Goal: Task Accomplishment & Management: Manage account settings

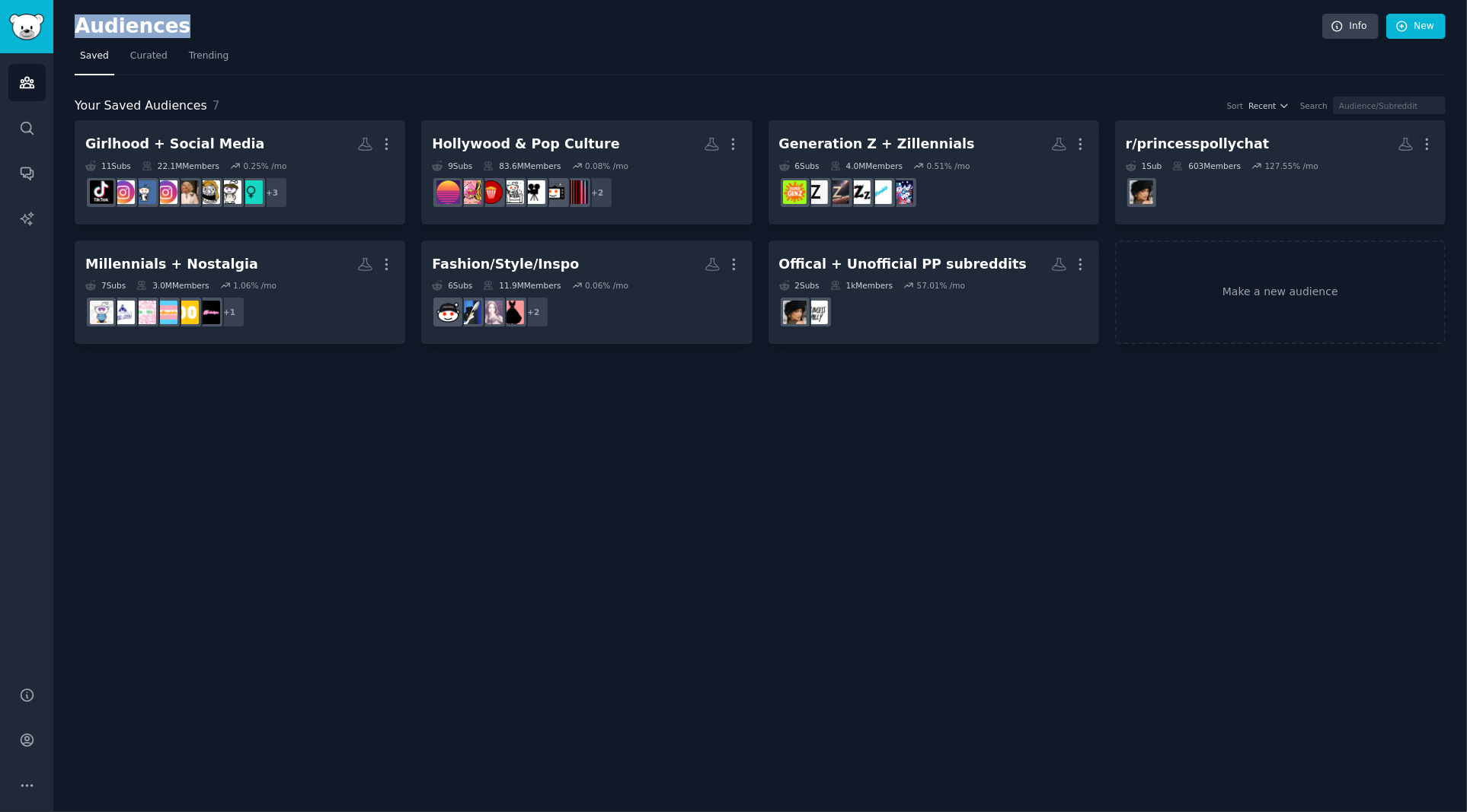
drag, startPoint x: 174, startPoint y: 27, endPoint x: 76, endPoint y: 29, distance: 98.0
click at [76, 29] on h2 "Audiences" at bounding box center [698, 27] width 1247 height 24
click at [329, 28] on h2 "Audiences" at bounding box center [698, 27] width 1247 height 24
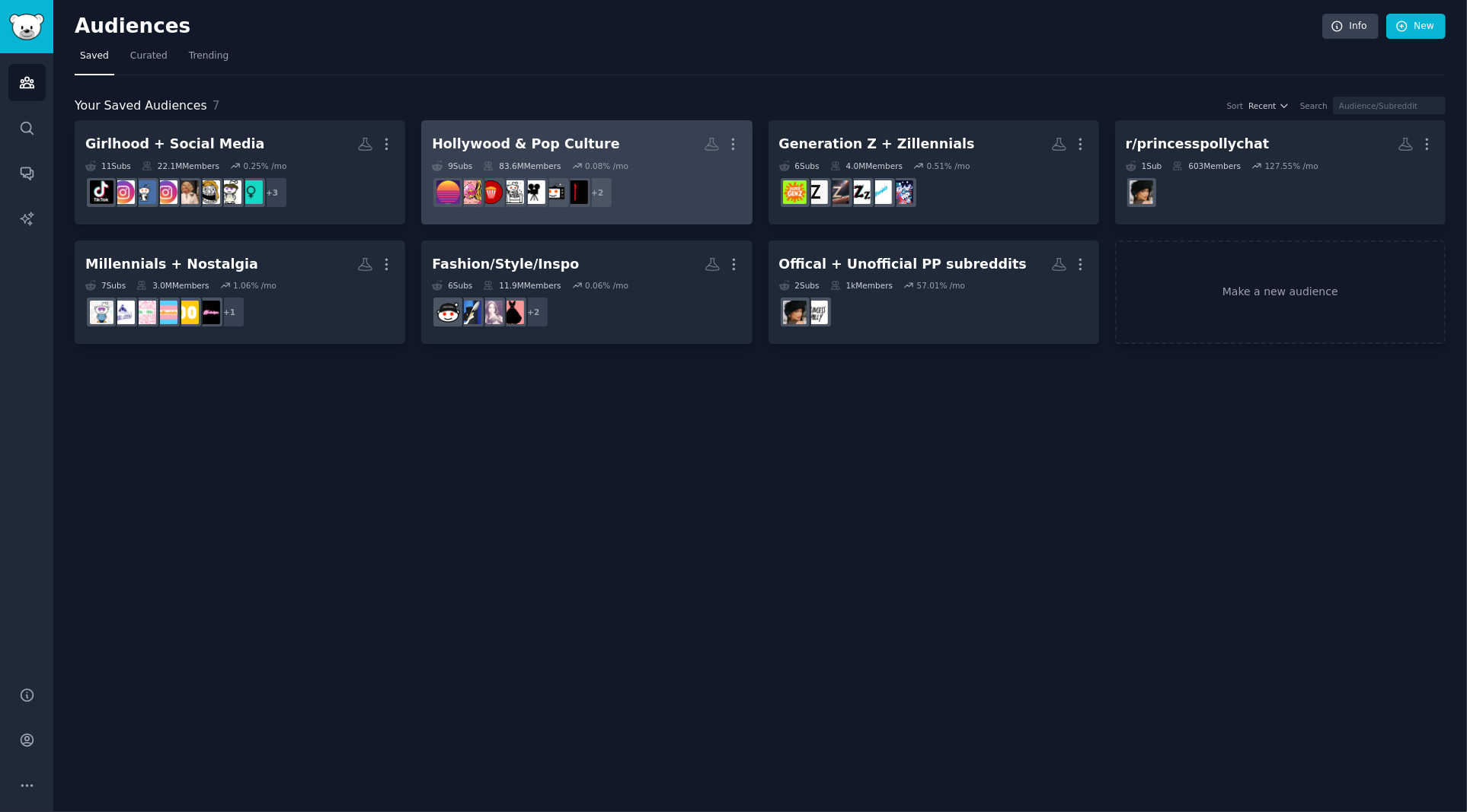
click at [566, 143] on div "Hollywood & Pop Culture" at bounding box center [525, 144] width 187 height 19
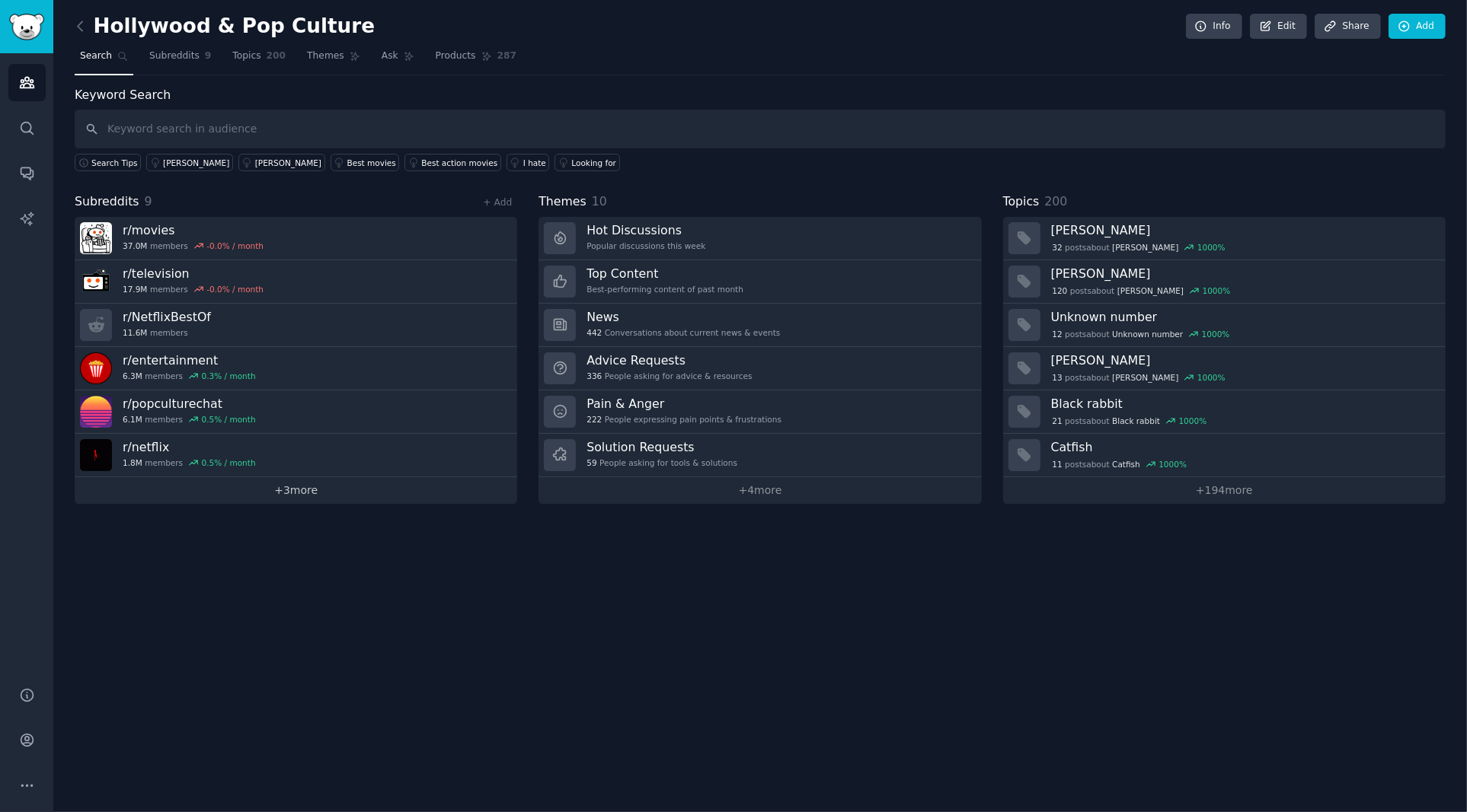
click at [301, 490] on link "+ 3 more" at bounding box center [296, 490] width 442 height 27
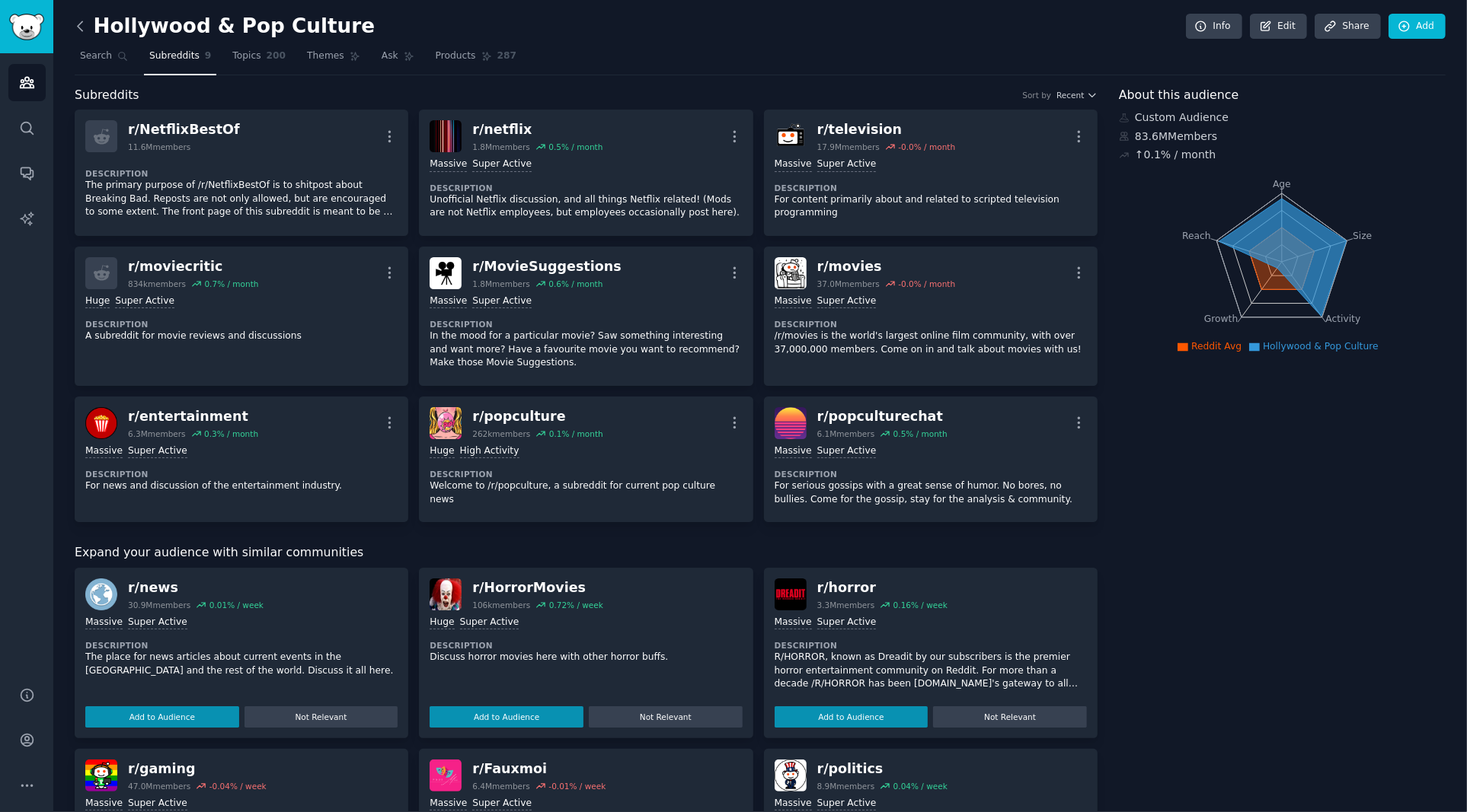
click at [82, 28] on icon at bounding box center [80, 26] width 16 height 16
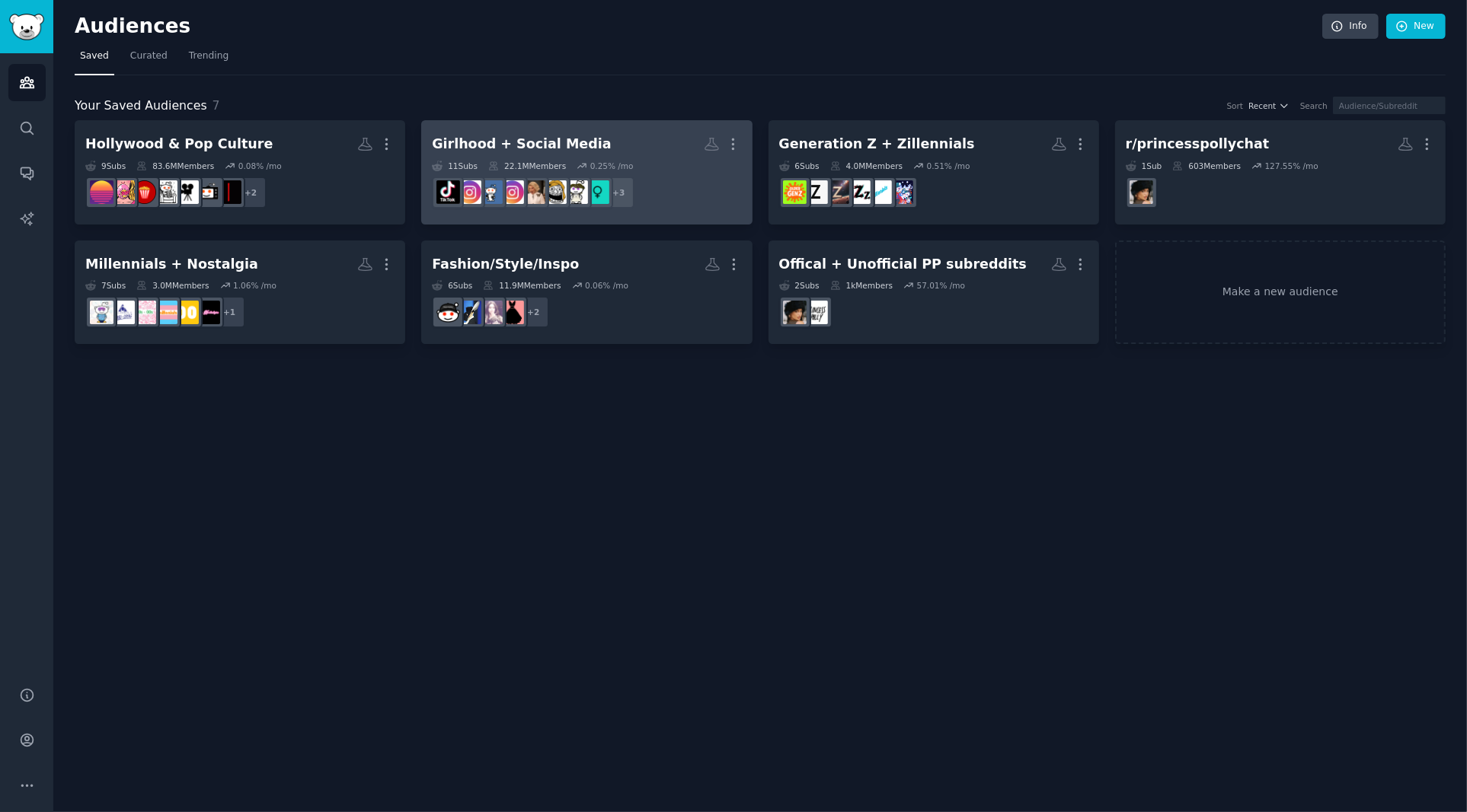
click at [576, 143] on div "Girlhood + Social Media" at bounding box center [522, 144] width 179 height 19
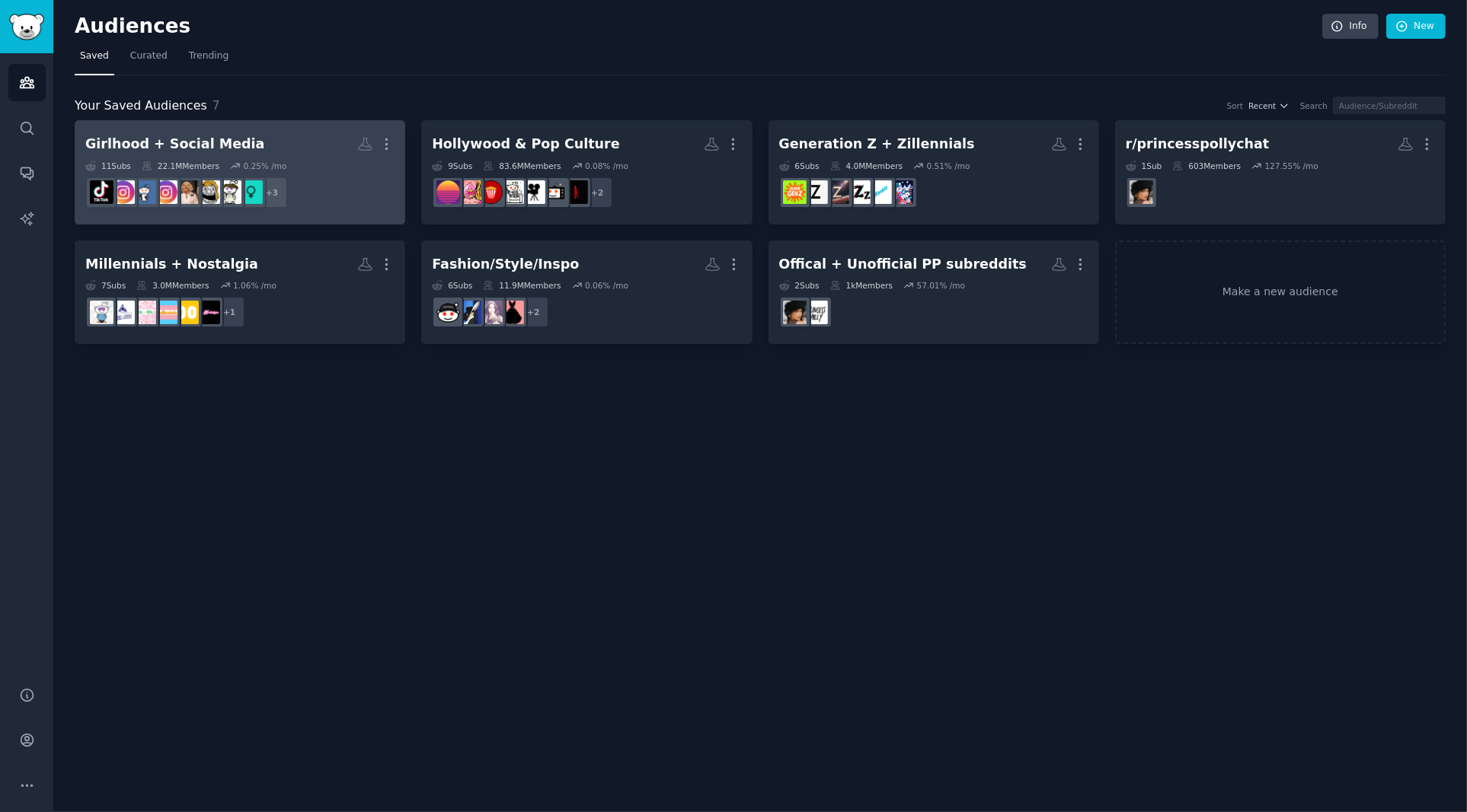
click at [281, 143] on h2 "Girlhood + Social Media More" at bounding box center [240, 144] width 309 height 27
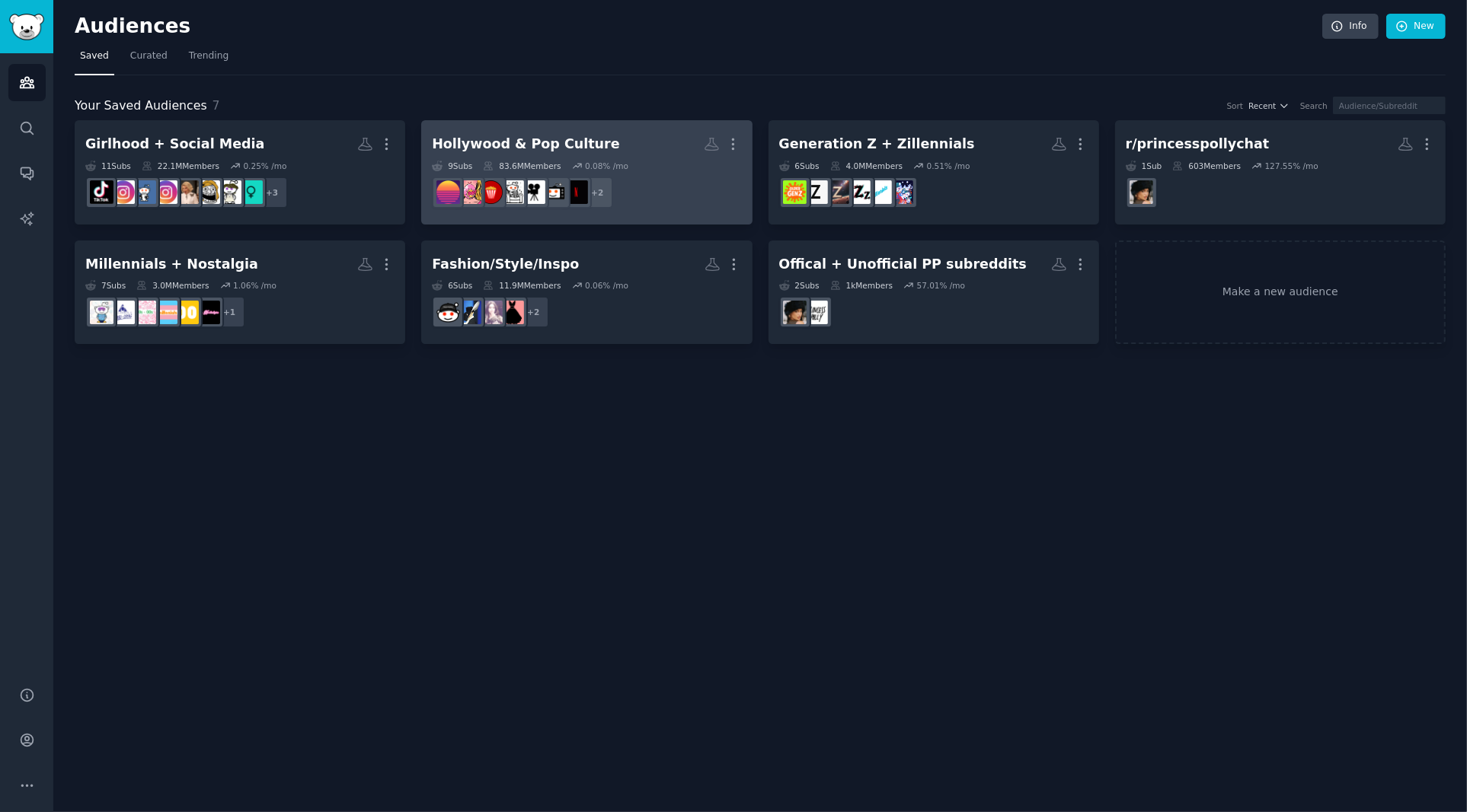
click at [620, 142] on h2 "Hollywood & Pop Culture More" at bounding box center [587, 144] width 309 height 27
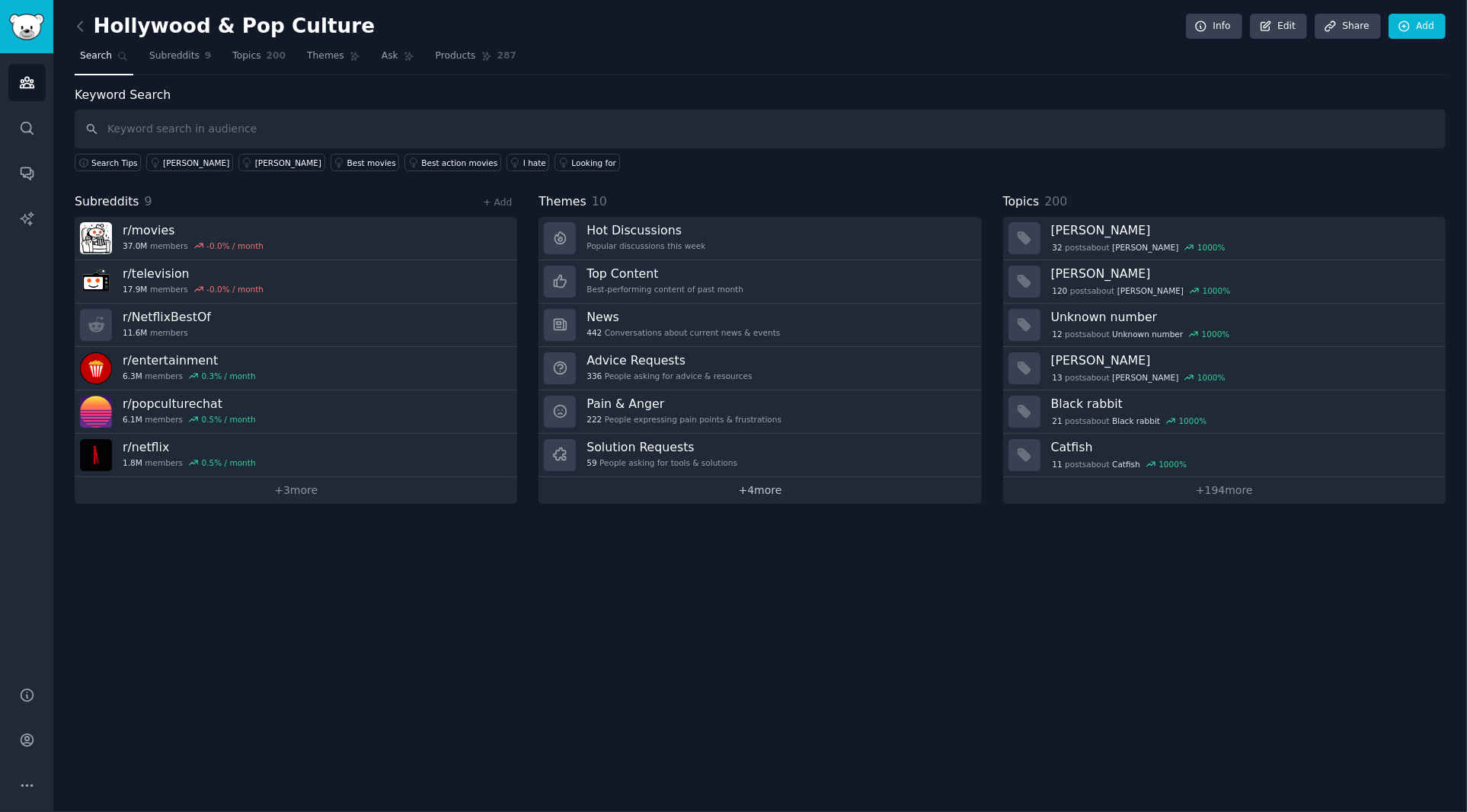
click at [766, 489] on link "+ 4 more" at bounding box center [760, 490] width 442 height 27
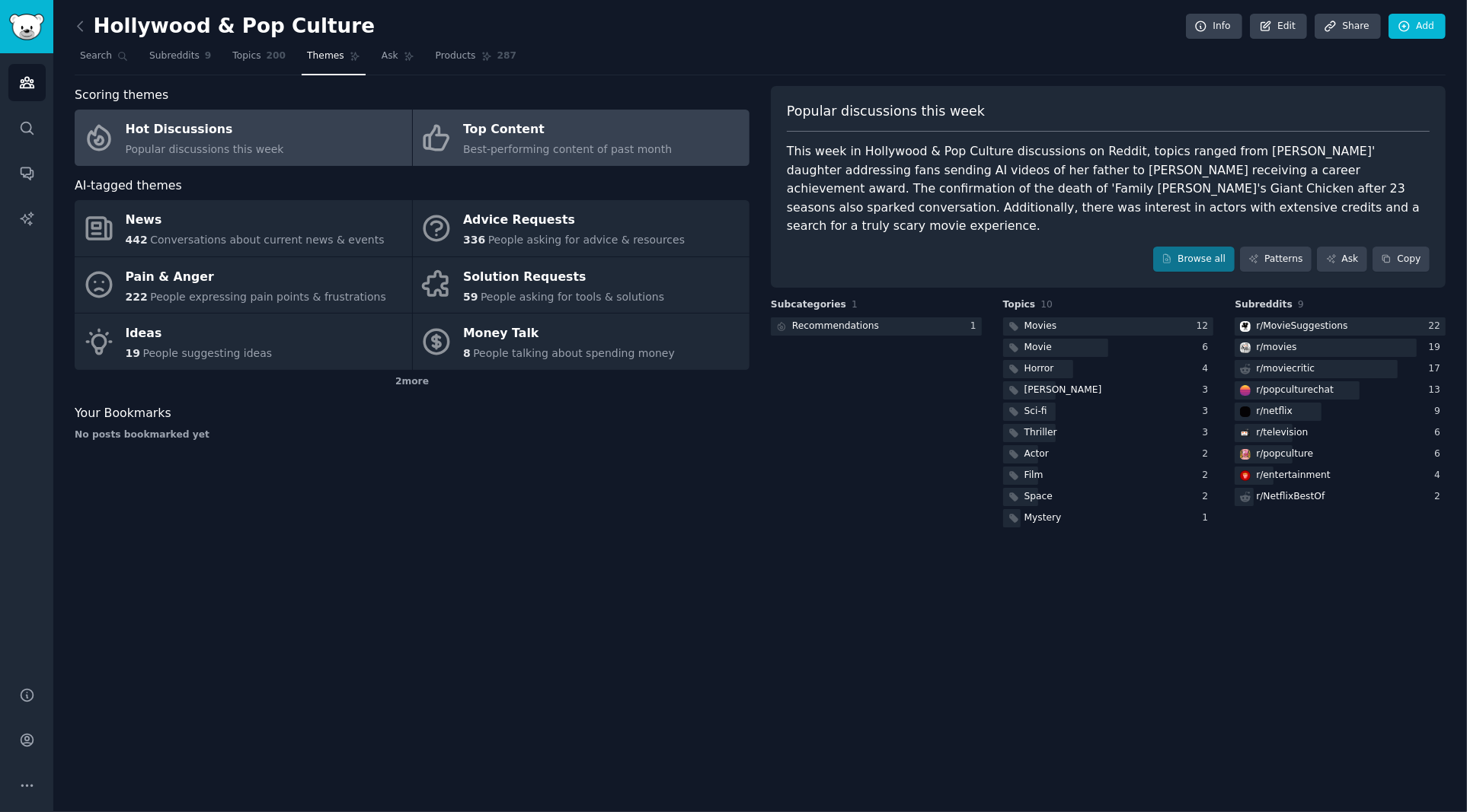
click at [550, 154] on span "Best-performing content of past month" at bounding box center [567, 149] width 209 height 12
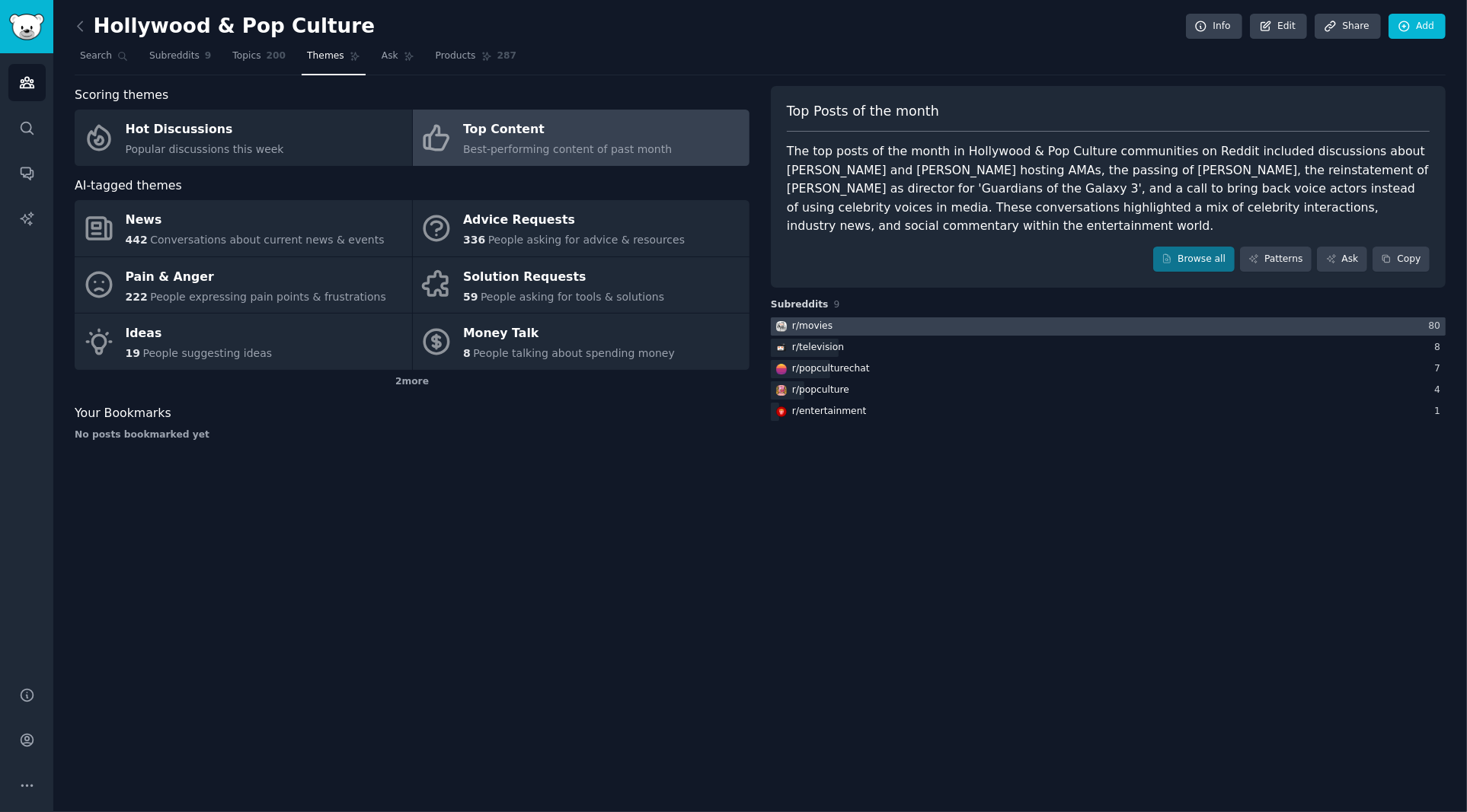
click at [812, 323] on div "r/ movies" at bounding box center [812, 326] width 41 height 14
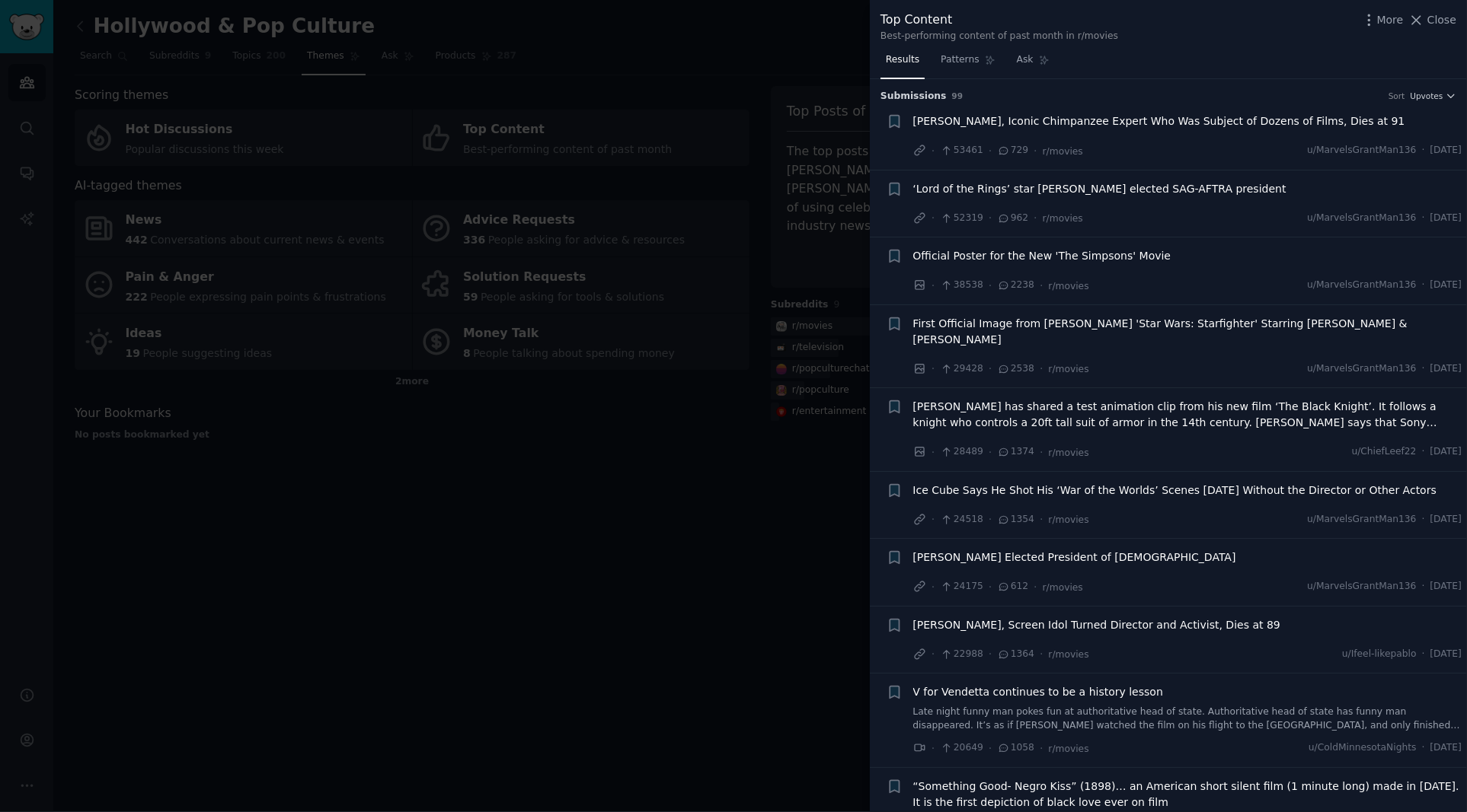
click at [1184, 122] on span "[PERSON_NAME], Iconic Chimpanzee Expert Who Was Subject of Dozens of Films, Die…" at bounding box center [1159, 121] width 492 height 16
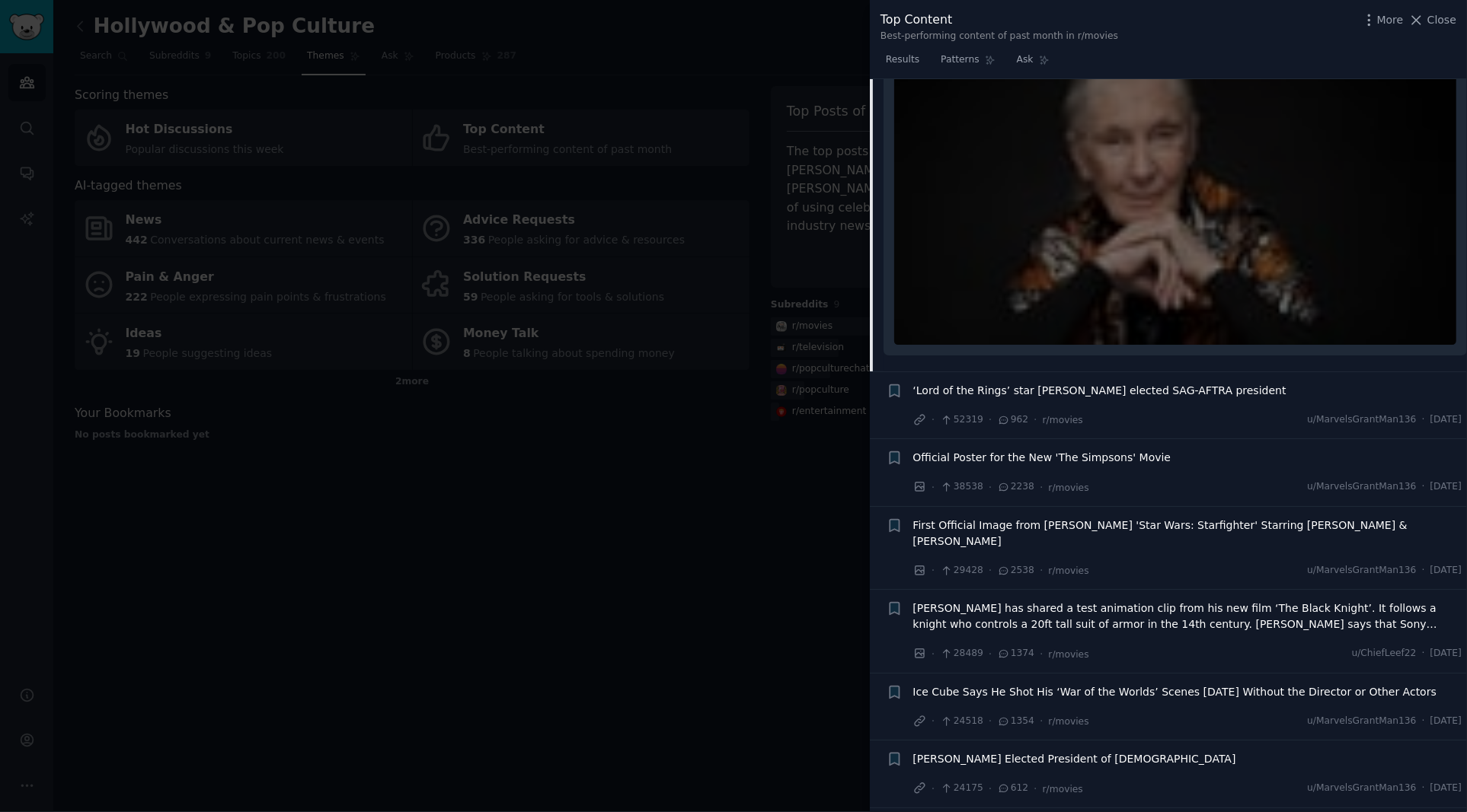
scroll to position [299, 0]
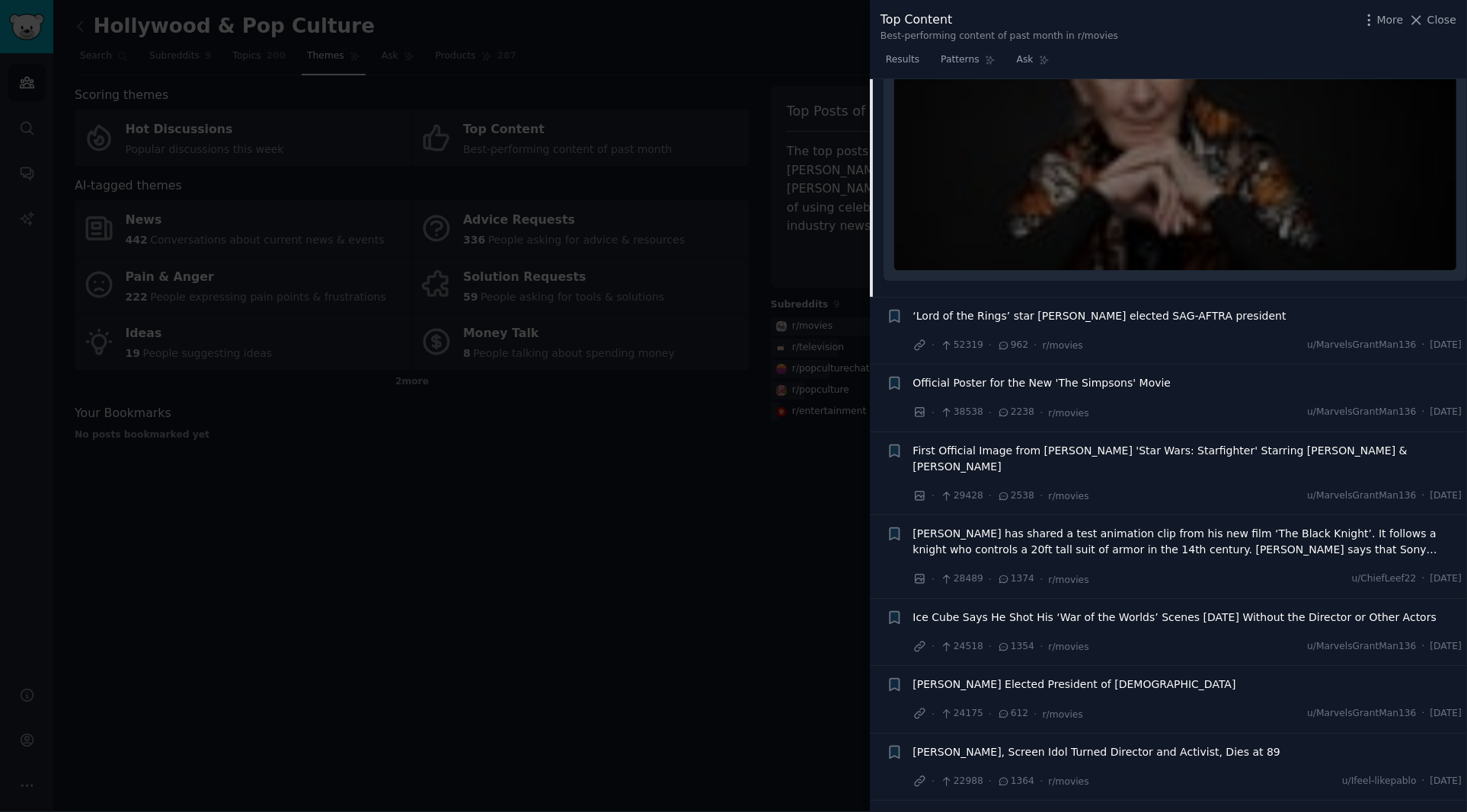
click at [1149, 311] on span "‘Lord of the Rings’ star [PERSON_NAME] elected SAG-AFTRA president" at bounding box center [1100, 316] width 373 height 16
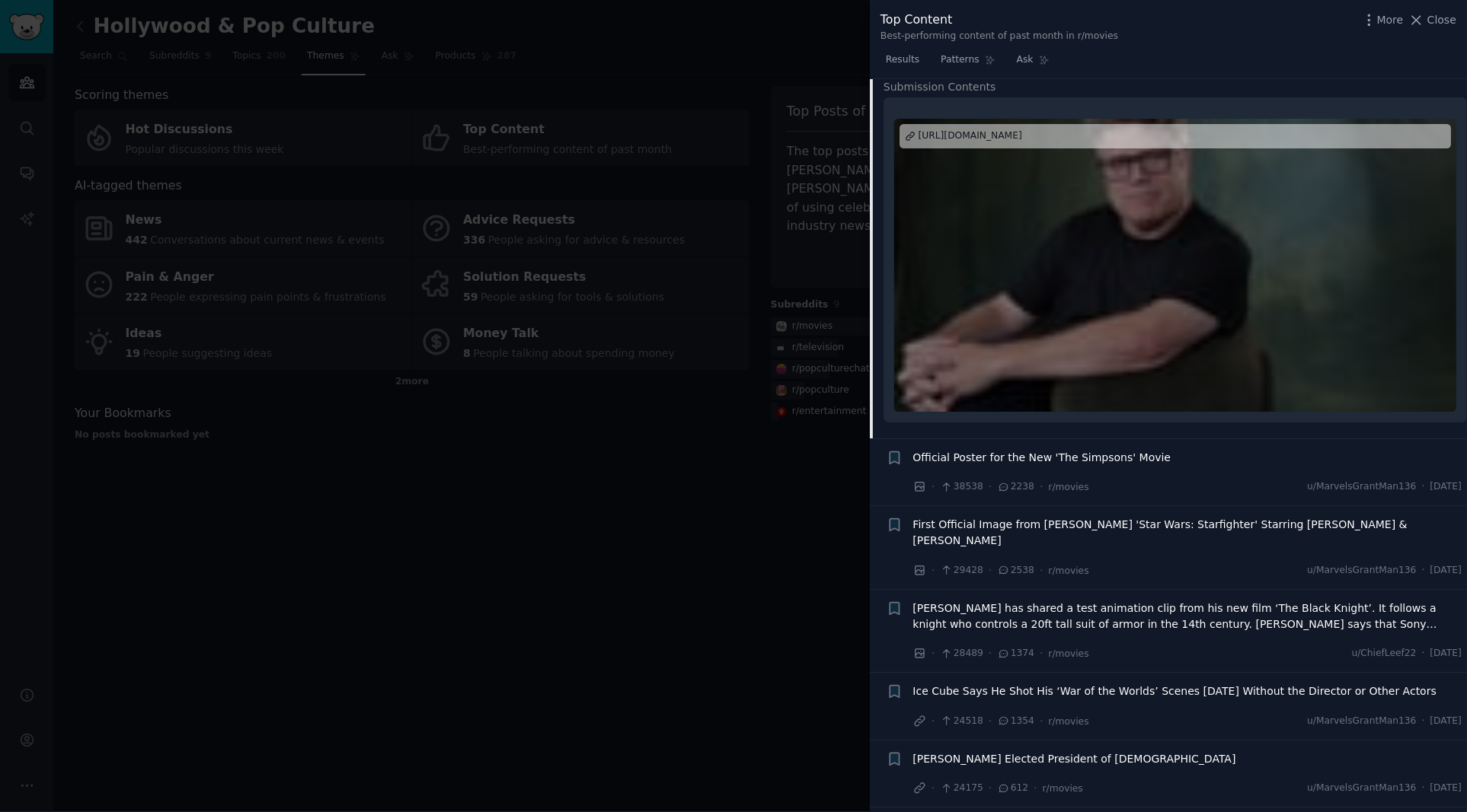
scroll to position [351, 0]
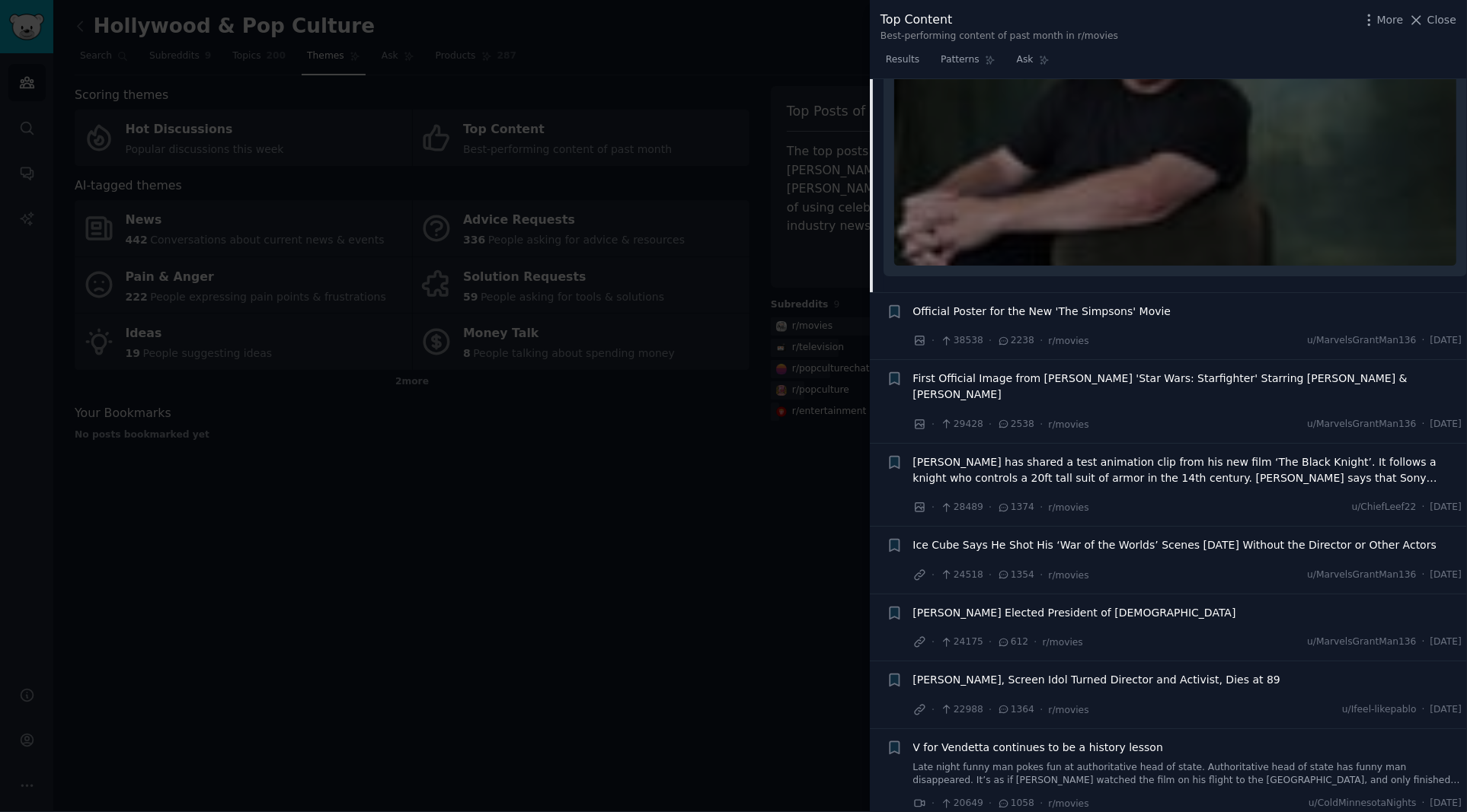
click at [1108, 307] on span "Official Poster for the New 'The Simpsons' Movie" at bounding box center [1043, 311] width 259 height 16
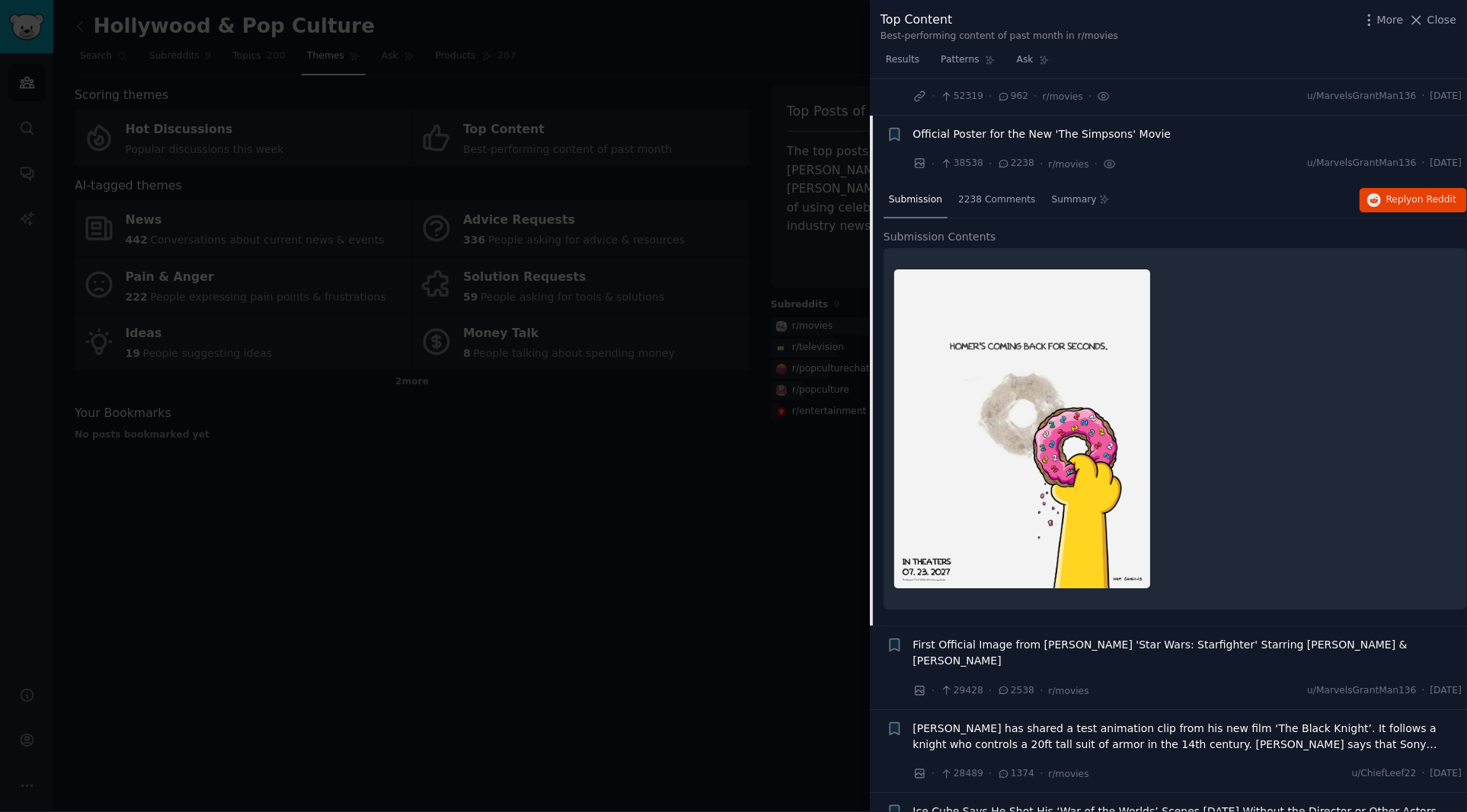
scroll to position [119, 0]
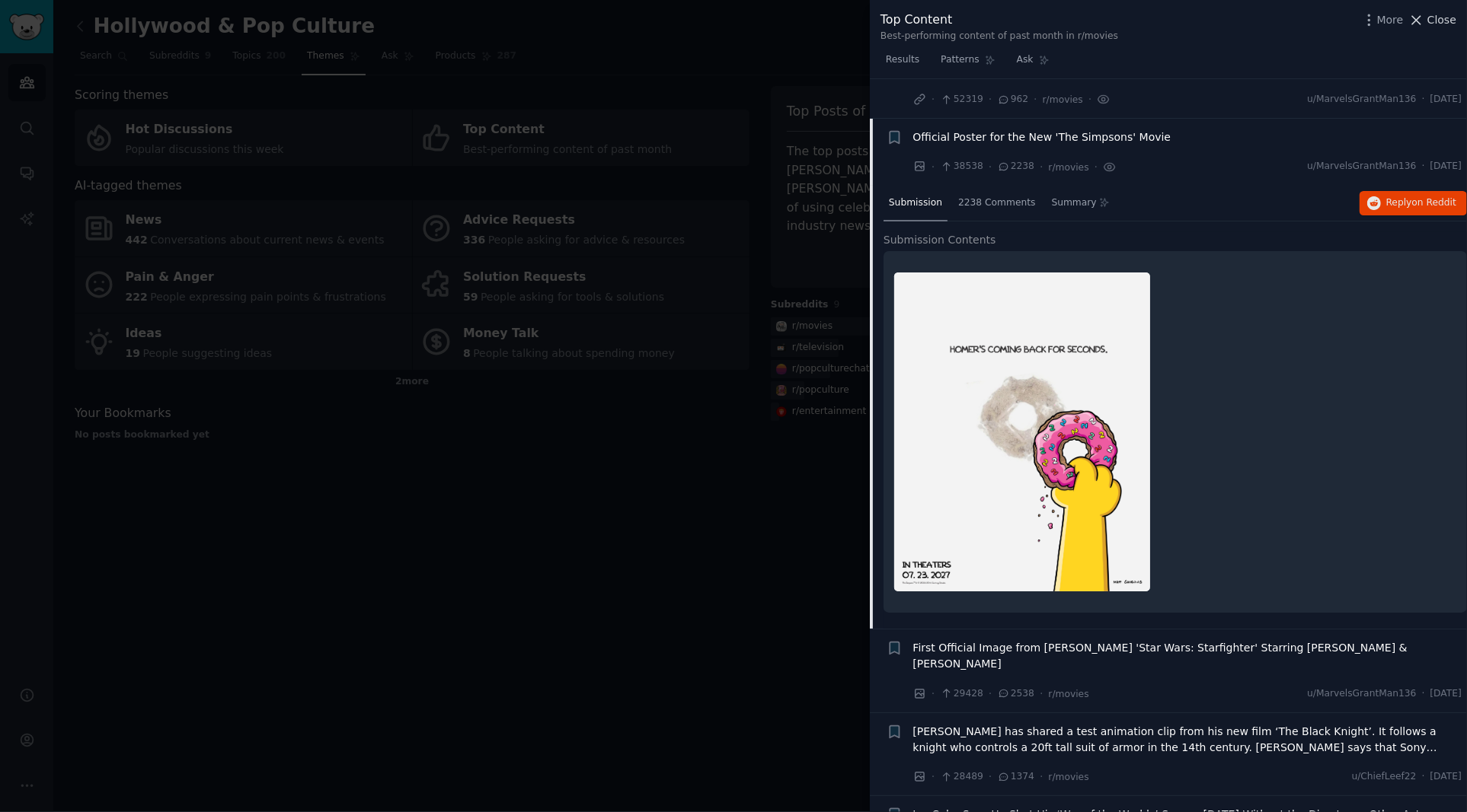
click at [1438, 18] on span "Close" at bounding box center [1442, 20] width 29 height 16
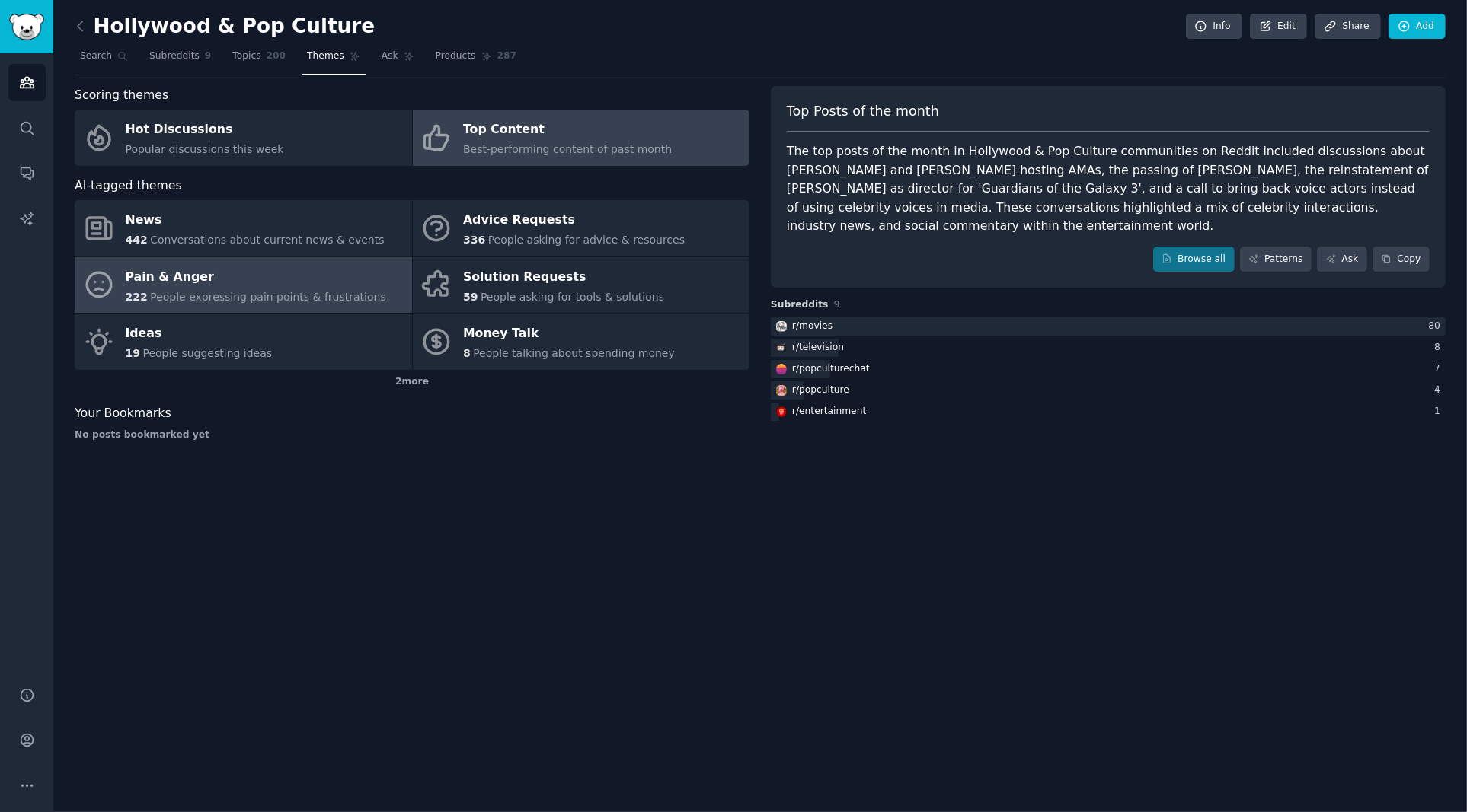
click at [288, 294] on span "People expressing pain points & frustrations" at bounding box center [268, 297] width 236 height 12
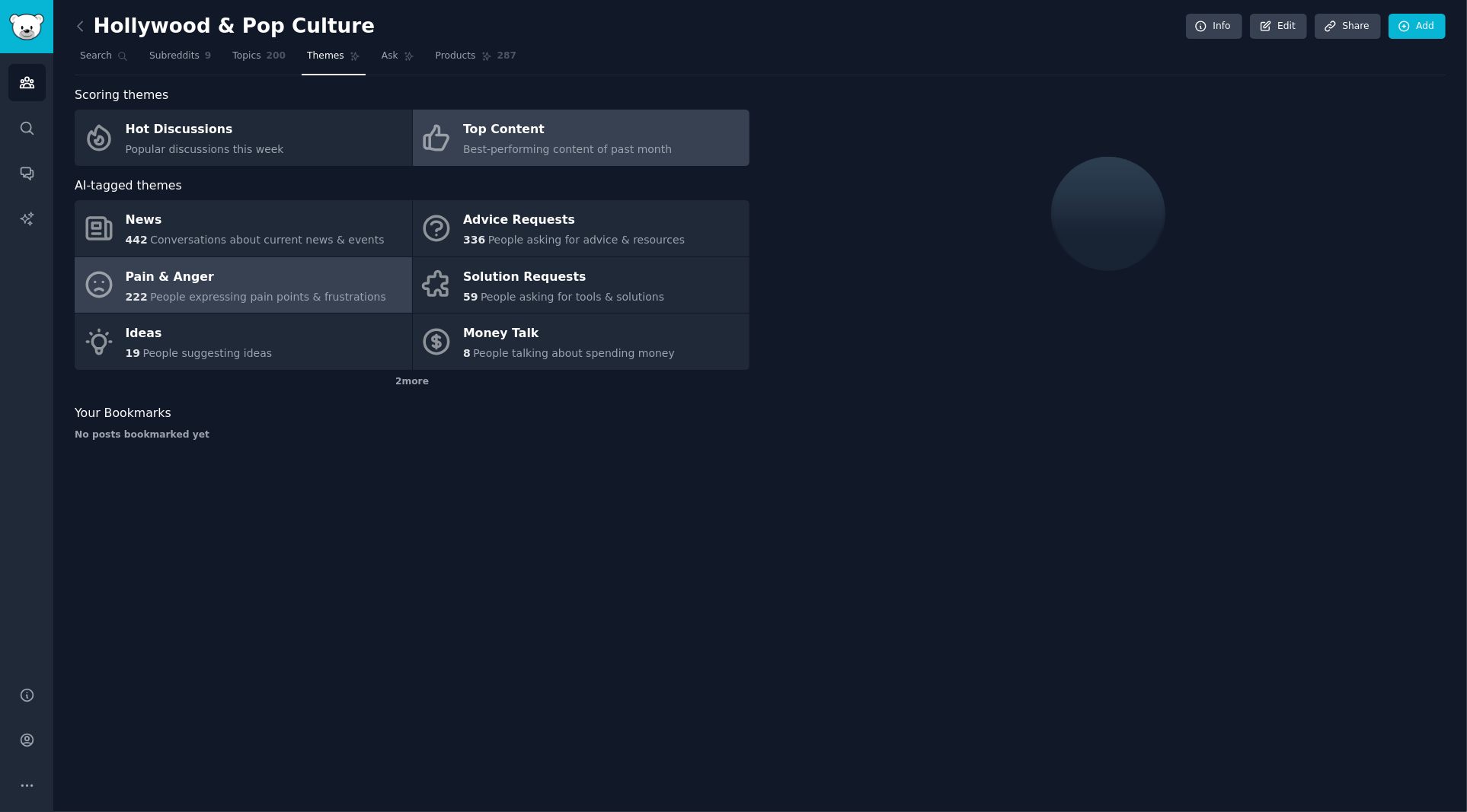
click at [575, 148] on span "Best-performing content of past month" at bounding box center [567, 149] width 209 height 12
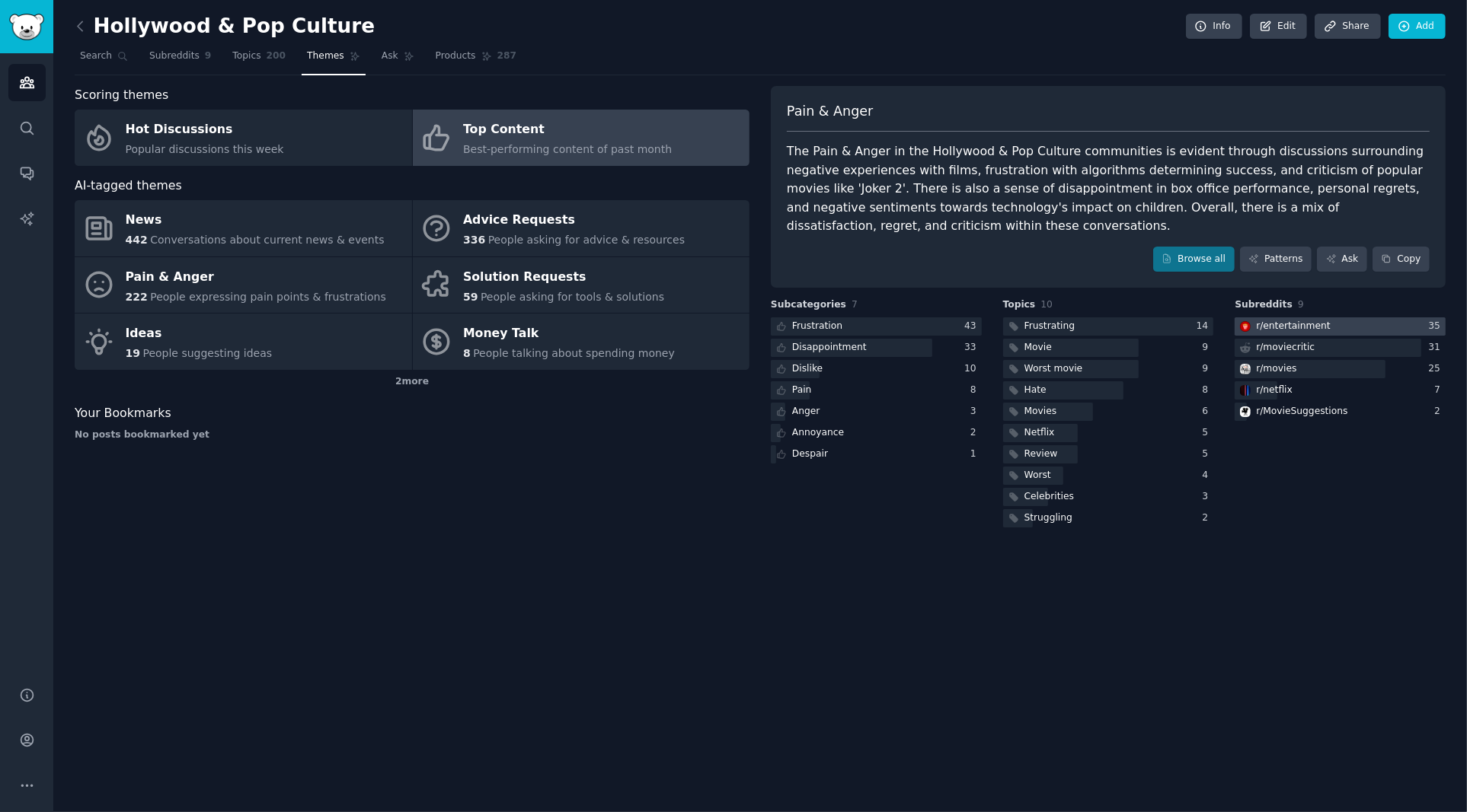
click at [1286, 326] on div "r/ entertainment" at bounding box center [1293, 326] width 74 height 14
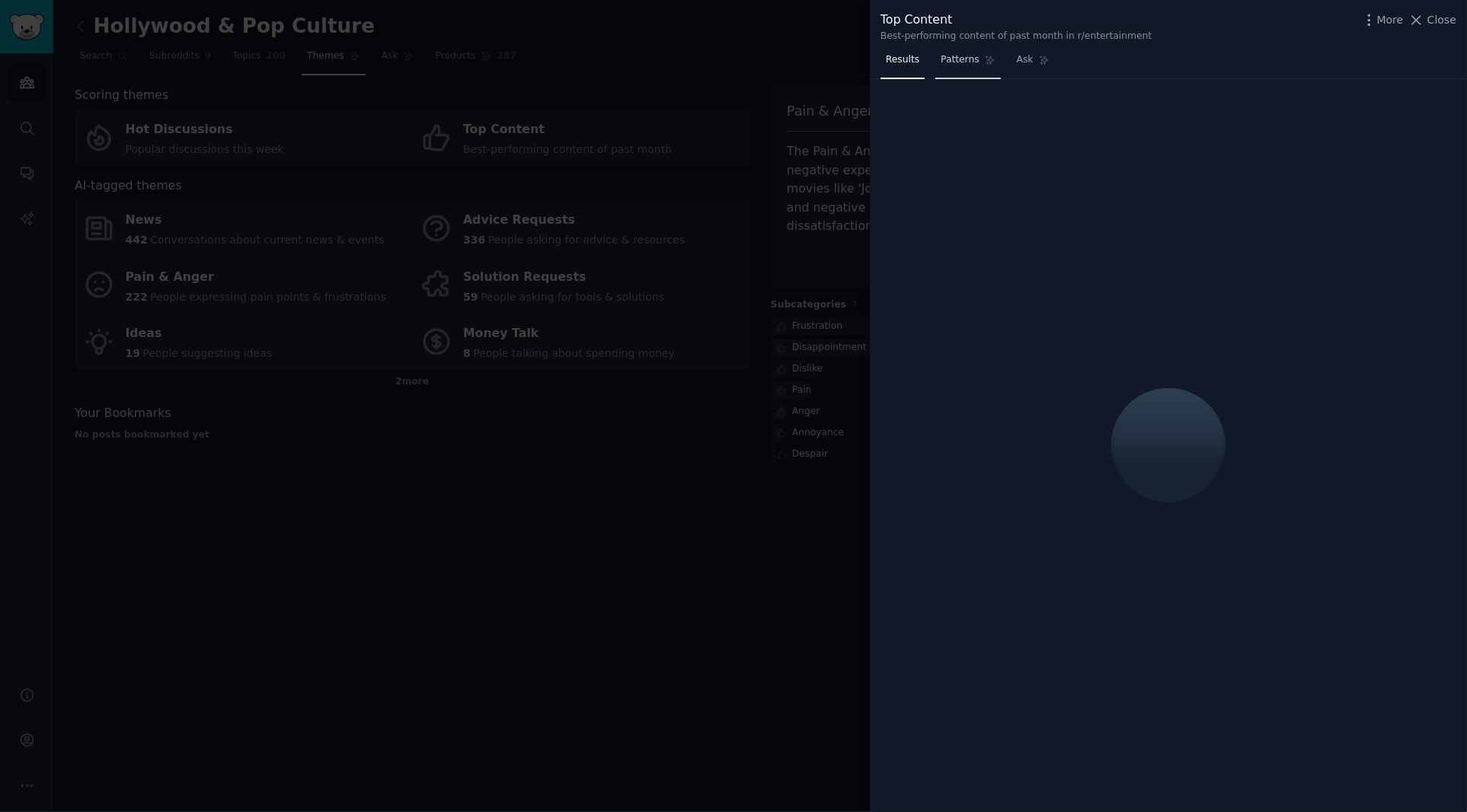
click at [964, 61] on span "Patterns" at bounding box center [960, 60] width 38 height 14
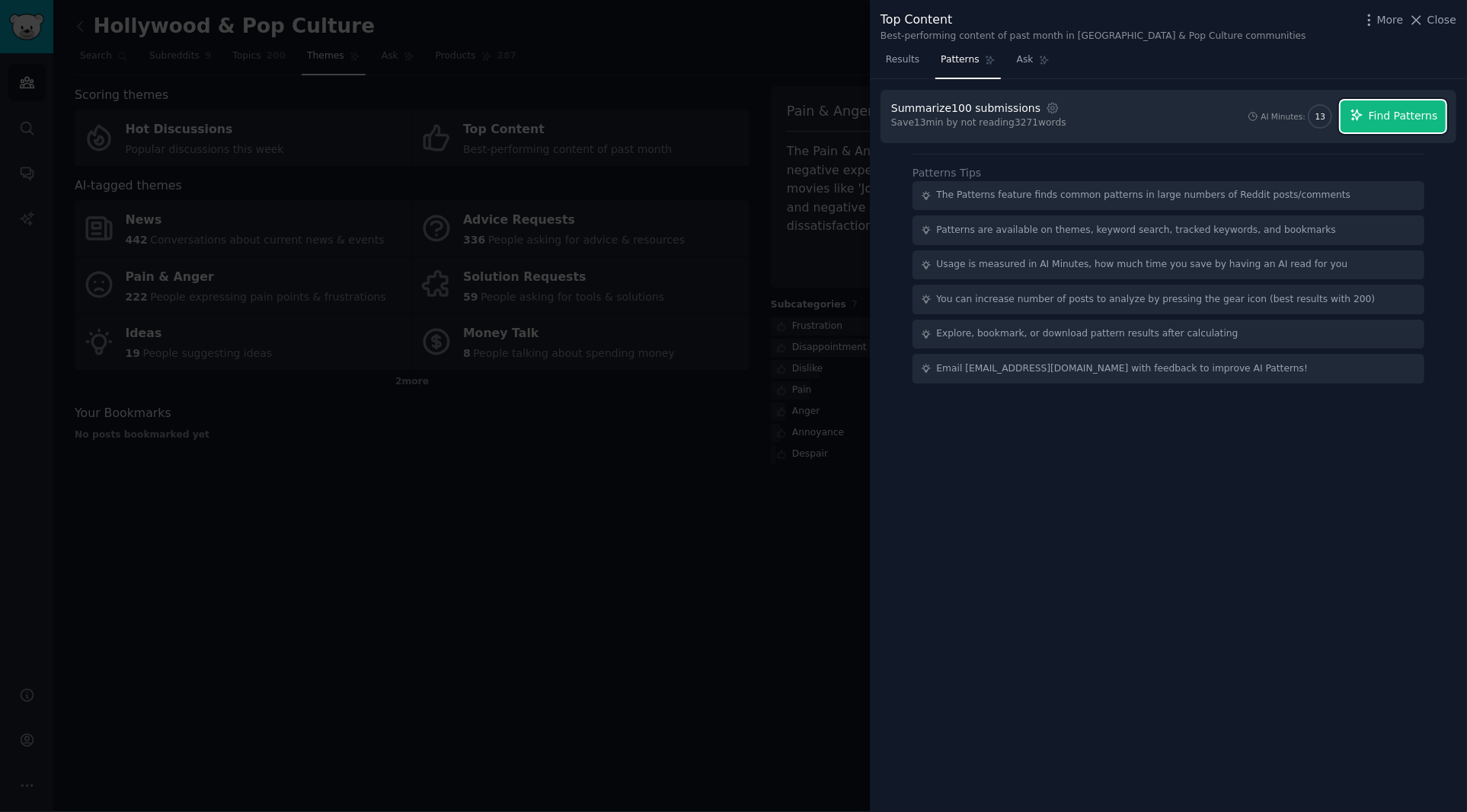
click at [1396, 118] on span "Find Patterns" at bounding box center [1403, 115] width 70 height 16
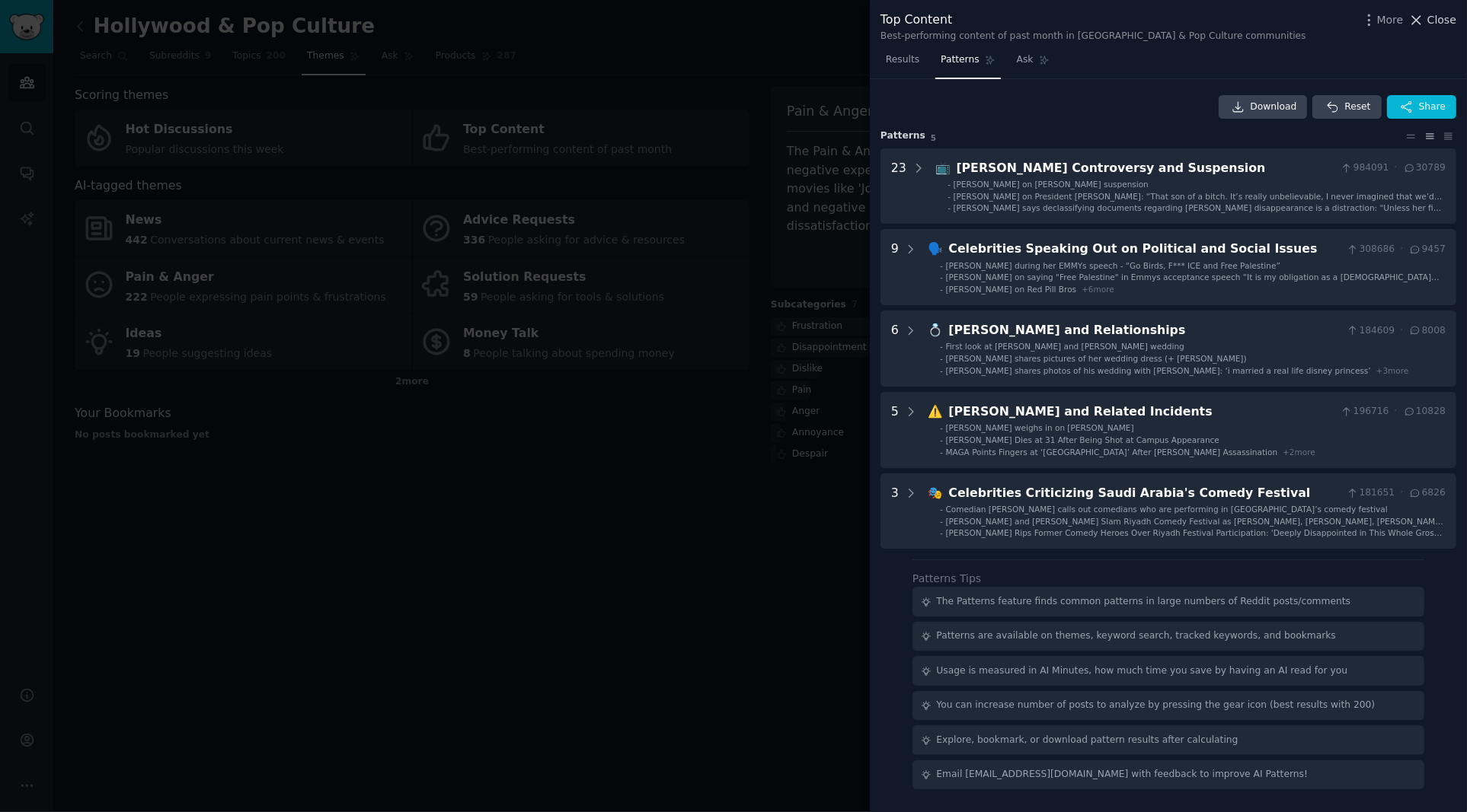
click at [1422, 21] on icon at bounding box center [1416, 20] width 16 height 16
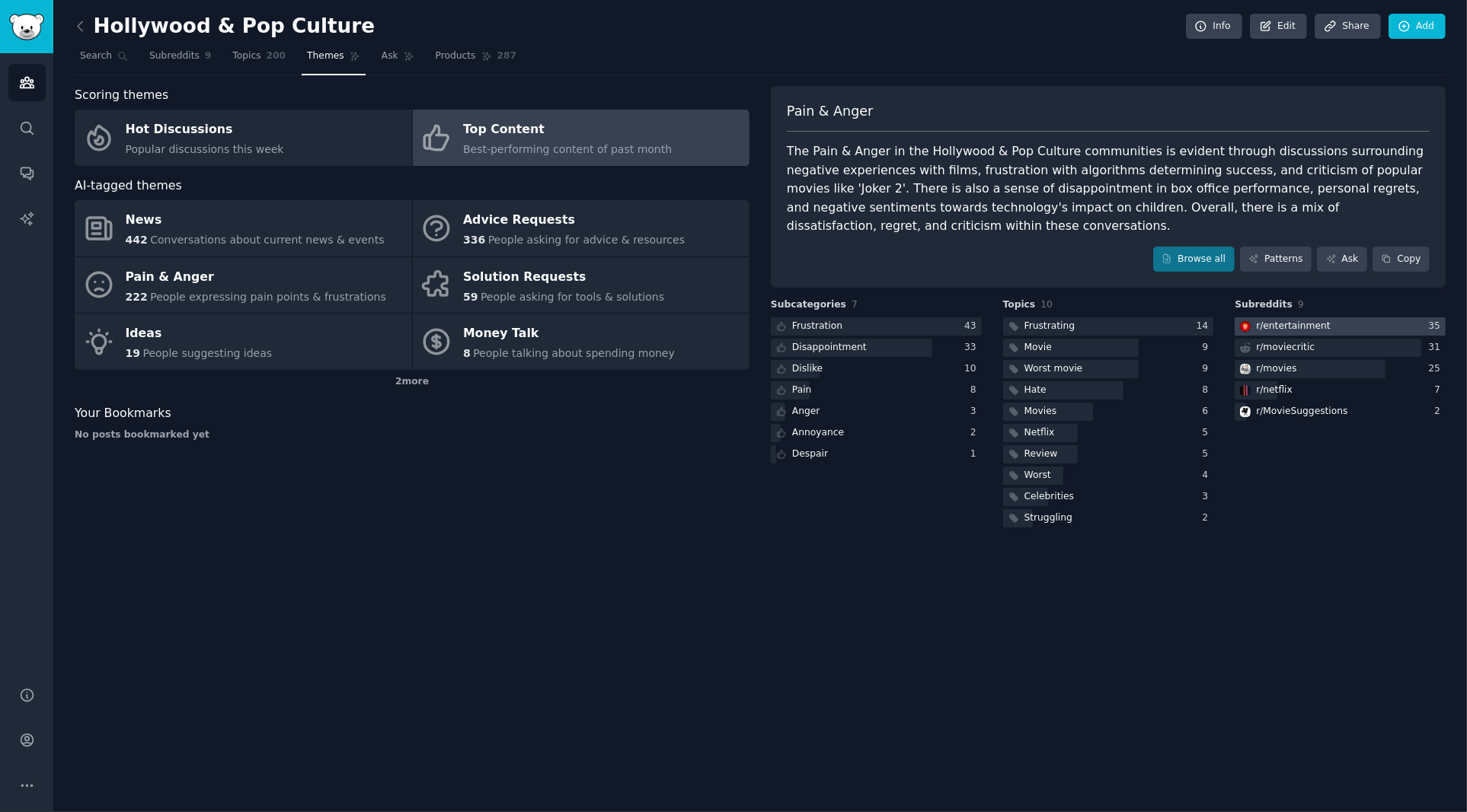
click at [1314, 326] on div "r/ entertainment" at bounding box center [1293, 326] width 74 height 14
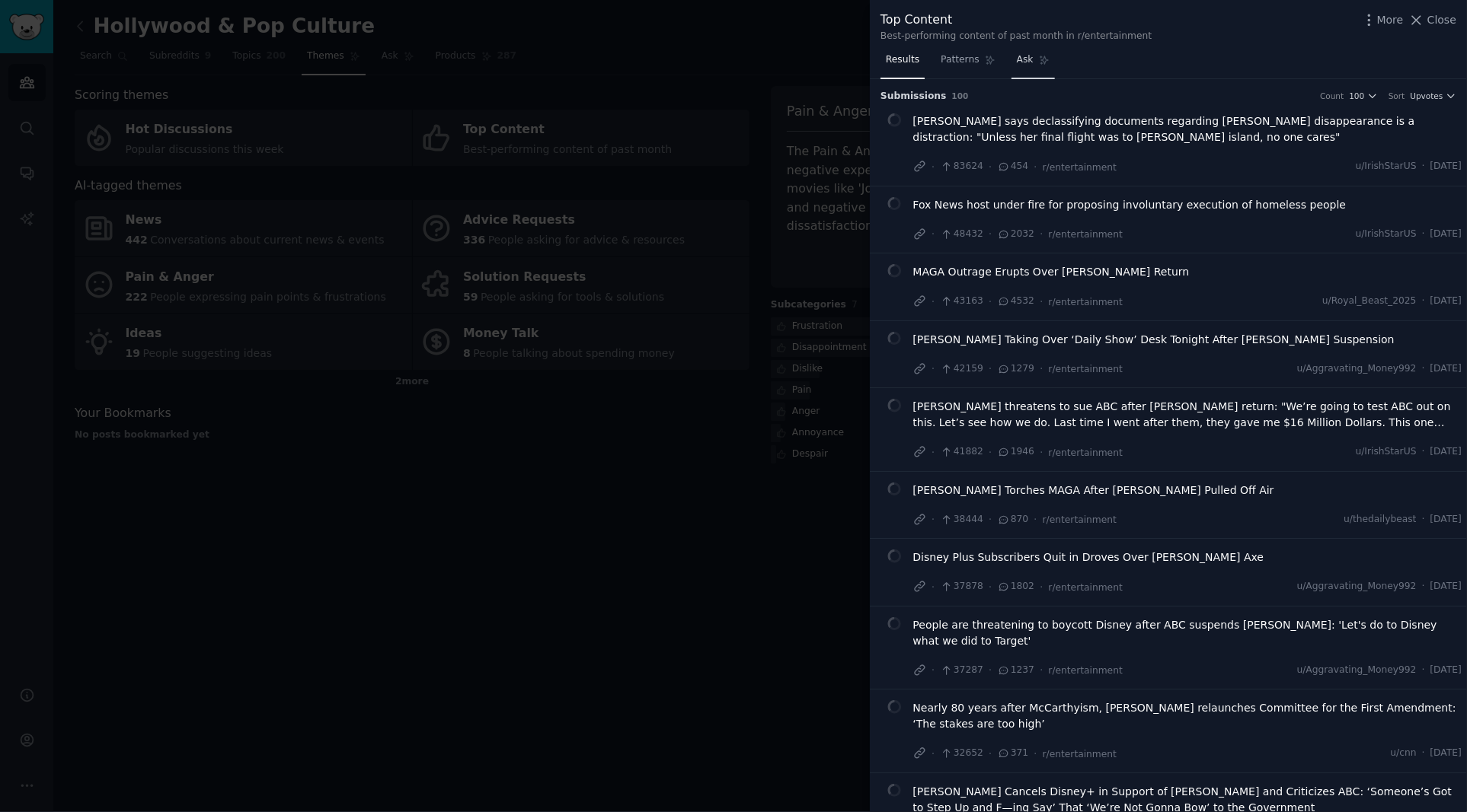
click at [1025, 62] on span "Ask" at bounding box center [1025, 60] width 17 height 14
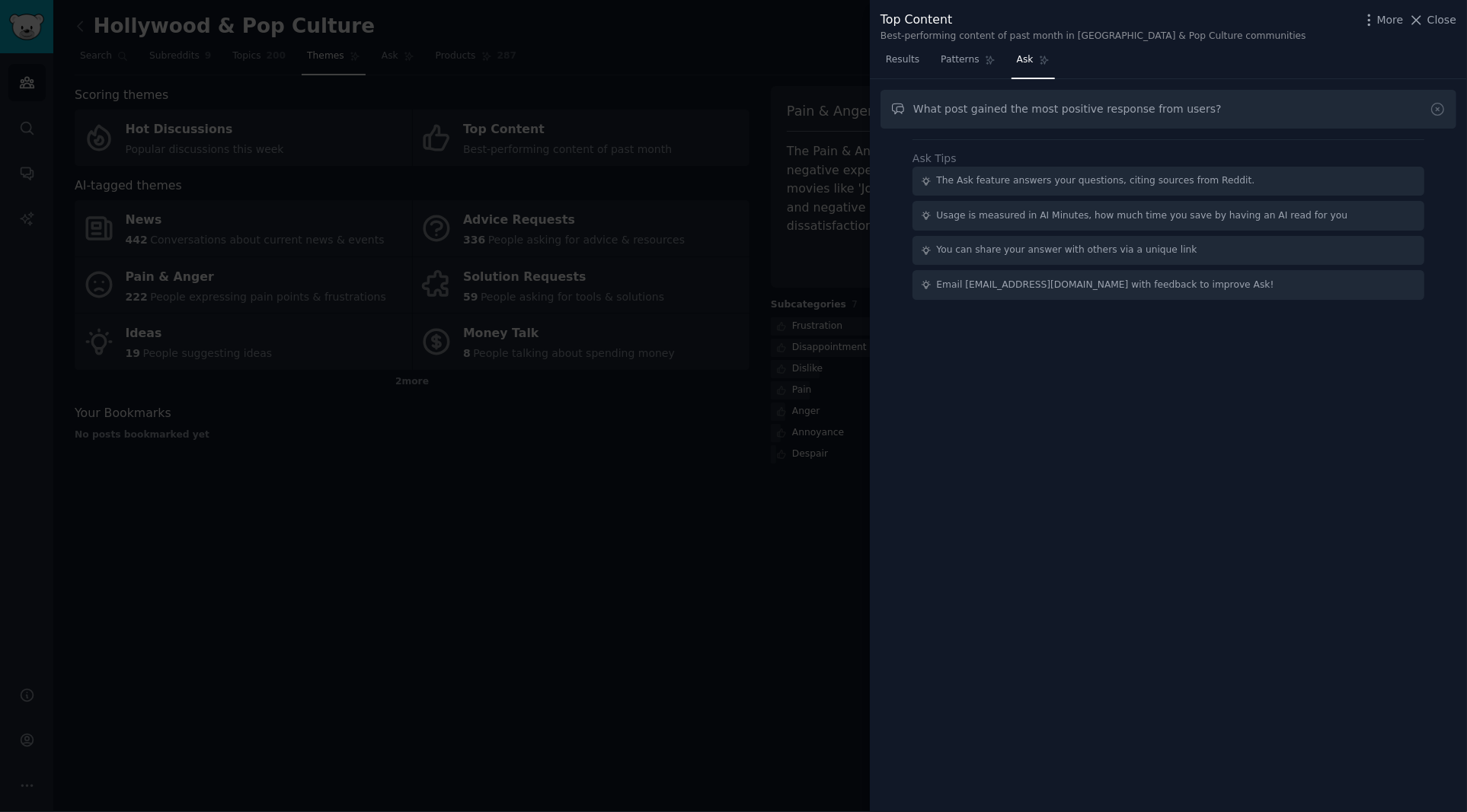
type input "What post gained the most positive response from users?"
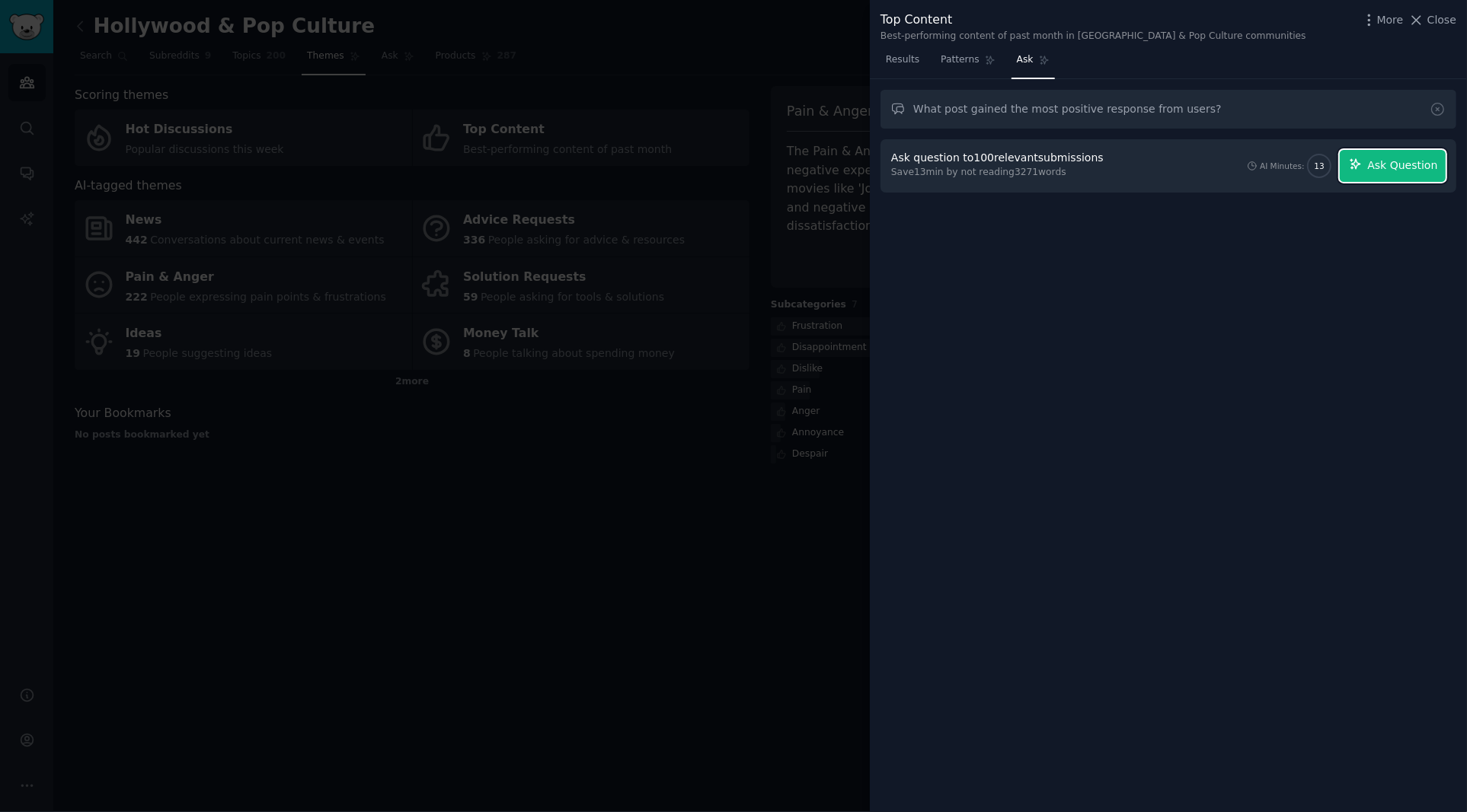
click at [1394, 166] on span "Ask Question" at bounding box center [1402, 165] width 70 height 16
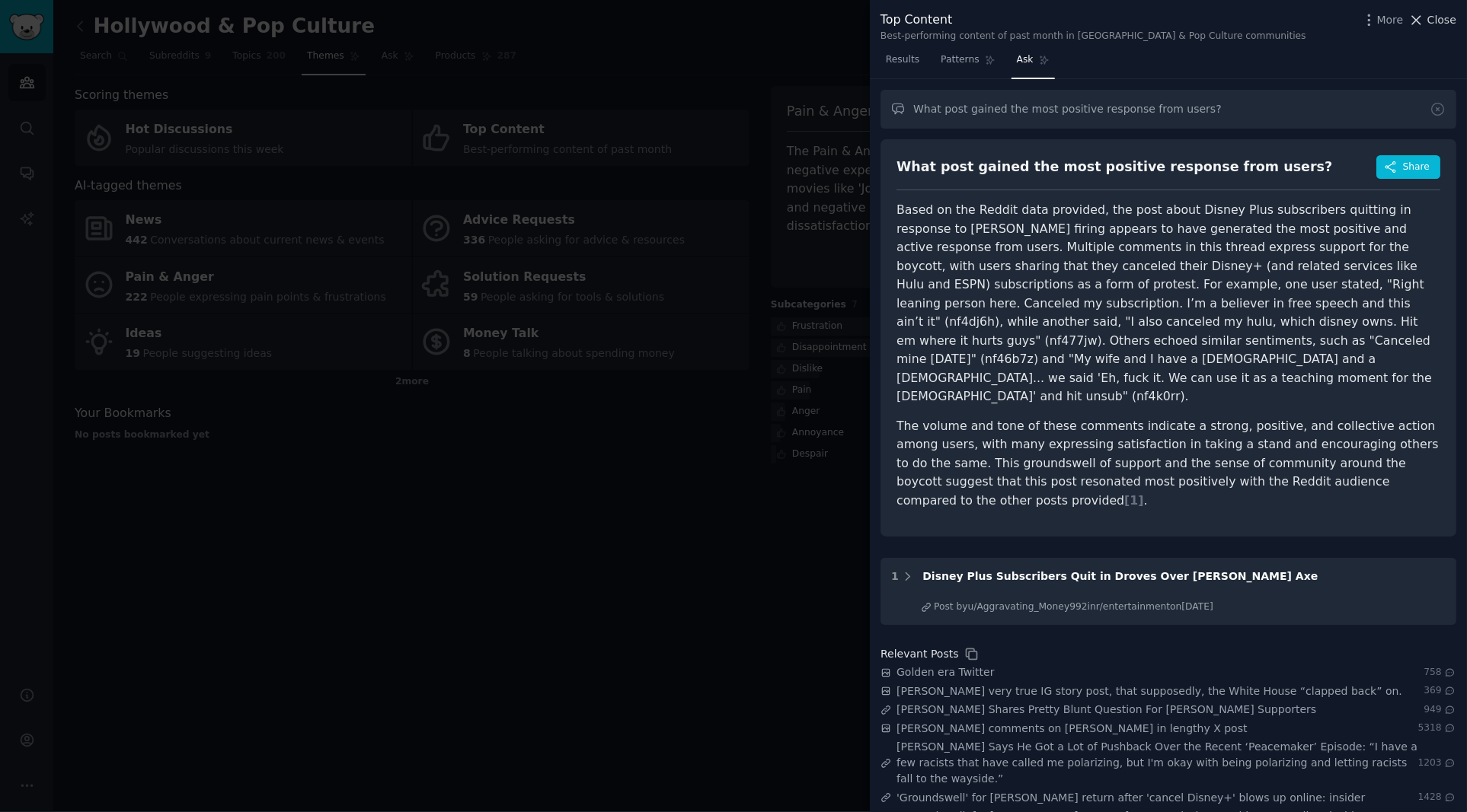
click at [1443, 18] on span "Close" at bounding box center [1442, 20] width 29 height 16
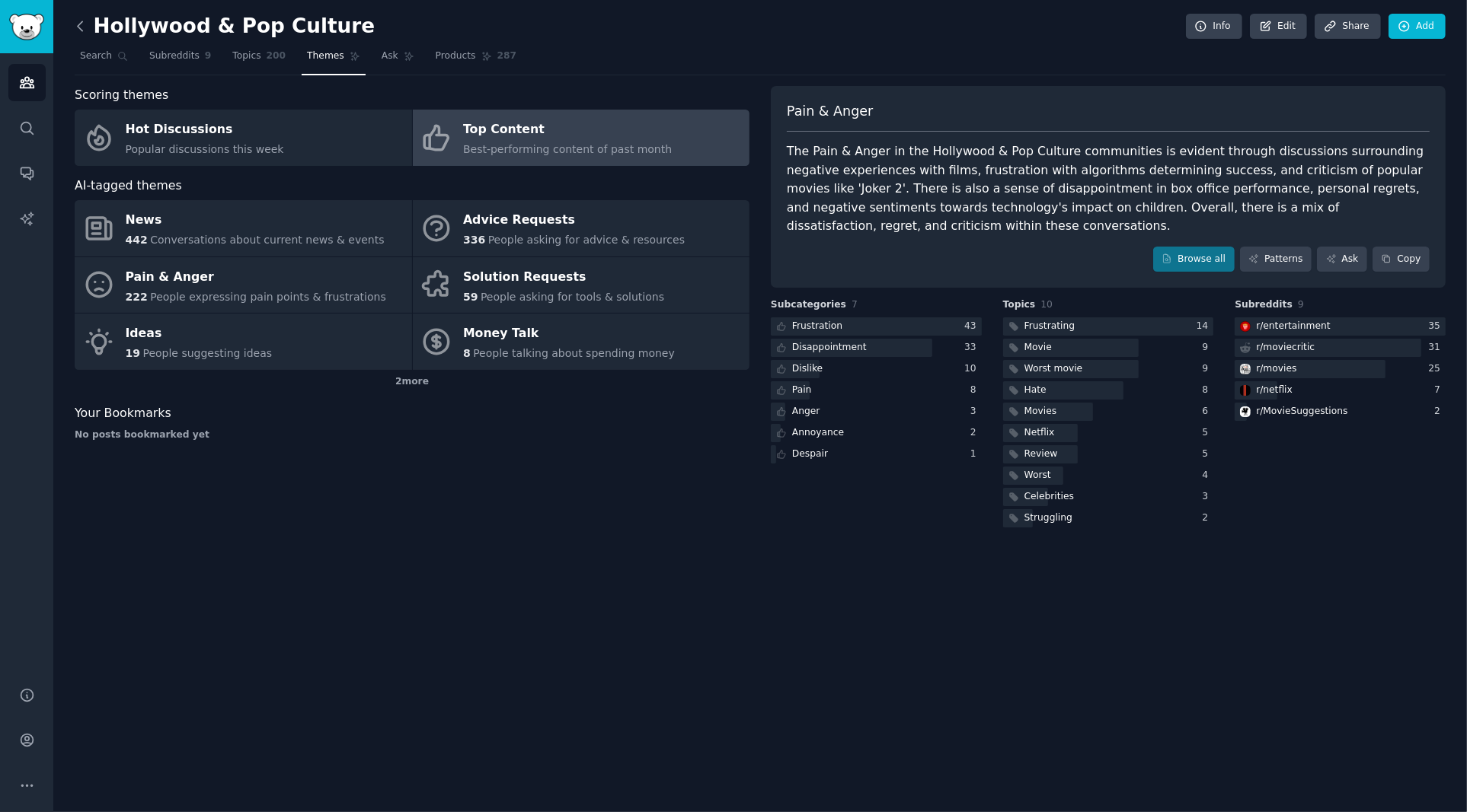
click at [80, 29] on icon at bounding box center [80, 26] width 5 height 9
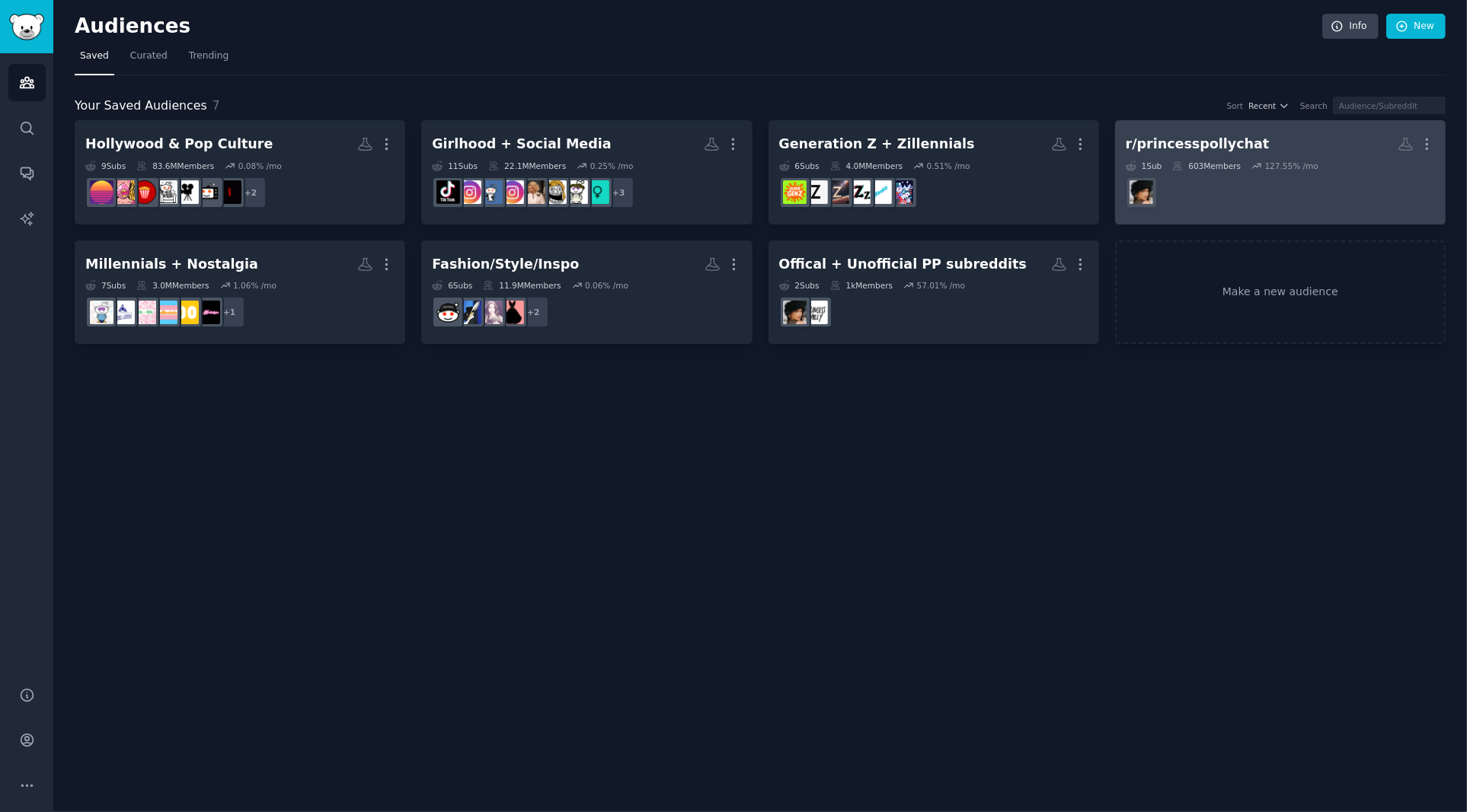
click at [1254, 143] on h2 "r/princesspollychat More" at bounding box center [1280, 144] width 309 height 27
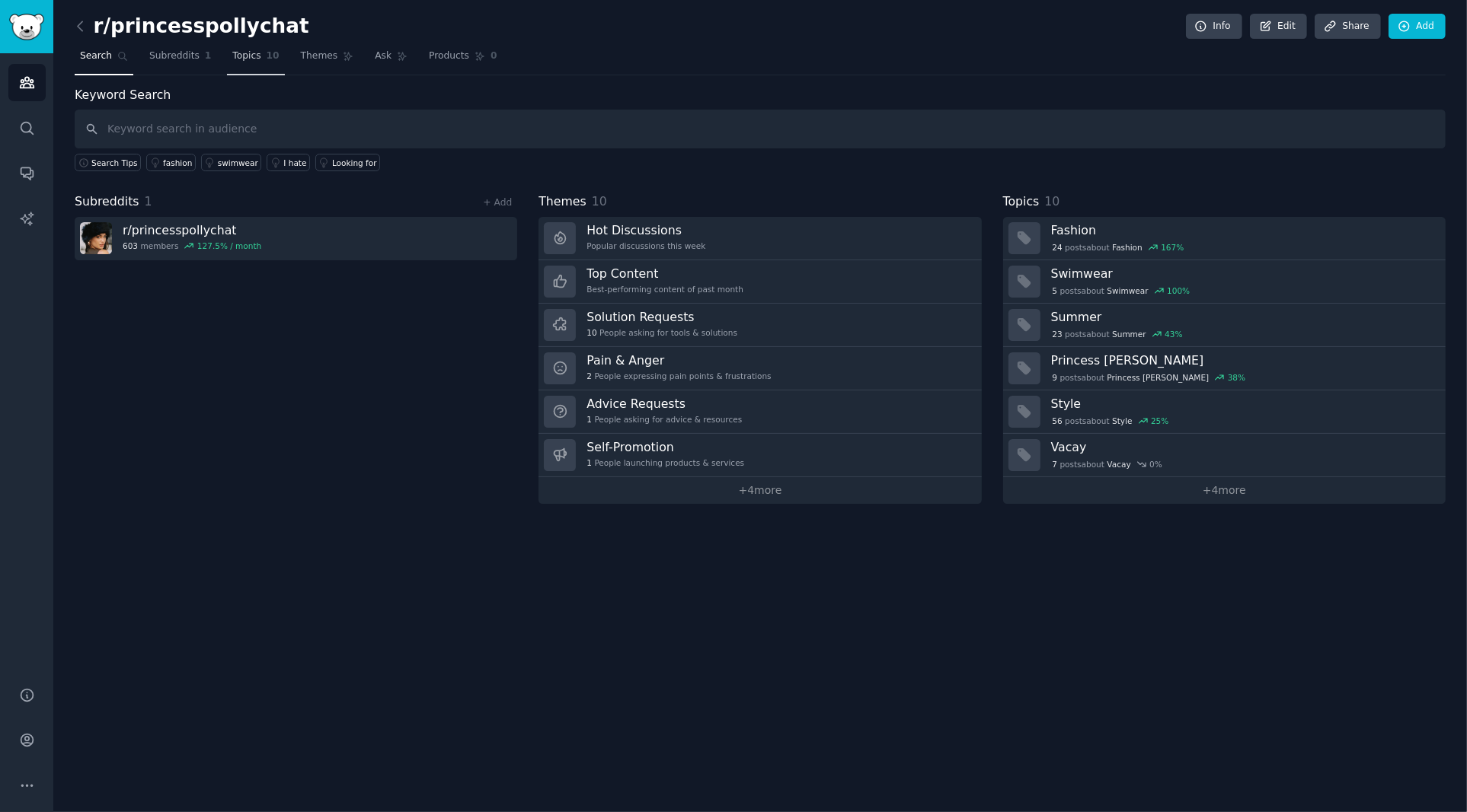
click at [261, 57] on link "Topics 10" at bounding box center [255, 60] width 57 height 31
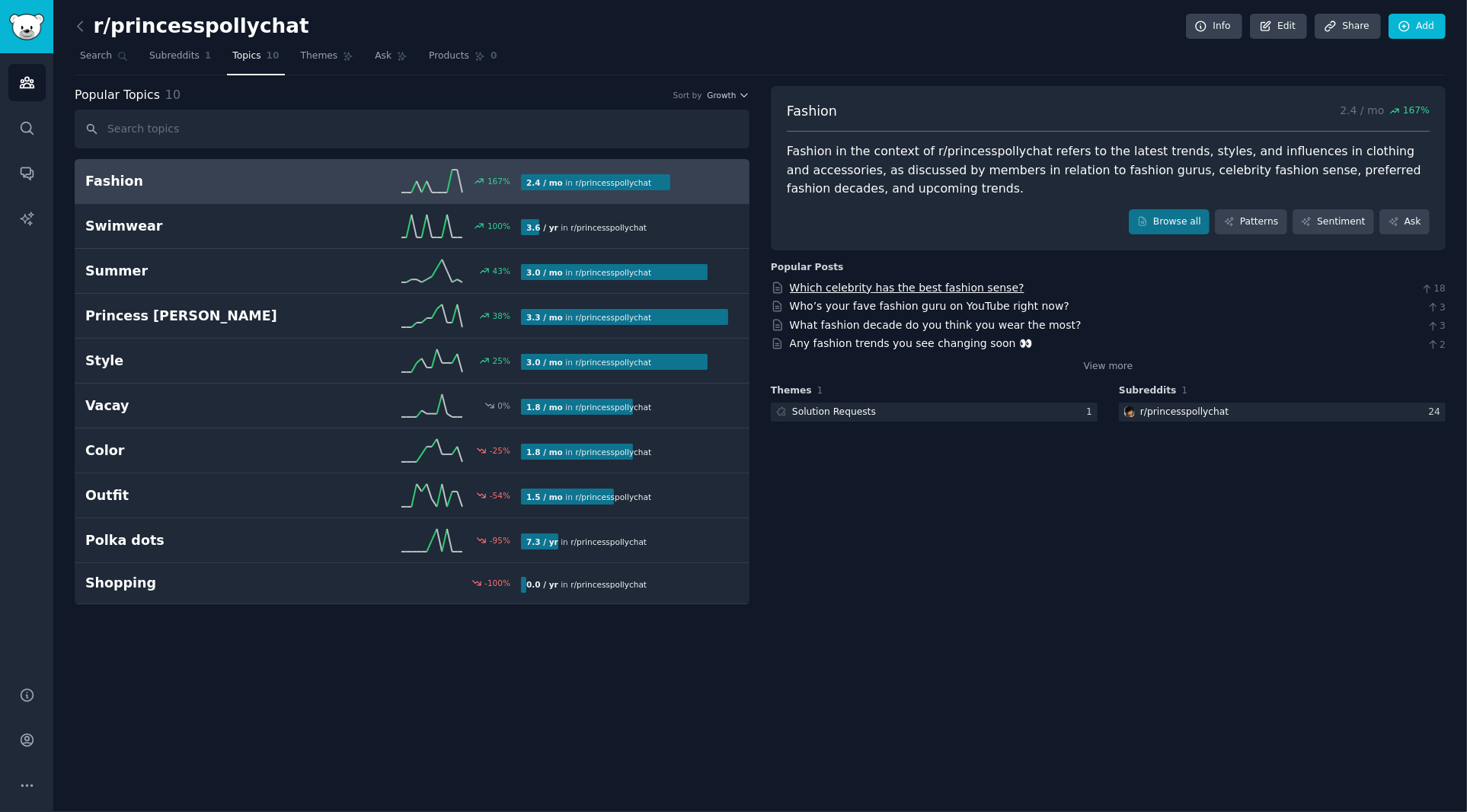
click at [893, 287] on link "Which celebrity has the best fashion sense?" at bounding box center [906, 287] width 235 height 12
click at [1310, 412] on div at bounding box center [1282, 412] width 327 height 19
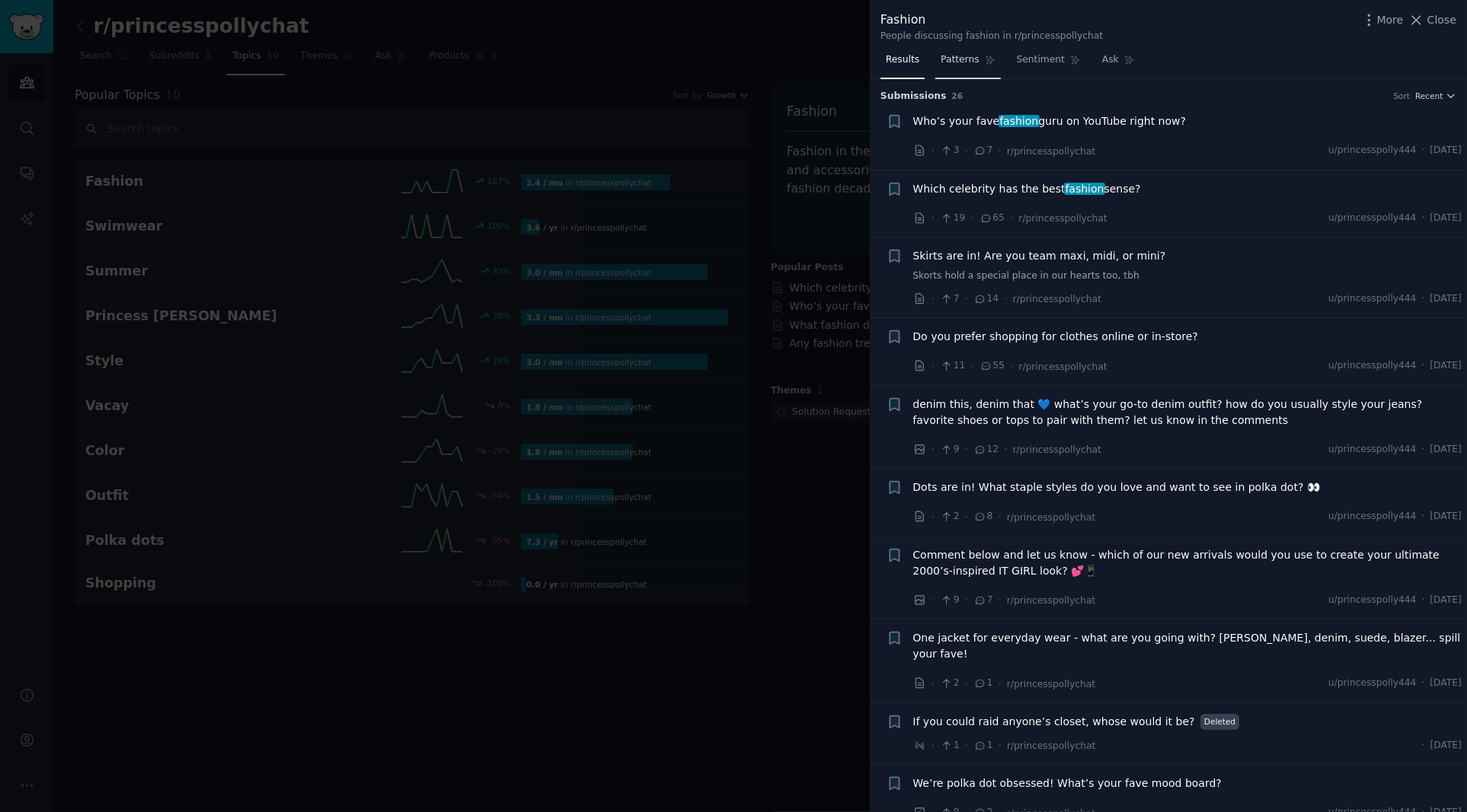
click at [963, 63] on span "Patterns" at bounding box center [960, 60] width 38 height 14
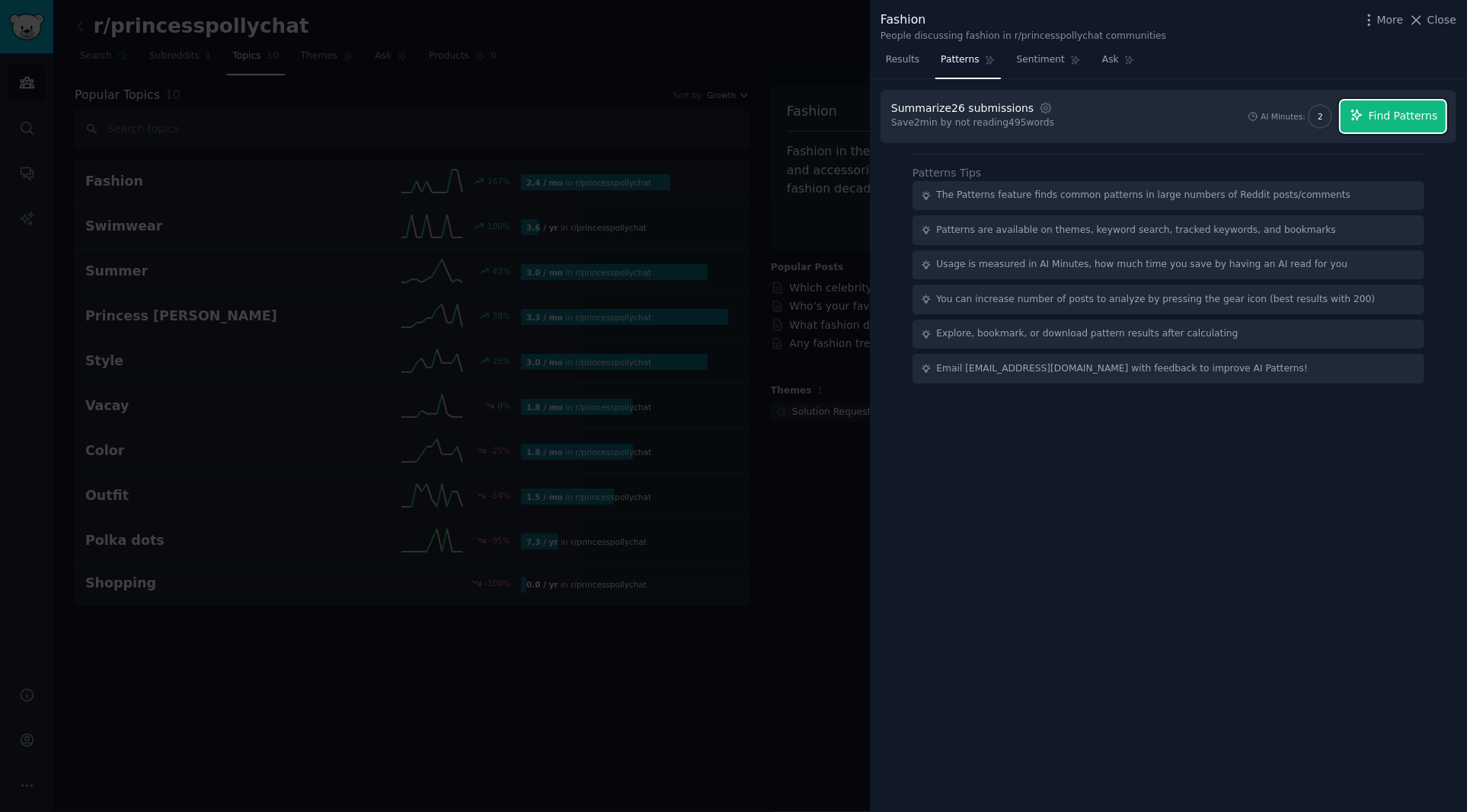
click at [1401, 115] on span "Find Patterns" at bounding box center [1403, 115] width 70 height 16
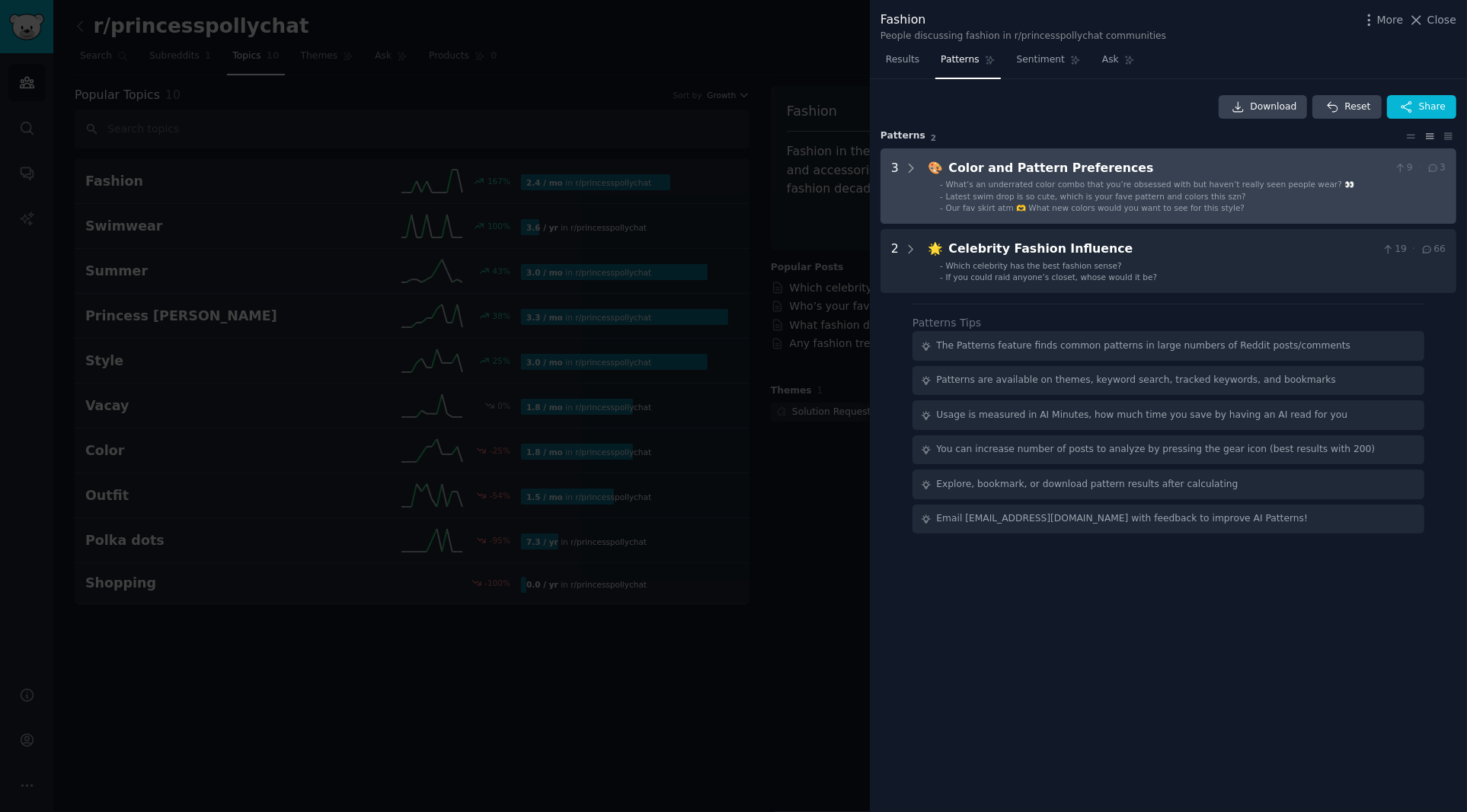
click at [1152, 166] on div "Color and Pattern Preferences" at bounding box center [1169, 168] width 439 height 19
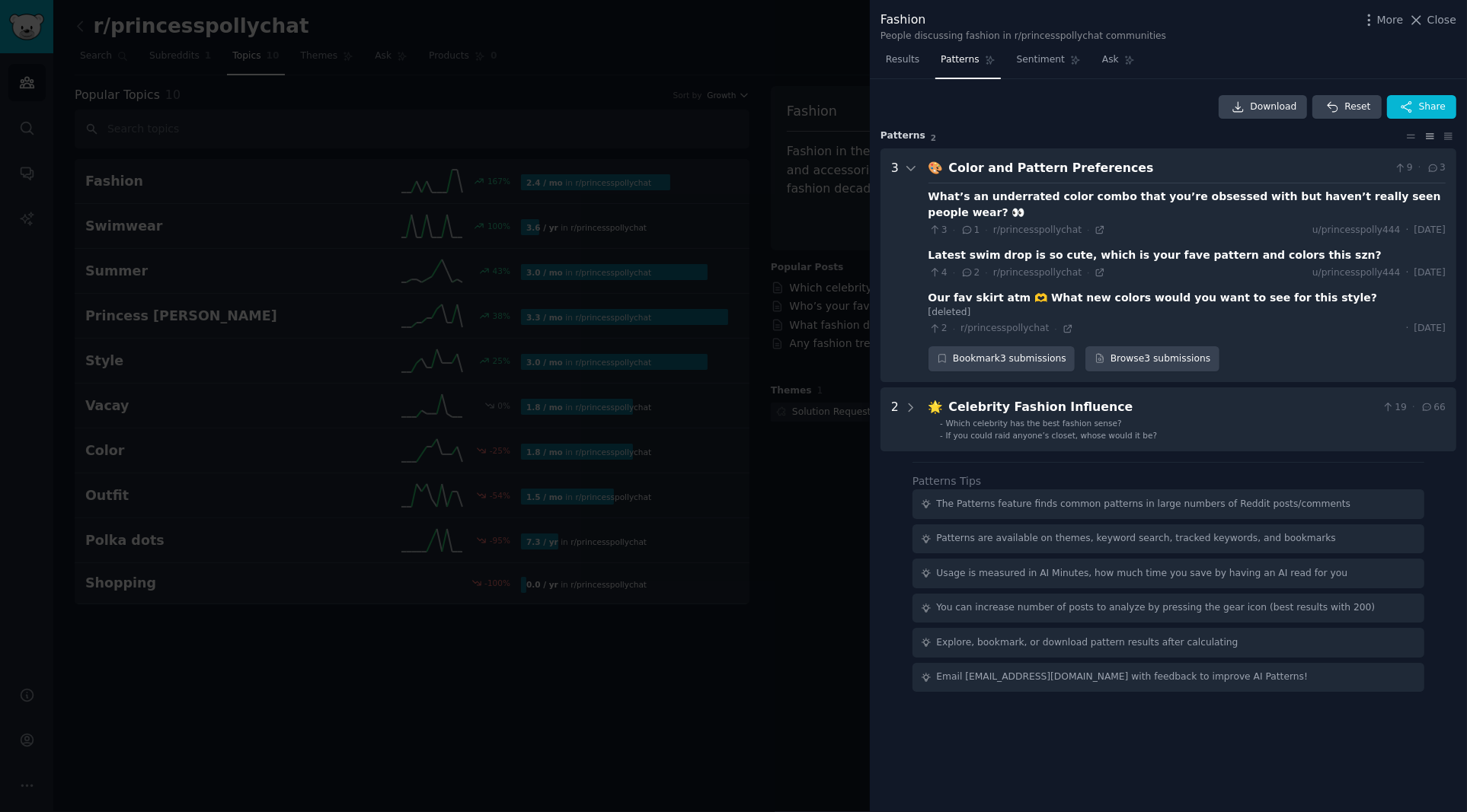
drag, startPoint x: 1447, startPoint y: 313, endPoint x: 1371, endPoint y: 314, distance: 76.0
click at [1371, 314] on Preferences "3 🎨 Color and Pattern Preferences 9 · 3 What’s an underrated color combo that y…" at bounding box center [1168, 265] width 576 height 235
click at [1400, 322] on div "· [DATE]" at bounding box center [1423, 329] width 45 height 14
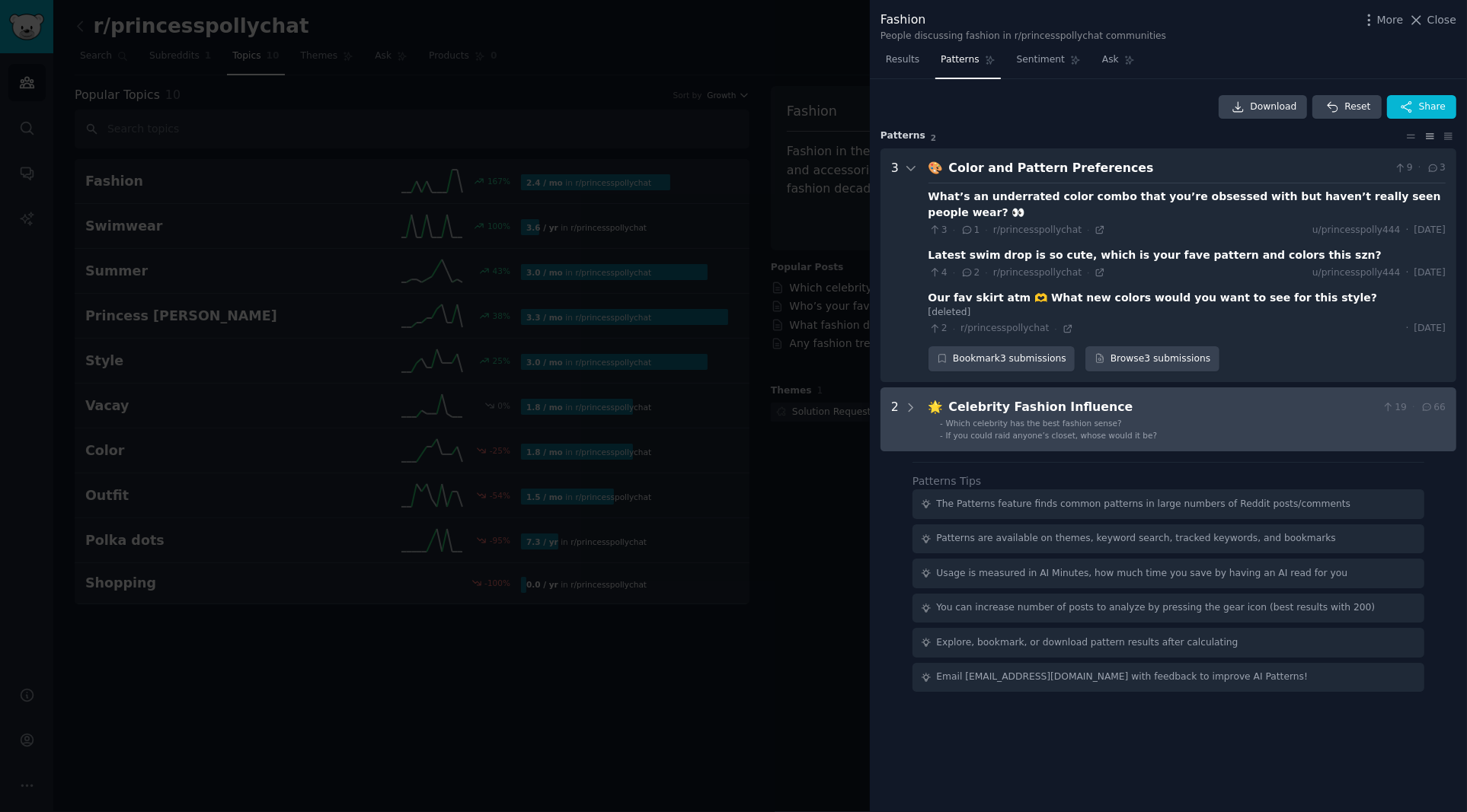
click at [1232, 418] on li "- Which celebrity has the best fashion sense?" at bounding box center [1192, 424] width 506 height 11
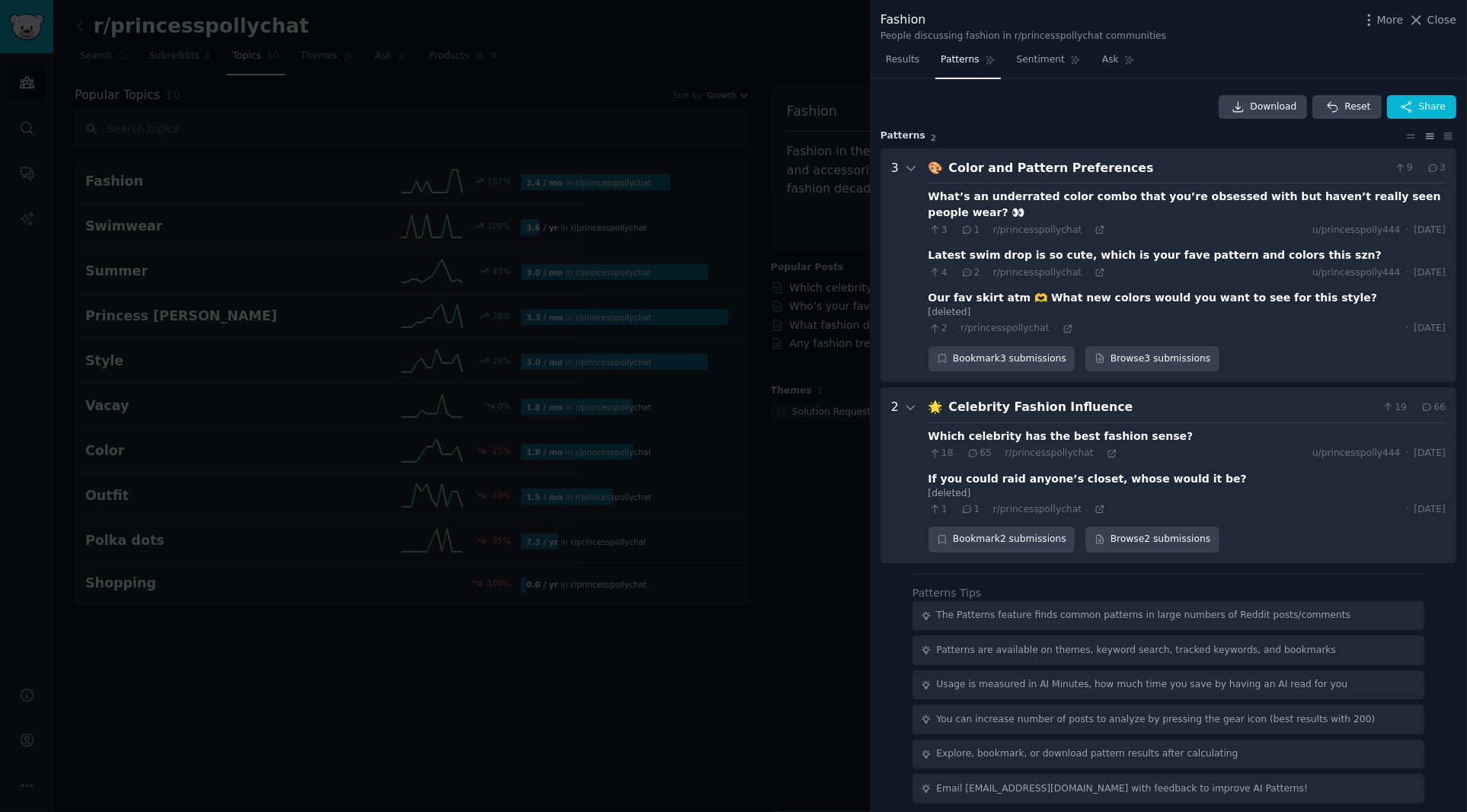
click at [1461, 492] on div "Download Reset Share Pattern s 2 3 🎨 Color and Pattern Preferences 9 · 3 What’s…" at bounding box center [1168, 450] width 597 height 741
click at [1048, 66] on span "Sentiment" at bounding box center [1040, 60] width 48 height 14
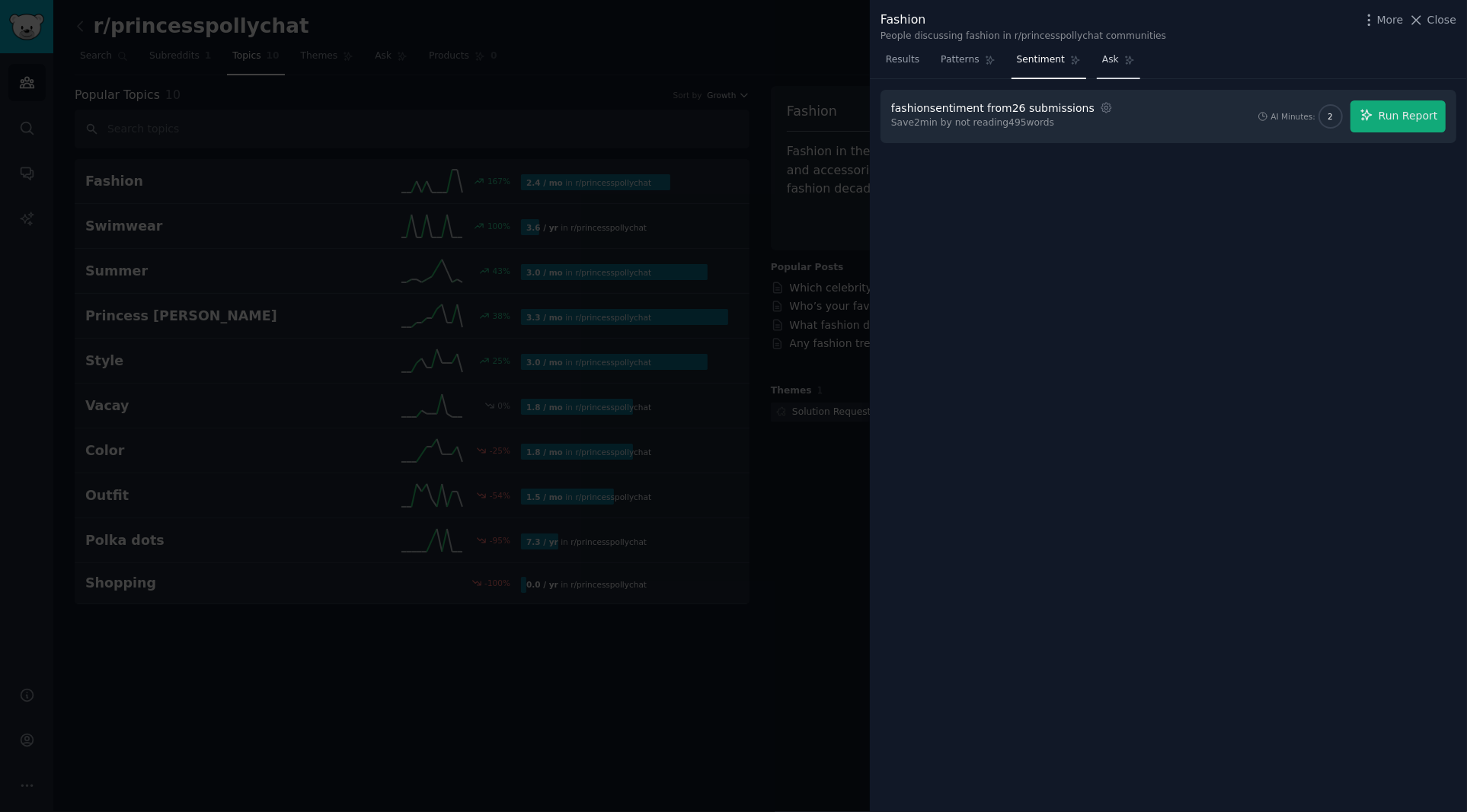
click at [1114, 63] on span "Ask" at bounding box center [1111, 60] width 17 height 14
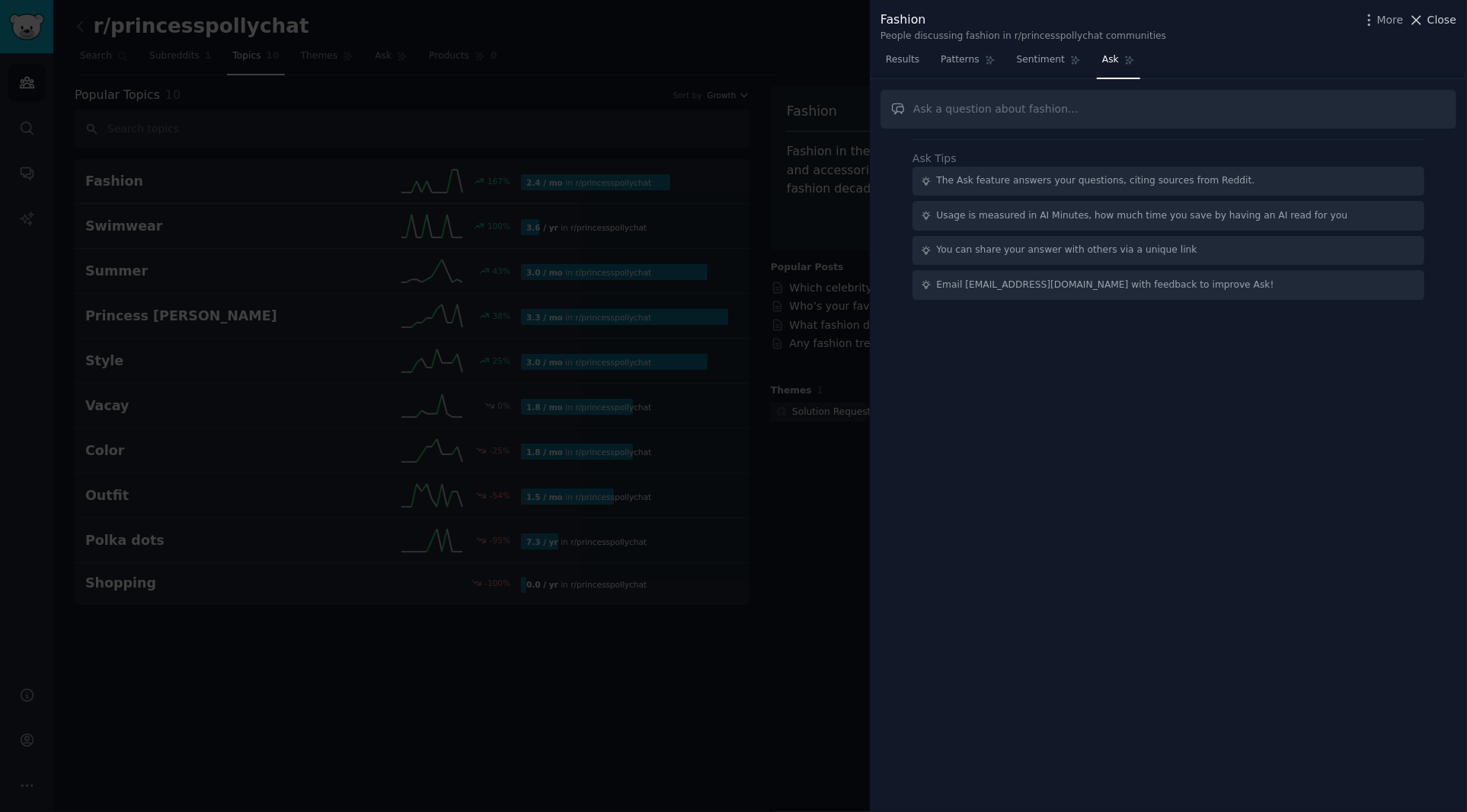
click at [1446, 20] on span "Close" at bounding box center [1442, 20] width 29 height 16
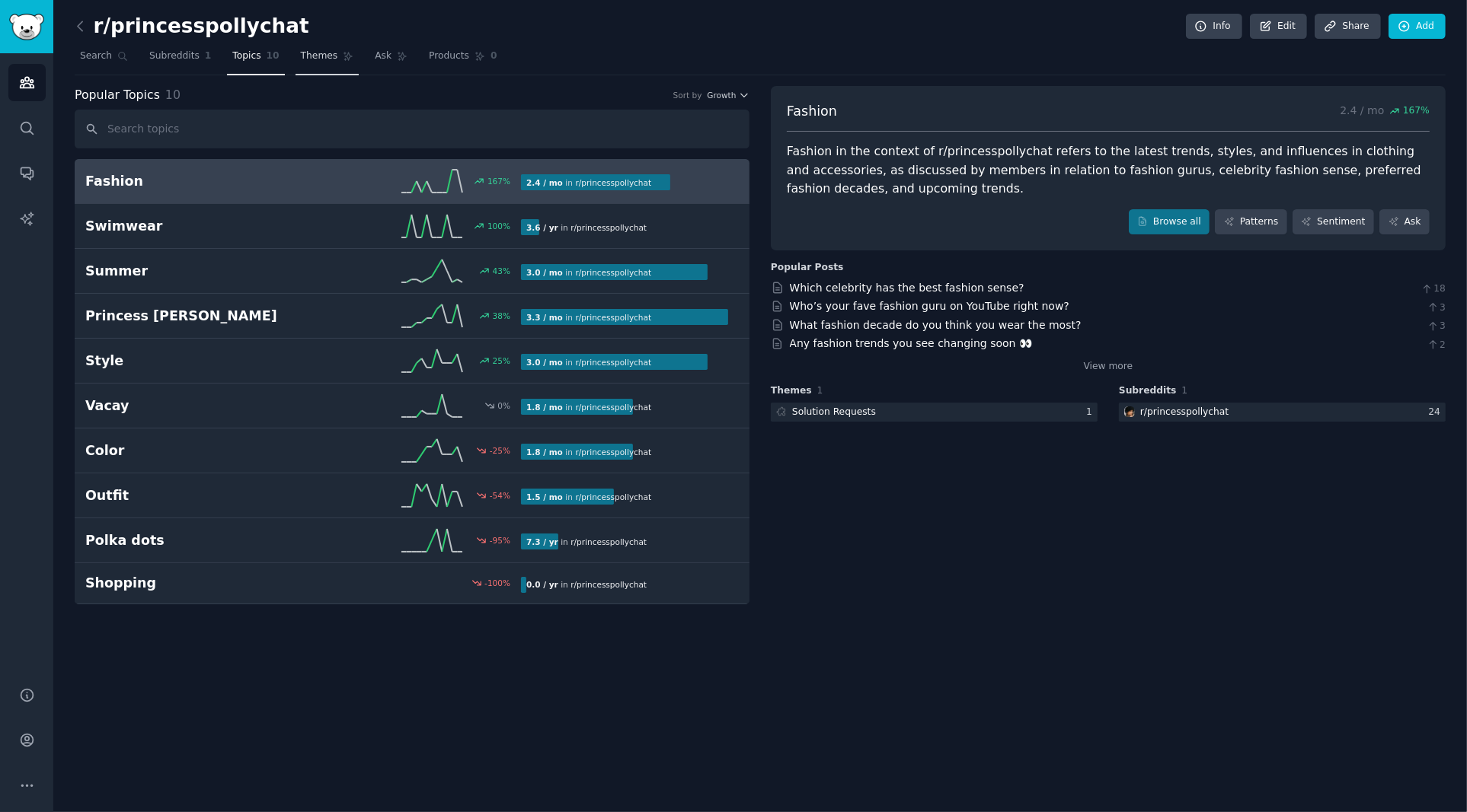
click at [320, 60] on span "Themes" at bounding box center [319, 57] width 37 height 14
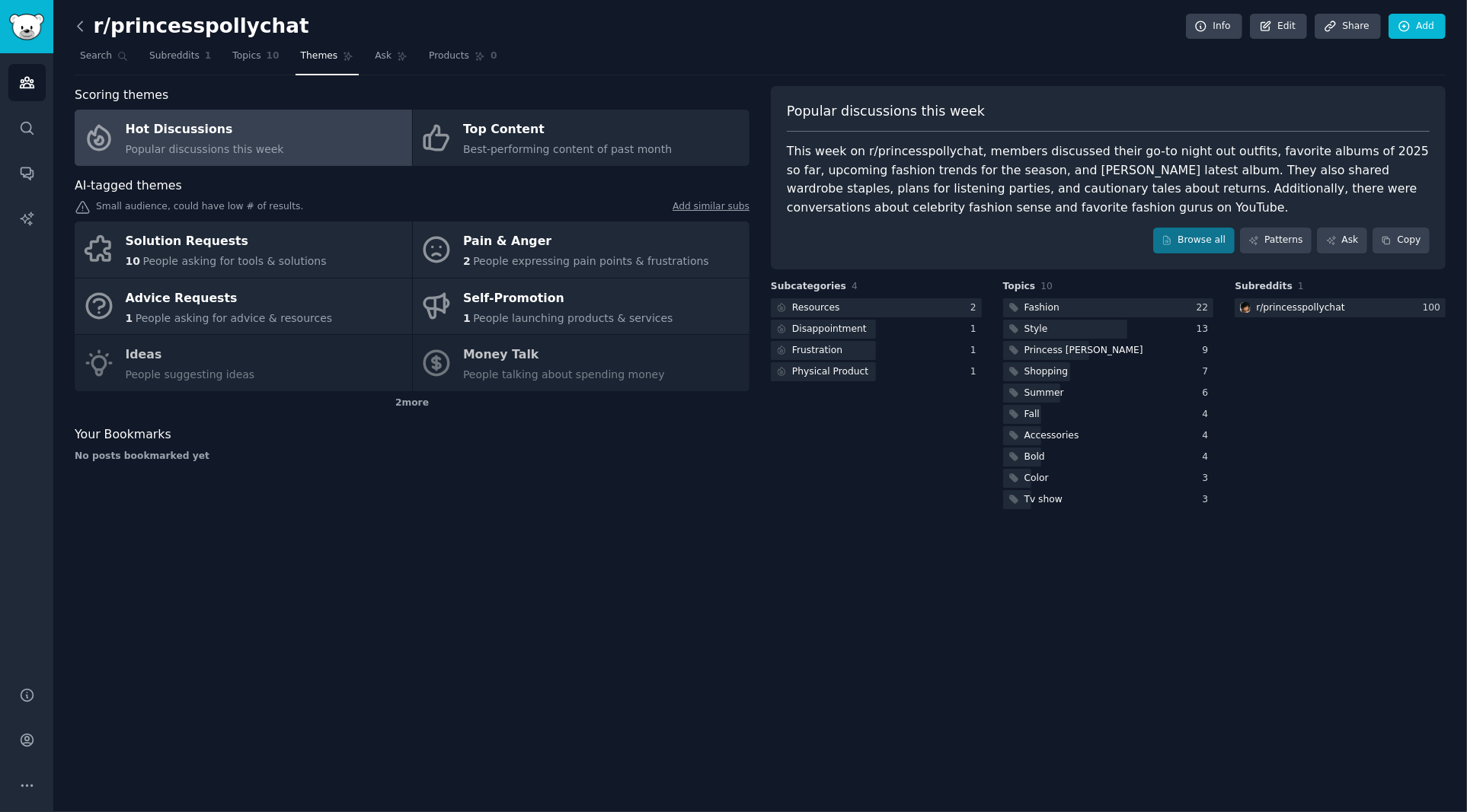
click at [79, 29] on icon at bounding box center [80, 26] width 16 height 16
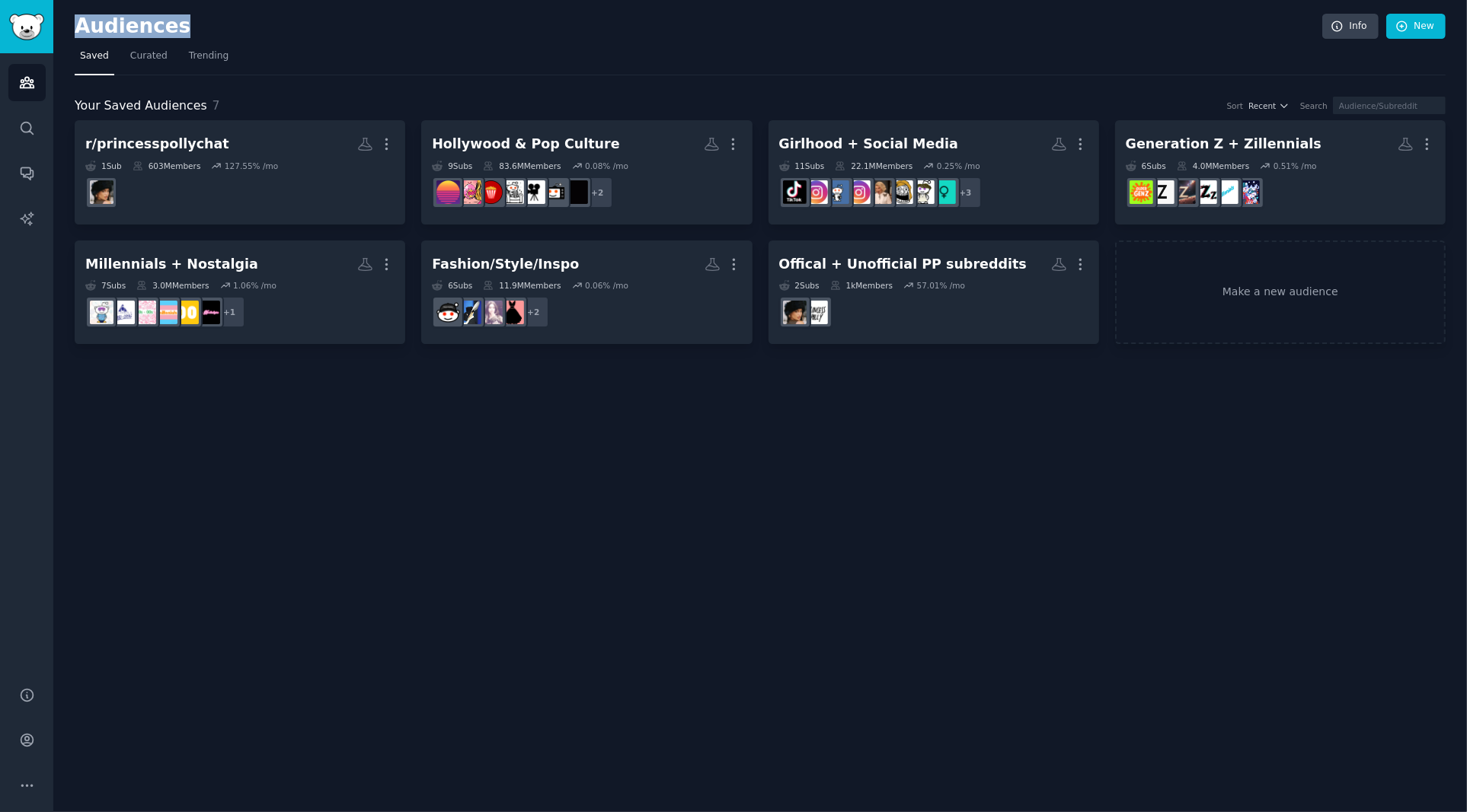
drag, startPoint x: 74, startPoint y: 31, endPoint x: 183, endPoint y: 34, distance: 109.0
click at [183, 34] on div "Audiences Info New Saved Curated Trending Your Saved Audiences 7 Sort Recent Se…" at bounding box center [760, 406] width 1413 height 812
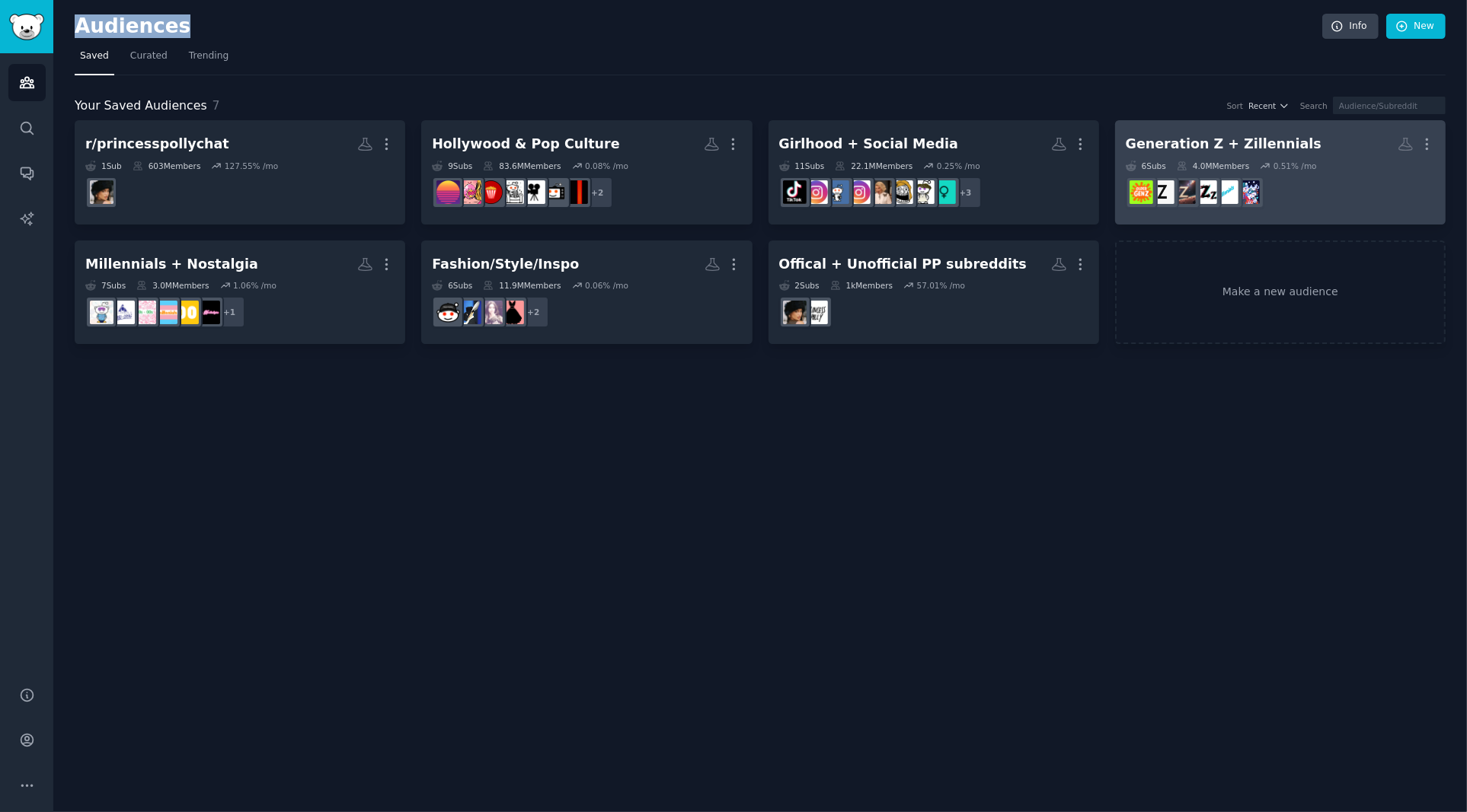
click at [1212, 135] on div "Generation Z + Zillennials" at bounding box center [1223, 144] width 196 height 19
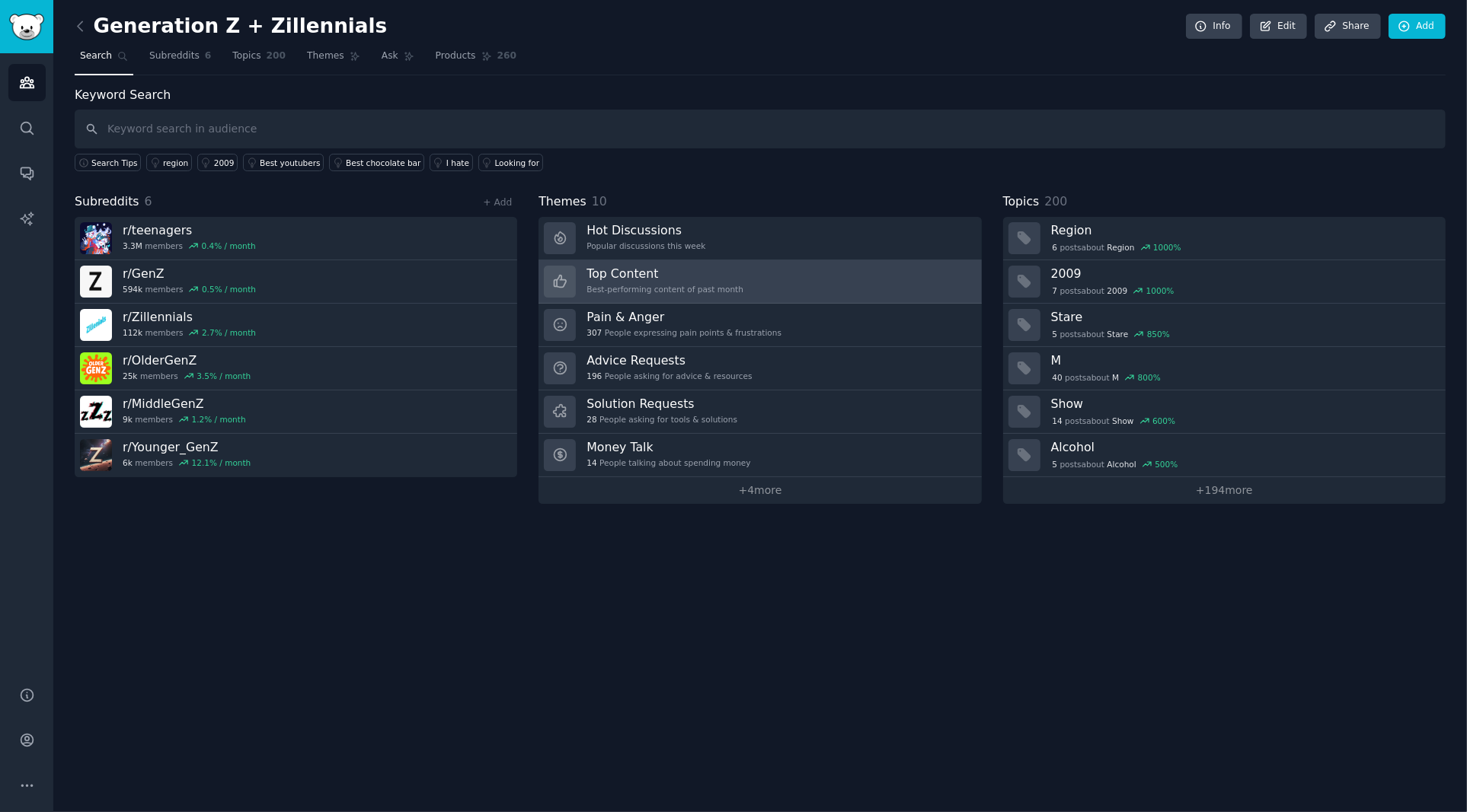
click at [636, 284] on div "Best-performing content of past month" at bounding box center [665, 289] width 157 height 11
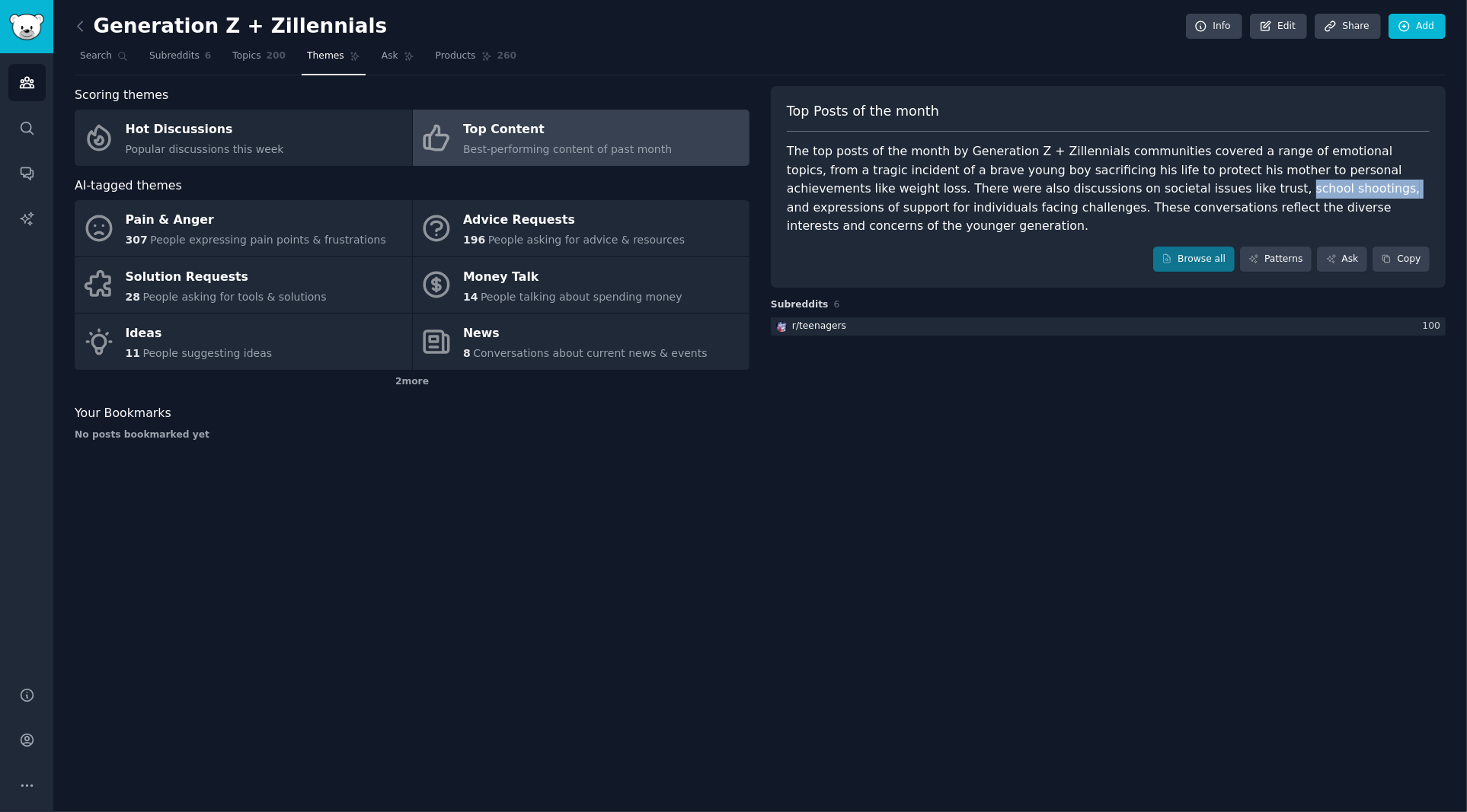
drag, startPoint x: 1095, startPoint y: 190, endPoint x: 1193, endPoint y: 190, distance: 98.0
click at [1193, 190] on div "The top posts of the month by Generation Z + Zillennials communities covered a …" at bounding box center [1108, 189] width 642 height 93
click at [1195, 190] on div "The top posts of the month by Generation Z + Zillennials communities covered a …" at bounding box center [1108, 189] width 642 height 93
drag, startPoint x: 1196, startPoint y: 188, endPoint x: 1434, endPoint y: 192, distance: 238.0
click at [1434, 192] on div "Top Posts of the month The top posts of the month by Generation Z + Zillennials…" at bounding box center [1108, 187] width 675 height 203
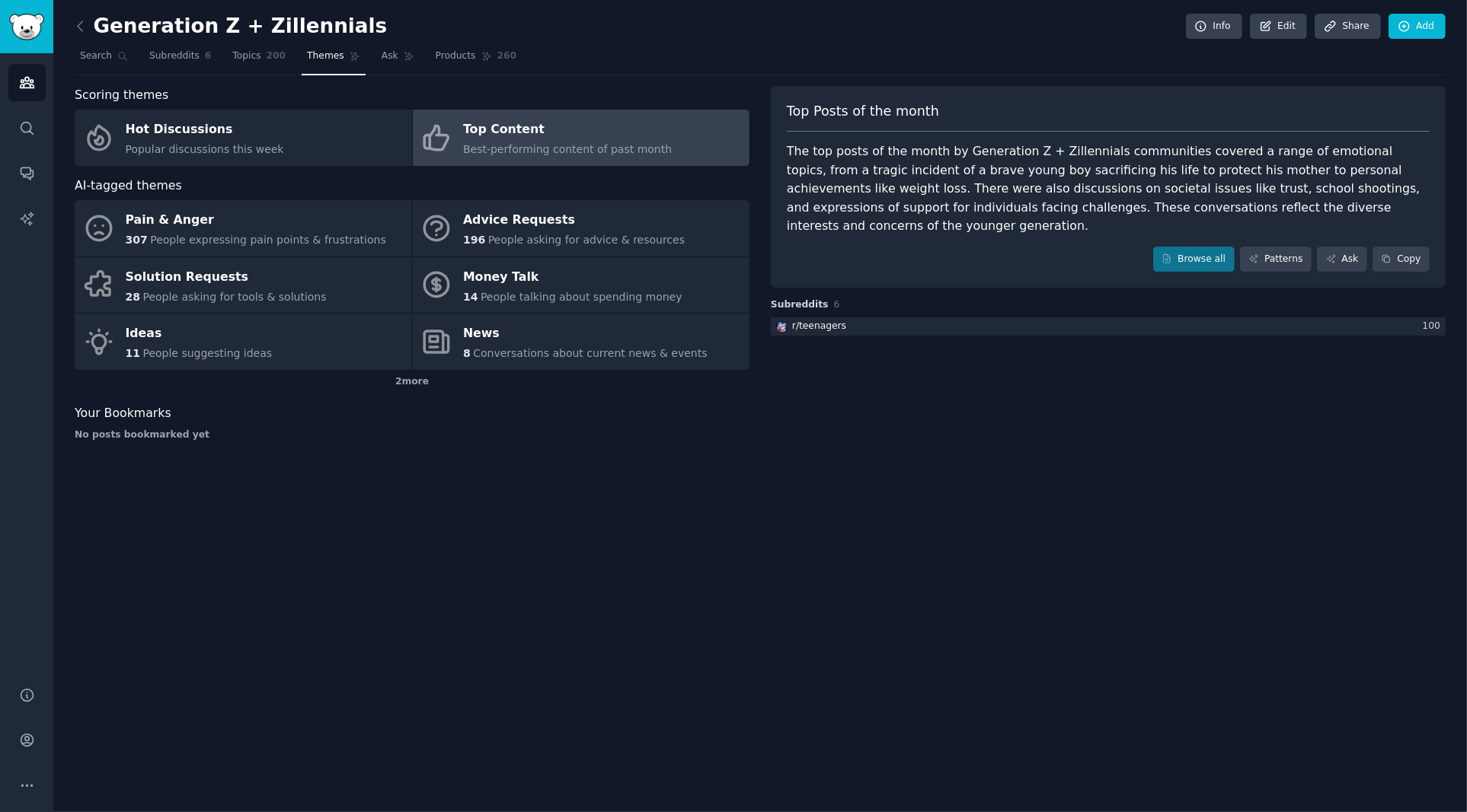
click at [1030, 197] on div "The top posts of the month by Generation Z + Zillennials communities covered a …" at bounding box center [1108, 189] width 642 height 93
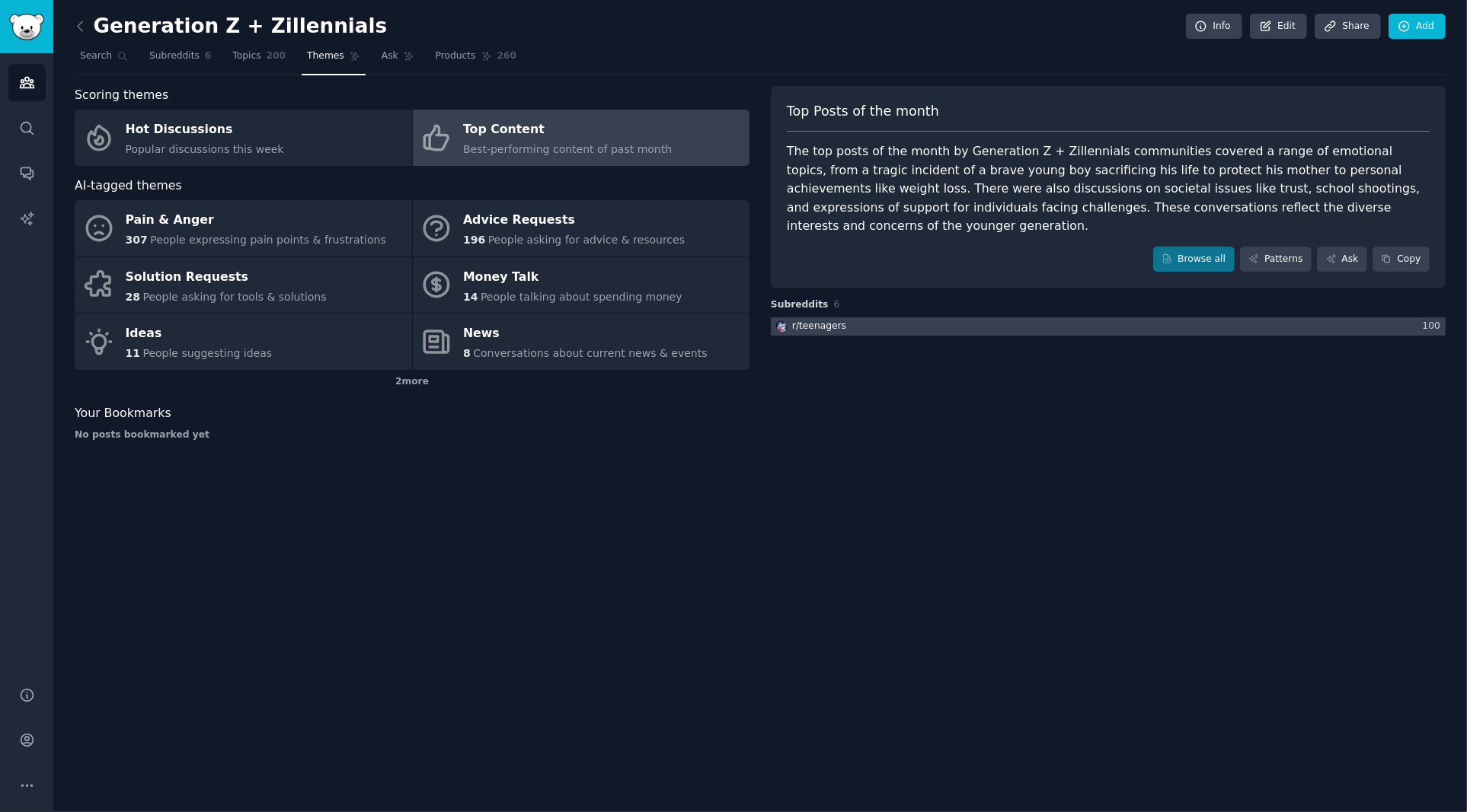
click at [1435, 320] on div "100" at bounding box center [1434, 326] width 23 height 14
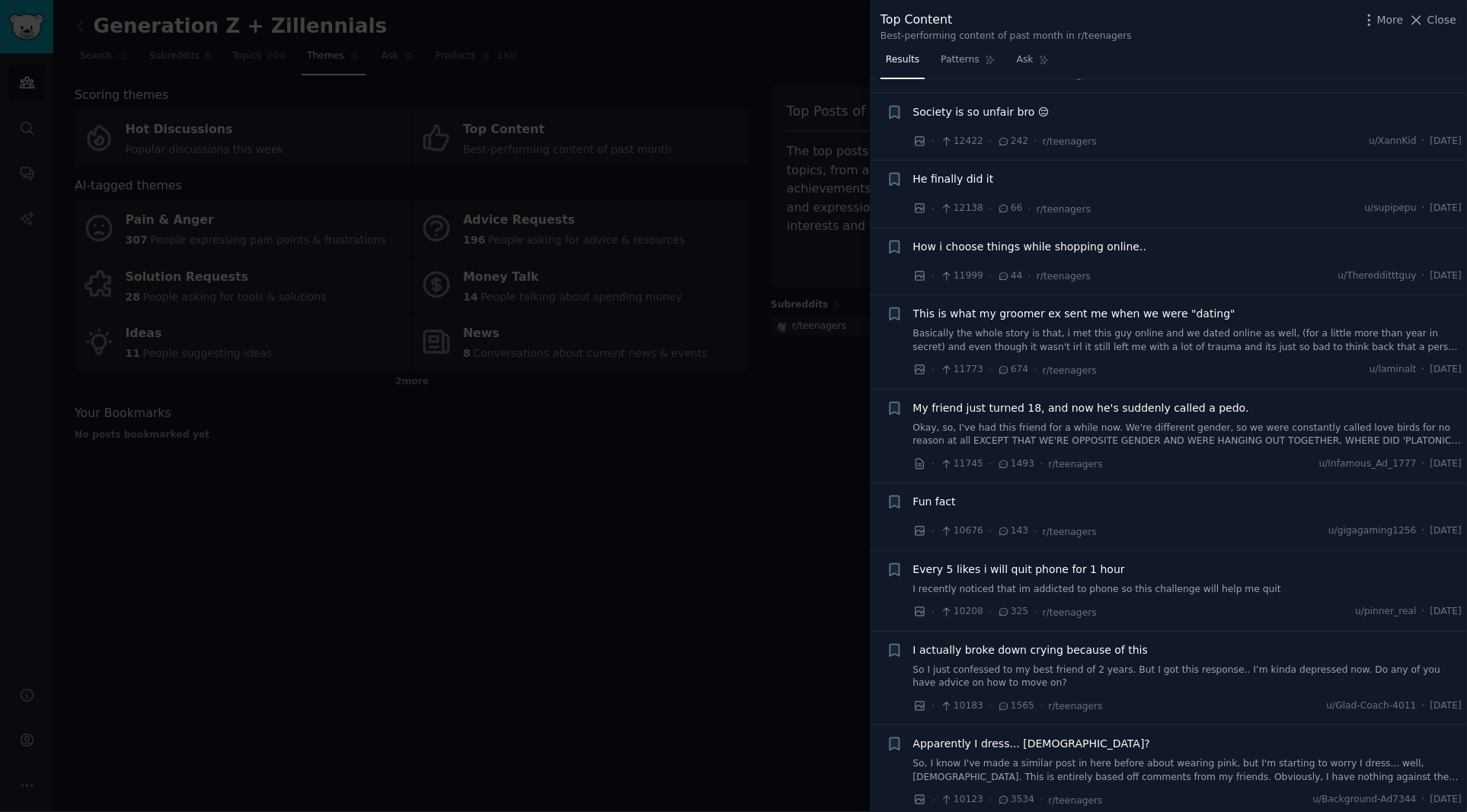
scroll to position [901, 0]
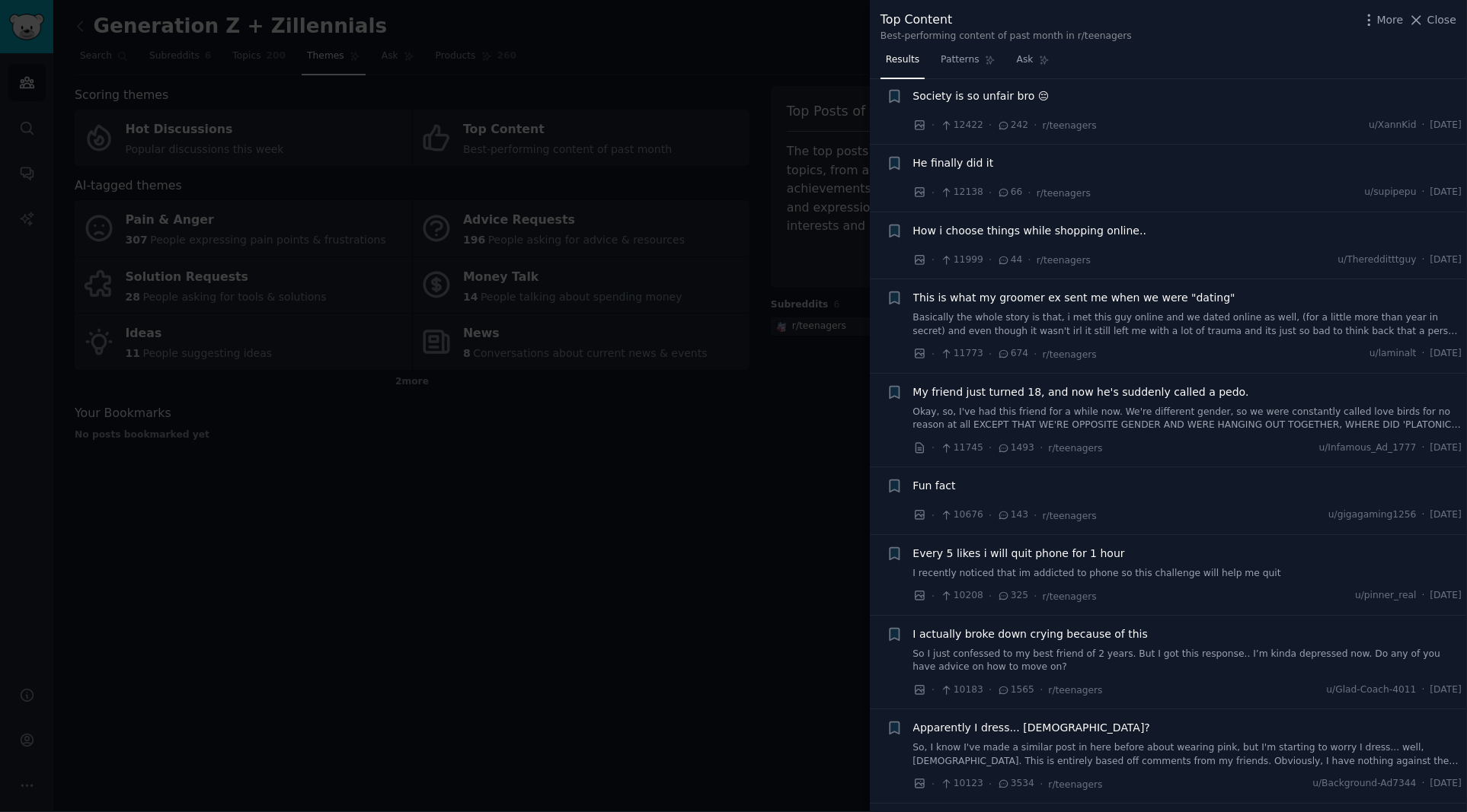
click at [1059, 228] on span "How i choose things while shopping online.." at bounding box center [1030, 231] width 234 height 16
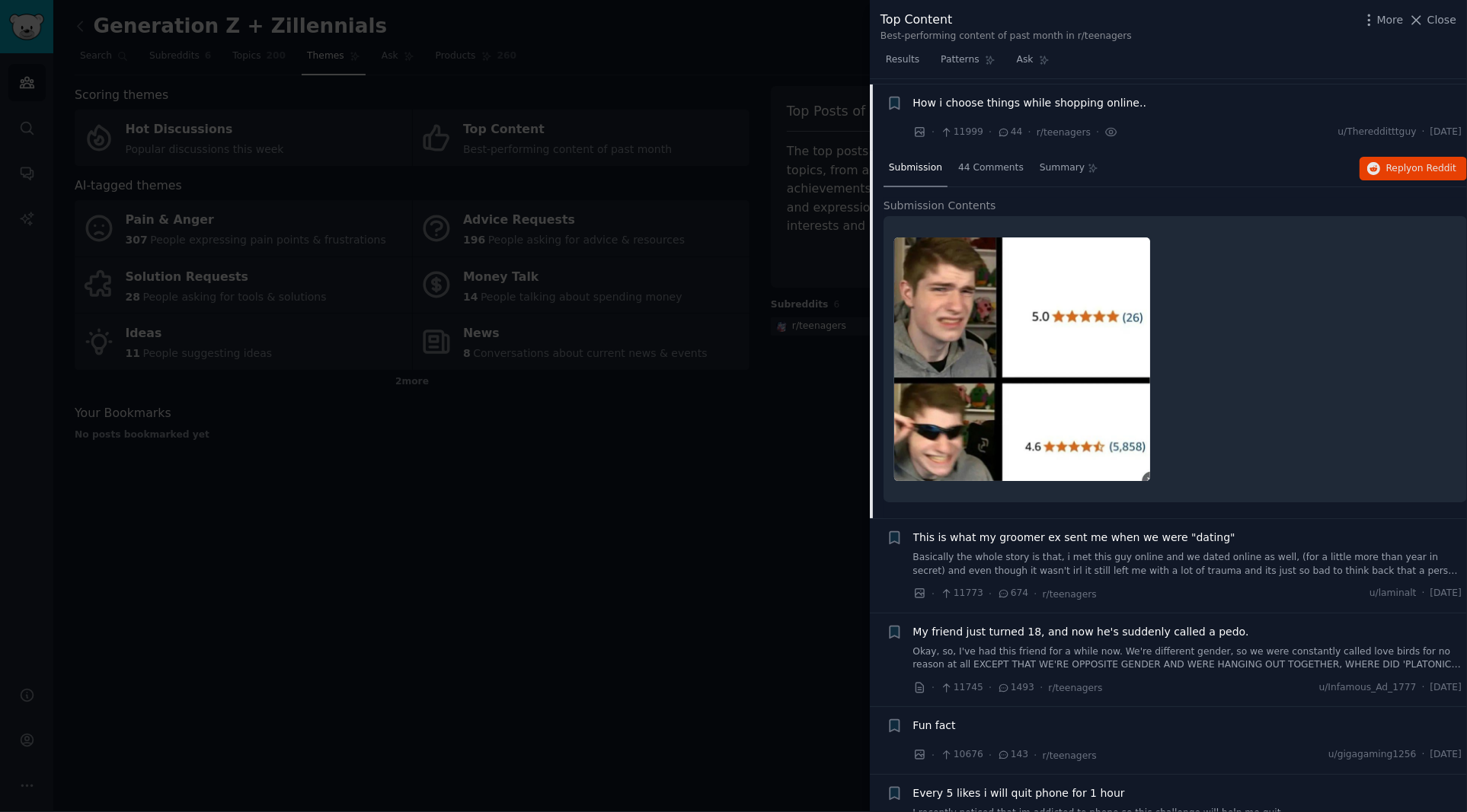
scroll to position [992, 0]
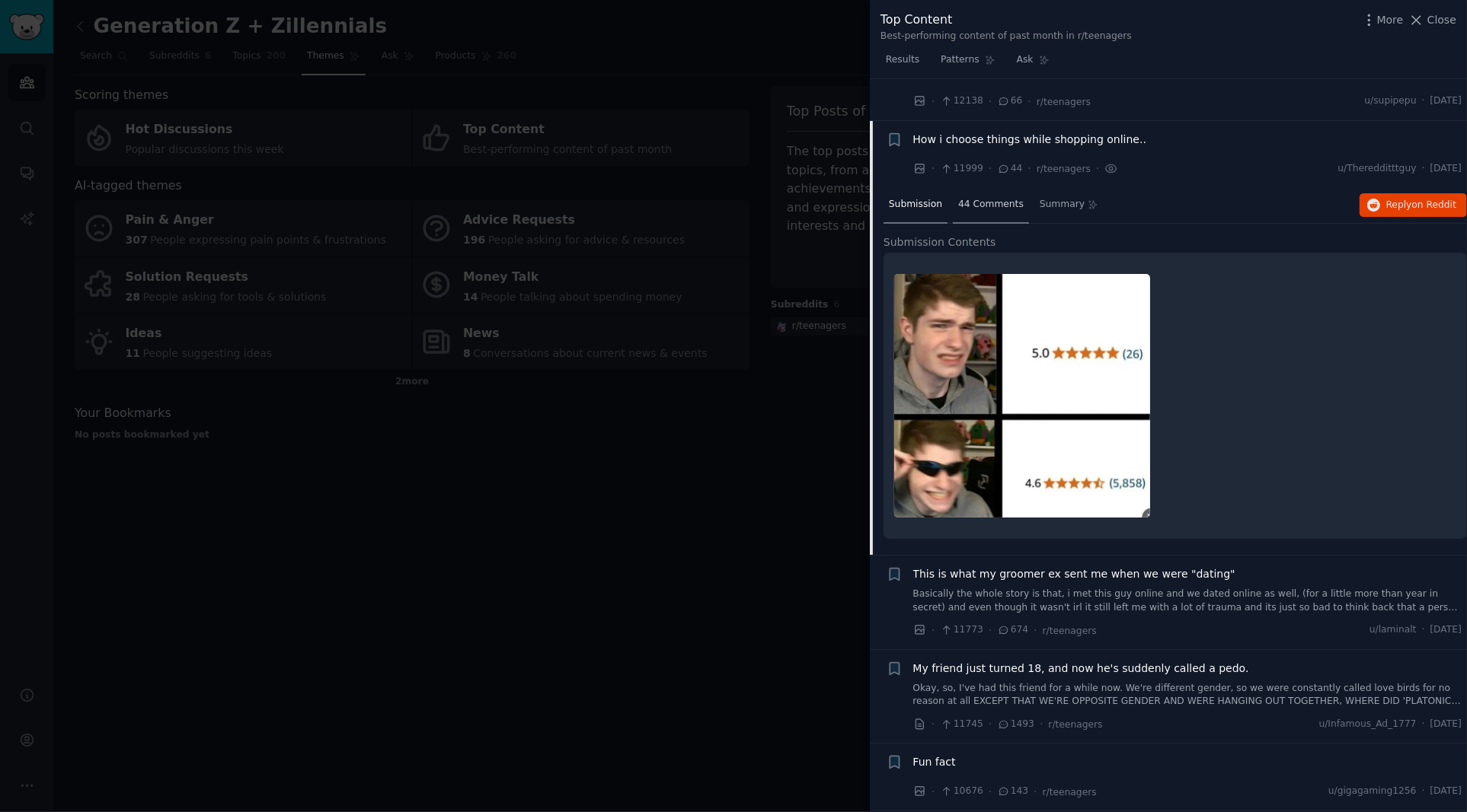
click at [970, 198] on span "44 Comments" at bounding box center [990, 205] width 66 height 14
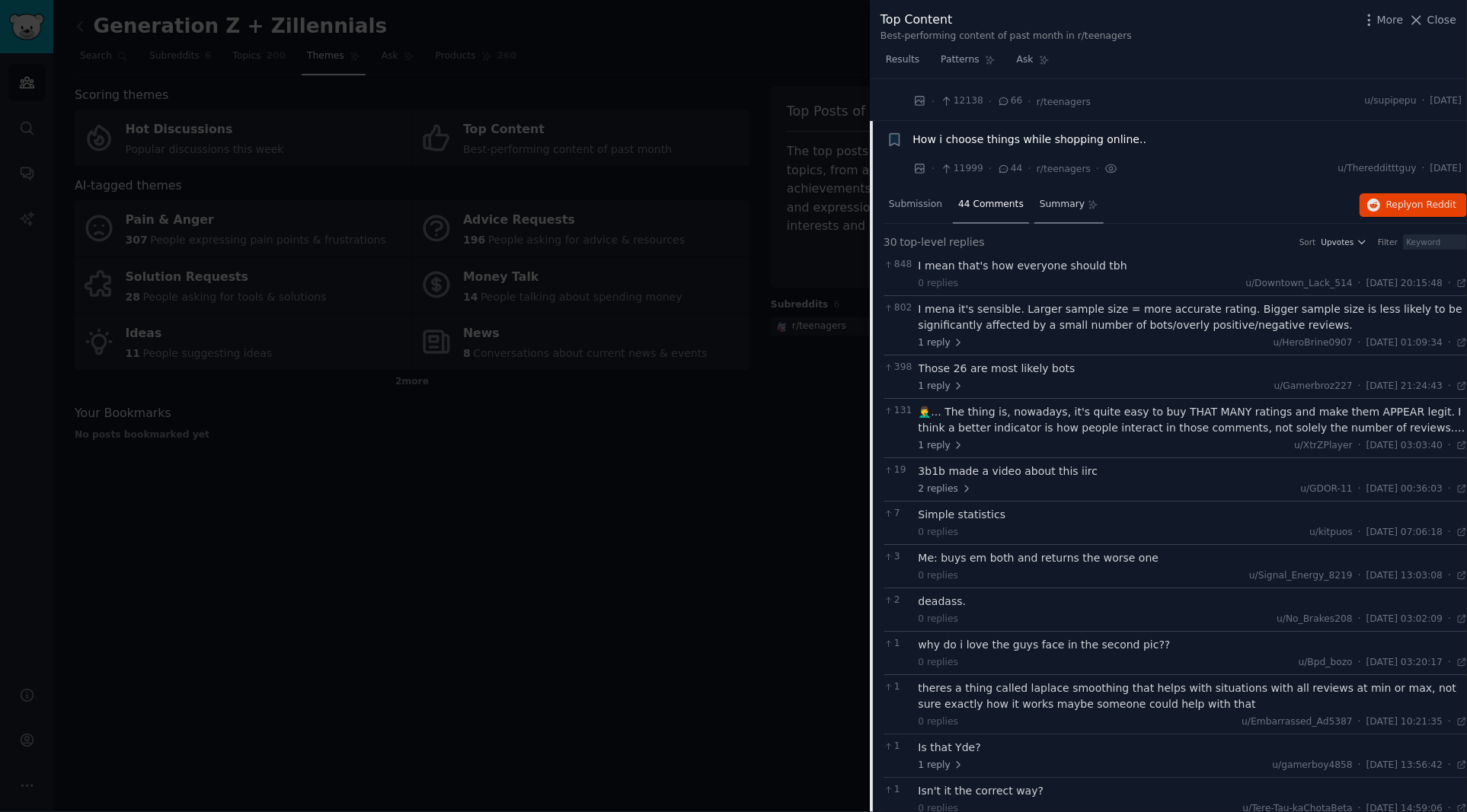
click at [1066, 206] on span "Summary" at bounding box center [1062, 205] width 45 height 14
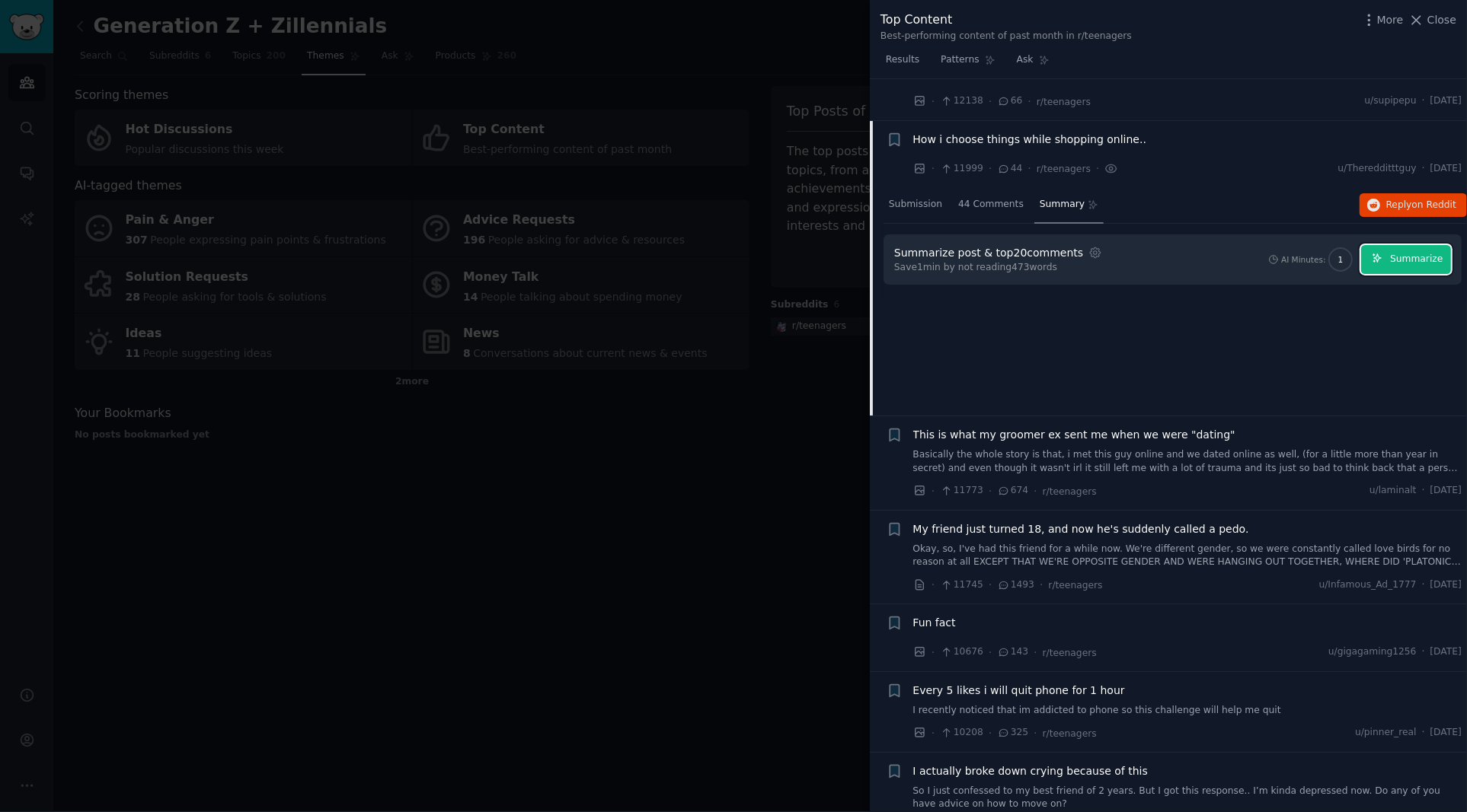
click at [1404, 257] on span "Summarize" at bounding box center [1416, 260] width 53 height 14
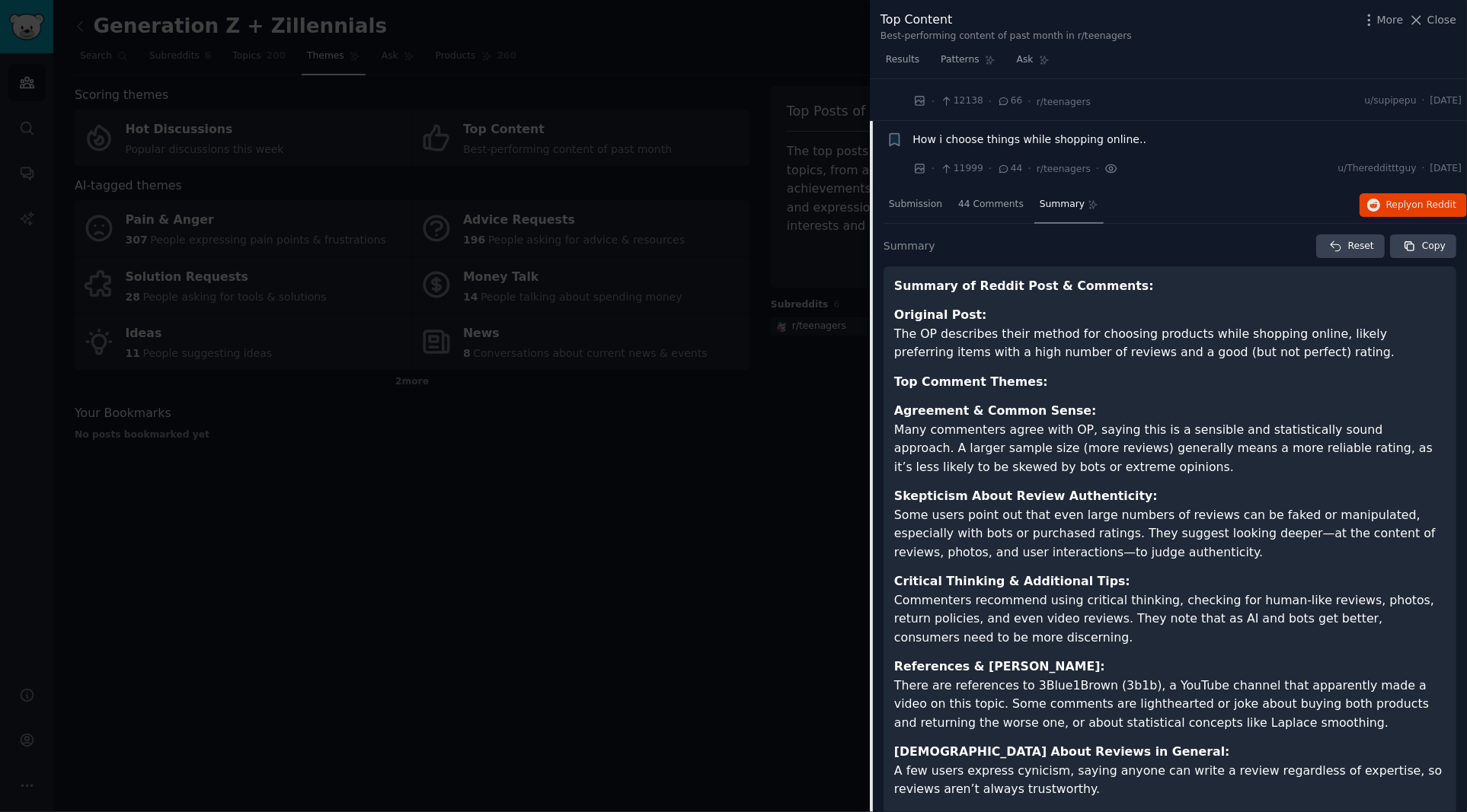
click at [1105, 165] on icon at bounding box center [1111, 168] width 14 height 16
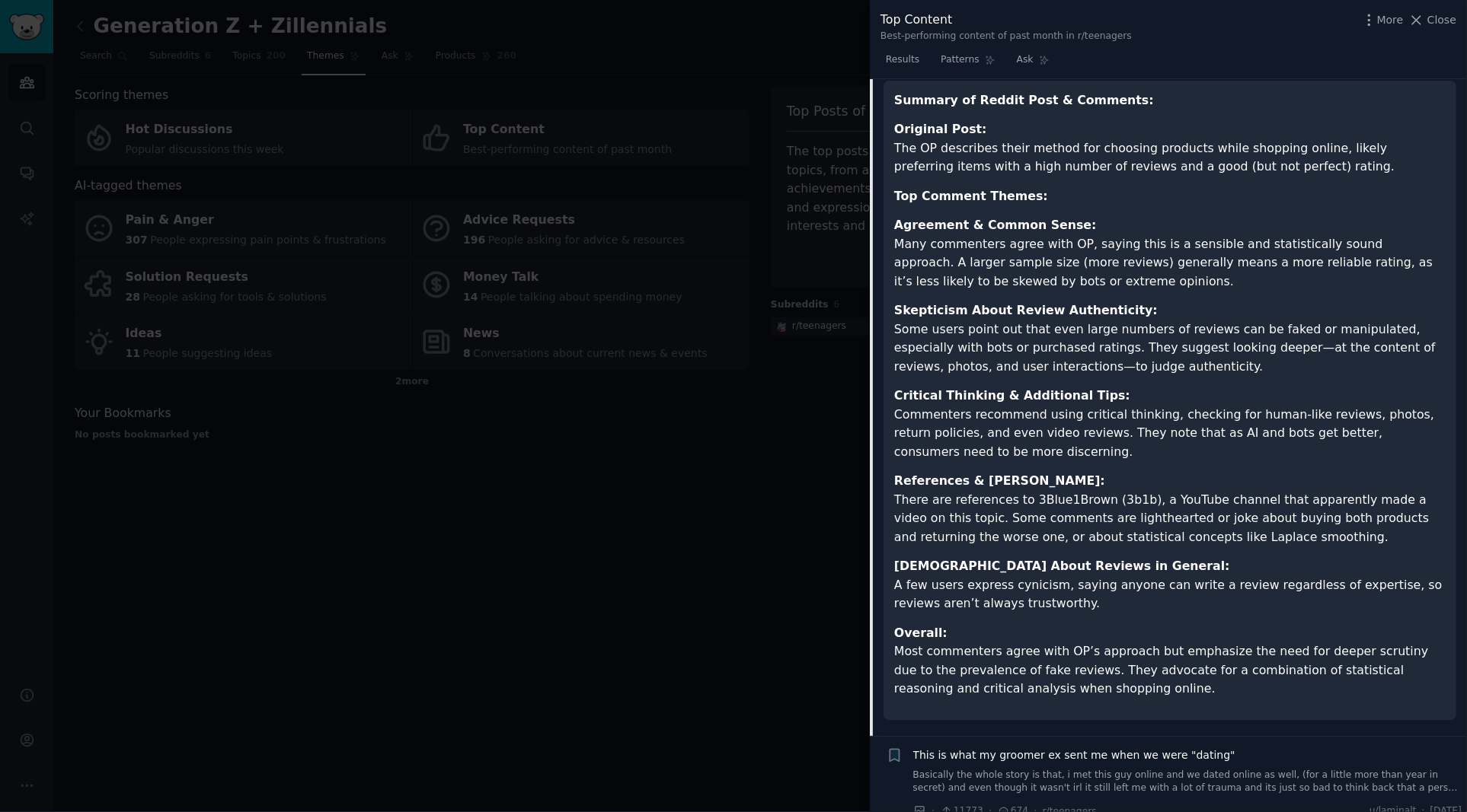
scroll to position [1112, 0]
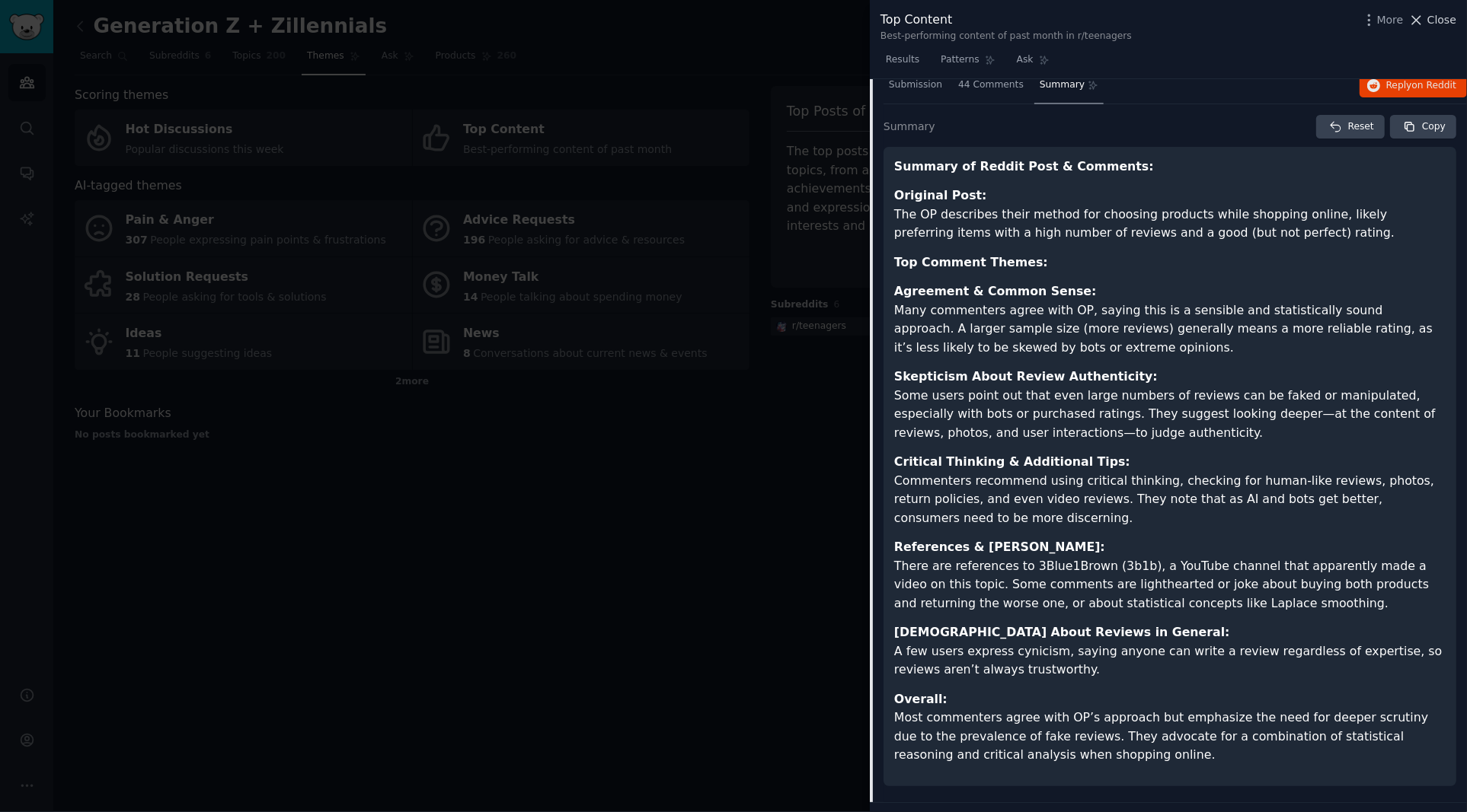
click at [1449, 18] on span "Close" at bounding box center [1442, 20] width 29 height 16
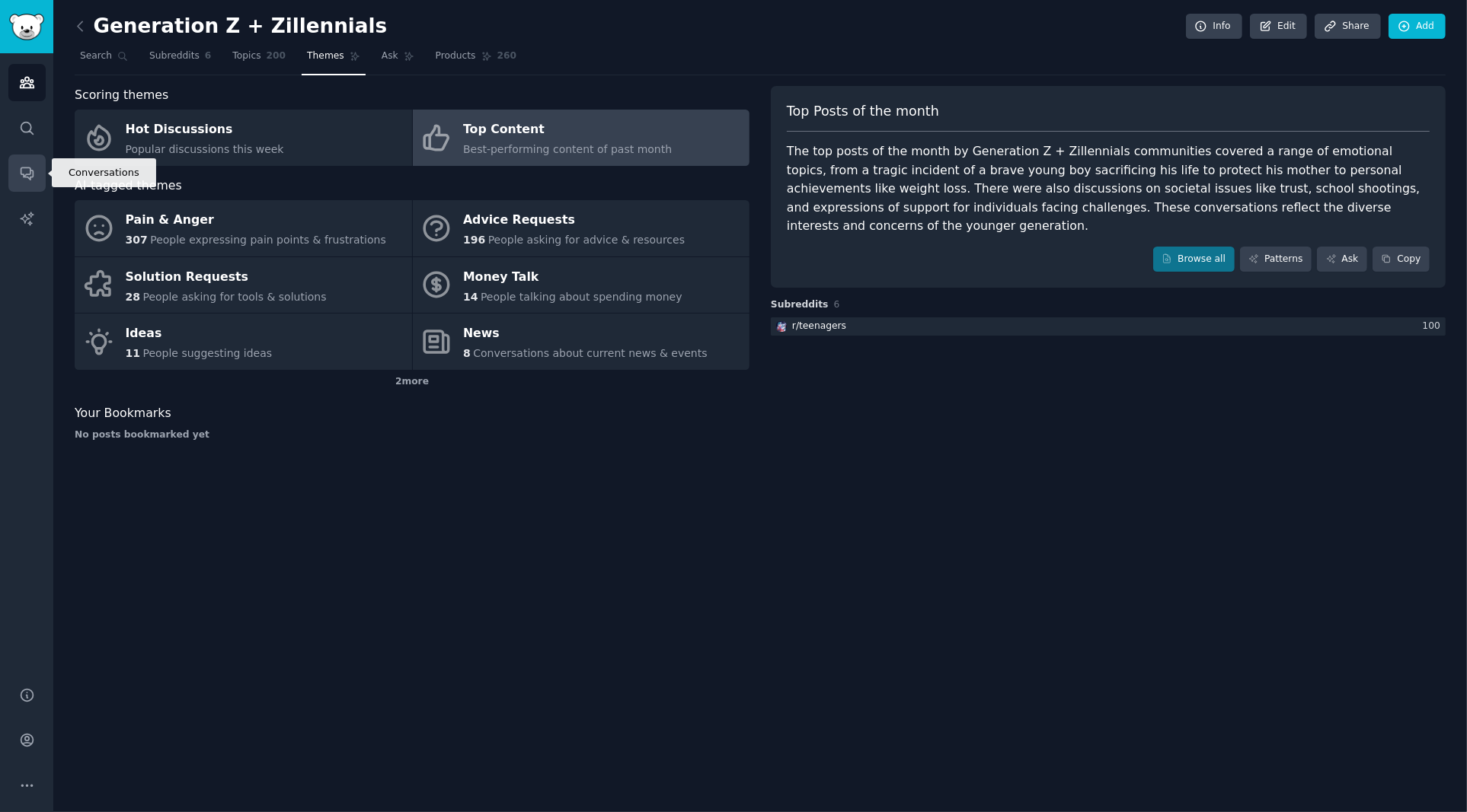
click at [21, 172] on icon "Sidebar" at bounding box center [27, 174] width 12 height 12
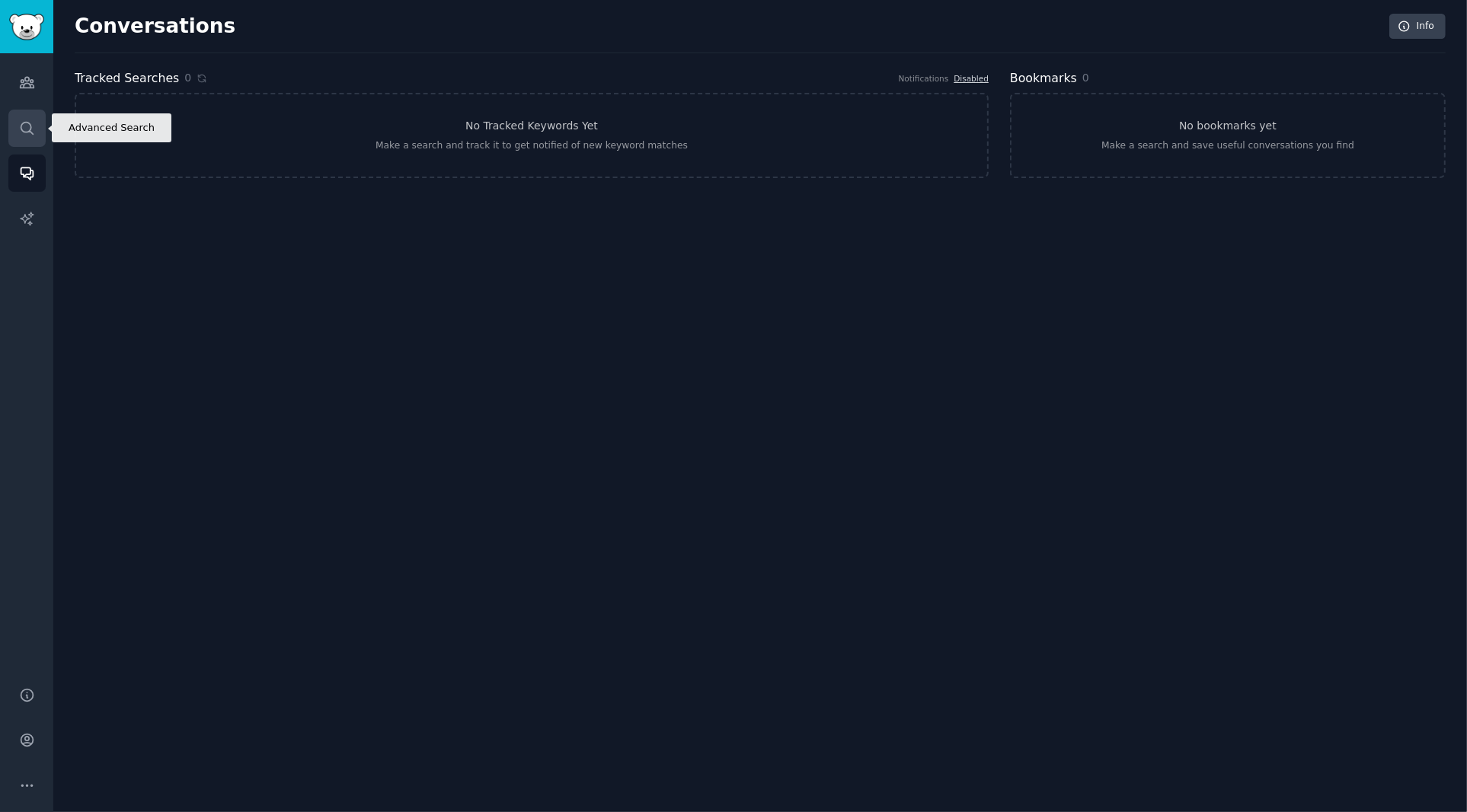
click at [21, 134] on icon "Sidebar" at bounding box center [27, 128] width 16 height 16
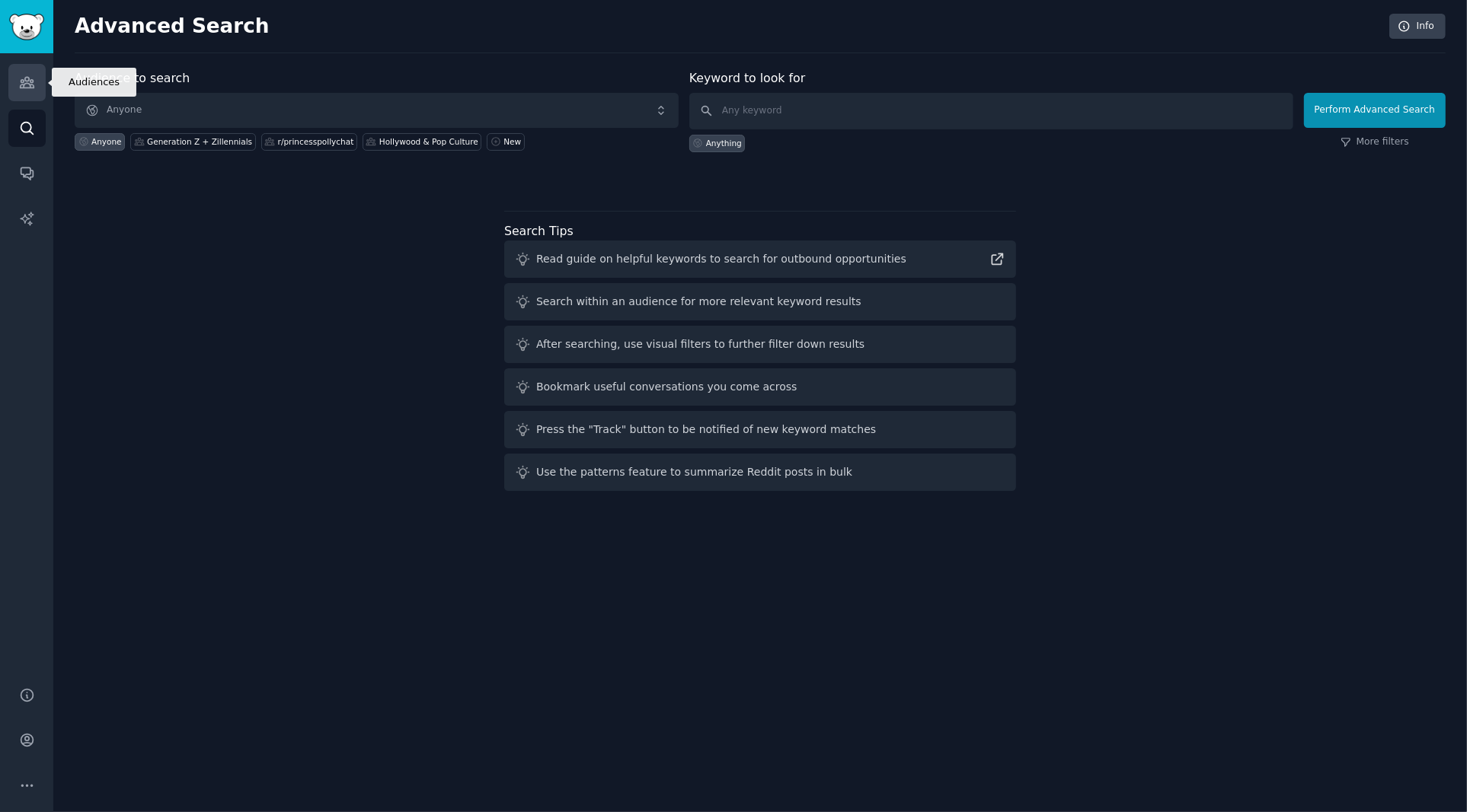
click at [21, 78] on icon "Sidebar" at bounding box center [27, 83] width 16 height 16
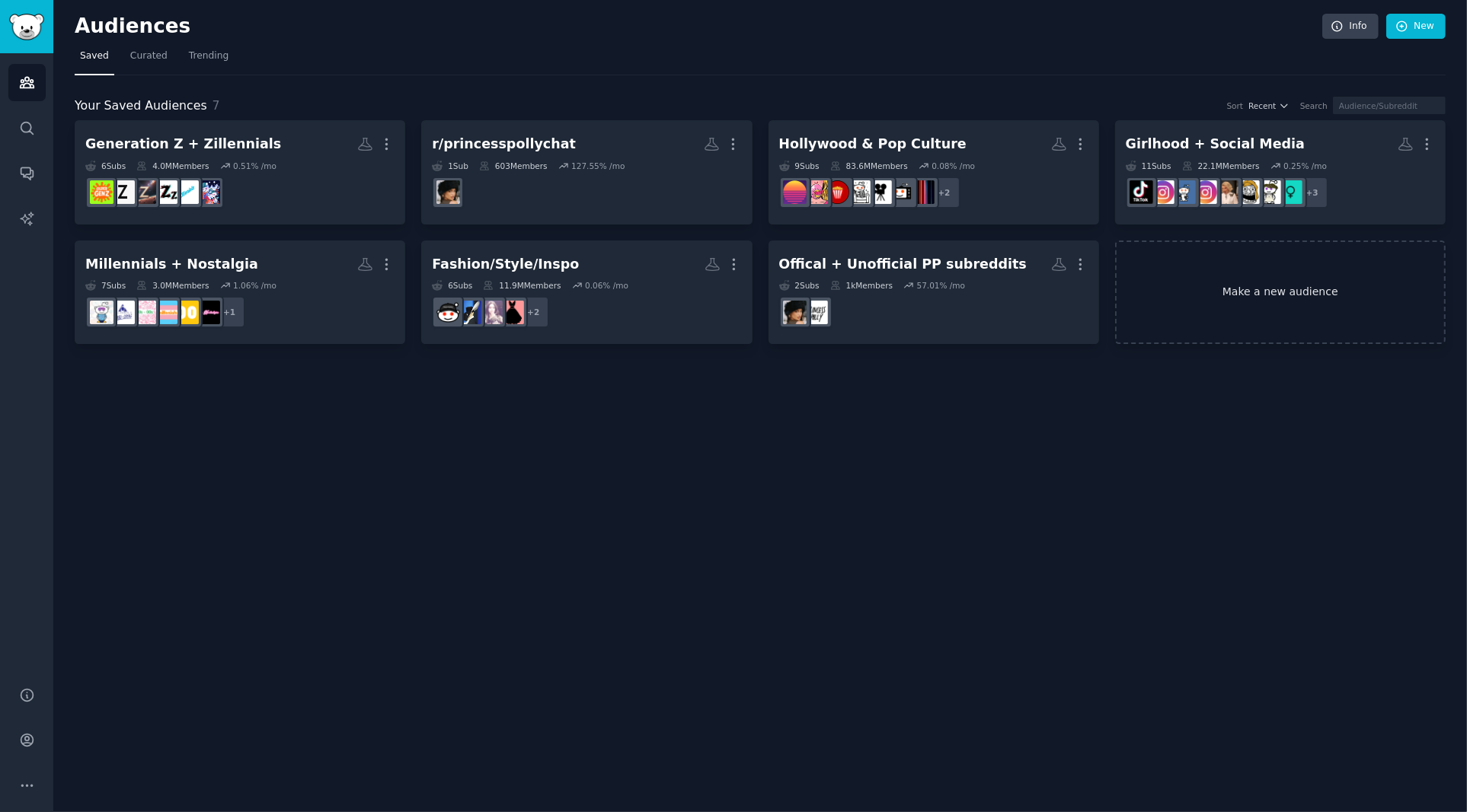
click at [1293, 307] on link "Make a new audience" at bounding box center [1280, 293] width 330 height 104
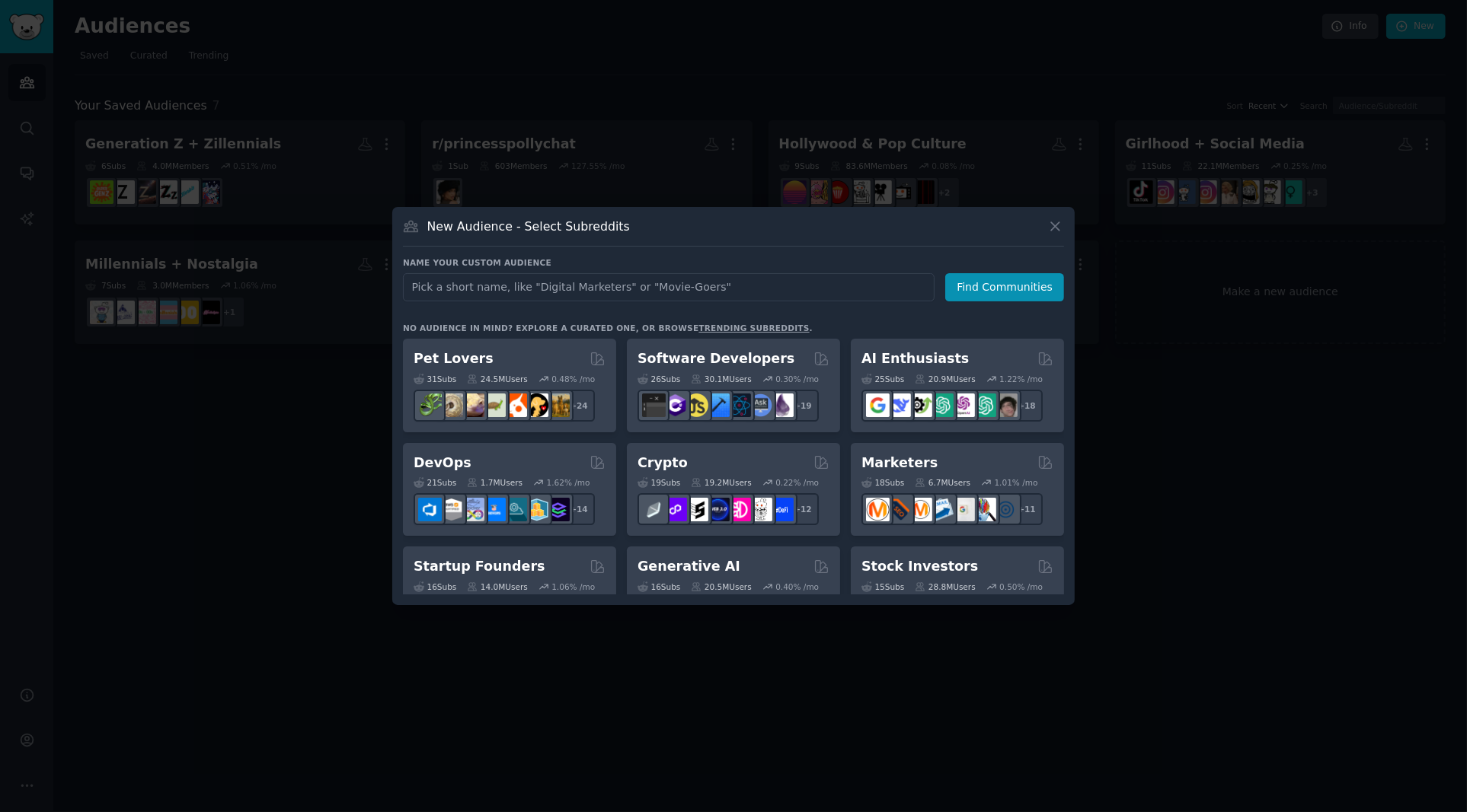
click at [573, 288] on input "text" at bounding box center [668, 287] width 532 height 28
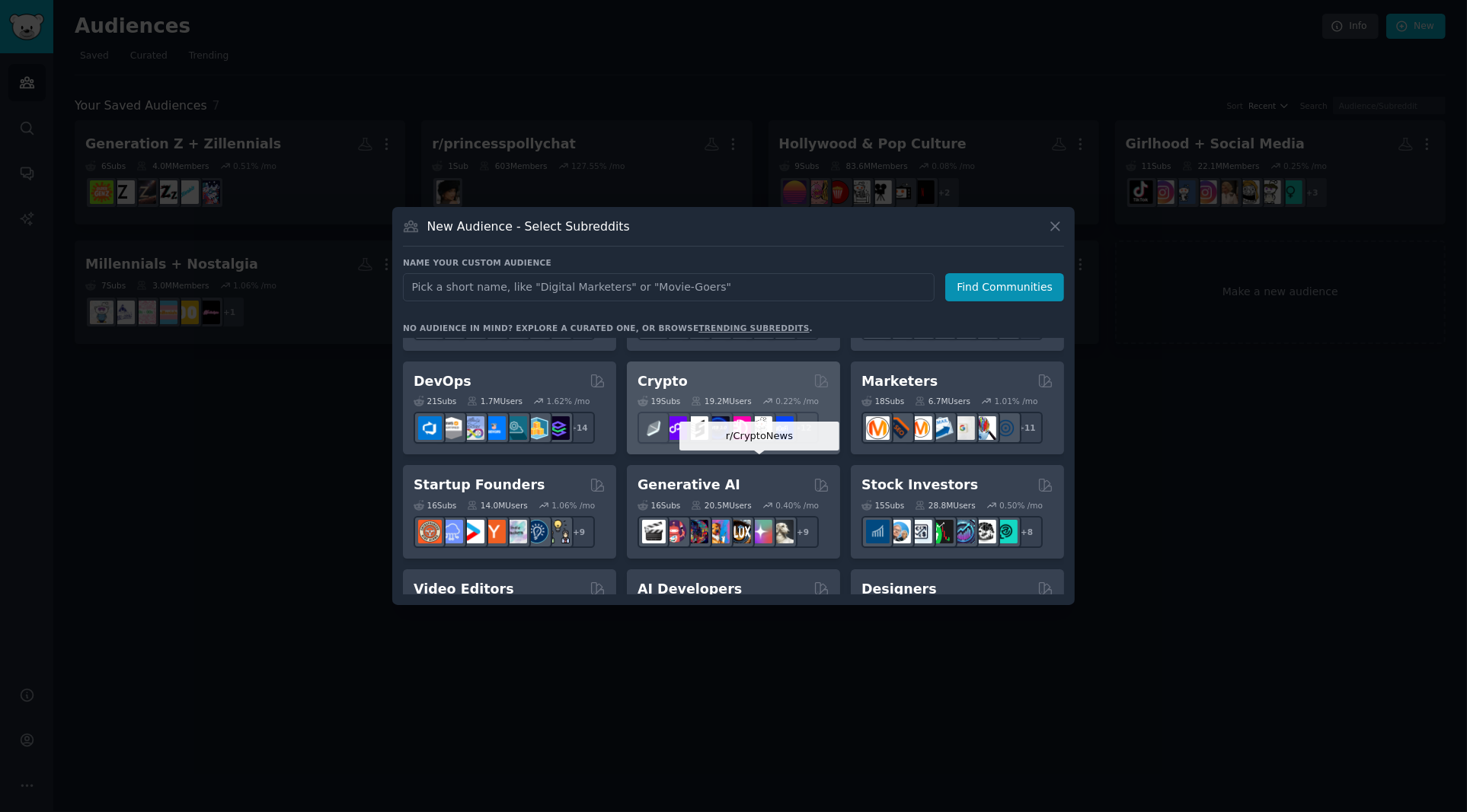
scroll to position [150, 0]
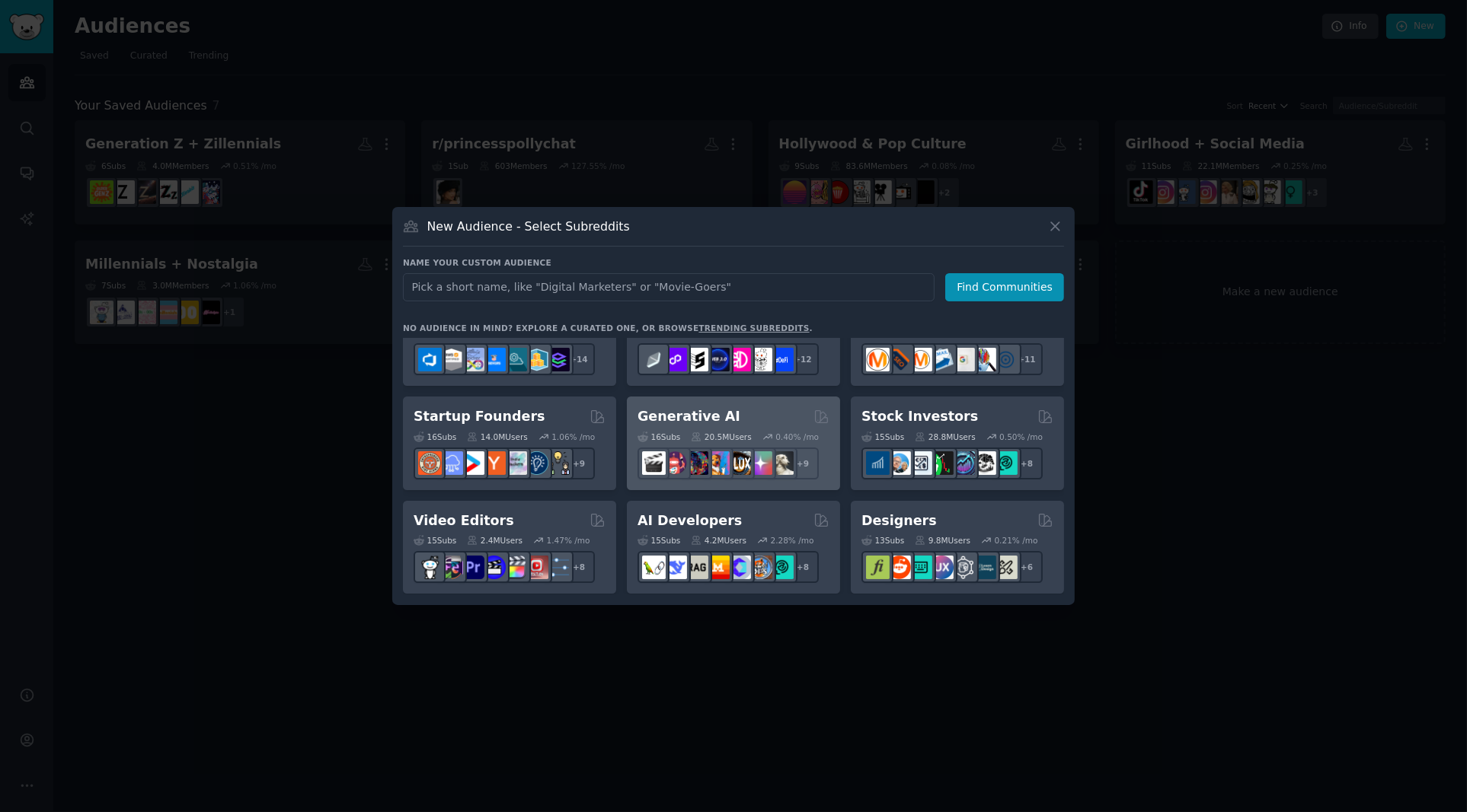
click at [767, 413] on div "Generative AI" at bounding box center [733, 417] width 192 height 19
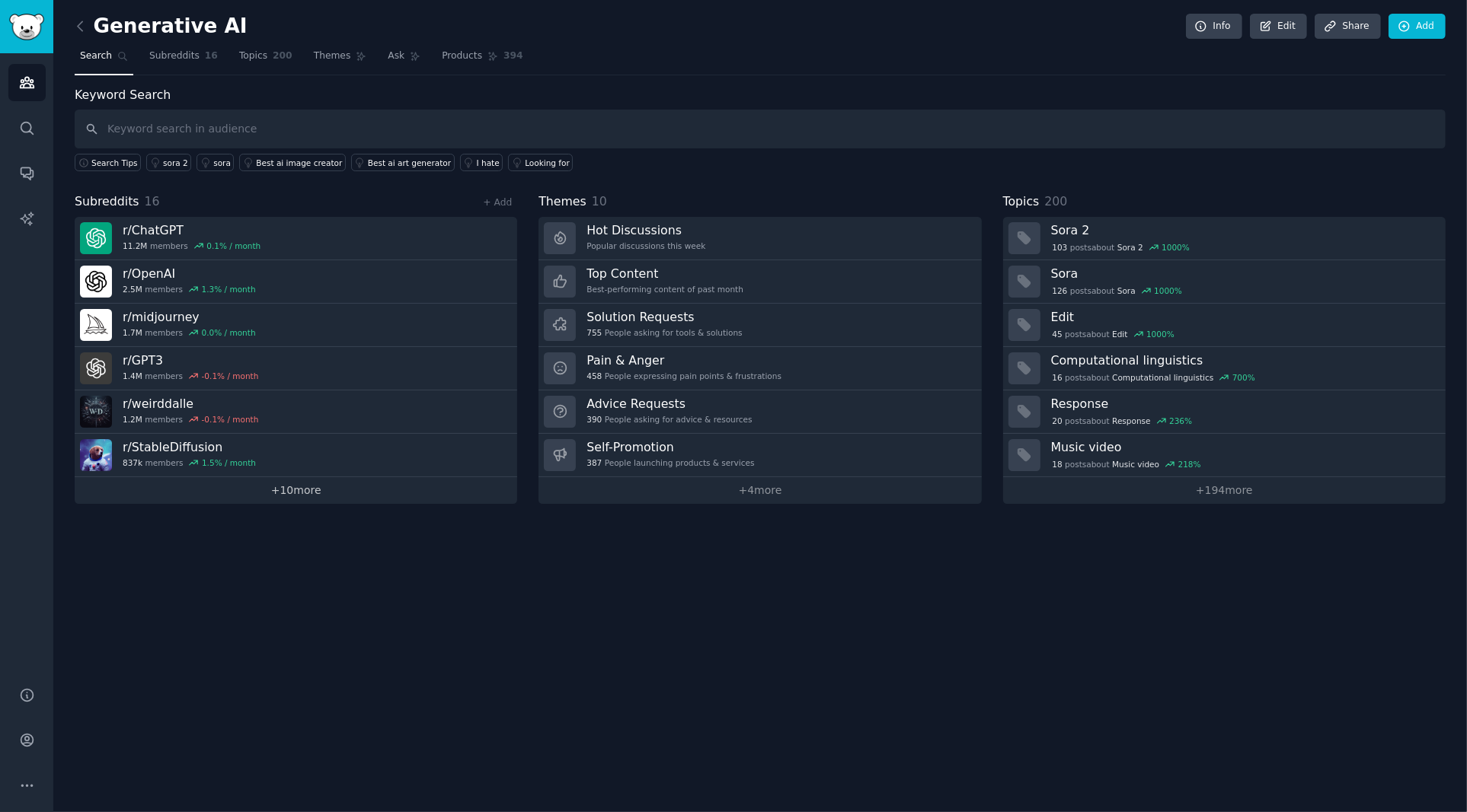
click at [305, 492] on link "+ 10 more" at bounding box center [296, 490] width 442 height 27
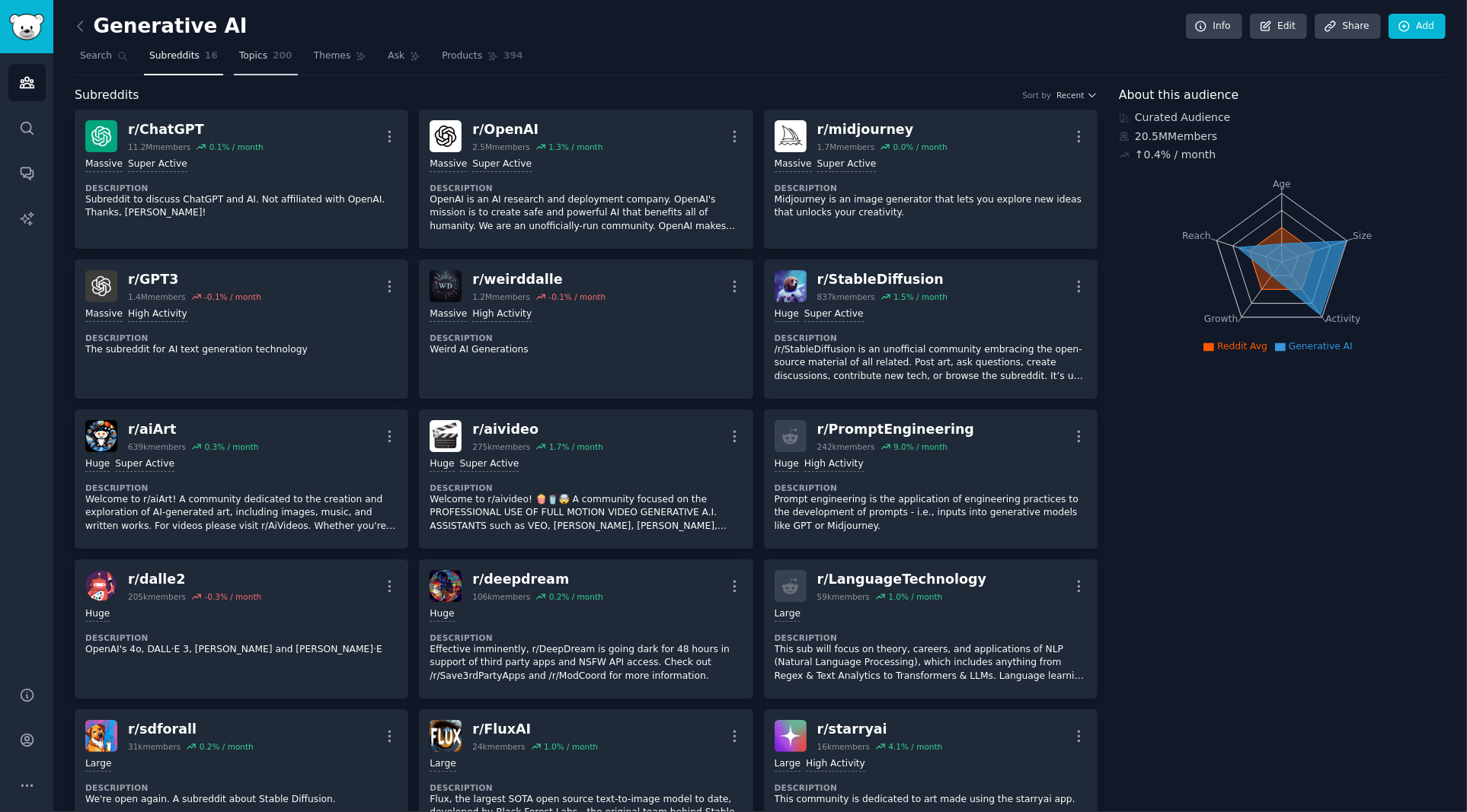
click at [272, 59] on span "200" at bounding box center [282, 57] width 20 height 14
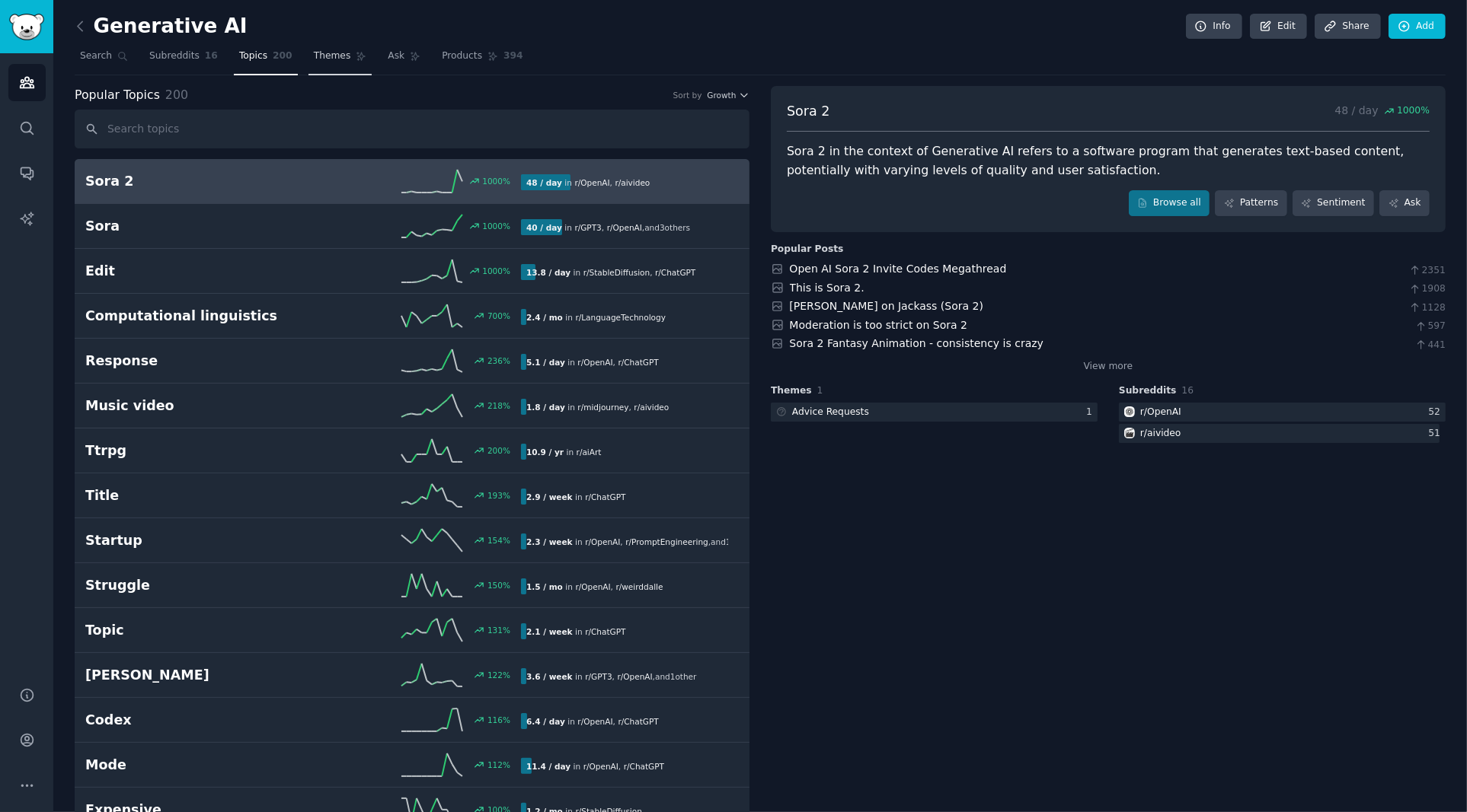
click at [350, 66] on link "Themes" at bounding box center [340, 60] width 64 height 31
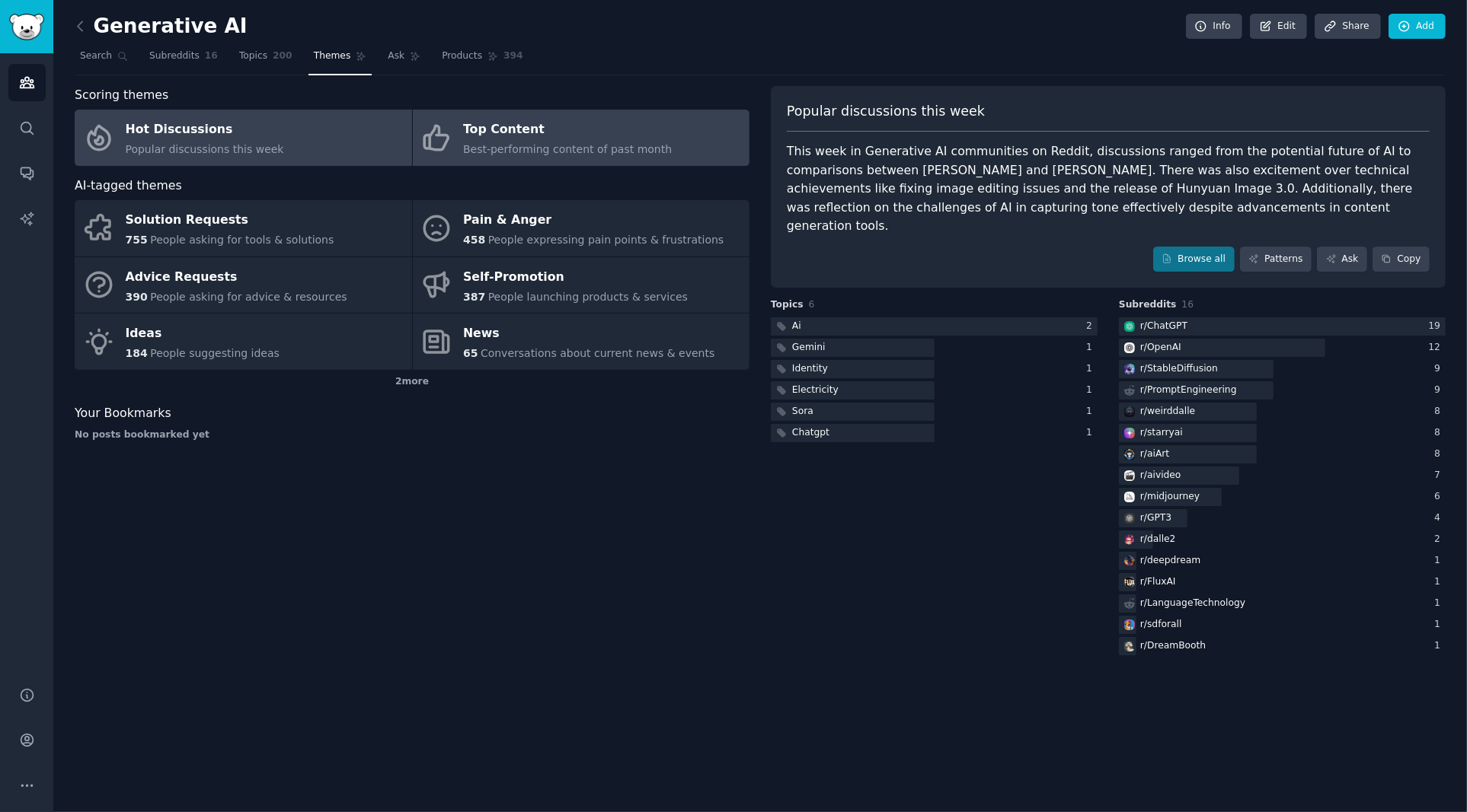
click at [533, 137] on div "Top Content" at bounding box center [567, 130] width 209 height 24
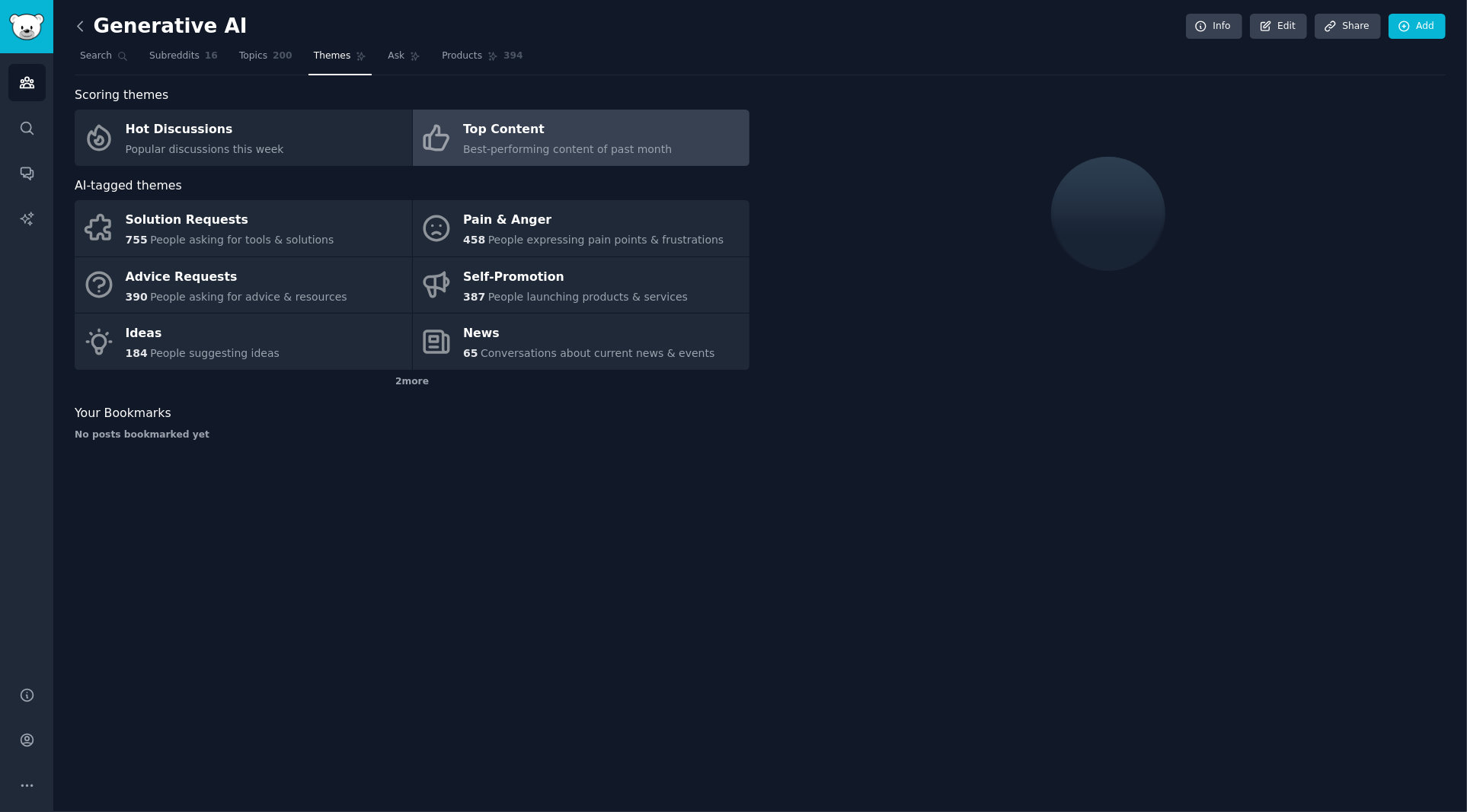
click at [77, 22] on icon at bounding box center [80, 26] width 16 height 16
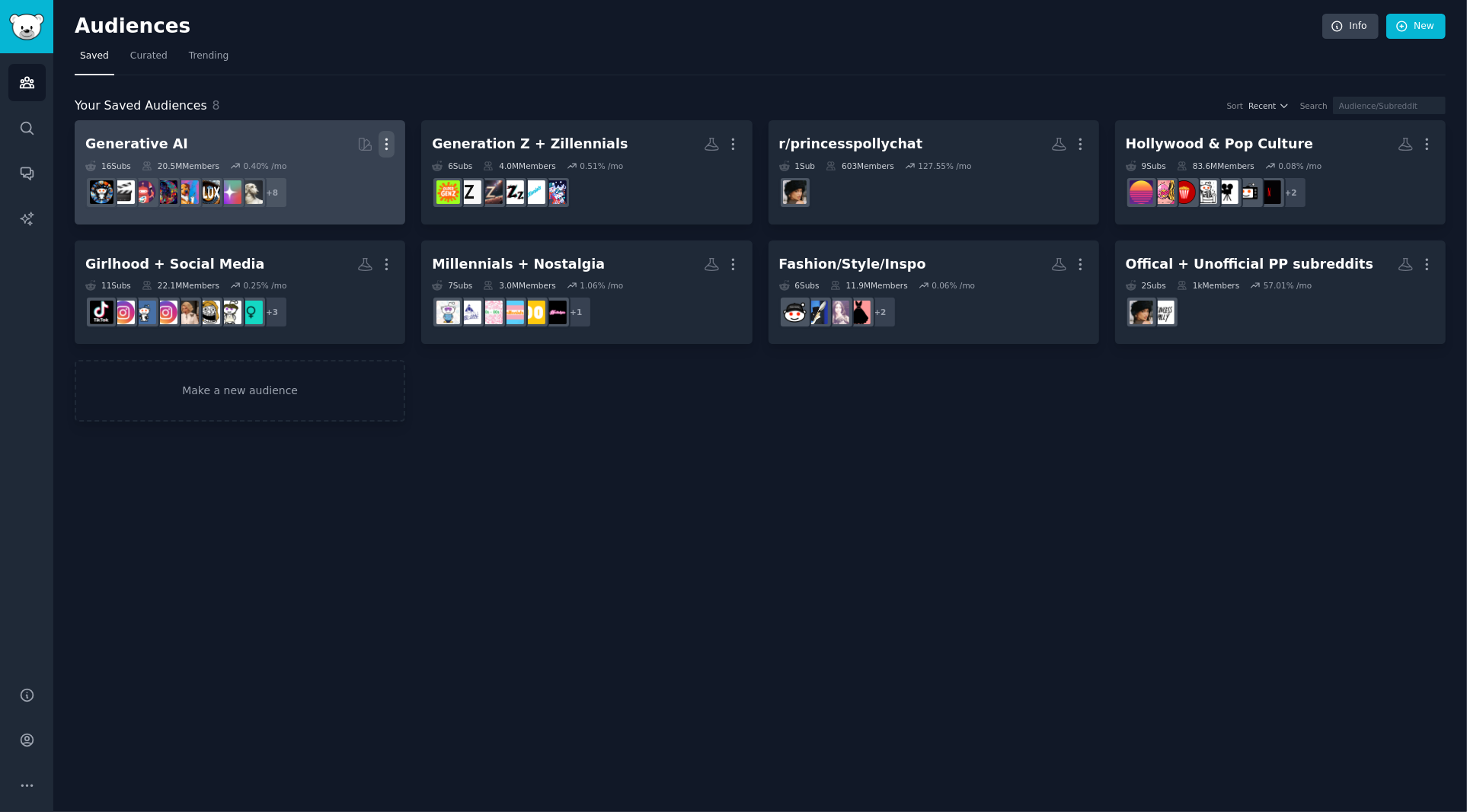
click at [389, 144] on icon "button" at bounding box center [386, 144] width 16 height 16
click at [334, 177] on p "Delete" at bounding box center [345, 176] width 35 height 16
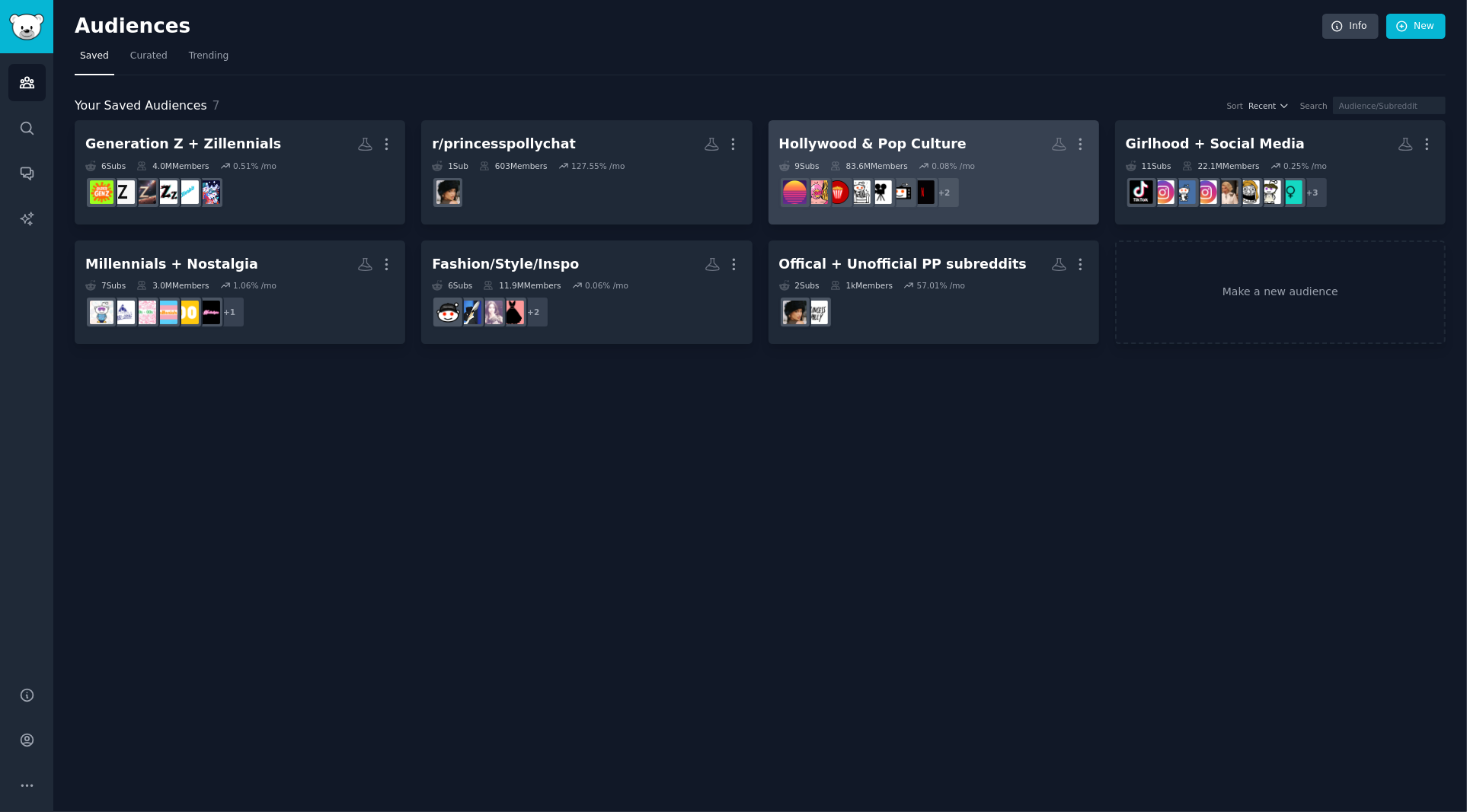
click at [946, 142] on h2 "Hollywood & Pop Culture More" at bounding box center [933, 144] width 309 height 27
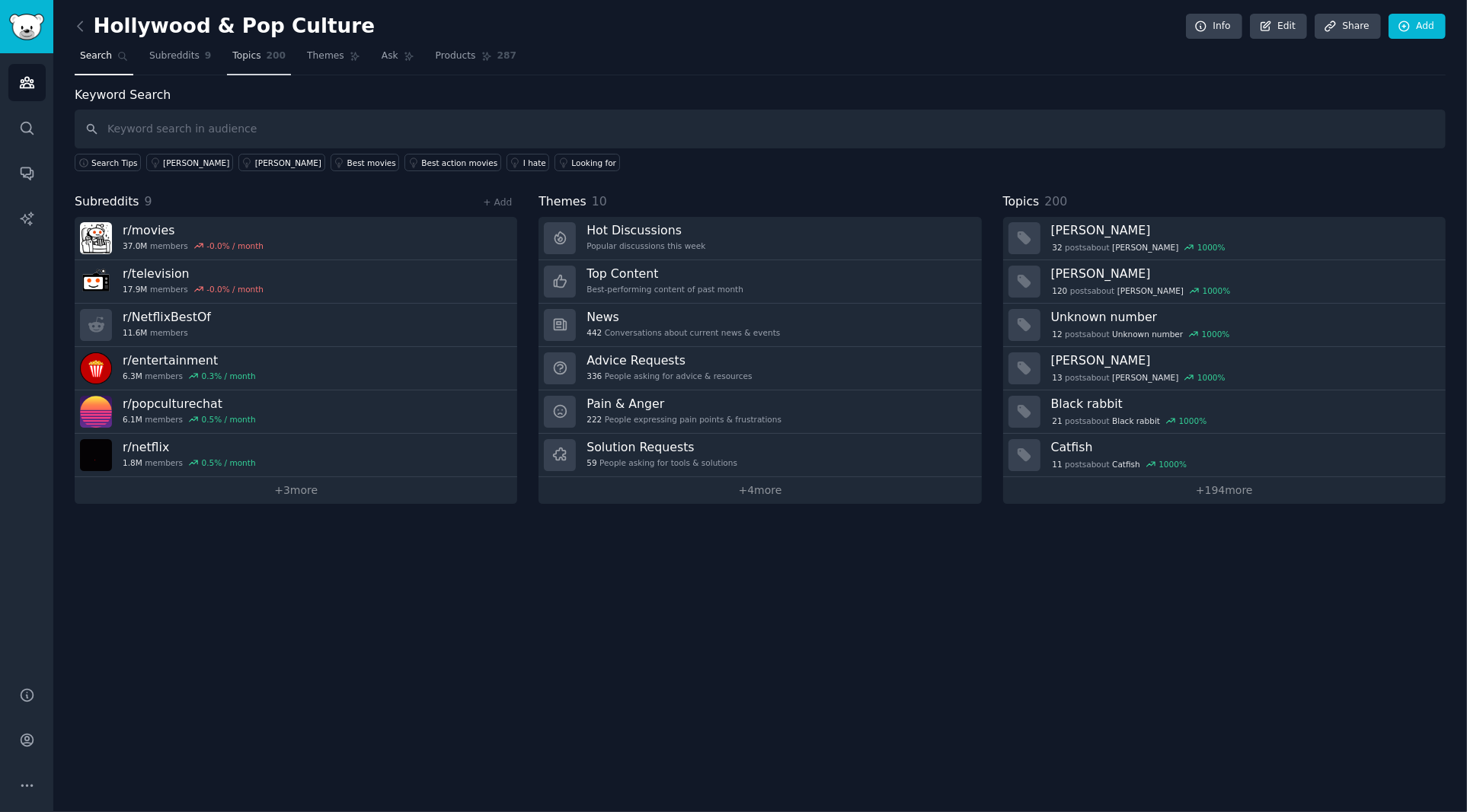
click at [245, 58] on span "Topics" at bounding box center [246, 57] width 28 height 14
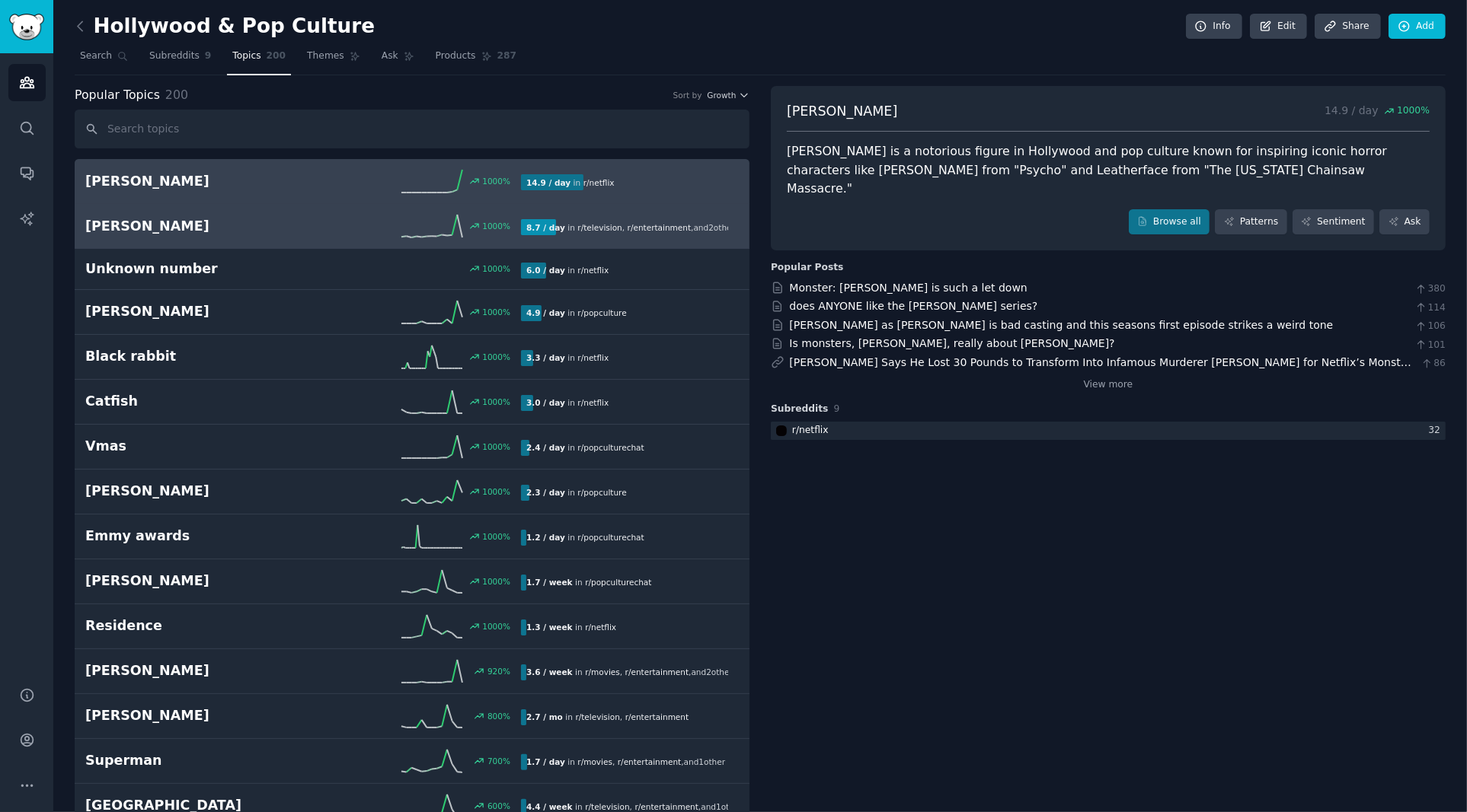
click at [263, 230] on h2 "[PERSON_NAME]" at bounding box center [194, 226] width 218 height 19
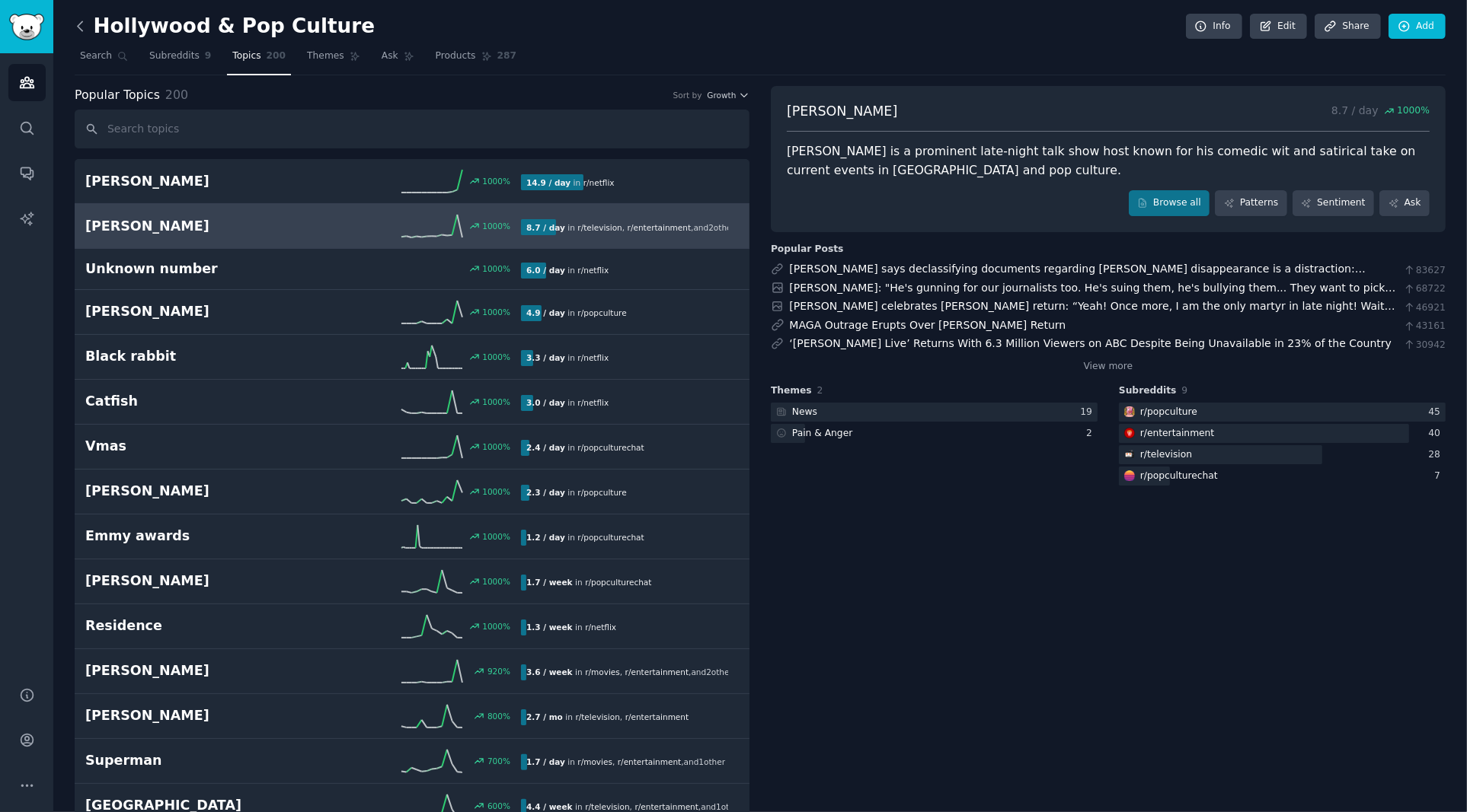
click at [79, 24] on icon at bounding box center [80, 26] width 5 height 9
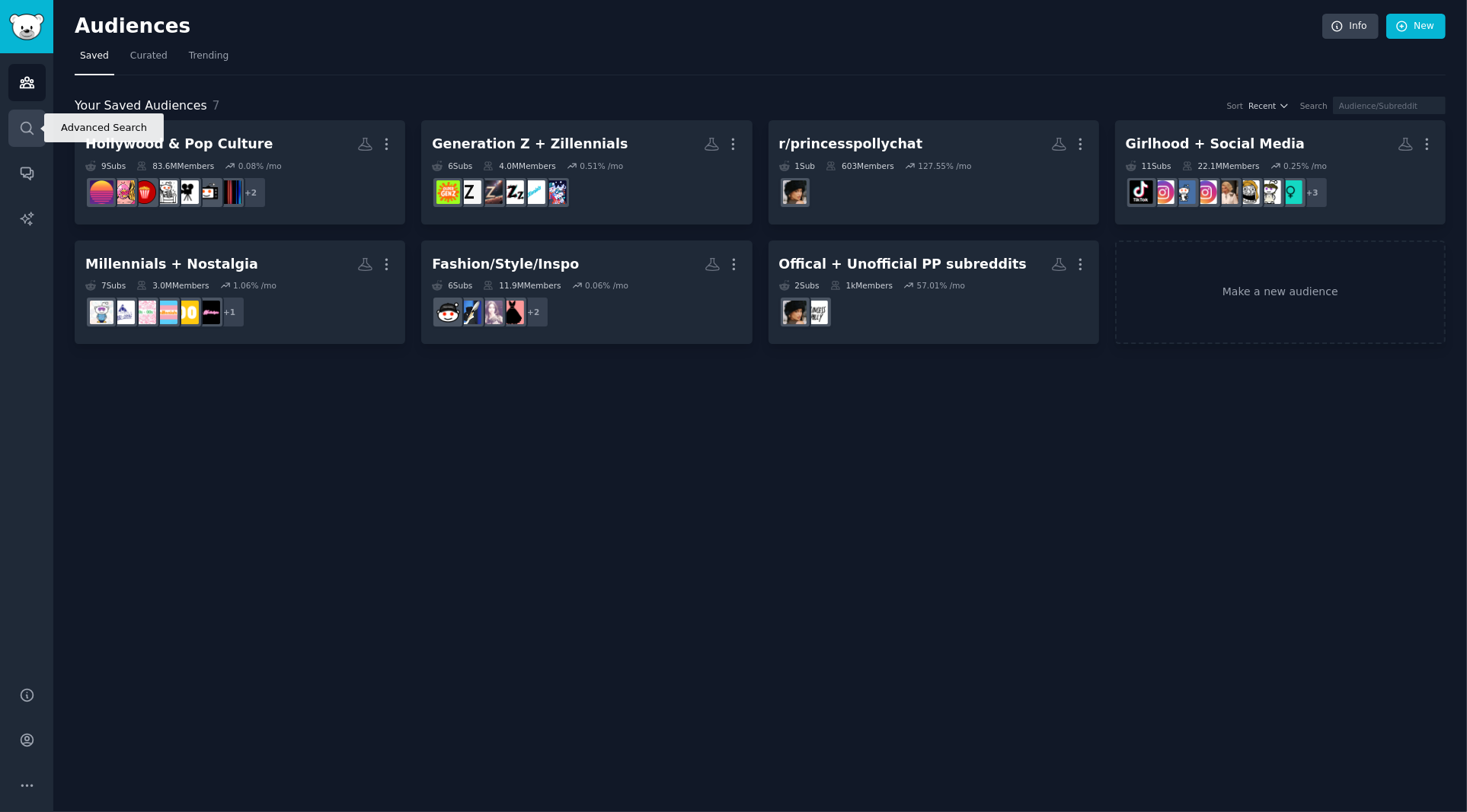
click at [19, 132] on icon "Sidebar" at bounding box center [27, 128] width 16 height 16
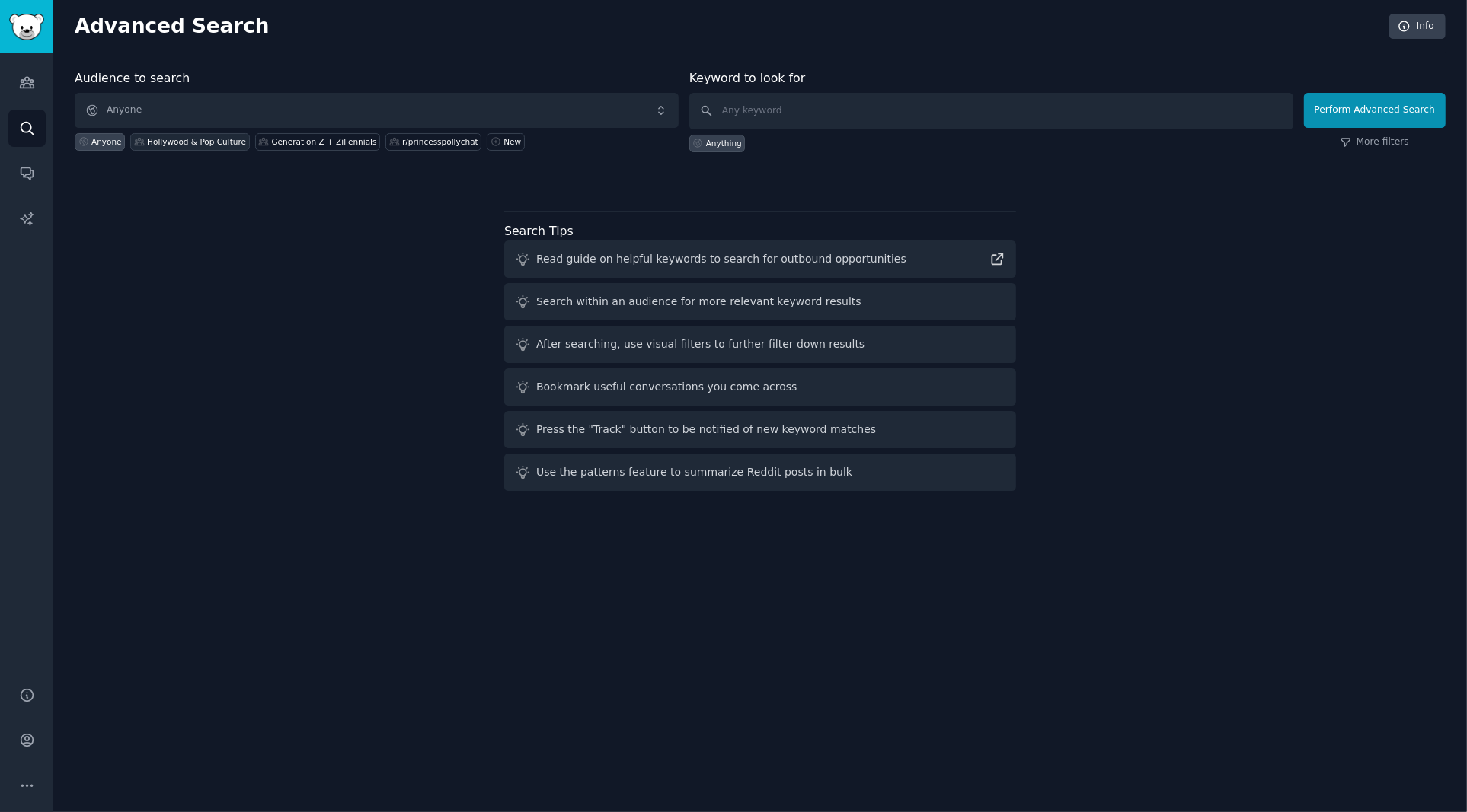
click at [186, 140] on div "Hollywood & Pop Culture" at bounding box center [196, 141] width 99 height 11
type input "[PERSON_NAME]"
click at [1405, 106] on button "Perform Advanced Search" at bounding box center [1374, 110] width 141 height 35
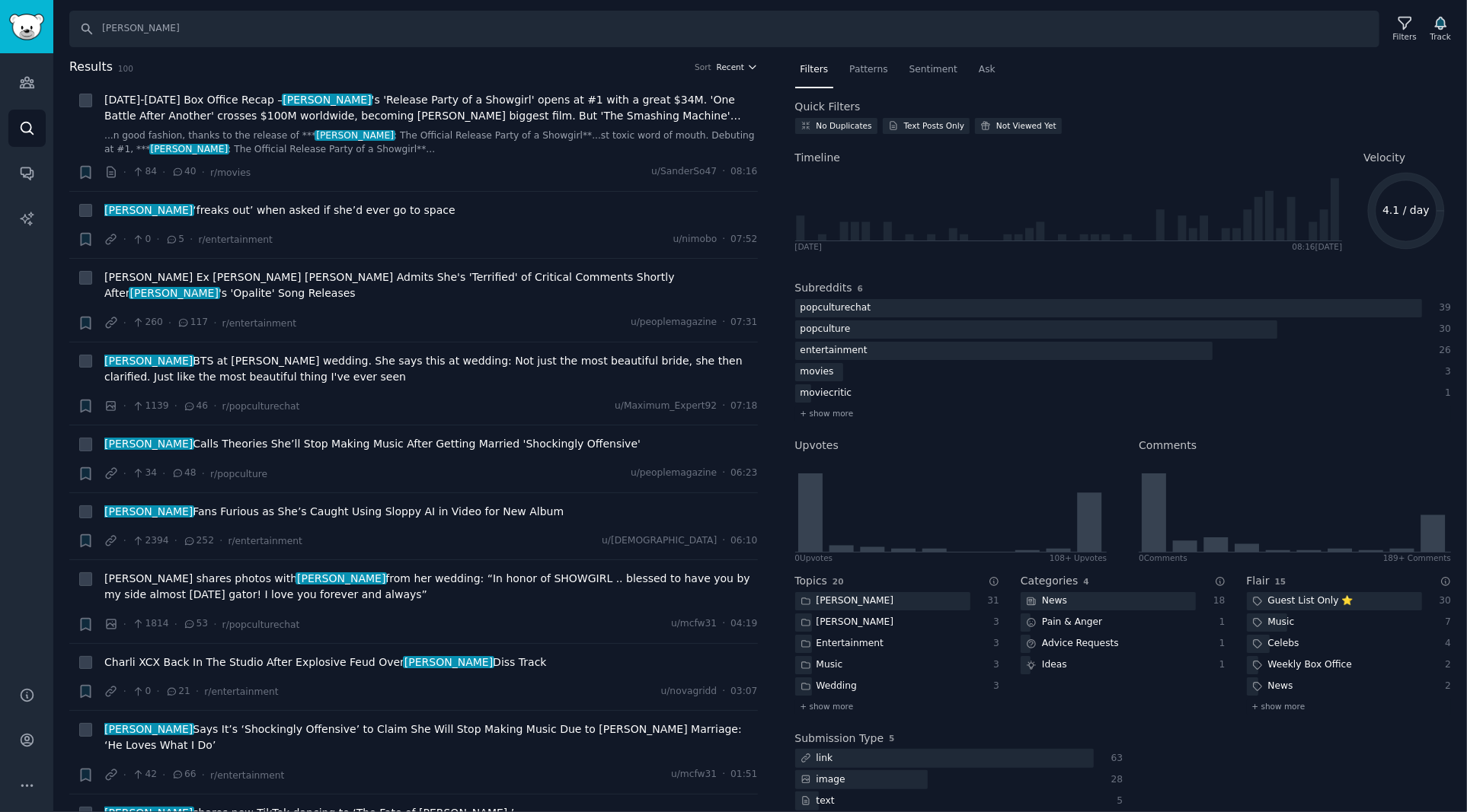
click at [747, 67] on icon "button" at bounding box center [753, 67] width 11 height 11
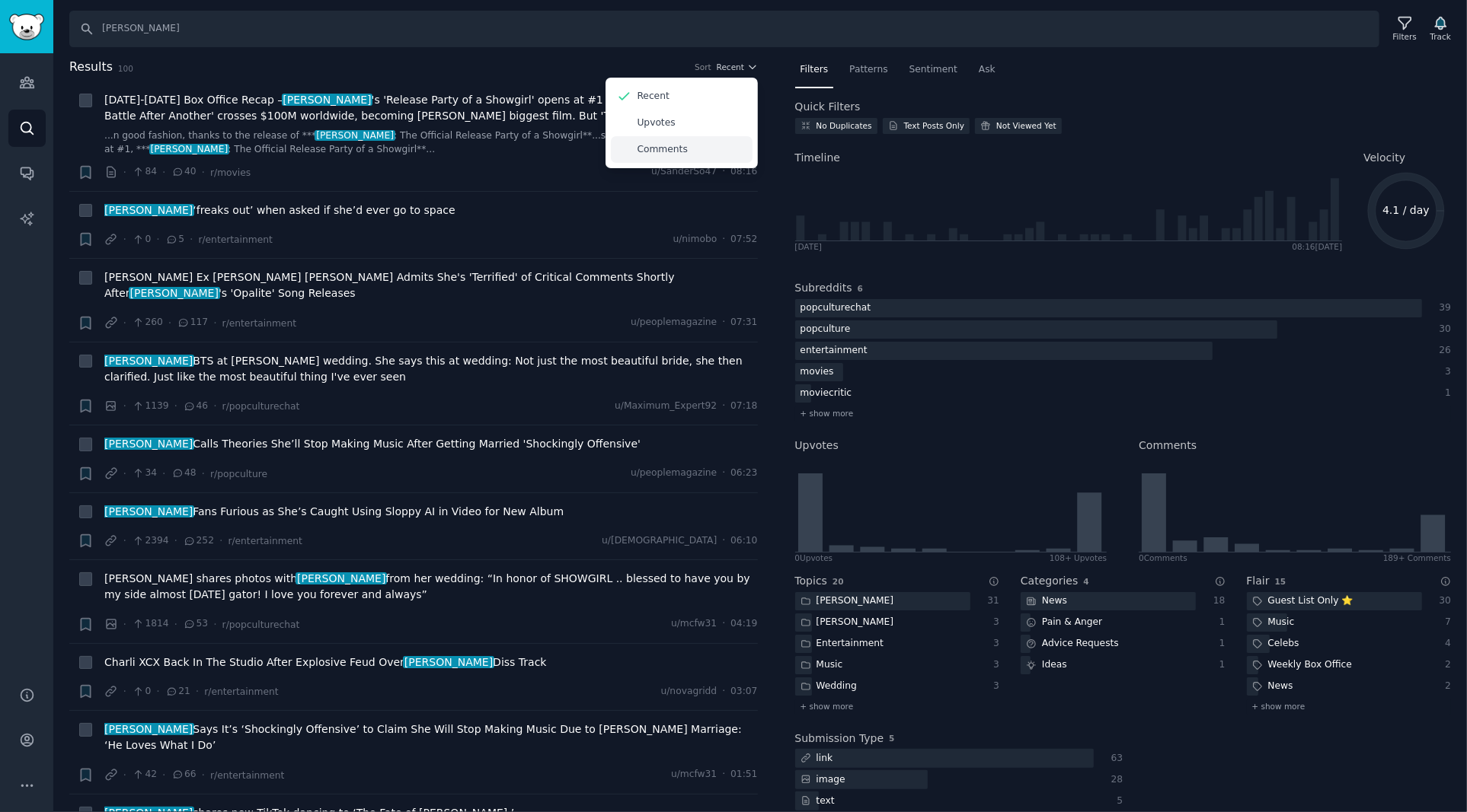
click at [660, 152] on p "Comments" at bounding box center [662, 150] width 50 height 14
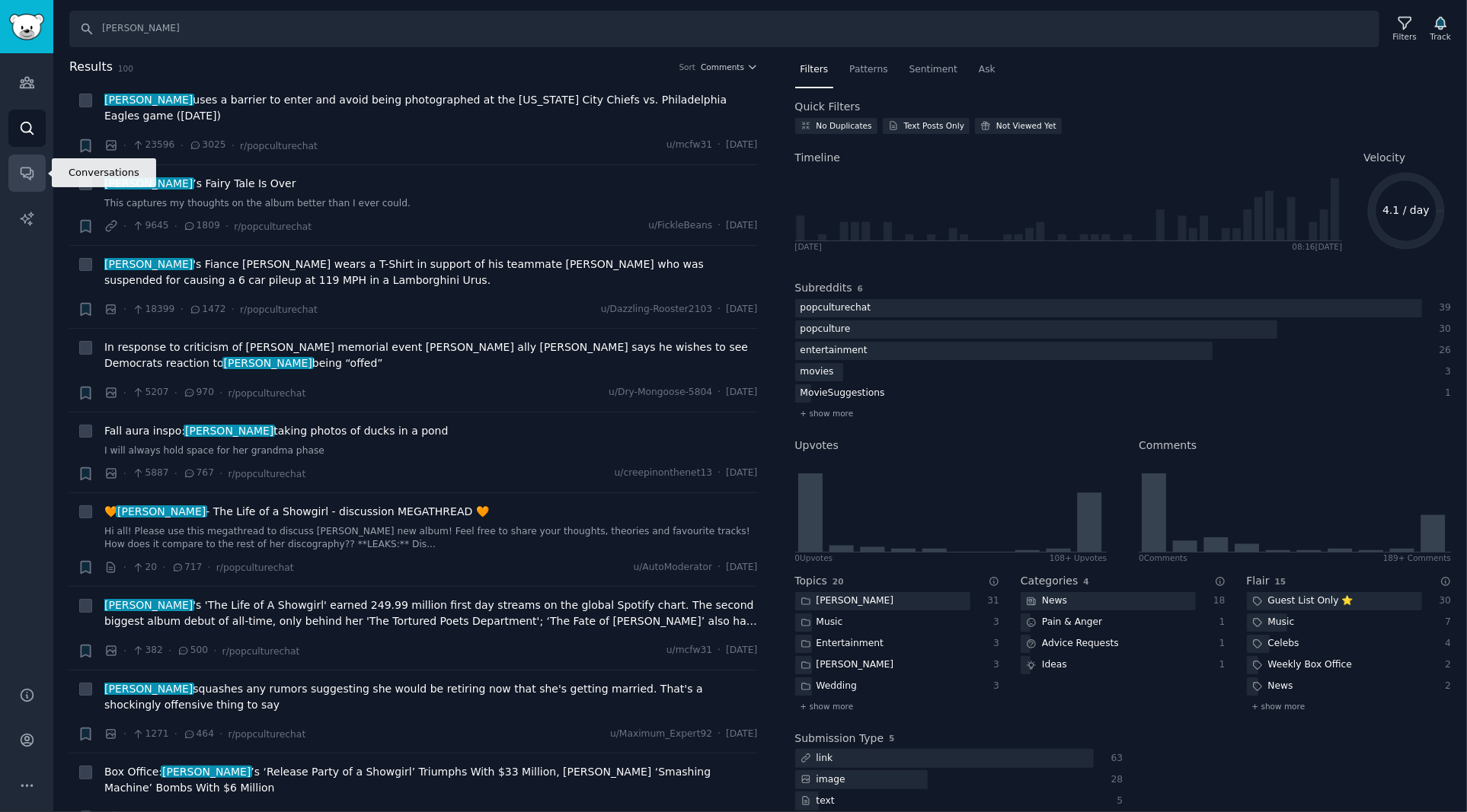
click at [26, 176] on icon "Sidebar" at bounding box center [27, 173] width 16 height 16
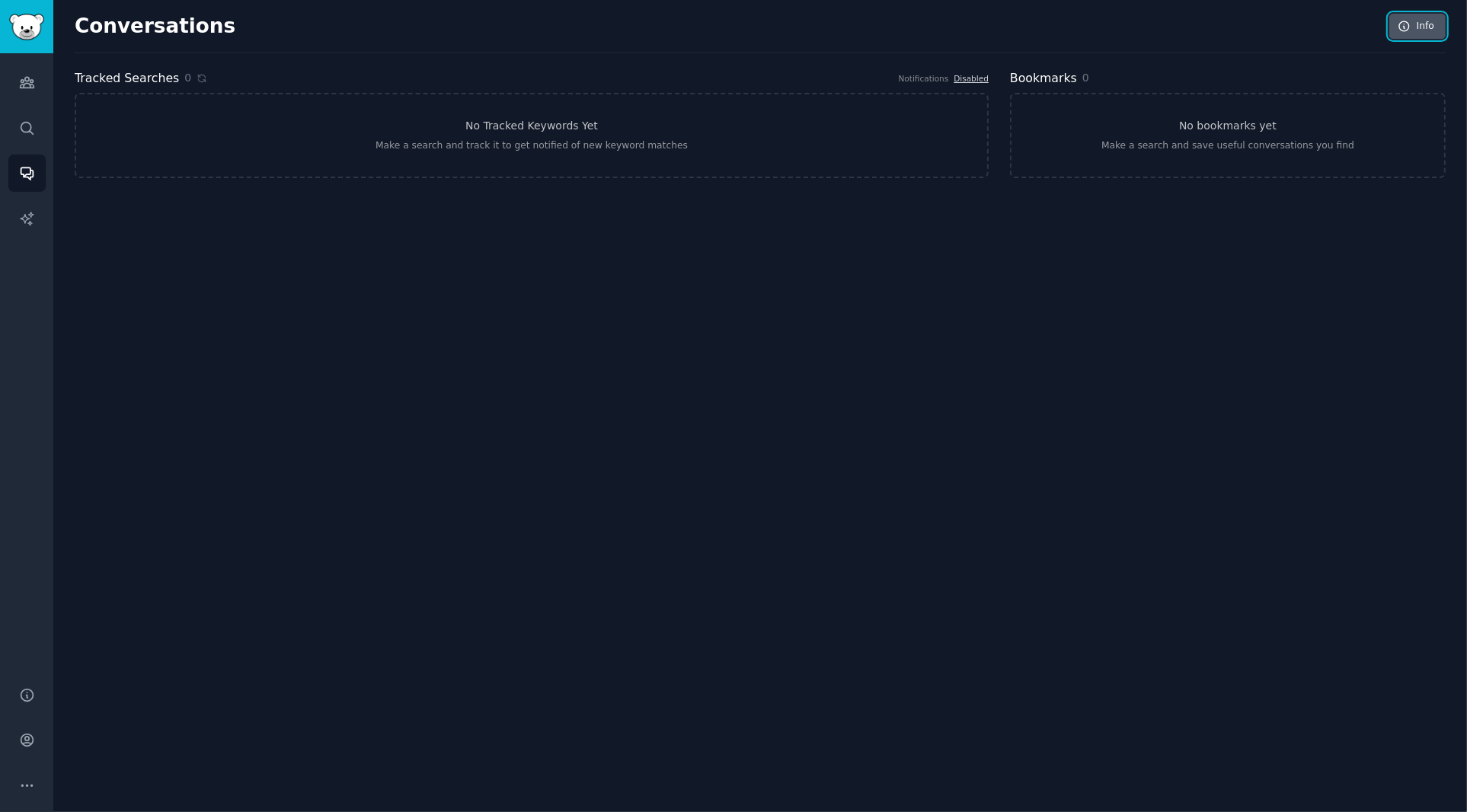
click at [1407, 30] on icon at bounding box center [1404, 27] width 14 height 14
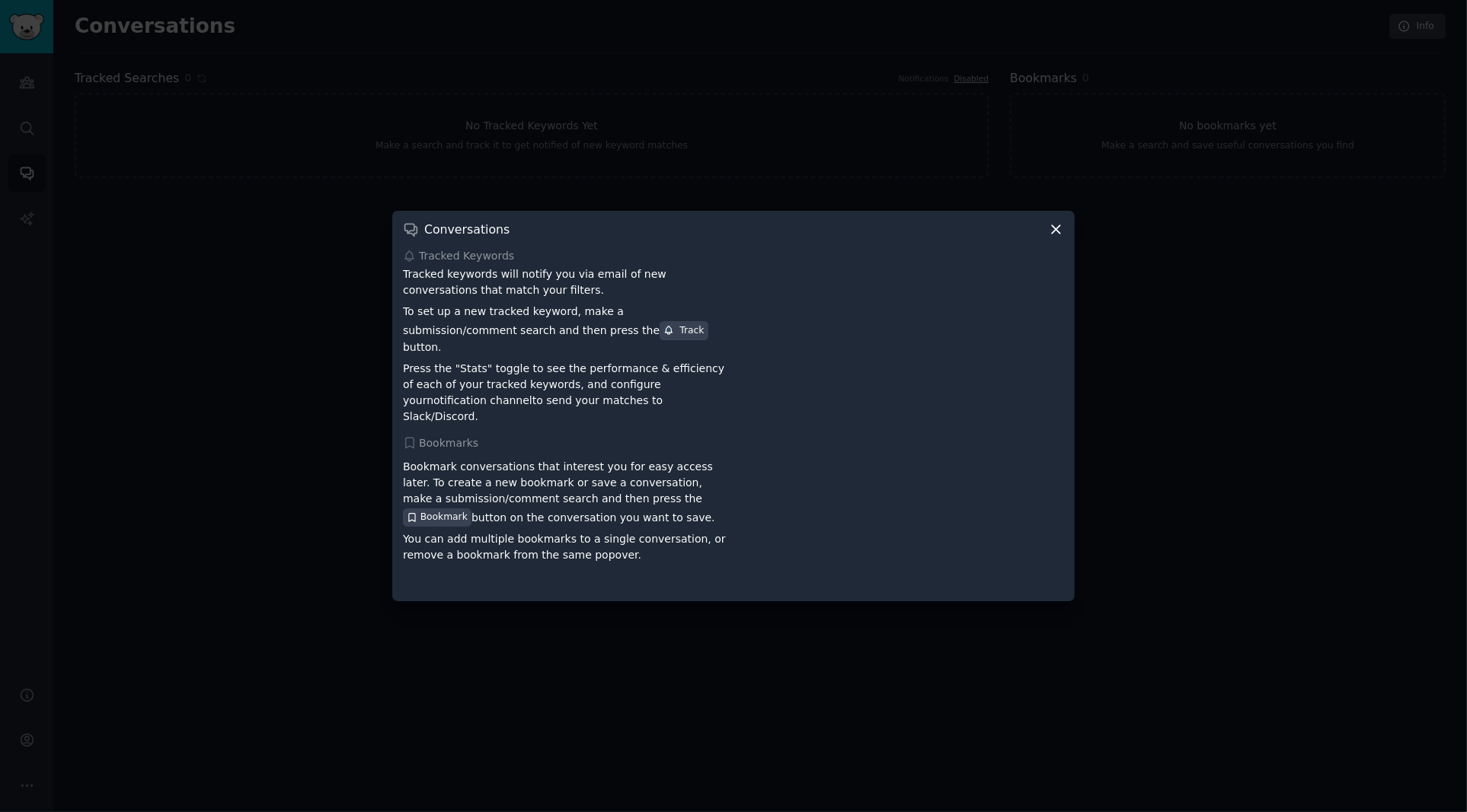
click at [1058, 238] on icon at bounding box center [1056, 229] width 16 height 16
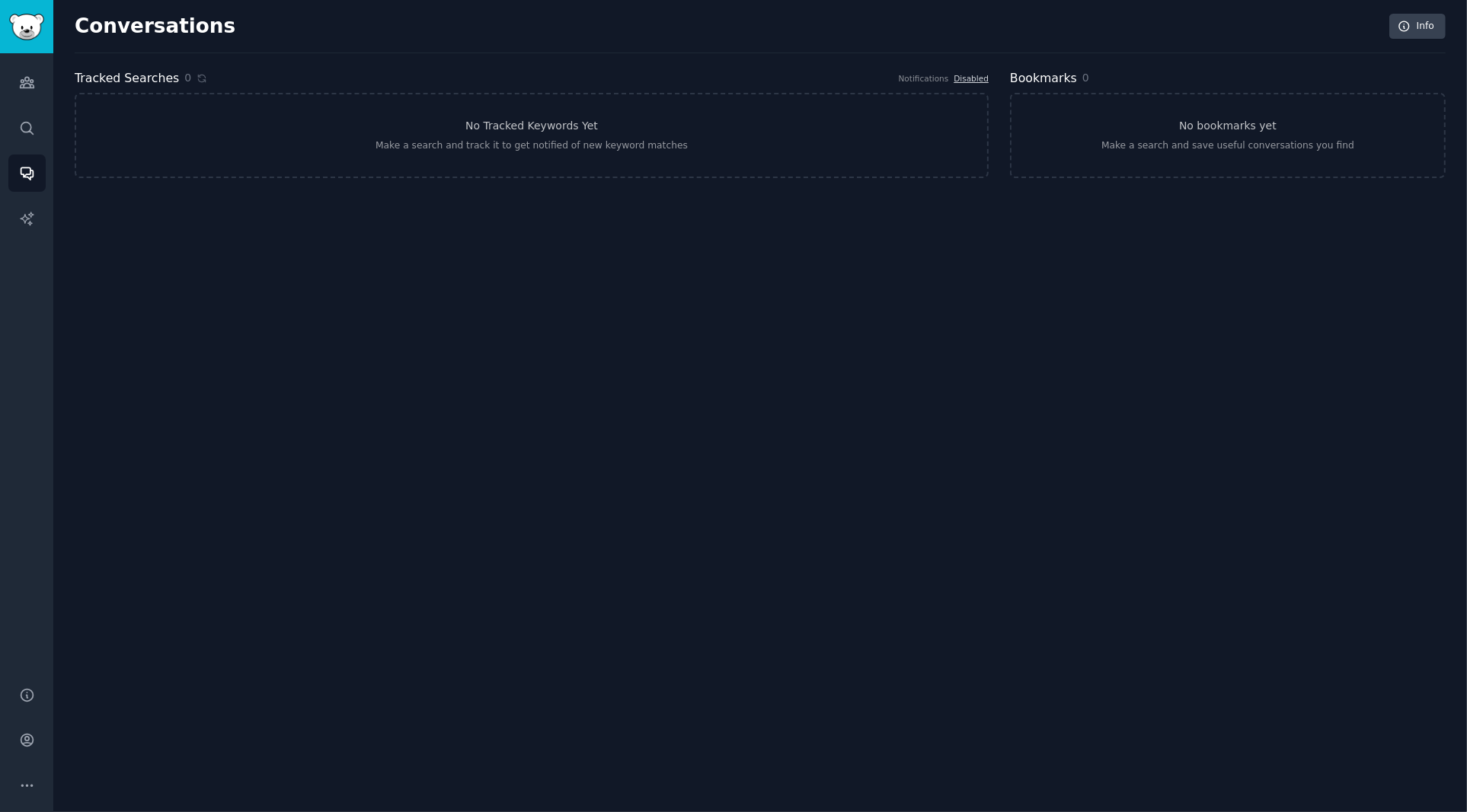
click at [656, 413] on div "Conversations Info Tracked Searches 0 Notifications Disabled No Tracked Keyword…" at bounding box center [760, 406] width 1413 height 812
click at [33, 83] on icon "Sidebar" at bounding box center [27, 83] width 16 height 16
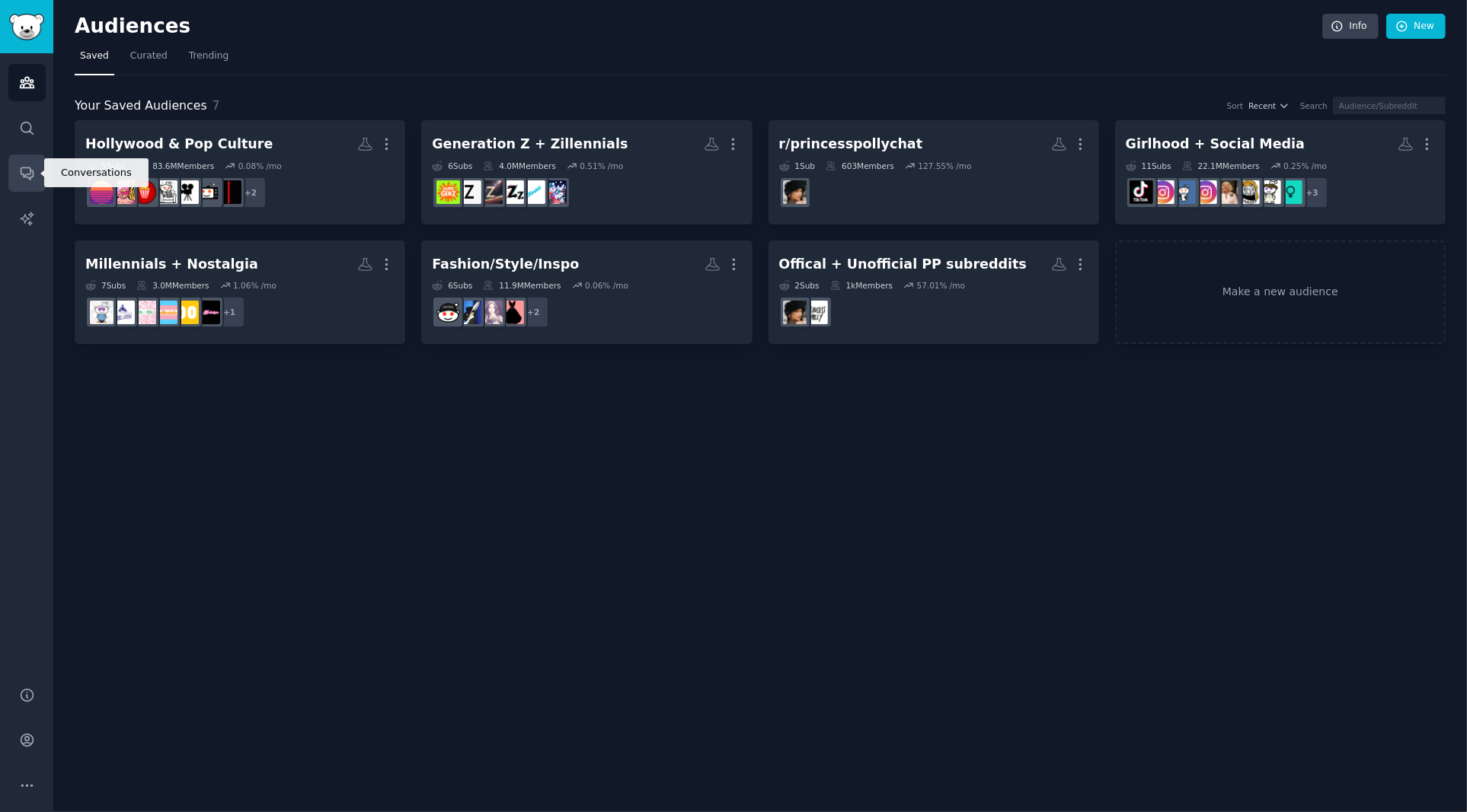
click at [22, 170] on icon "Sidebar" at bounding box center [27, 173] width 16 height 16
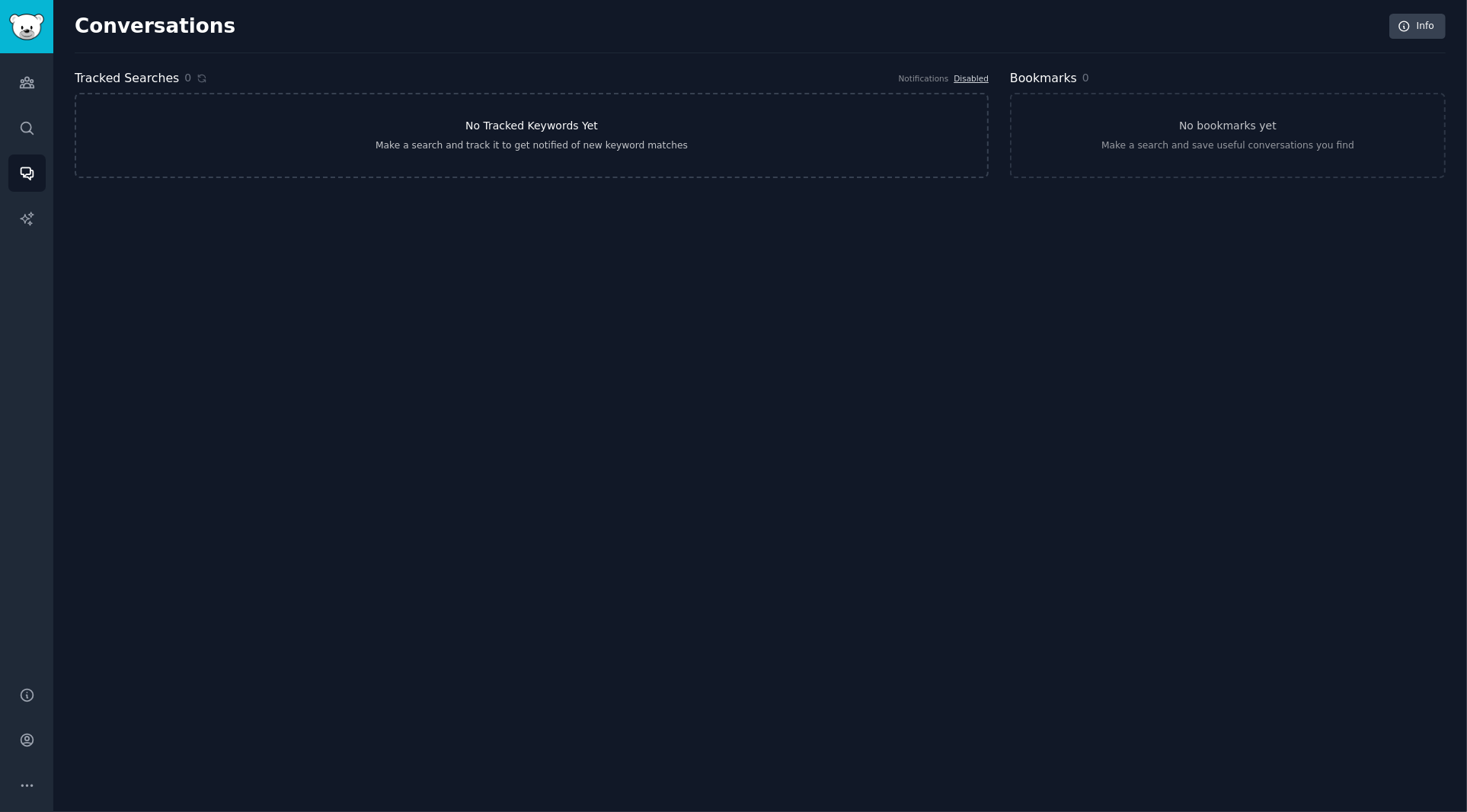
click at [631, 127] on link "No Tracked Keywords Yet Make a search and track it to get notified of new keywo…" at bounding box center [532, 135] width 914 height 86
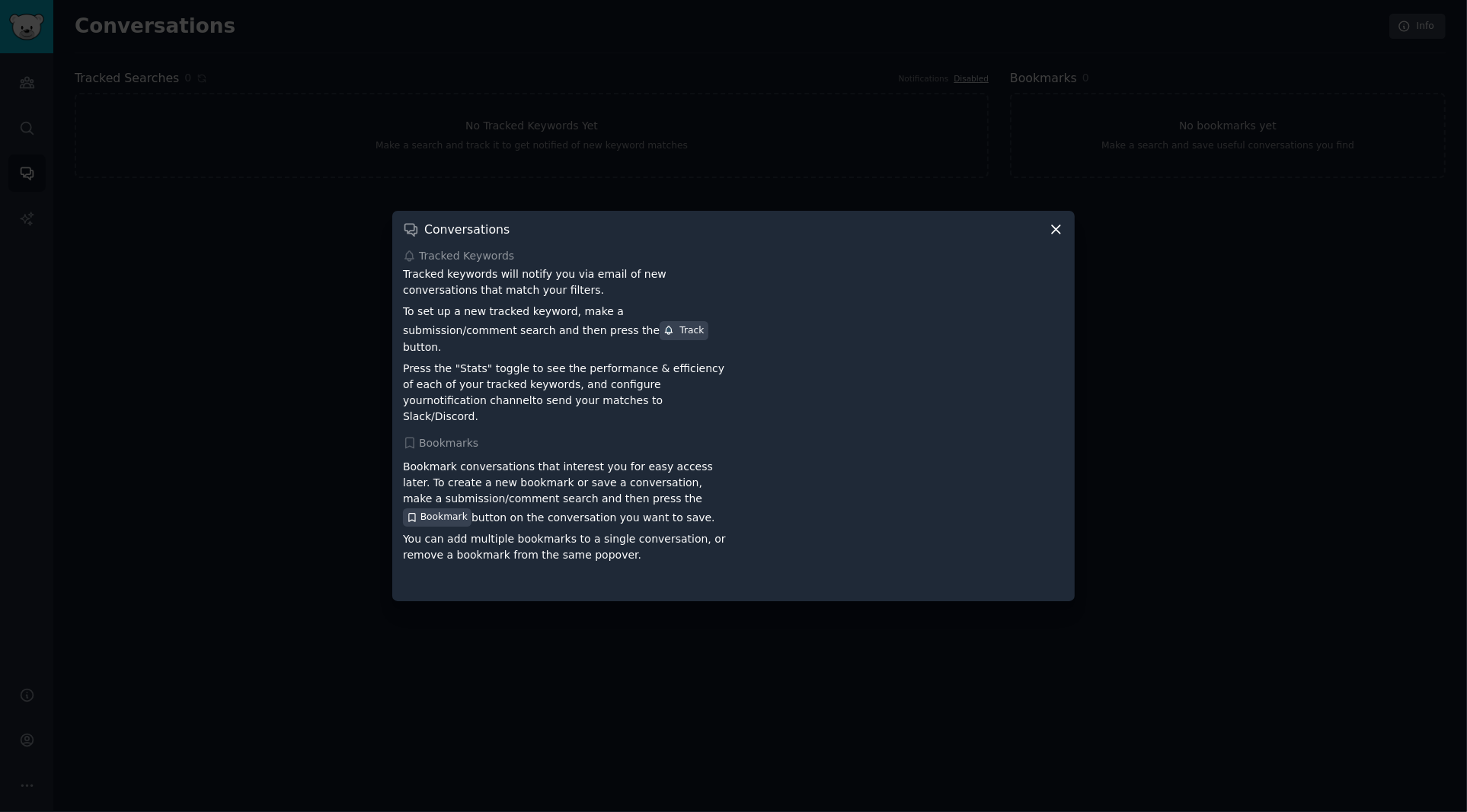
click at [1056, 234] on icon at bounding box center [1056, 229] width 8 height 8
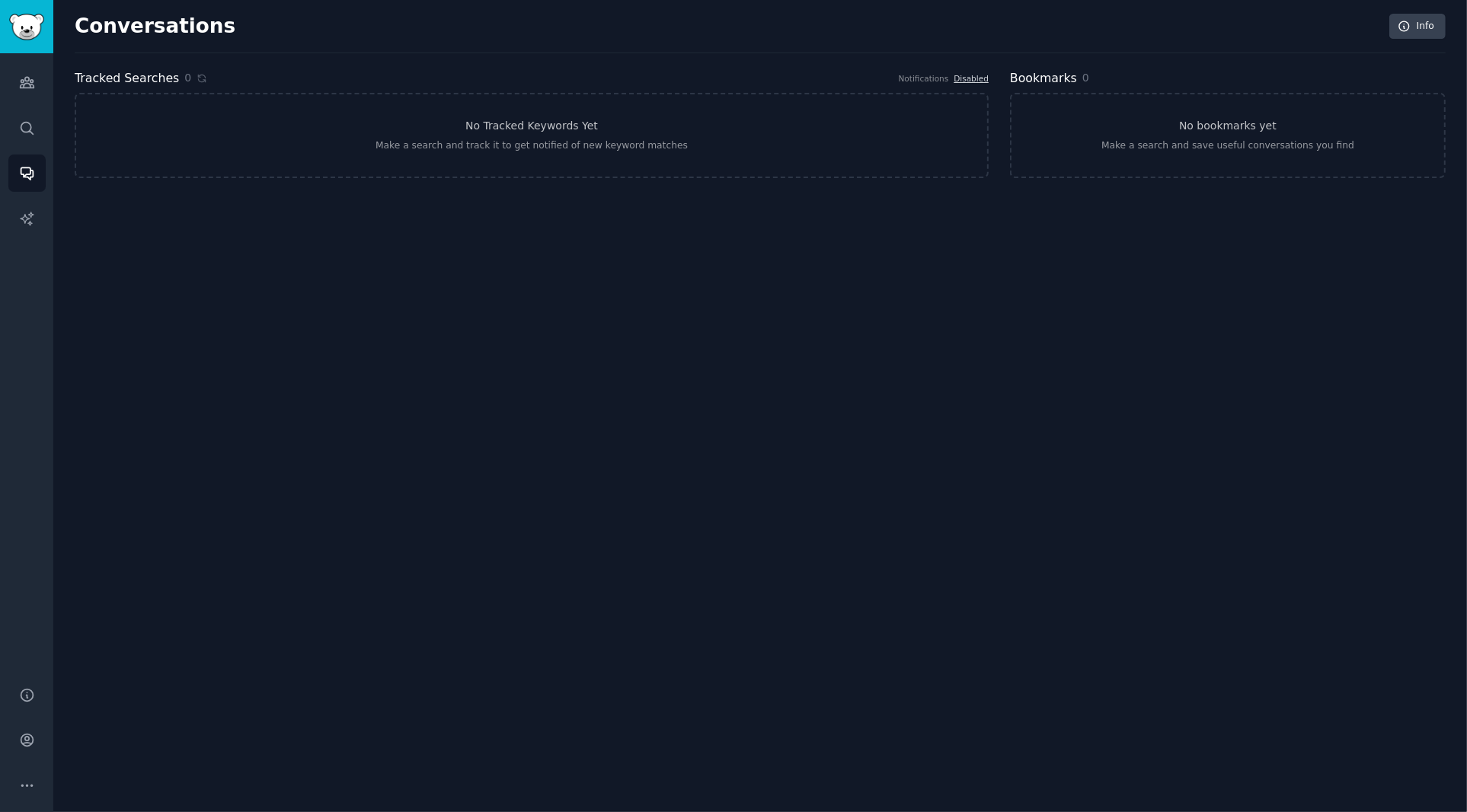
click at [551, 346] on div "Conversations Info Tracked Searches 0 Notifications Disabled No Tracked Keyword…" at bounding box center [760, 406] width 1413 height 812
click at [29, 218] on icon "Sidebar" at bounding box center [26, 218] width 13 height 13
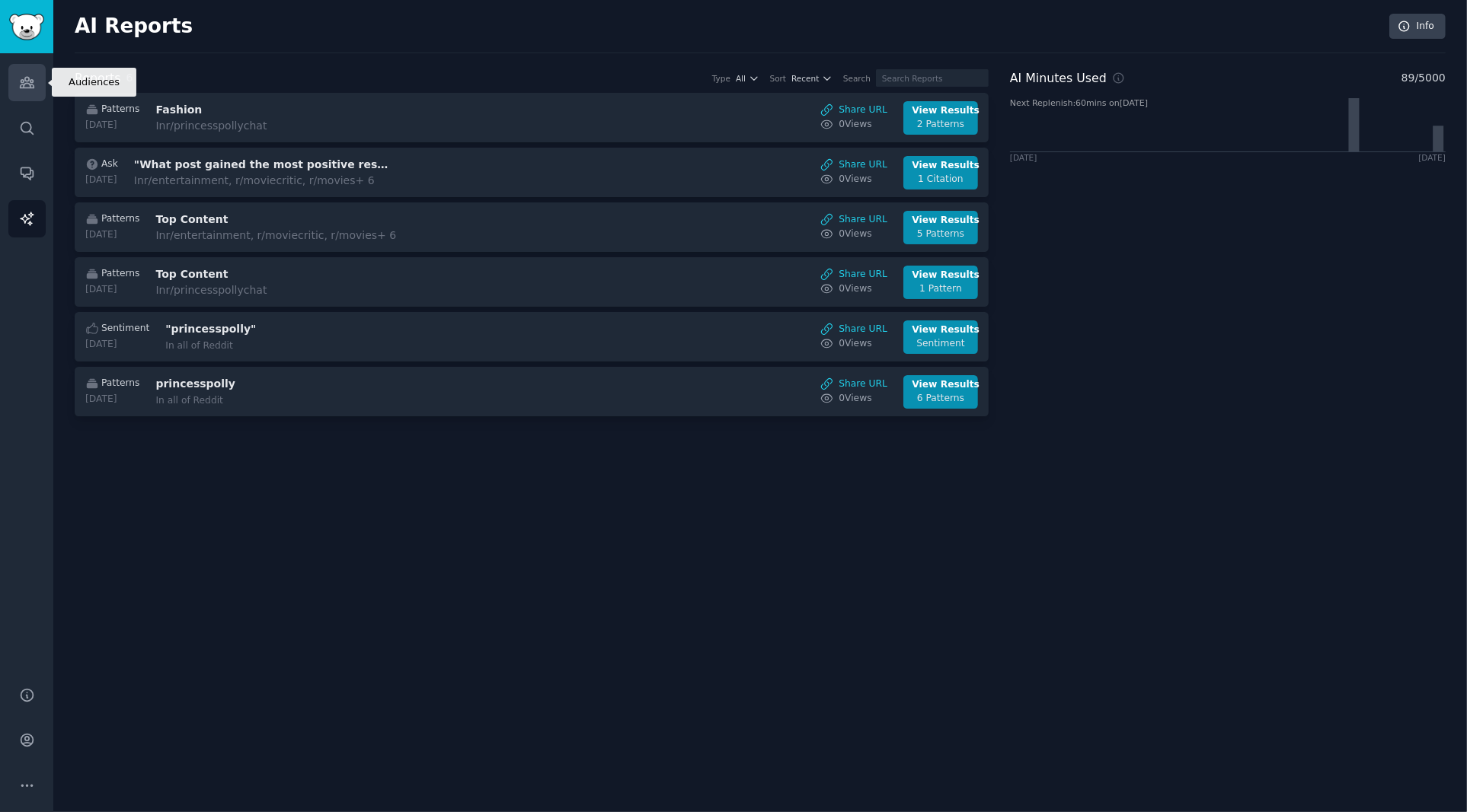
click at [27, 86] on icon "Sidebar" at bounding box center [27, 83] width 16 height 16
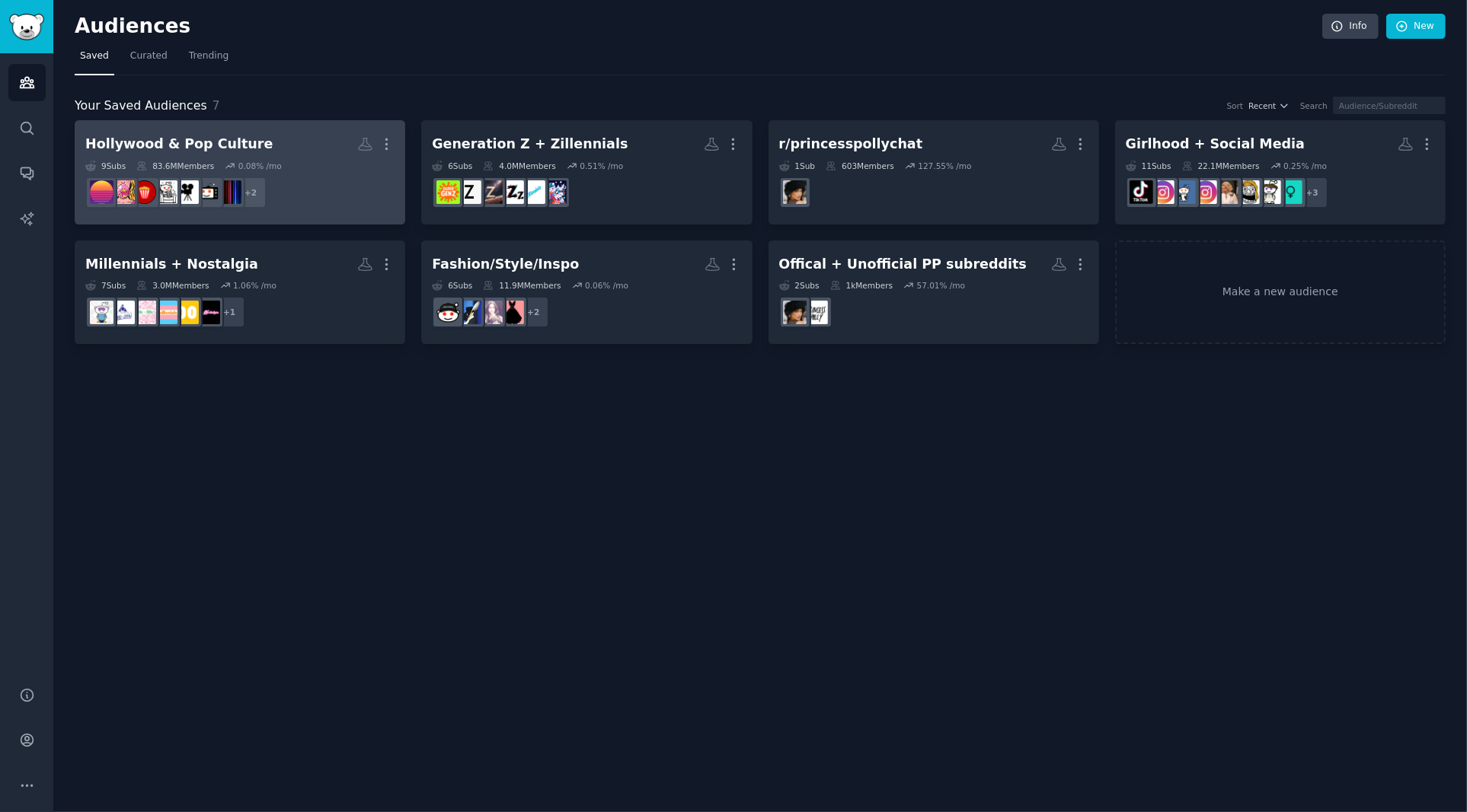
click at [214, 142] on div "Hollywood & Pop Culture" at bounding box center [179, 144] width 187 height 19
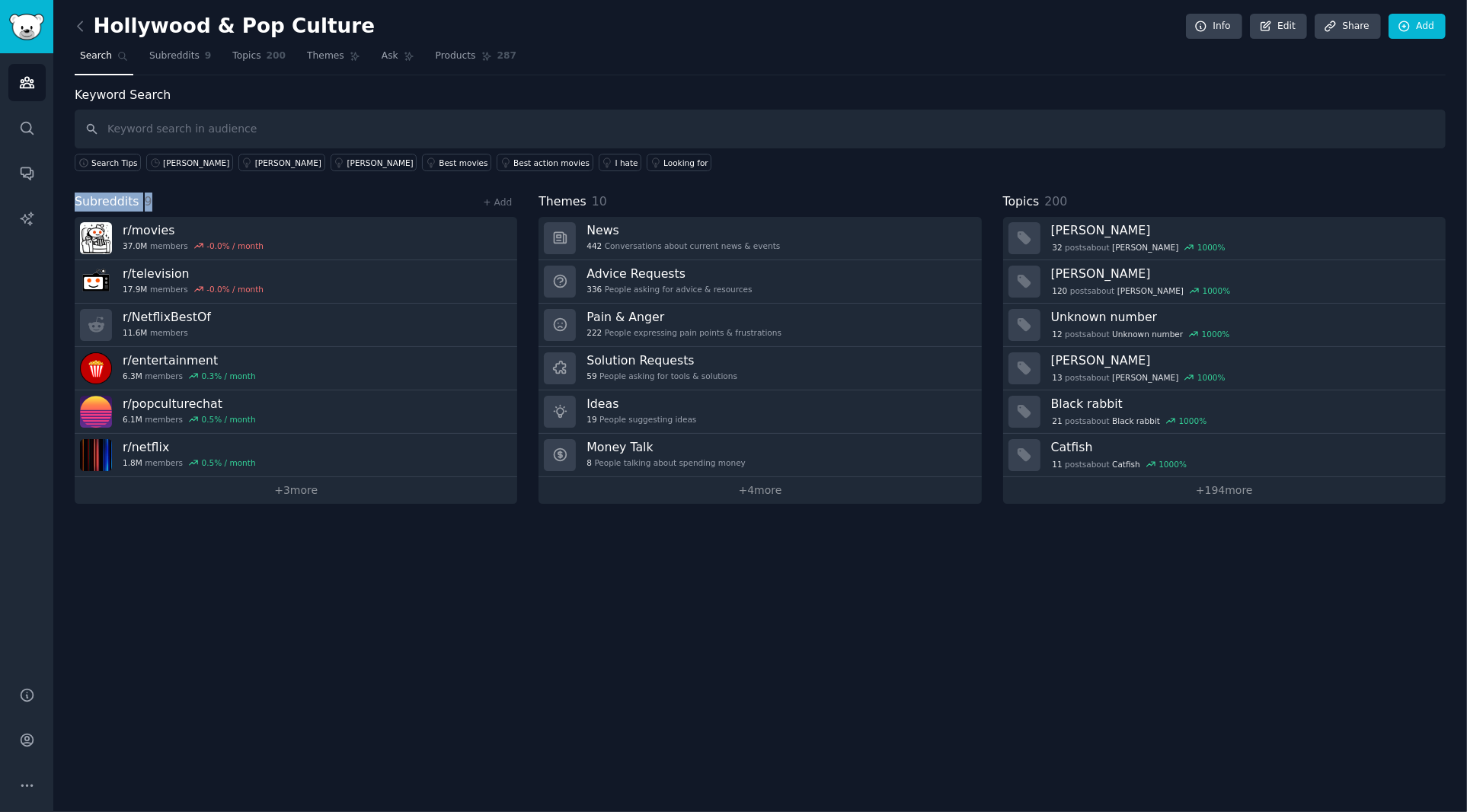
drag, startPoint x: 171, startPoint y: 200, endPoint x: 73, endPoint y: 203, distance: 98.0
click at [73, 203] on div "Hollywood & Pop Culture Info Edit Share Add Search Subreddits 9 Topics 200 Them…" at bounding box center [760, 406] width 1413 height 812
click at [161, 60] on span "Subreddits" at bounding box center [174, 57] width 50 height 14
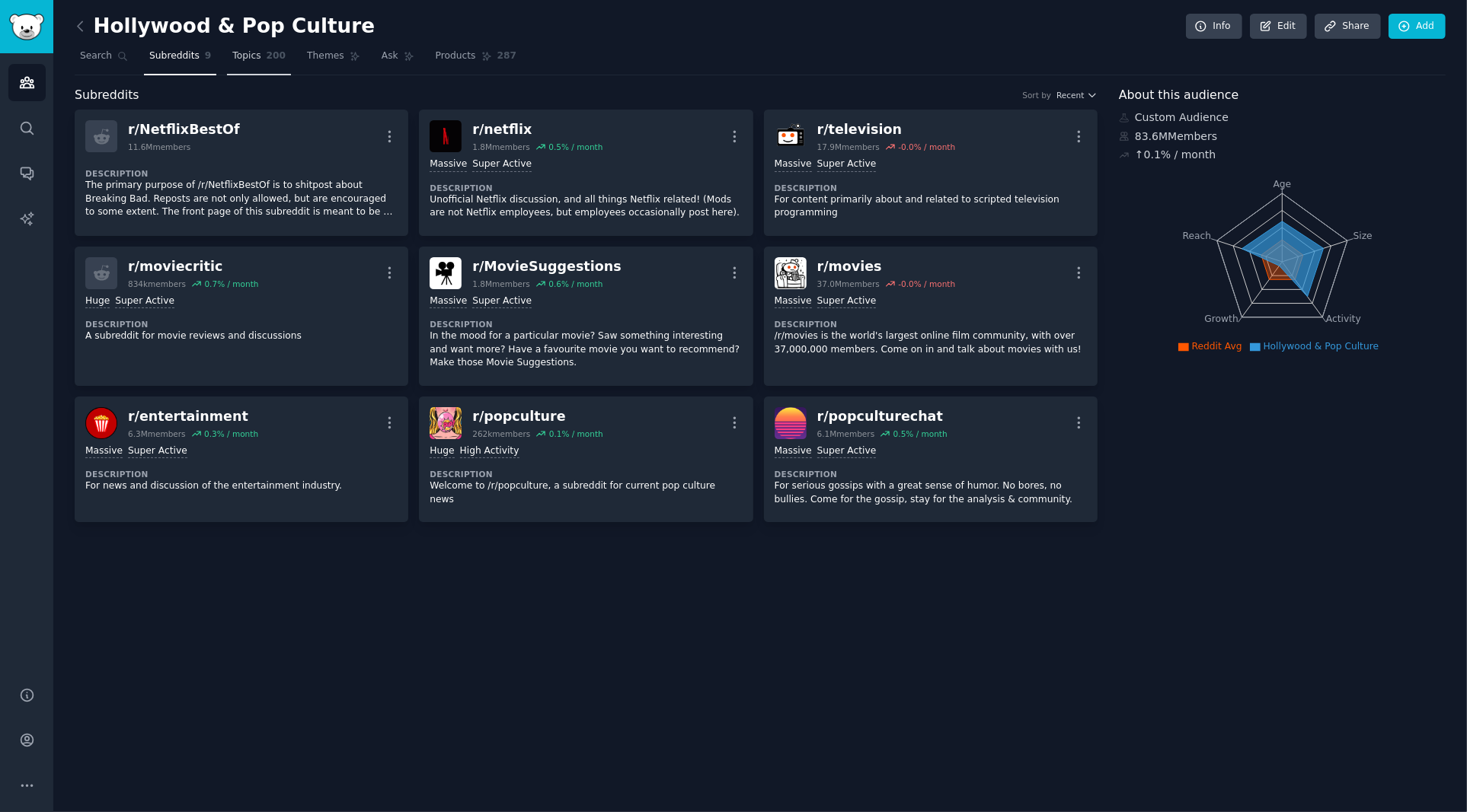
click at [266, 58] on span "200" at bounding box center [276, 57] width 20 height 14
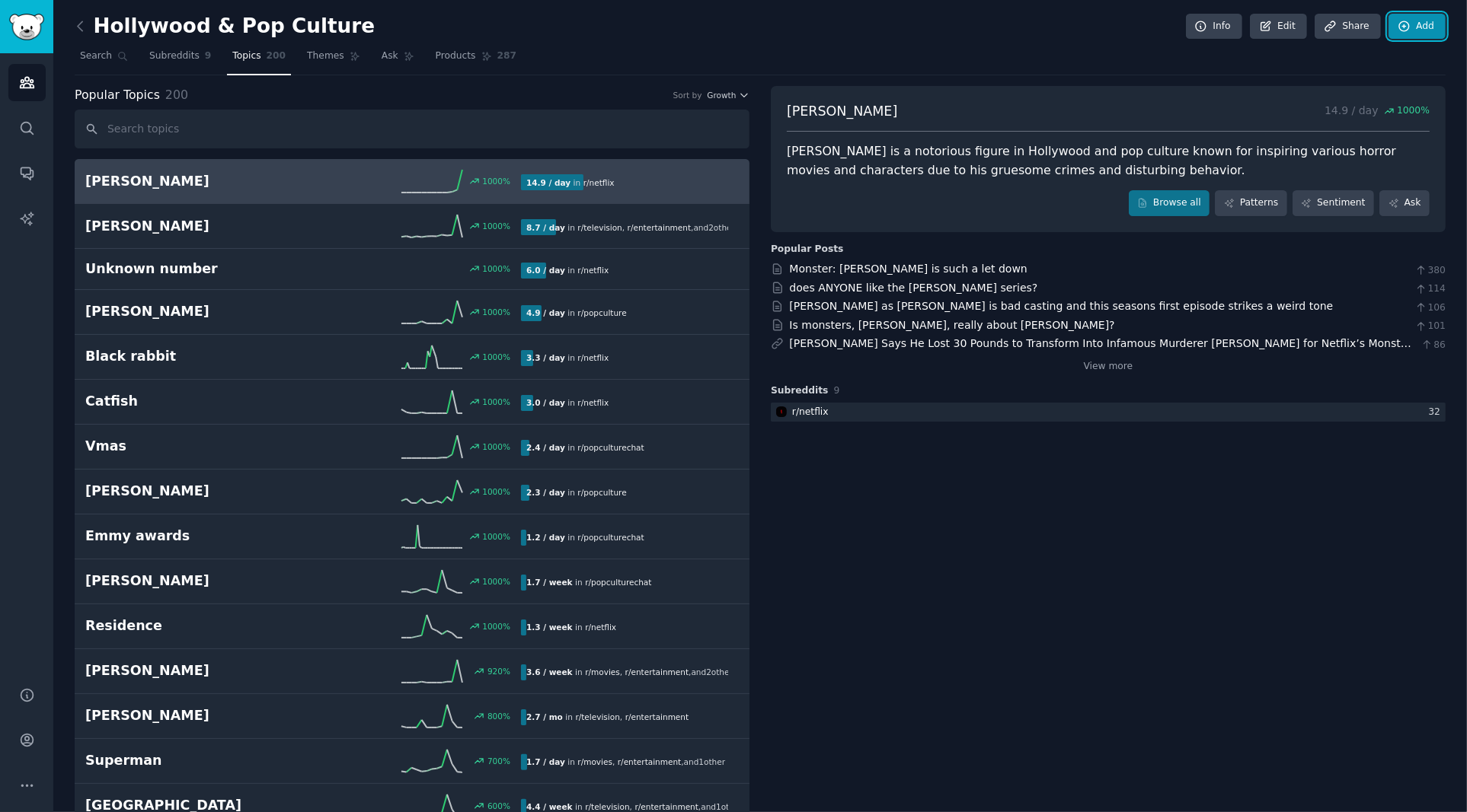
click at [1417, 27] on link "Add" at bounding box center [1417, 27] width 57 height 26
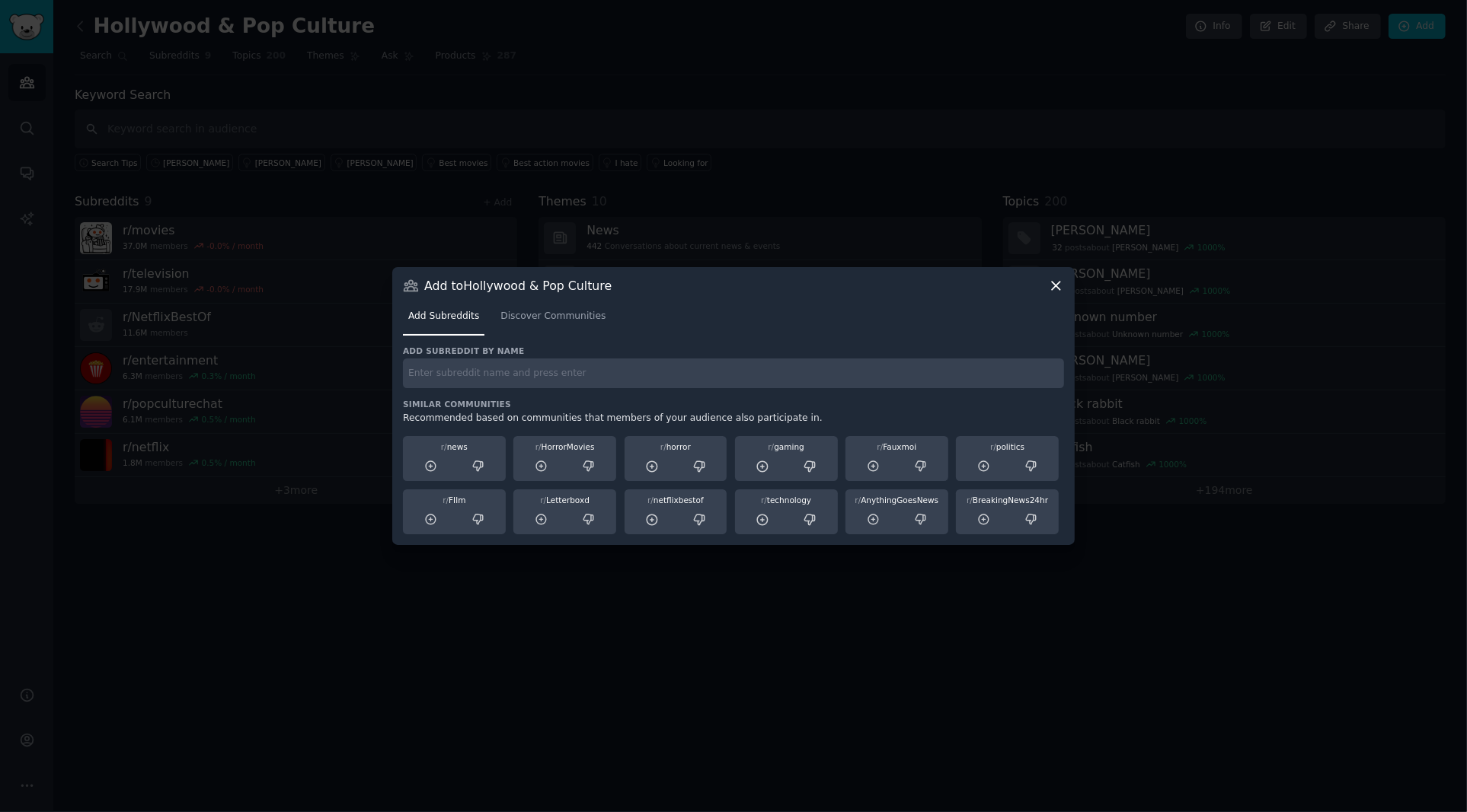
click at [1054, 286] on icon at bounding box center [1056, 285] width 8 height 8
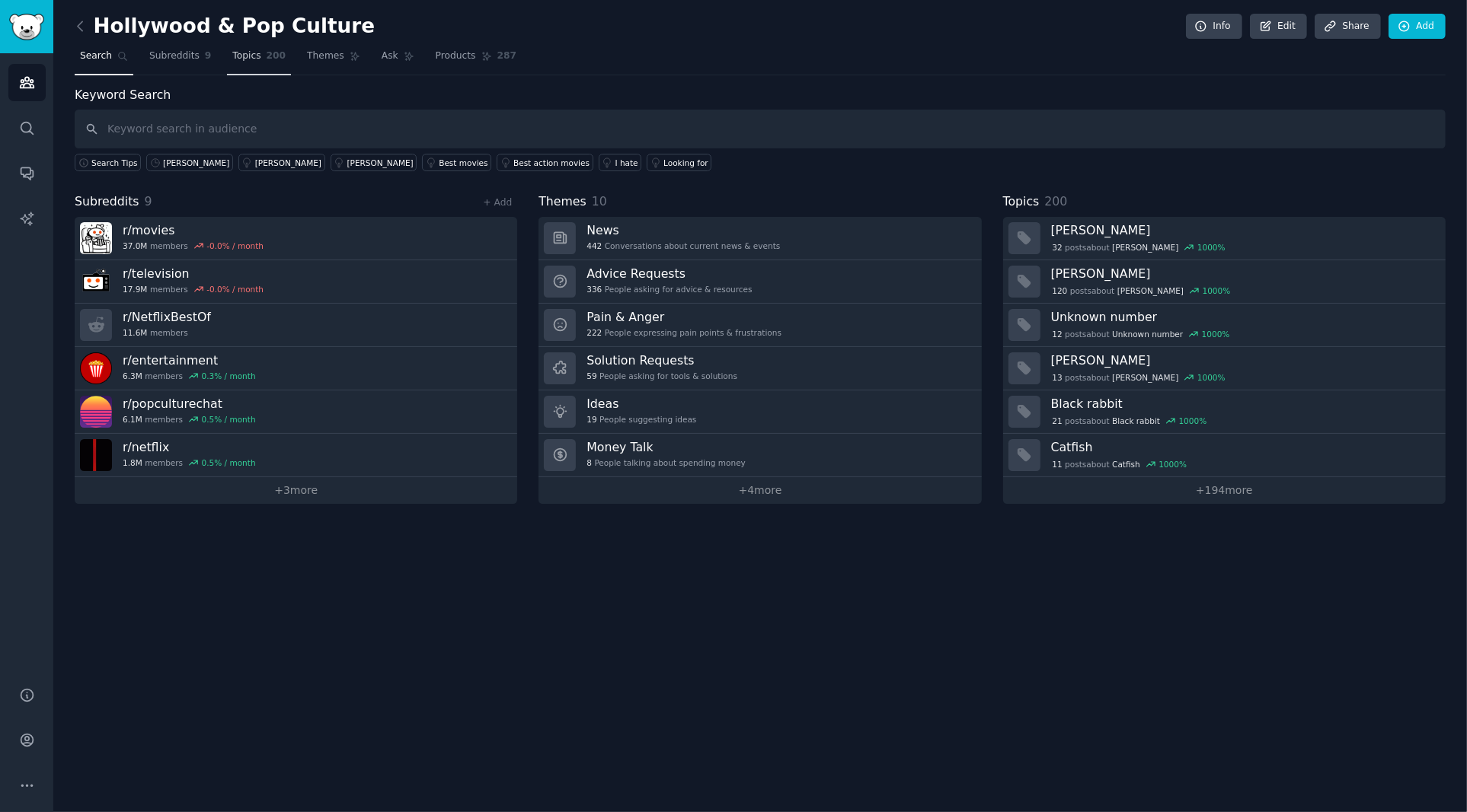
click at [254, 60] on span "Topics" at bounding box center [246, 57] width 28 height 14
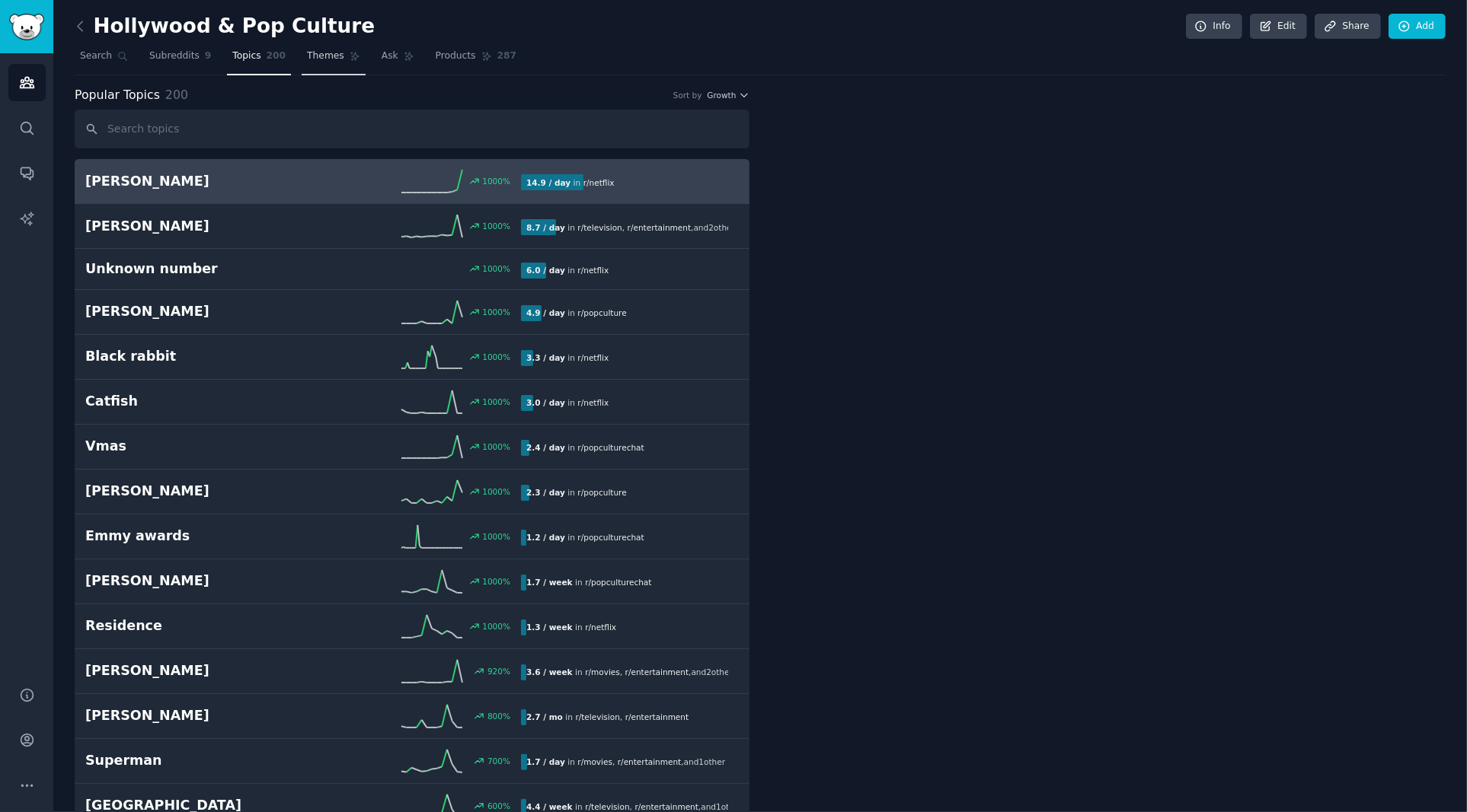
click at [329, 58] on span "Themes" at bounding box center [325, 57] width 37 height 14
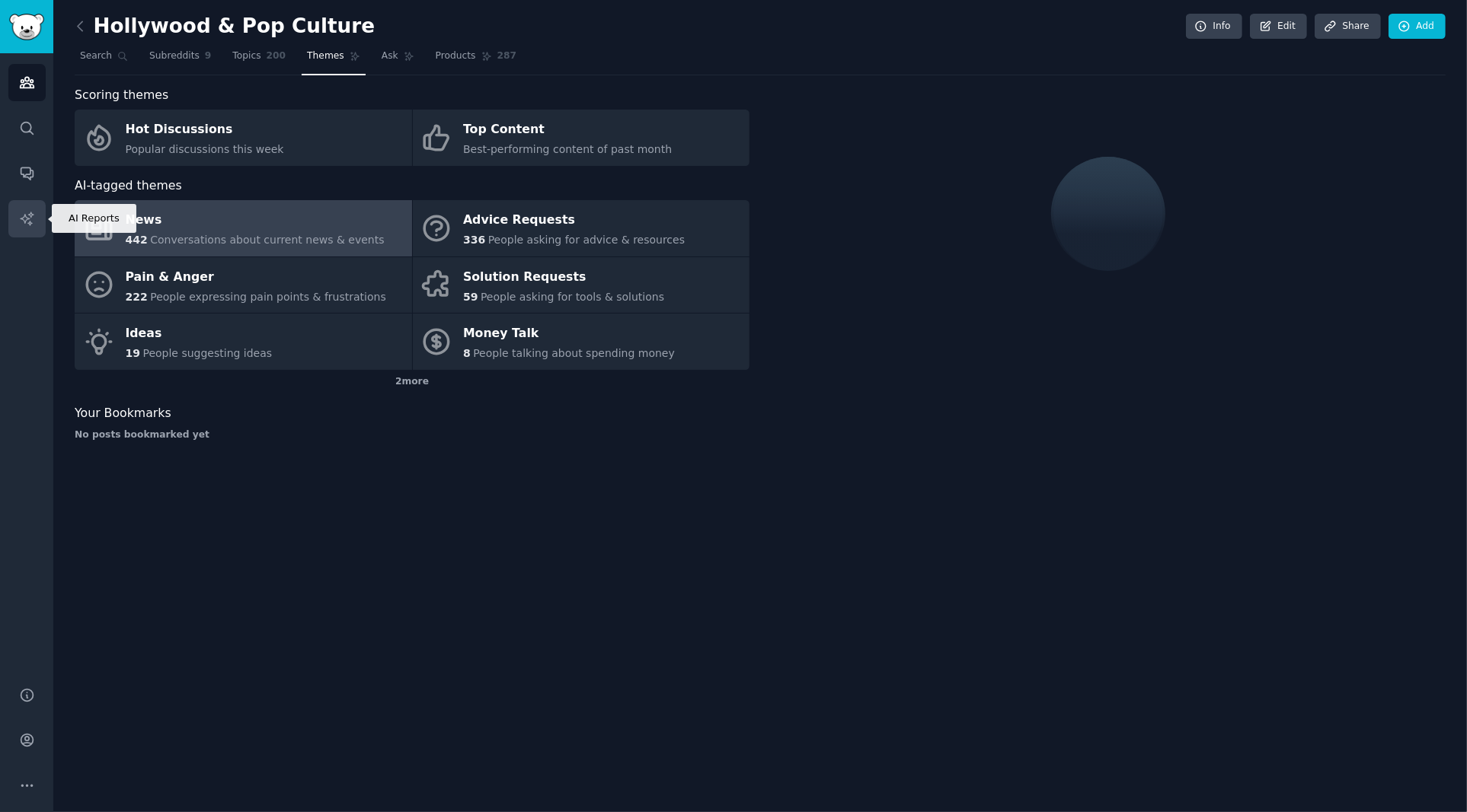
click at [28, 218] on icon "Sidebar" at bounding box center [26, 218] width 13 height 13
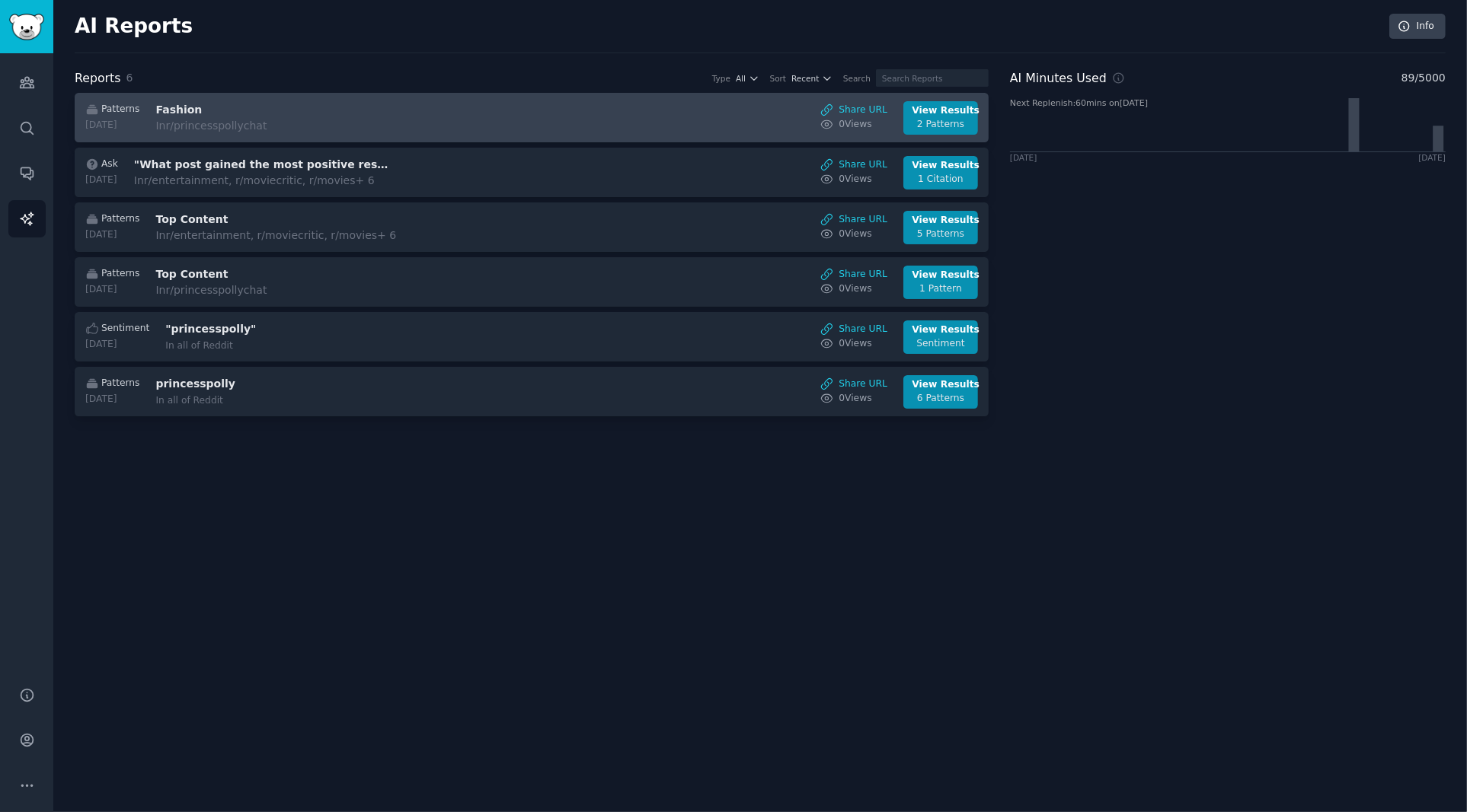
click at [278, 112] on h3 "Fashion" at bounding box center [283, 109] width 256 height 16
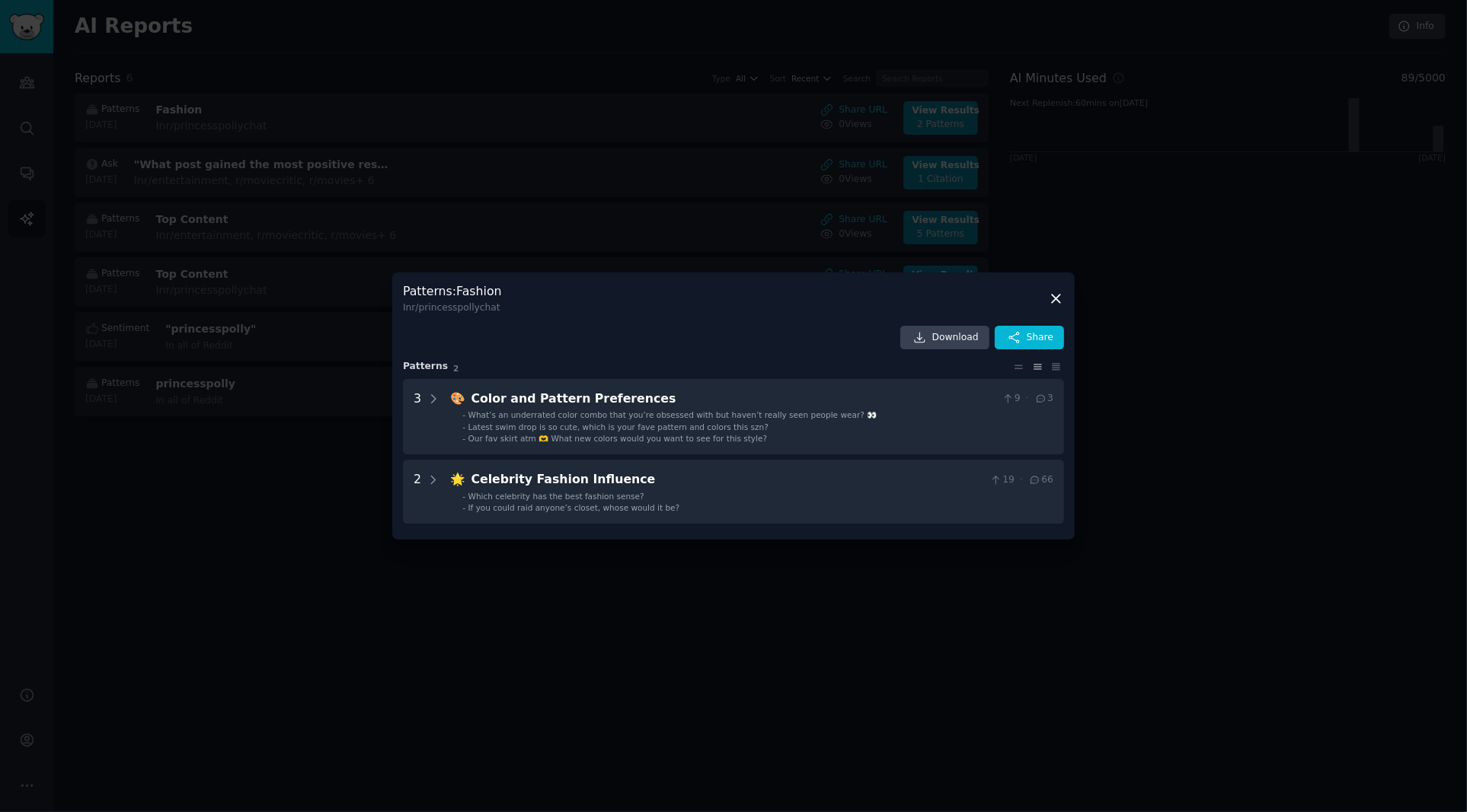
click at [1057, 298] on icon at bounding box center [1056, 298] width 16 height 16
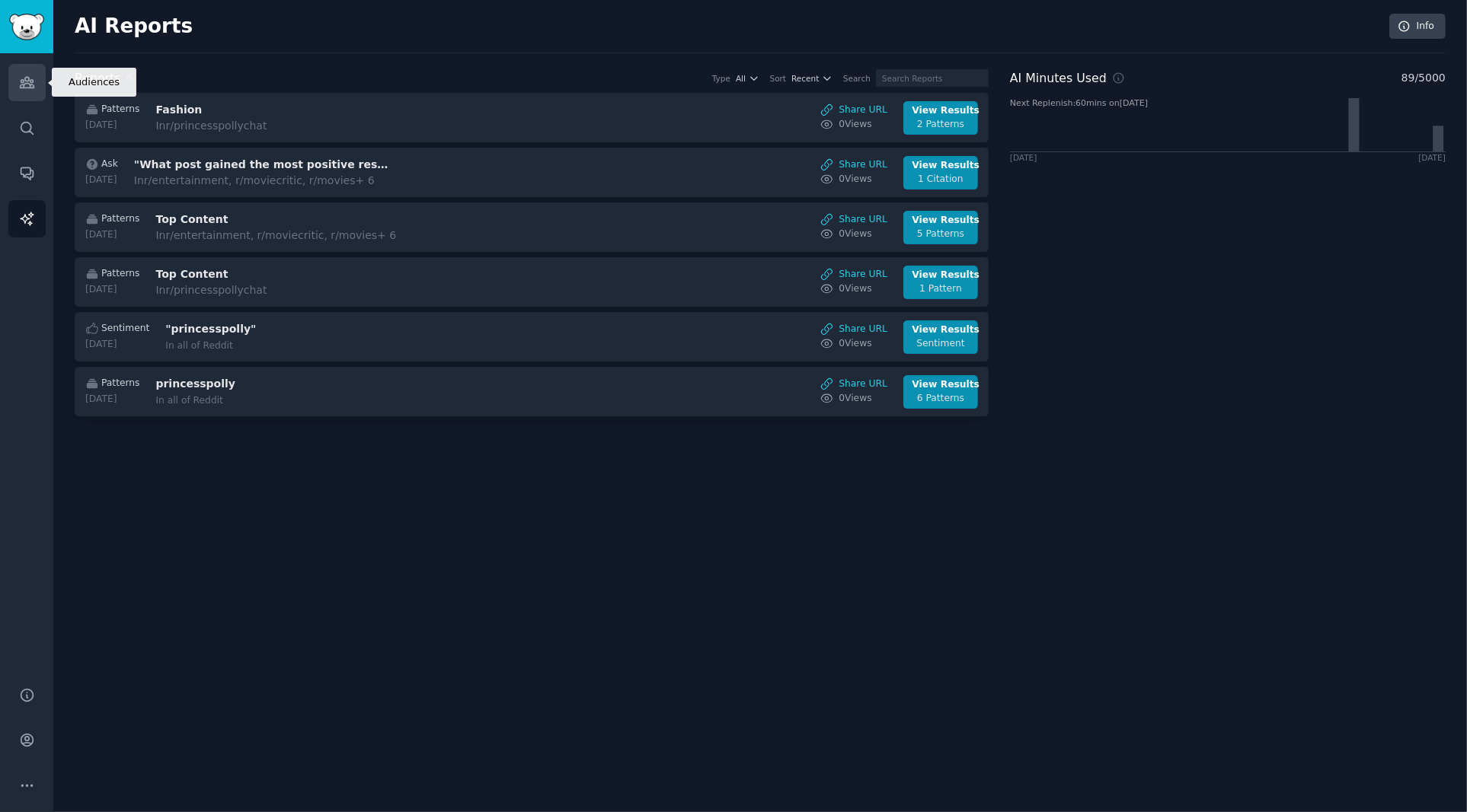
click at [19, 73] on link "Audiences" at bounding box center [27, 83] width 37 height 37
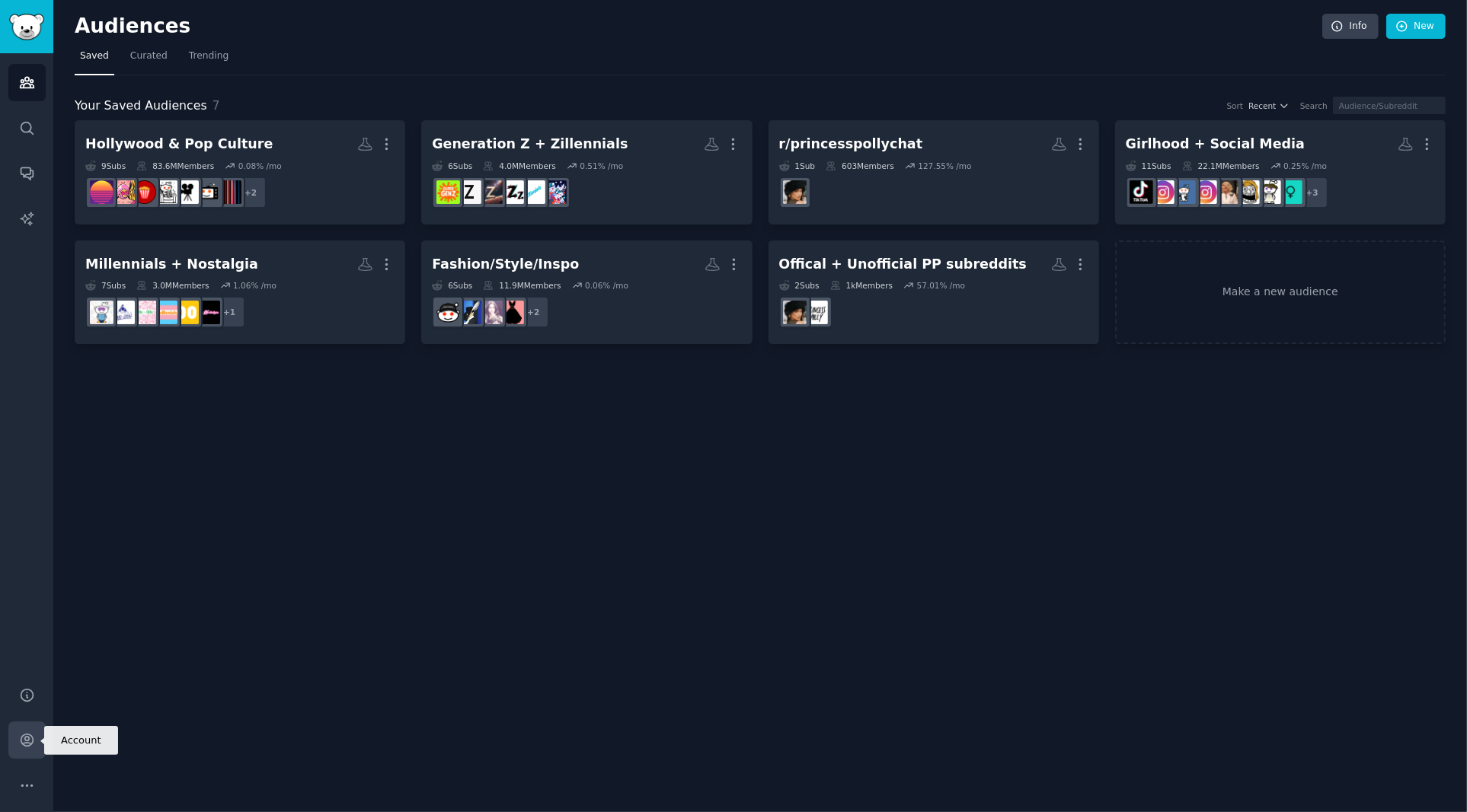
click at [29, 735] on icon "Sidebar" at bounding box center [27, 741] width 12 height 12
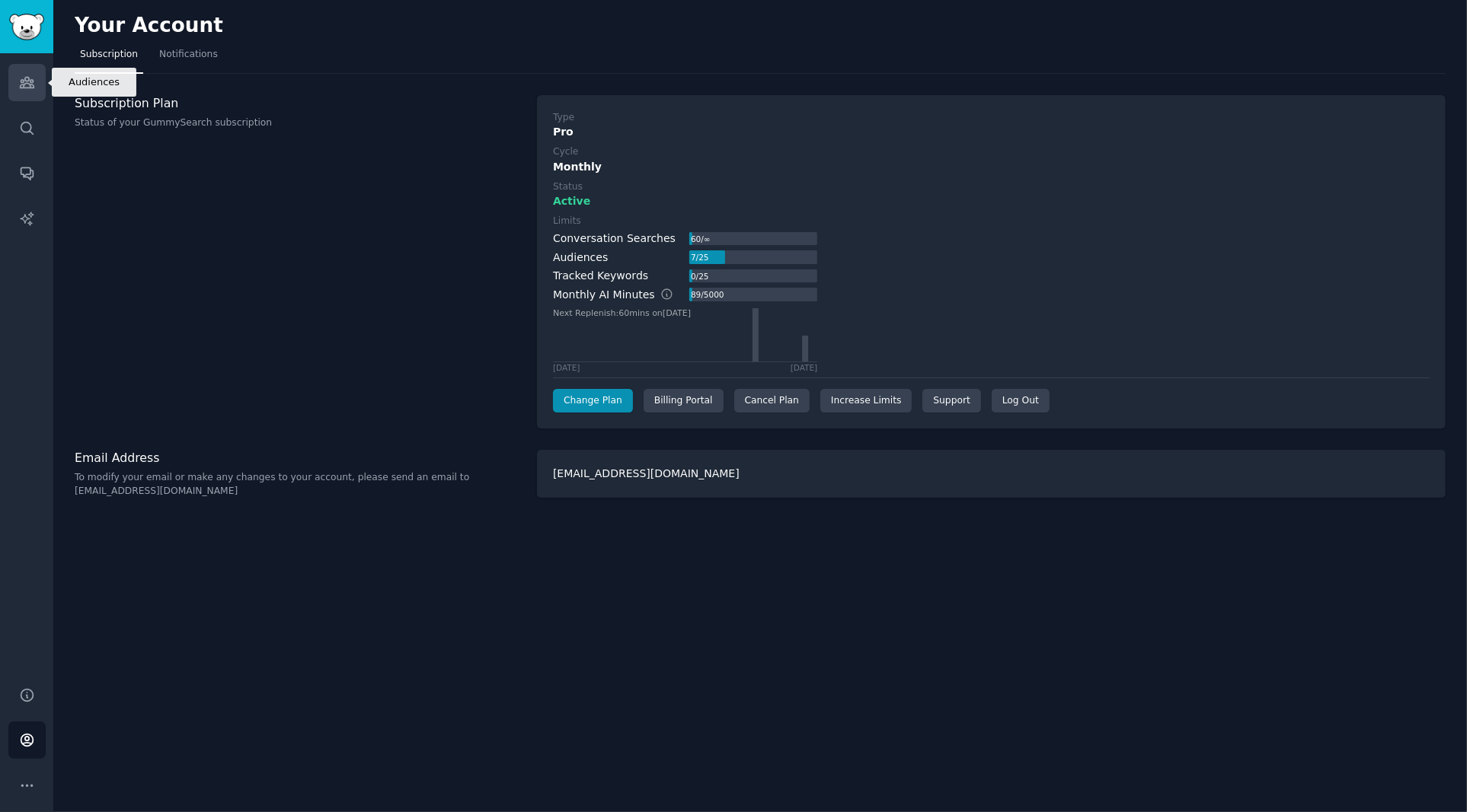
click at [32, 83] on icon "Sidebar" at bounding box center [27, 83] width 14 height 11
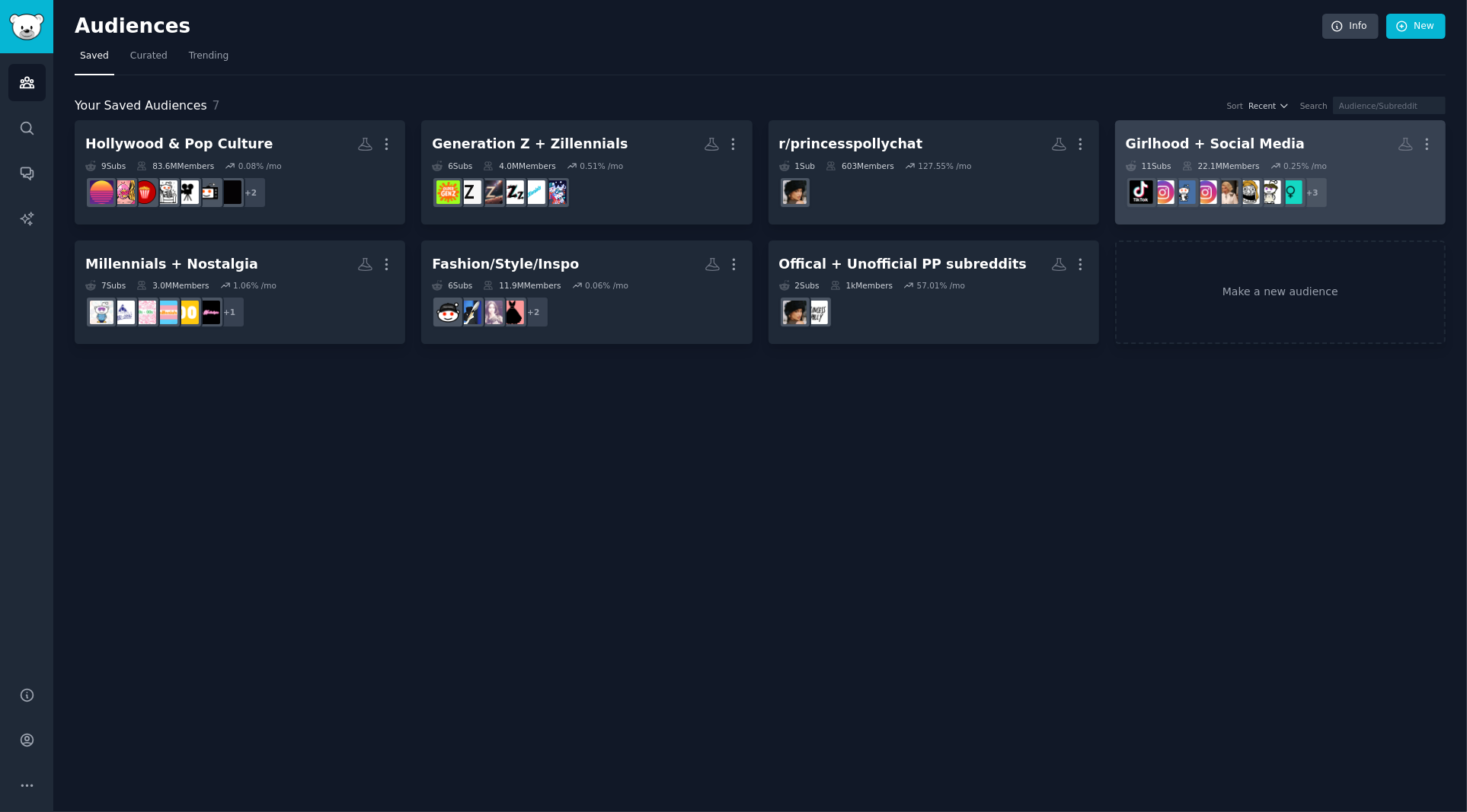
click at [1293, 142] on h2 "Girlhood + Social Media Custom Audience More" at bounding box center [1280, 144] width 309 height 27
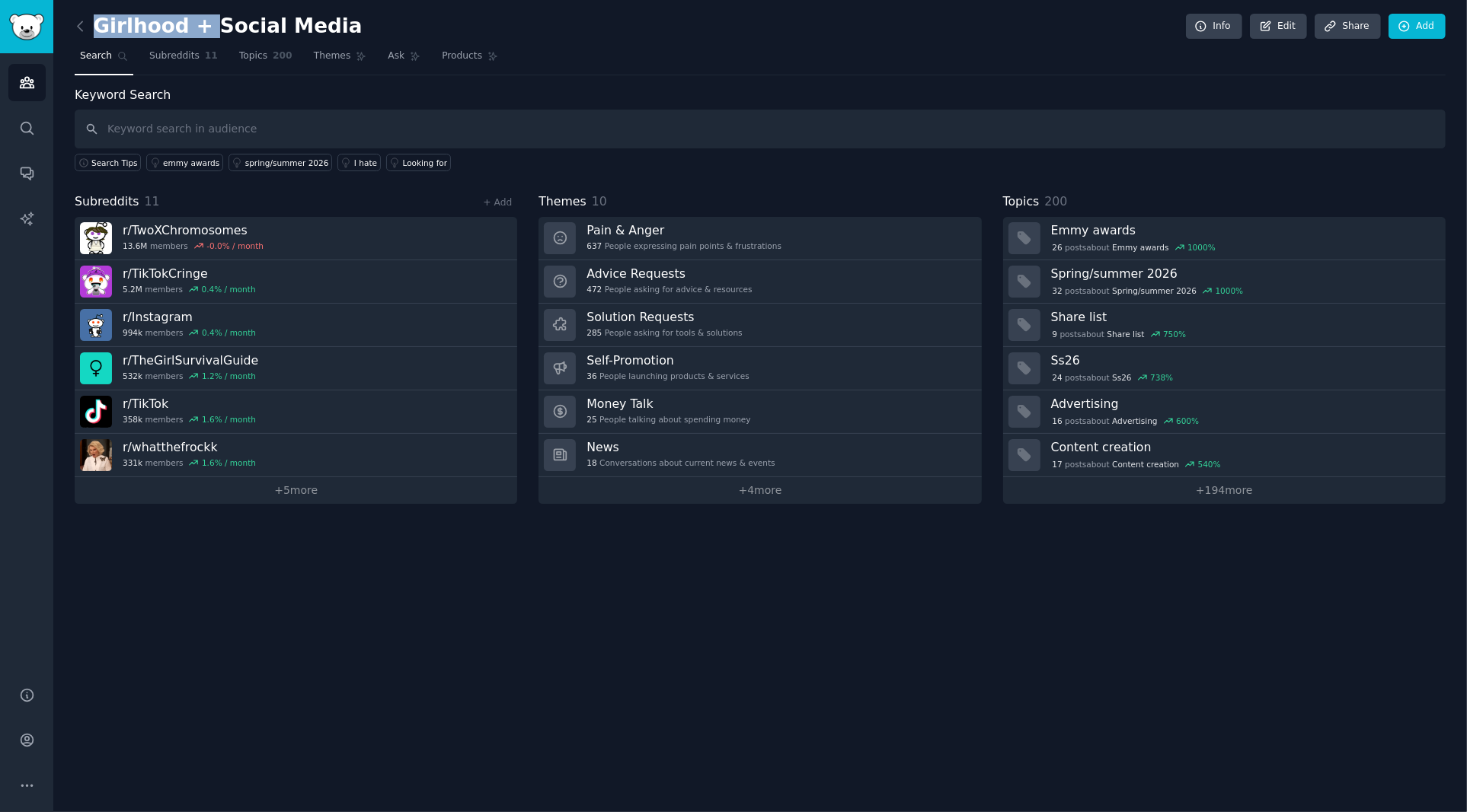
drag, startPoint x: 198, startPoint y: 24, endPoint x: 84, endPoint y: 17, distance: 114.2
click at [84, 17] on h2 "Girlhood + Social Media" at bounding box center [219, 27] width 288 height 24
click at [1283, 26] on link "Edit" at bounding box center [1278, 27] width 57 height 26
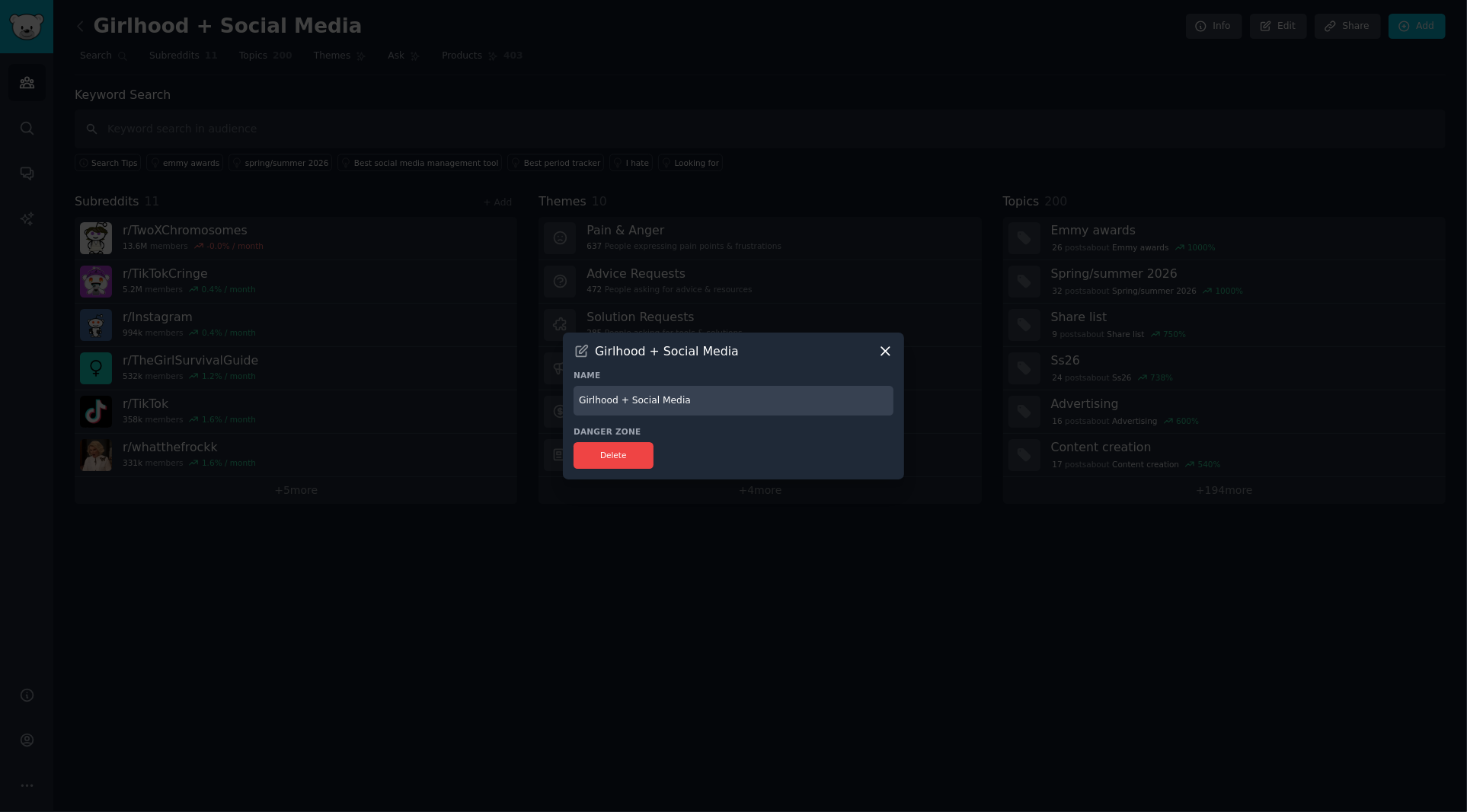
drag, startPoint x: 627, startPoint y: 404, endPoint x: 550, endPoint y: 396, distance: 77.4
click at [550, 396] on div "​ Girlhood + Social Media Name Girlhood + Social Media Danger Zone Delete" at bounding box center [734, 406] width 1456 height 812
type input "Social Media"
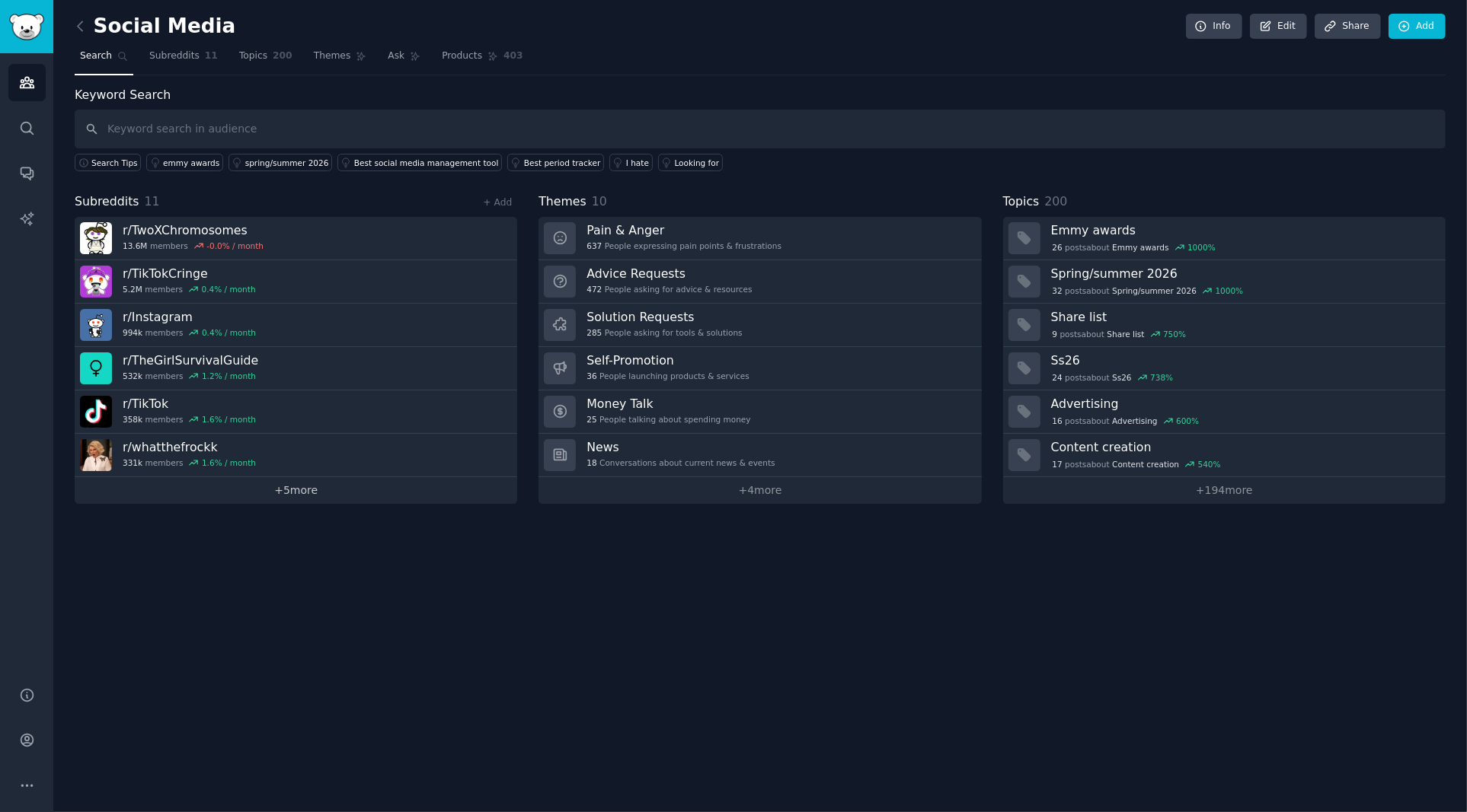
click at [336, 491] on link "+ 5 more" at bounding box center [296, 490] width 442 height 27
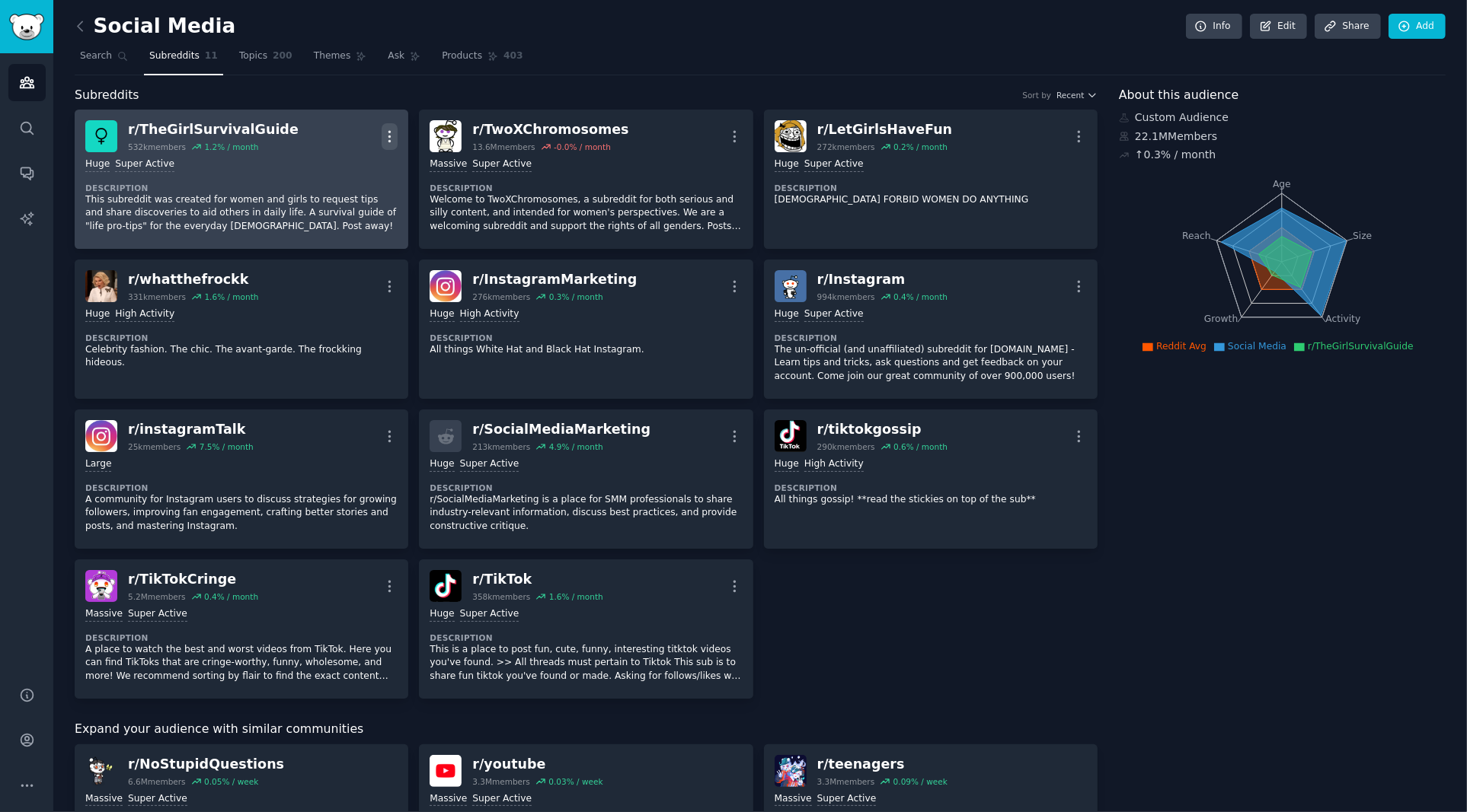
click at [392, 135] on icon "button" at bounding box center [389, 136] width 16 height 16
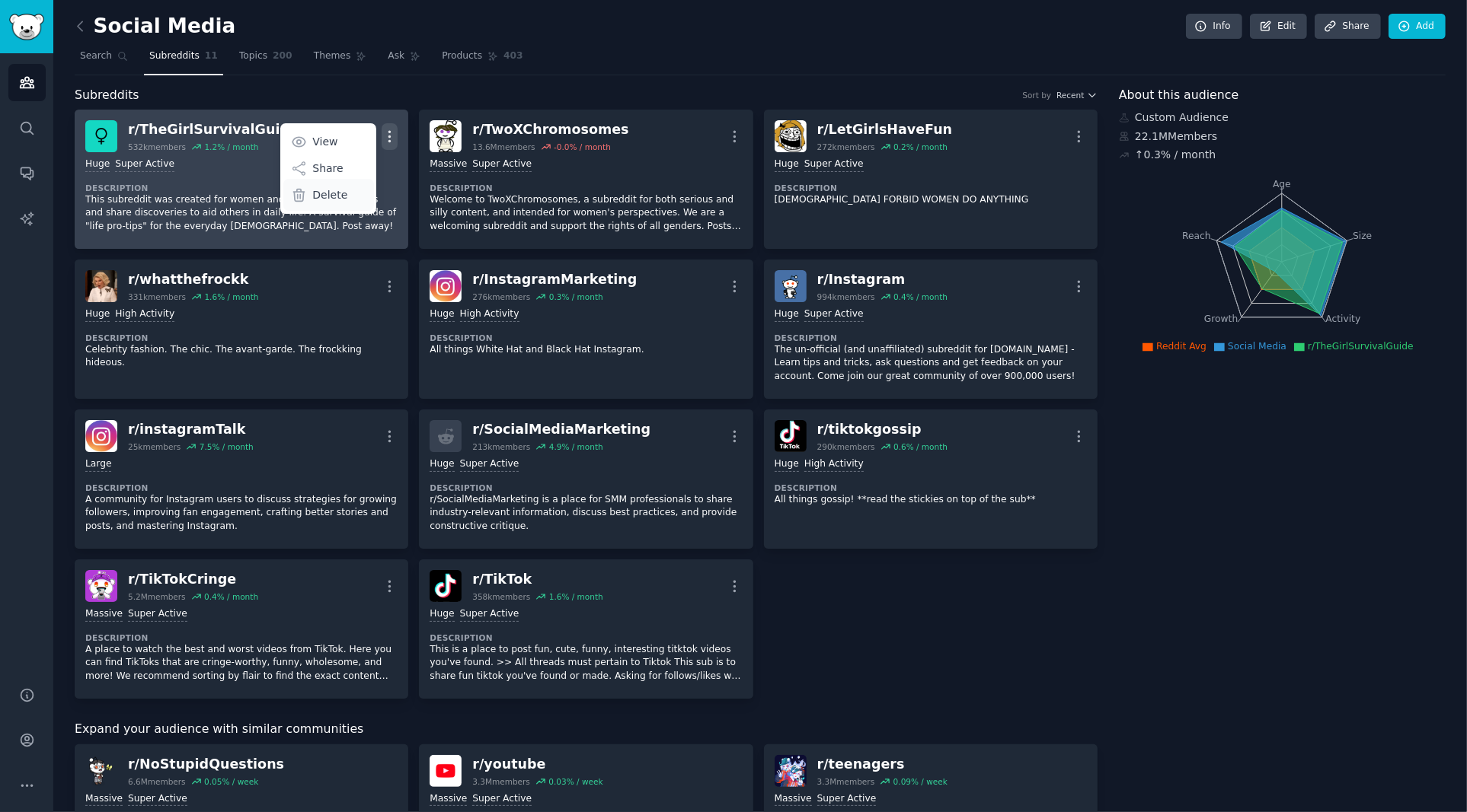
click at [327, 197] on p "Delete" at bounding box center [330, 195] width 35 height 16
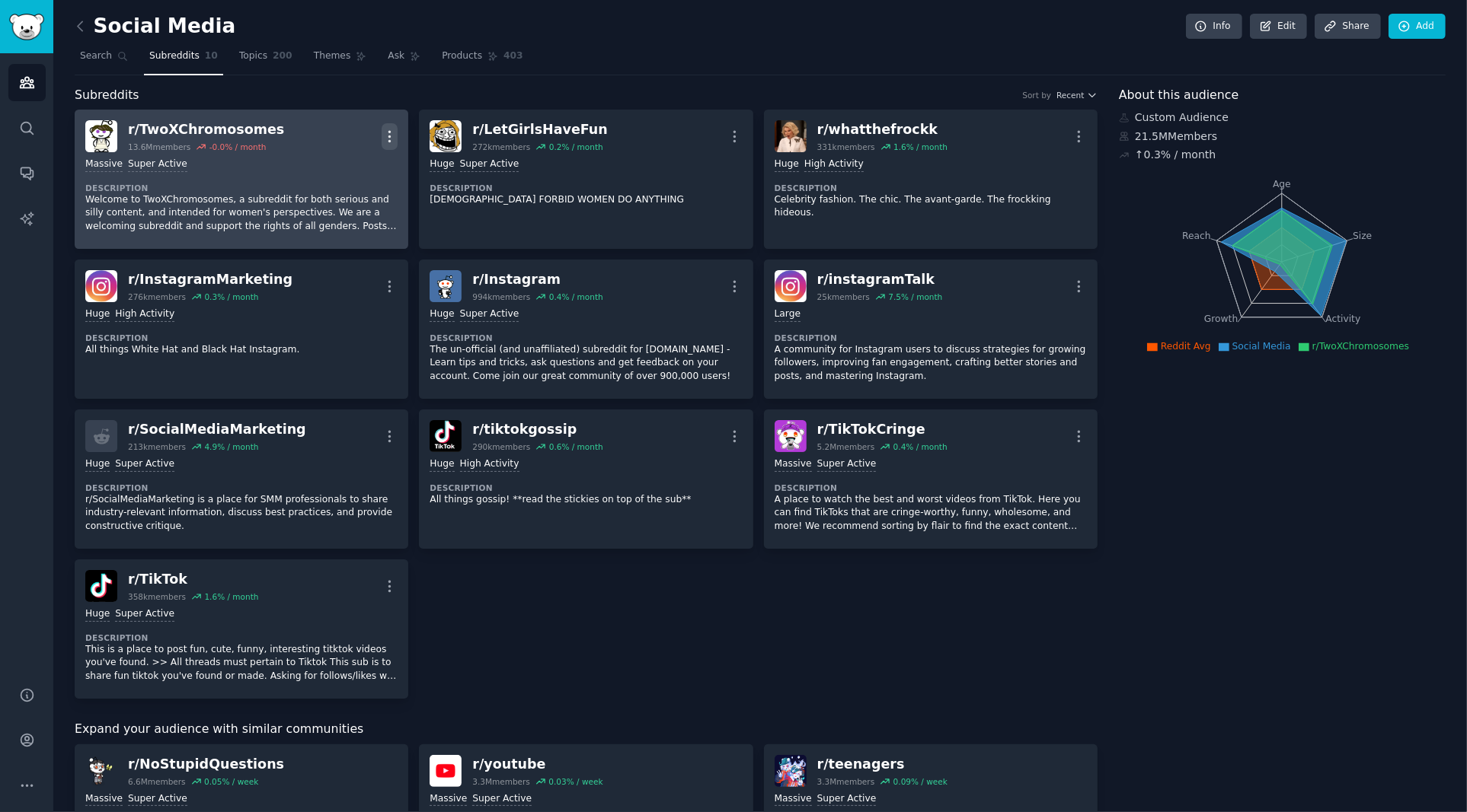
click at [392, 130] on icon "button" at bounding box center [389, 136] width 16 height 16
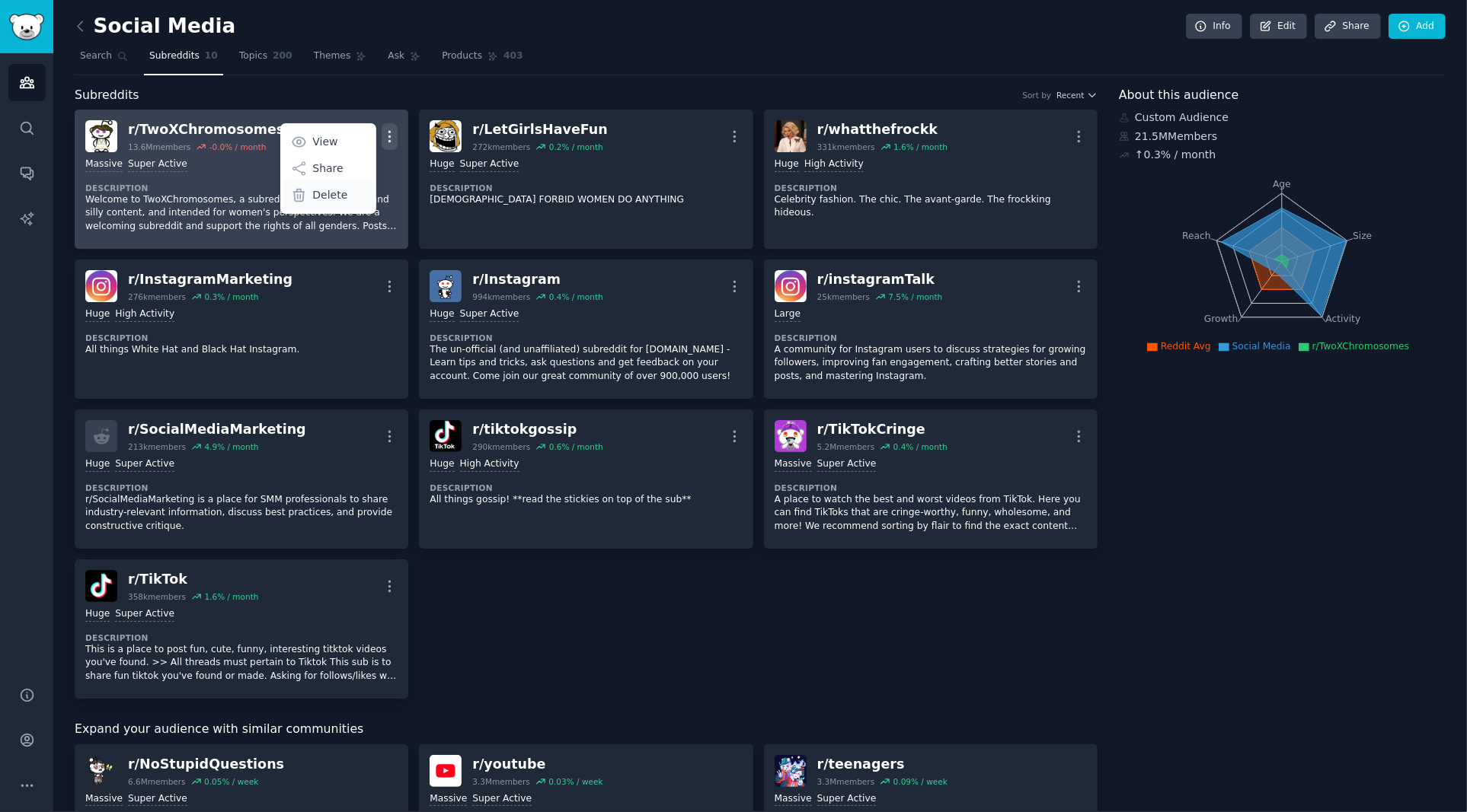
click at [327, 193] on p "Delete" at bounding box center [330, 195] width 35 height 16
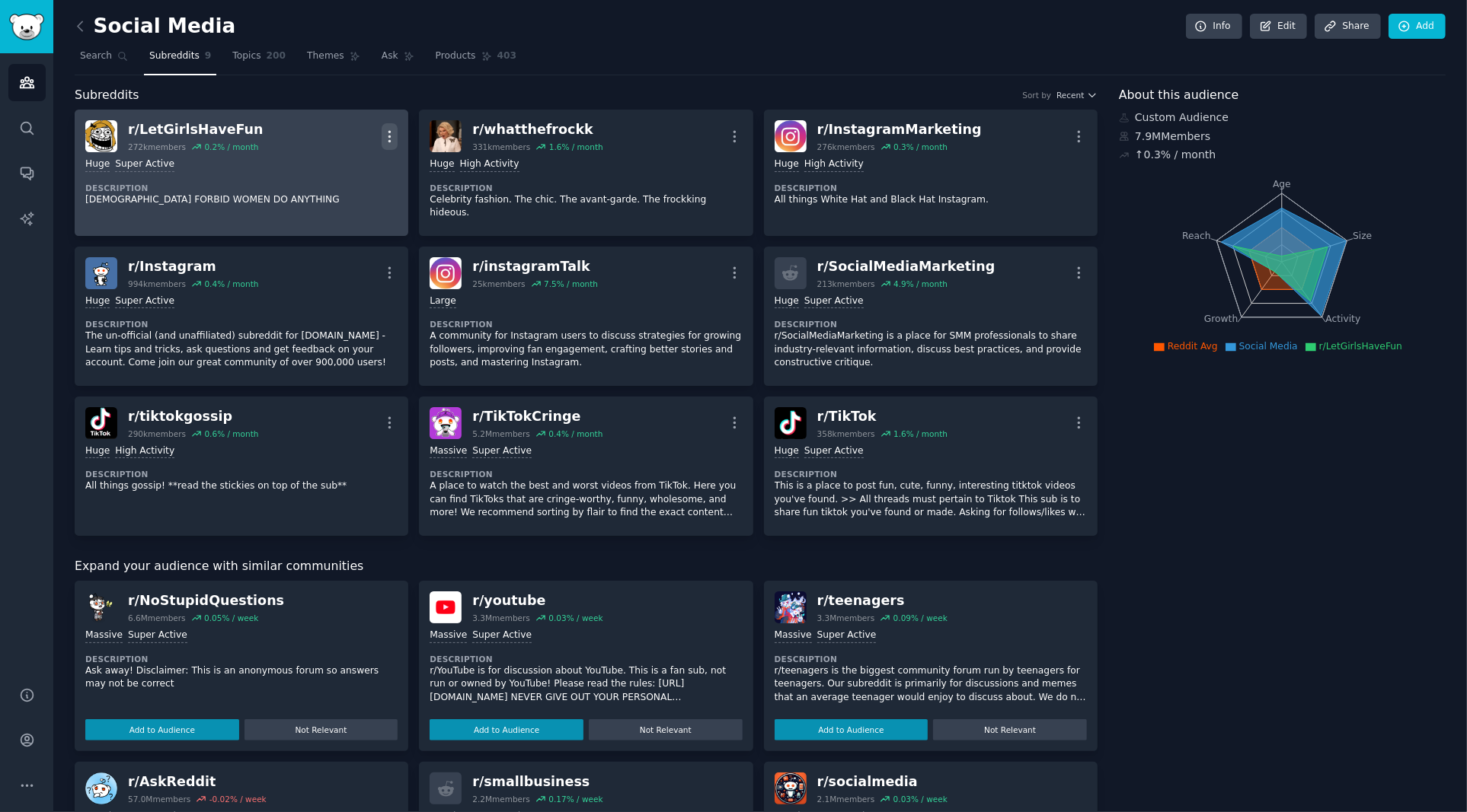
click at [387, 137] on icon "button" at bounding box center [389, 136] width 16 height 16
click at [324, 200] on p "Delete" at bounding box center [330, 195] width 35 height 16
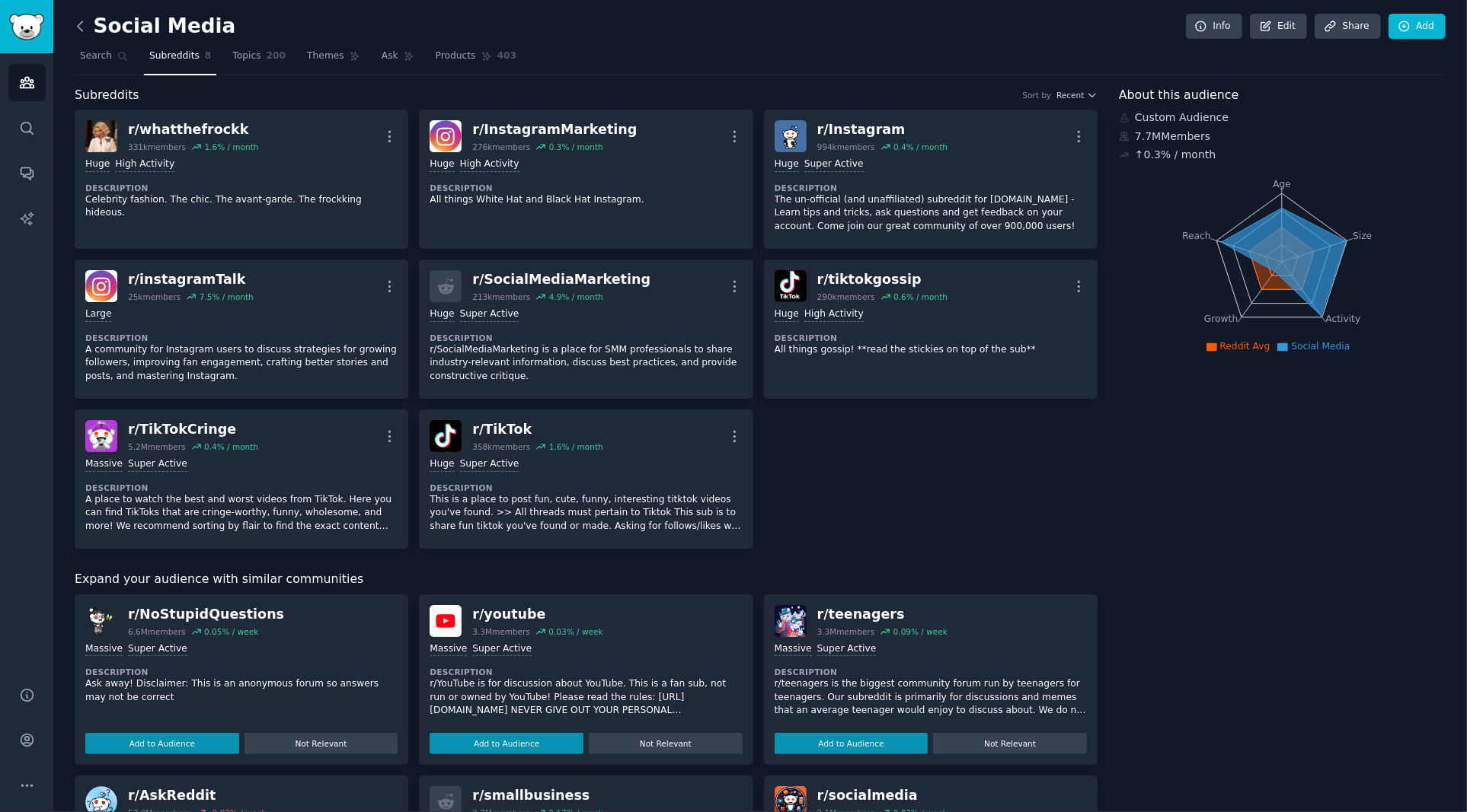
click at [86, 26] on icon at bounding box center [80, 26] width 16 height 16
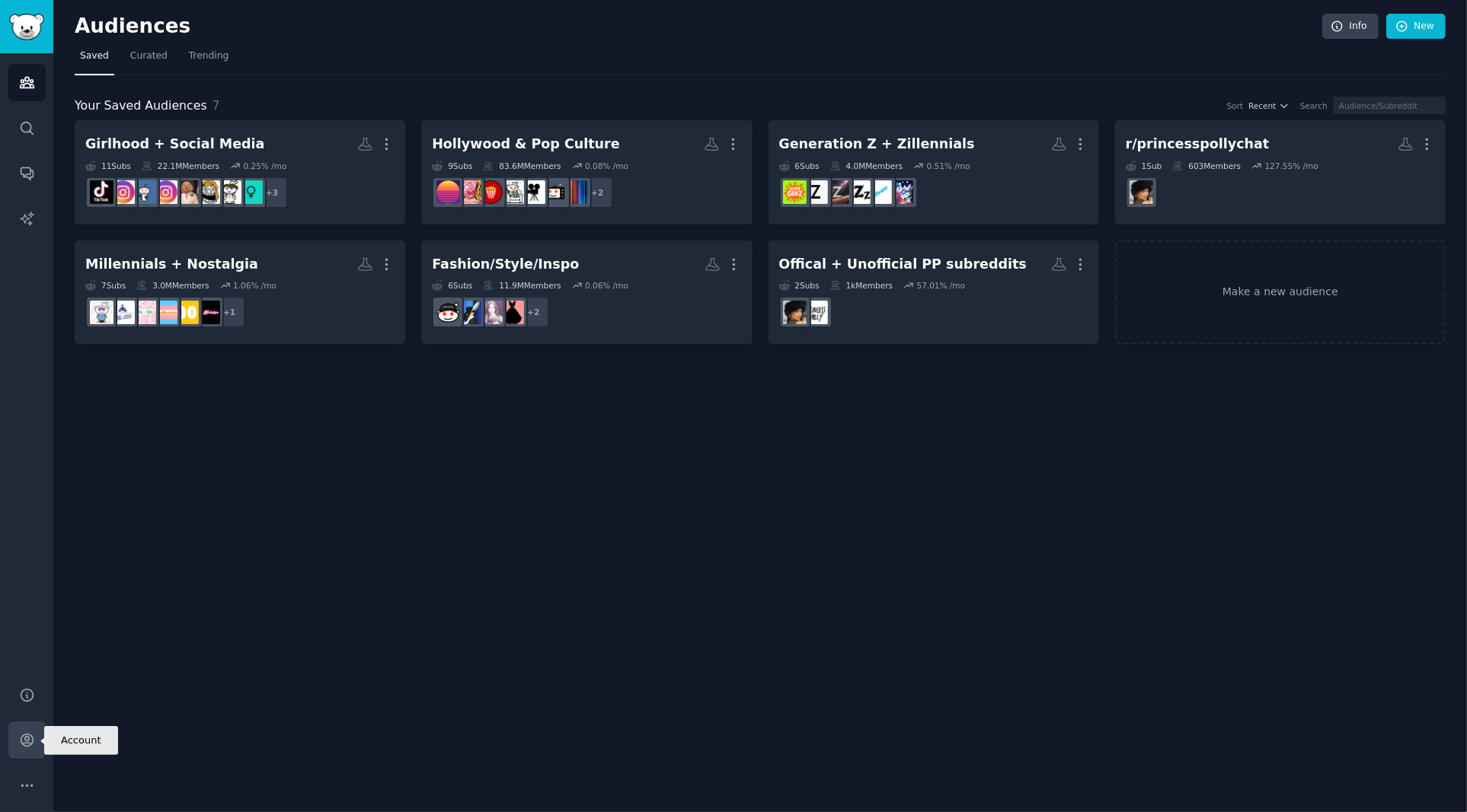
click at [27, 742] on icon "Sidebar" at bounding box center [27, 741] width 12 height 12
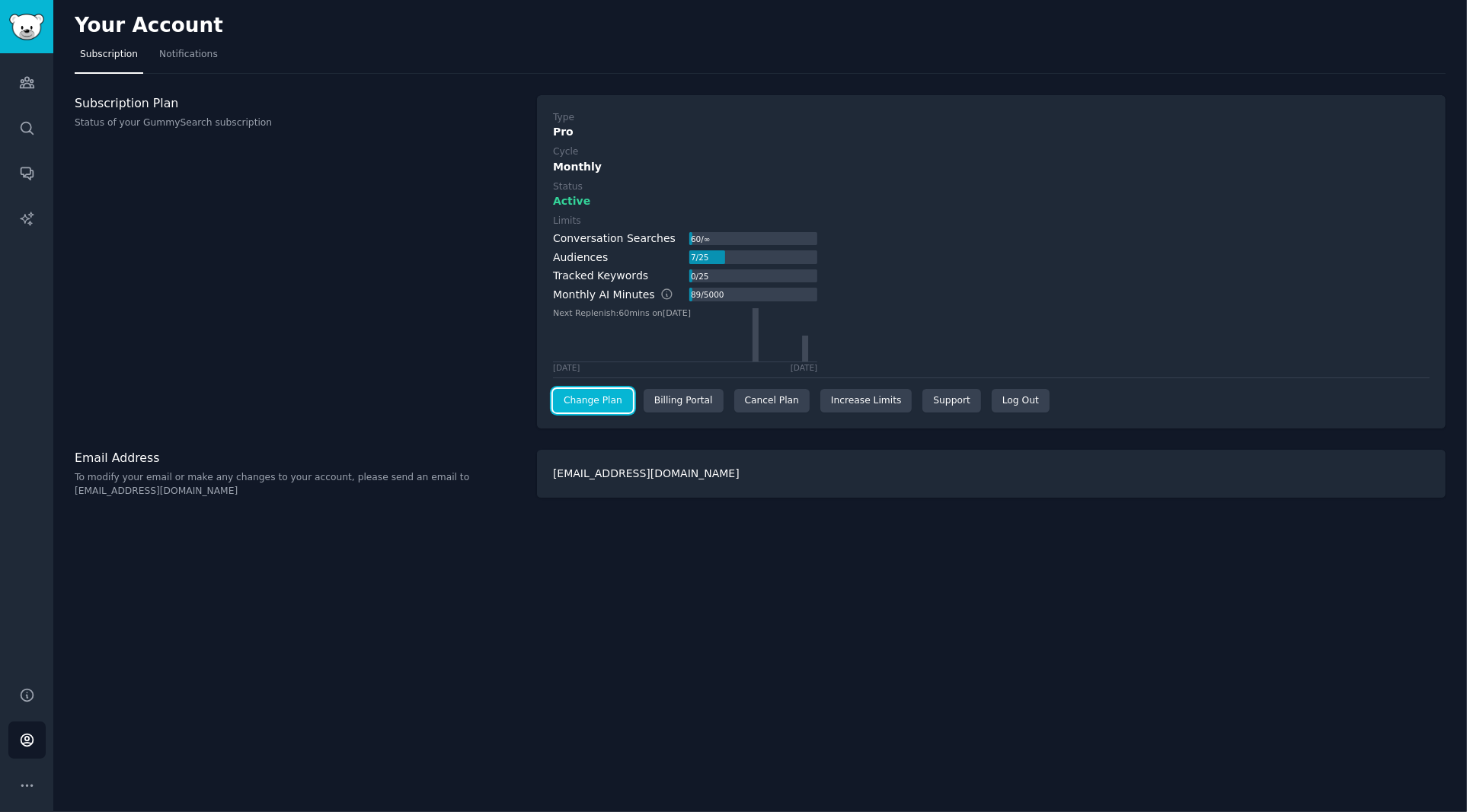
click at [587, 404] on link "Change Plan" at bounding box center [593, 401] width 80 height 24
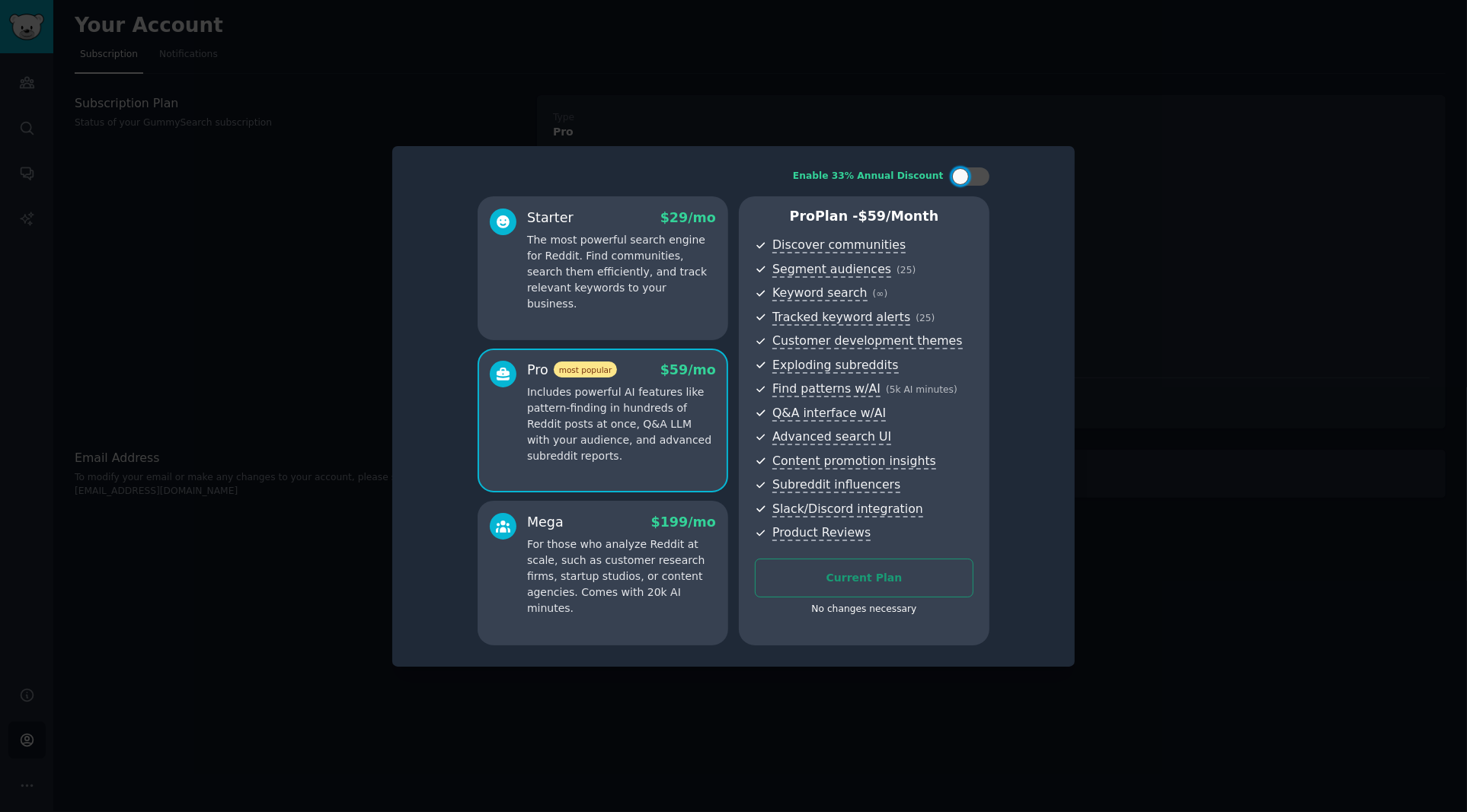
click at [649, 437] on p "Includes powerful AI features like pattern-finding in hundreds of Reddit posts …" at bounding box center [621, 424] width 189 height 80
drag, startPoint x: 845, startPoint y: 178, endPoint x: 945, endPoint y: 179, distance: 100.0
click at [945, 179] on div "Enable 33% Annual Discount" at bounding box center [890, 177] width 197 height 18
click at [614, 571] on p "For those who analyze Reddit at scale, such as customer research firms, startup…" at bounding box center [621, 577] width 189 height 80
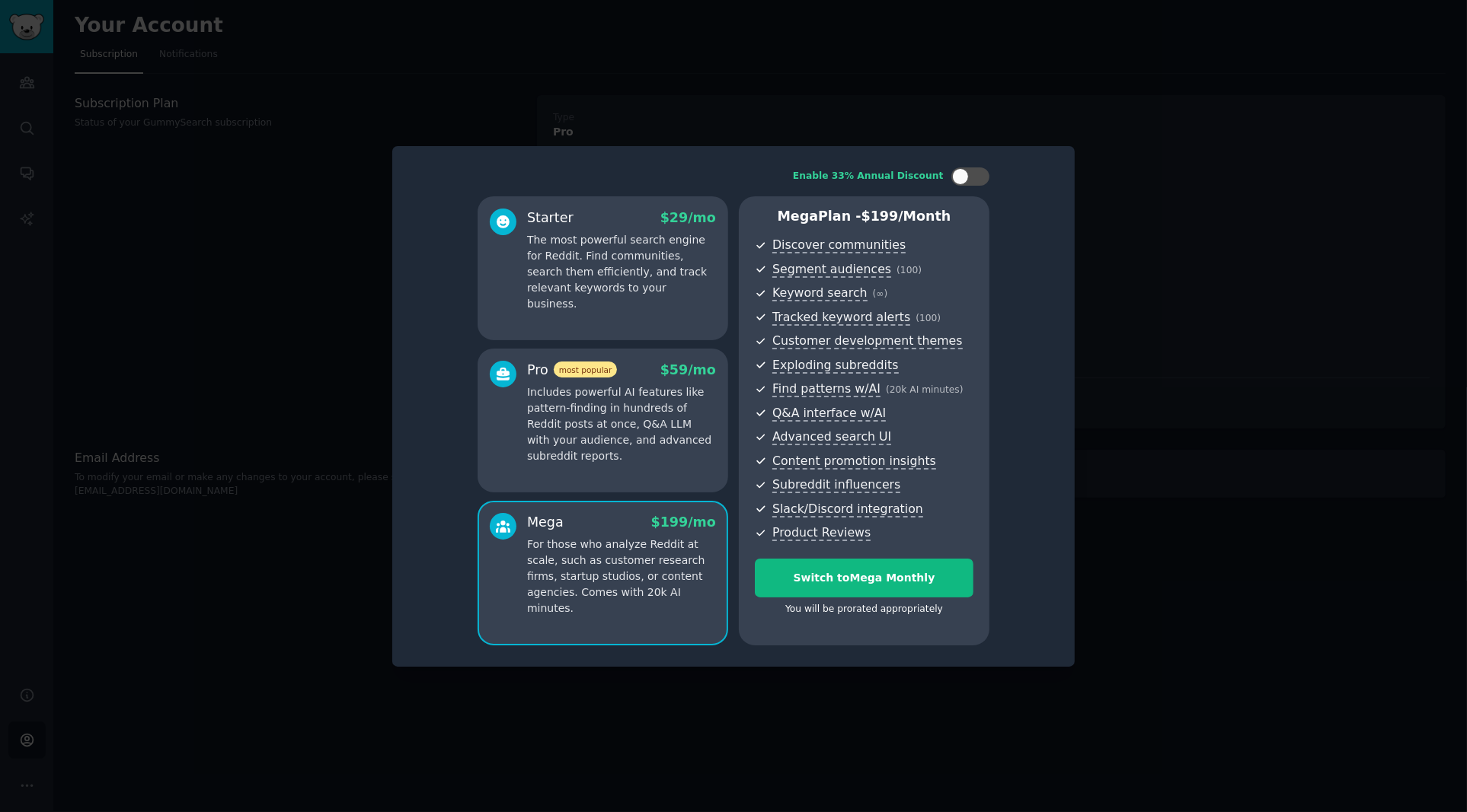
click at [644, 422] on p "Includes powerful AI features like pattern-finding in hundreds of Reddit posts …" at bounding box center [621, 424] width 189 height 80
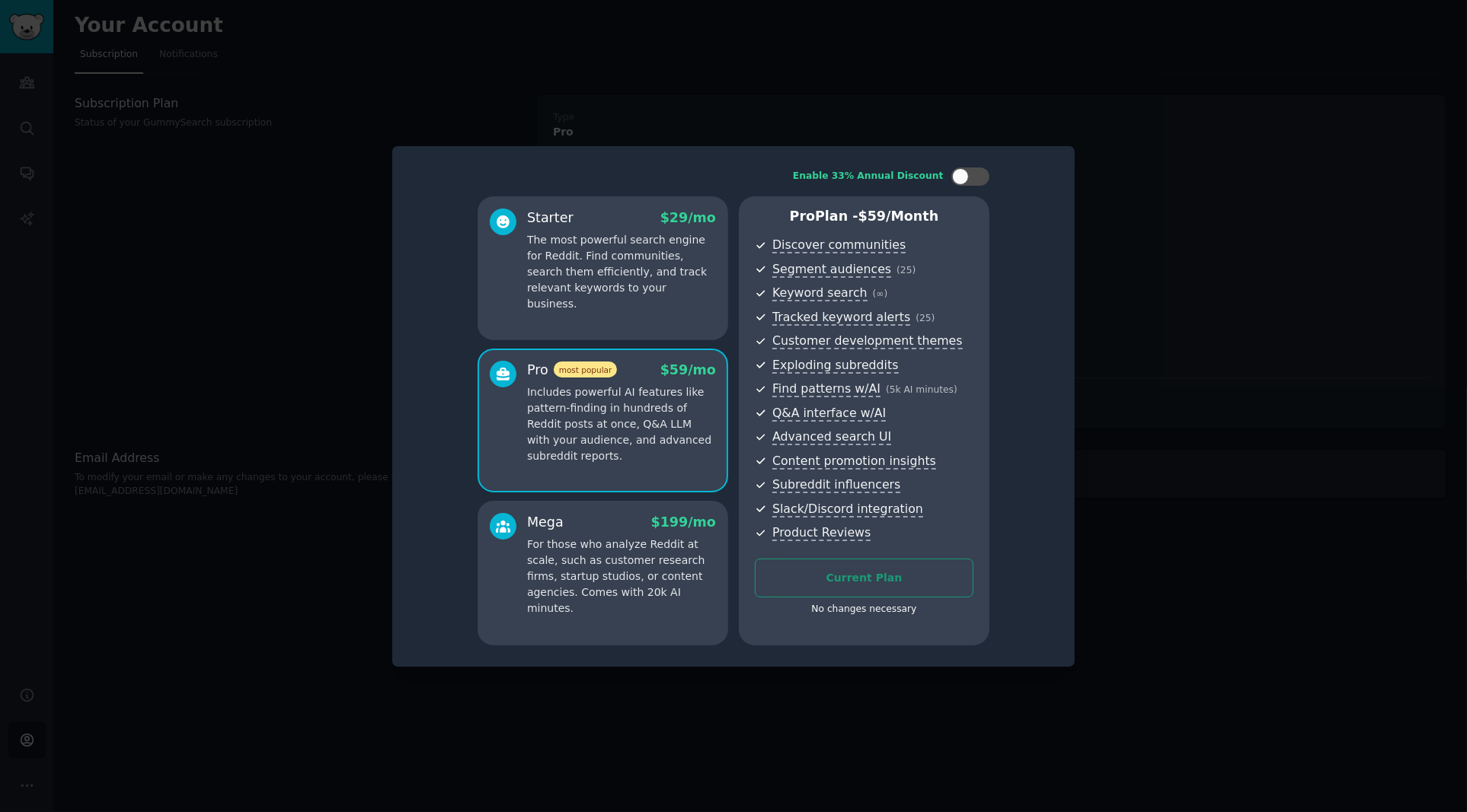
click at [617, 597] on p "For those who analyze Reddit at scale, such as customer research firms, startup…" at bounding box center [621, 577] width 189 height 80
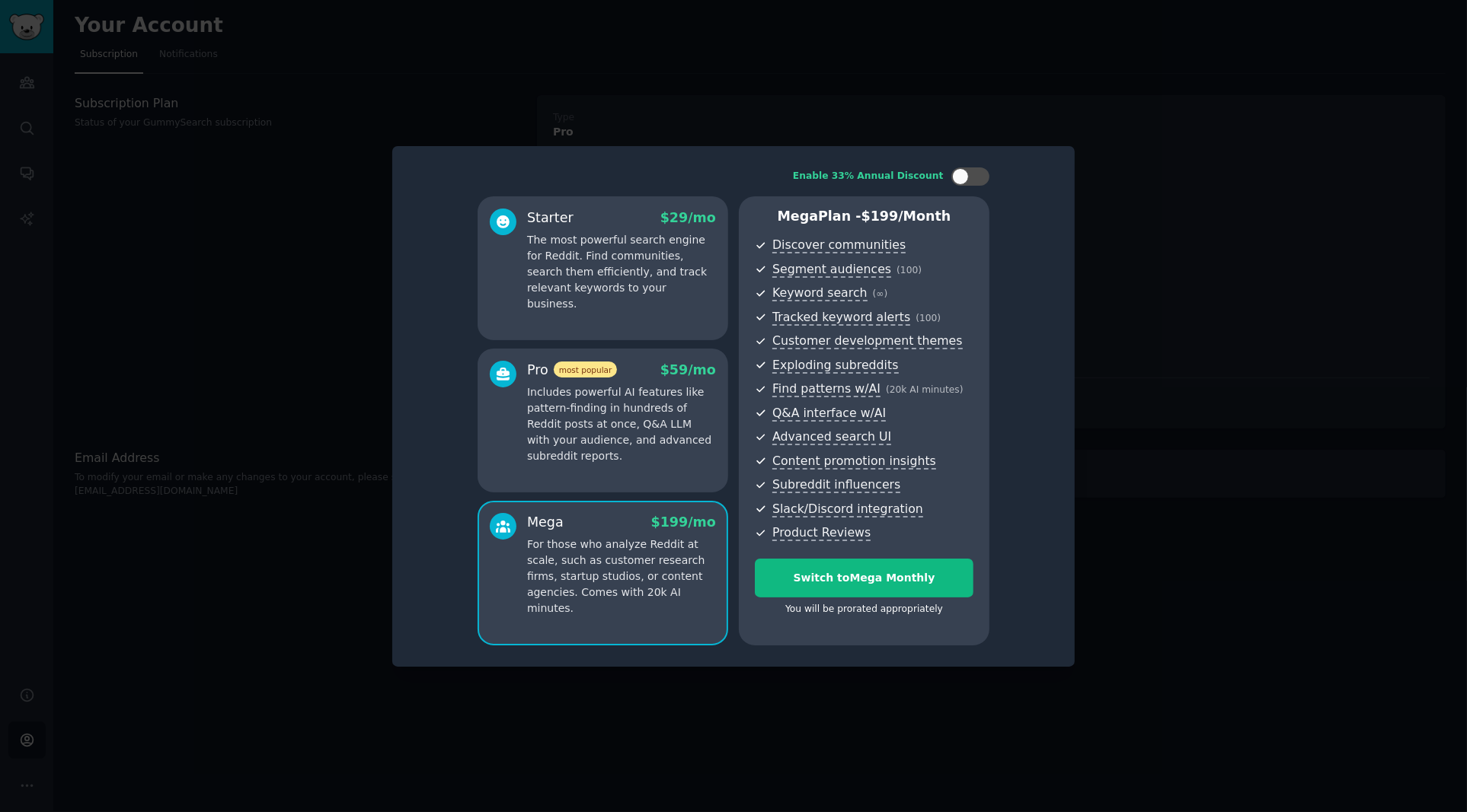
click at [609, 436] on p "Includes powerful AI features like pattern-finding in hundreds of Reddit posts …" at bounding box center [621, 424] width 189 height 80
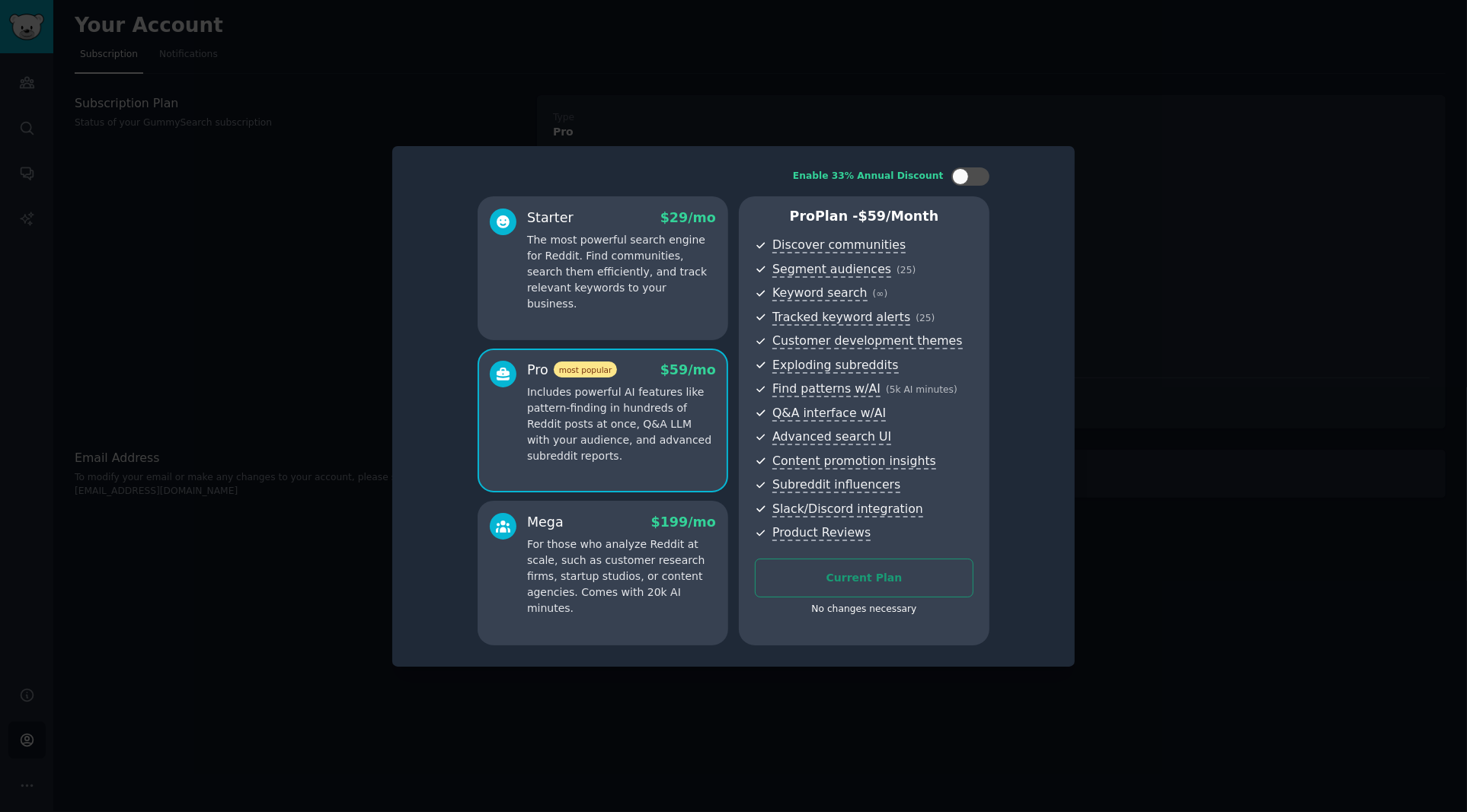
click at [603, 571] on p "For those who analyze Reddit at scale, such as customer research firms, startup…" at bounding box center [621, 577] width 189 height 80
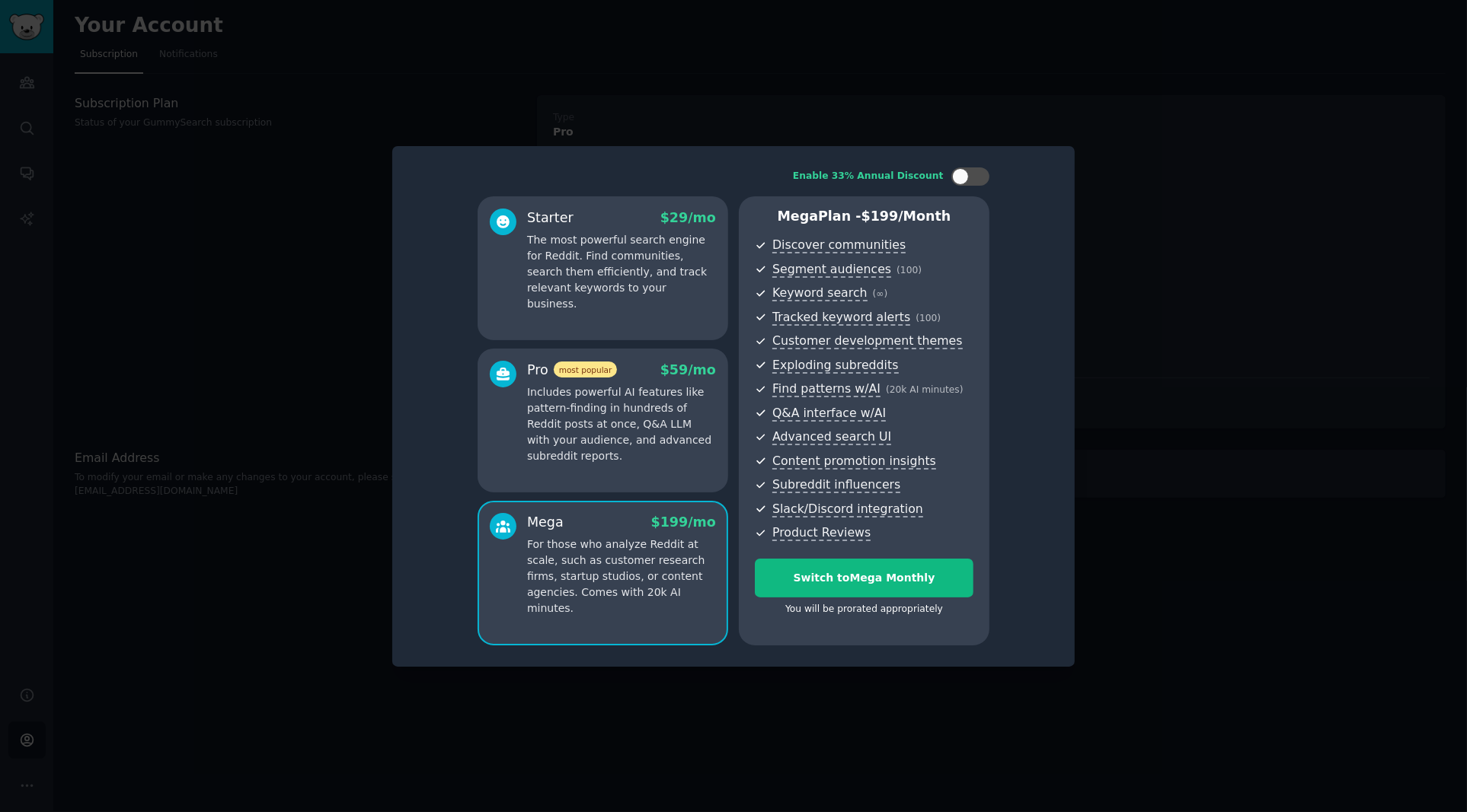
click at [613, 409] on p "Includes powerful AI features like pattern-finding in hundreds of Reddit posts …" at bounding box center [621, 424] width 189 height 80
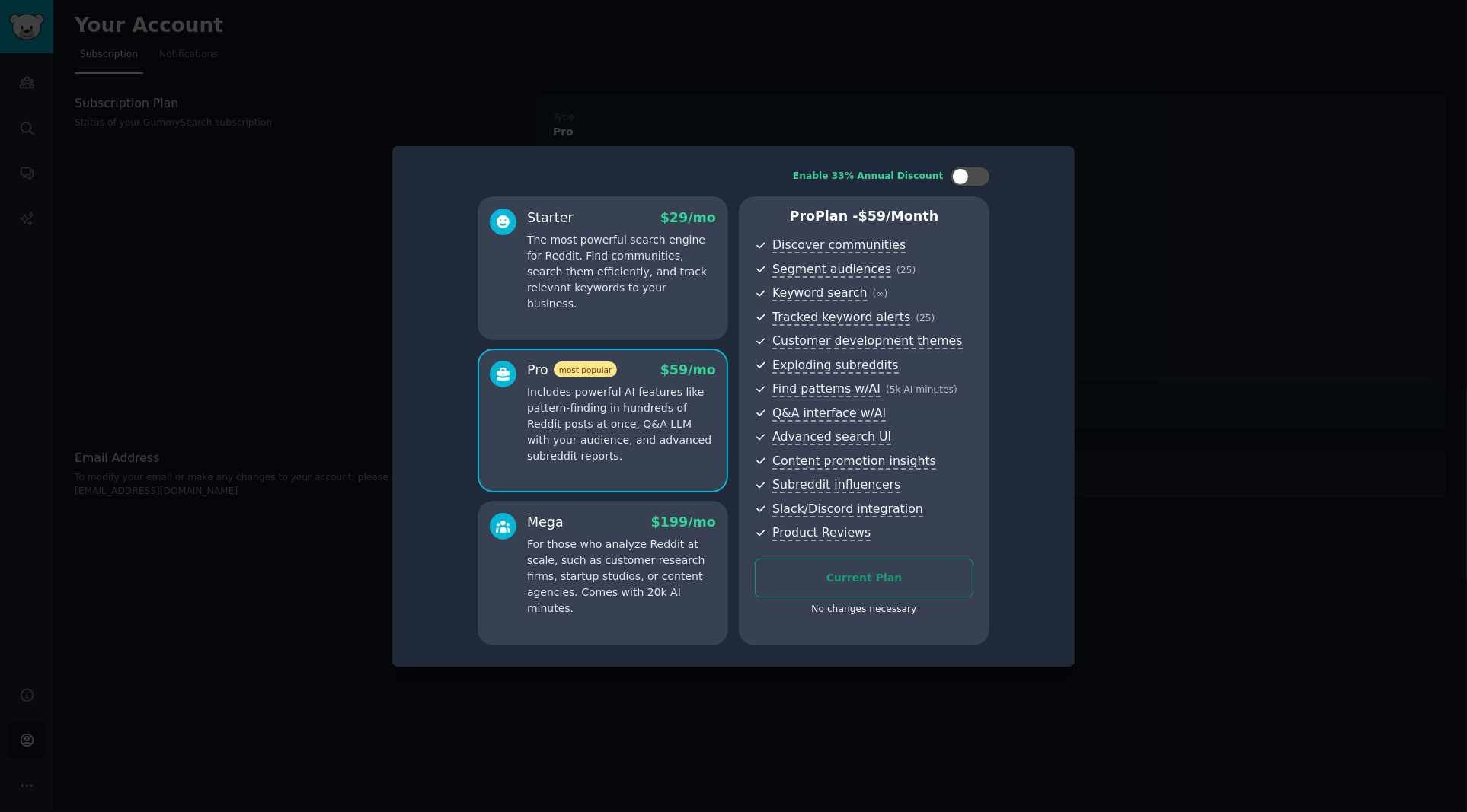
click at [609, 579] on p "For those who analyze Reddit at scale, such as customer research firms, startup…" at bounding box center [621, 577] width 189 height 80
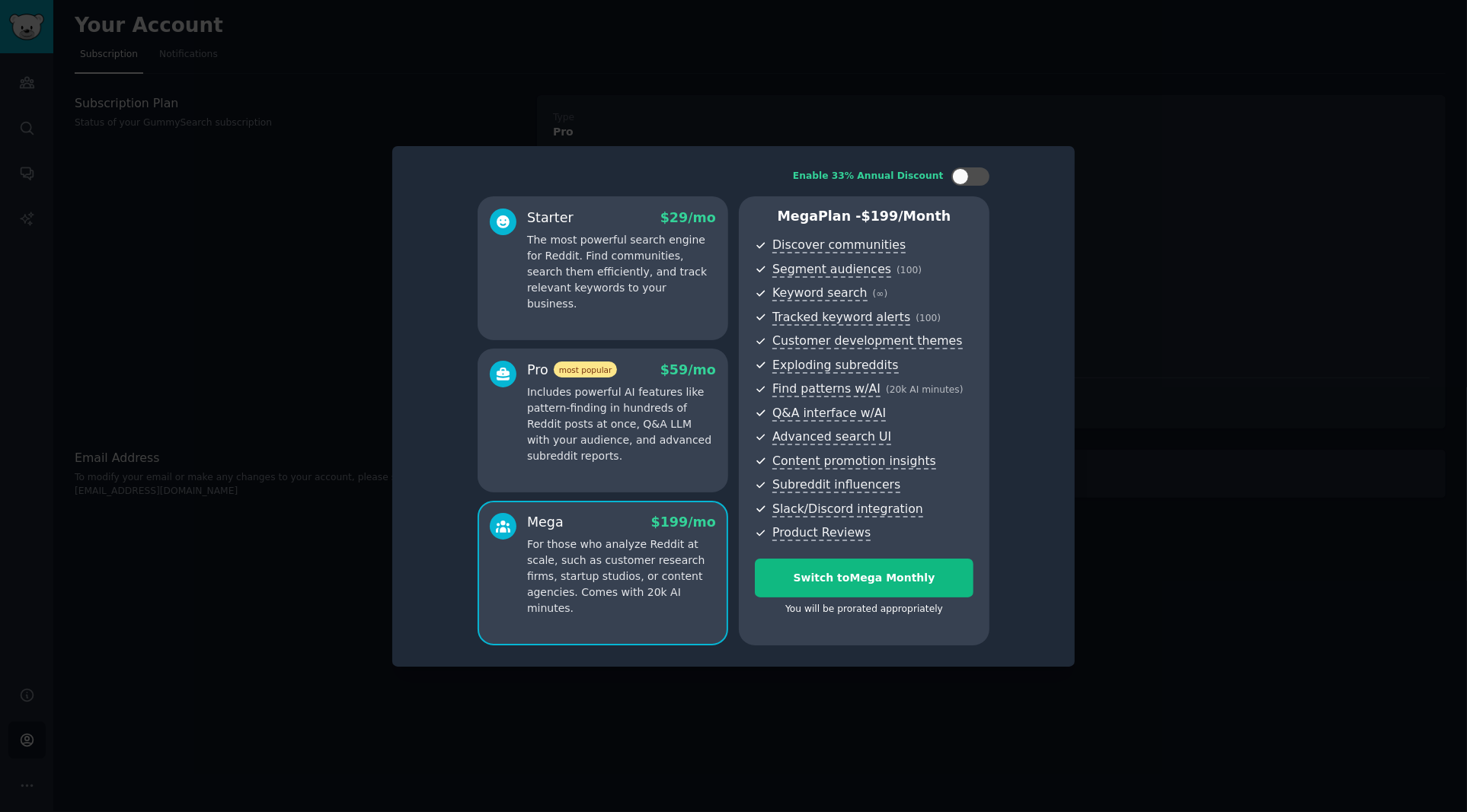
click at [595, 276] on p "The most powerful search engine for Reddit. Find communities, search them effic…" at bounding box center [621, 272] width 189 height 80
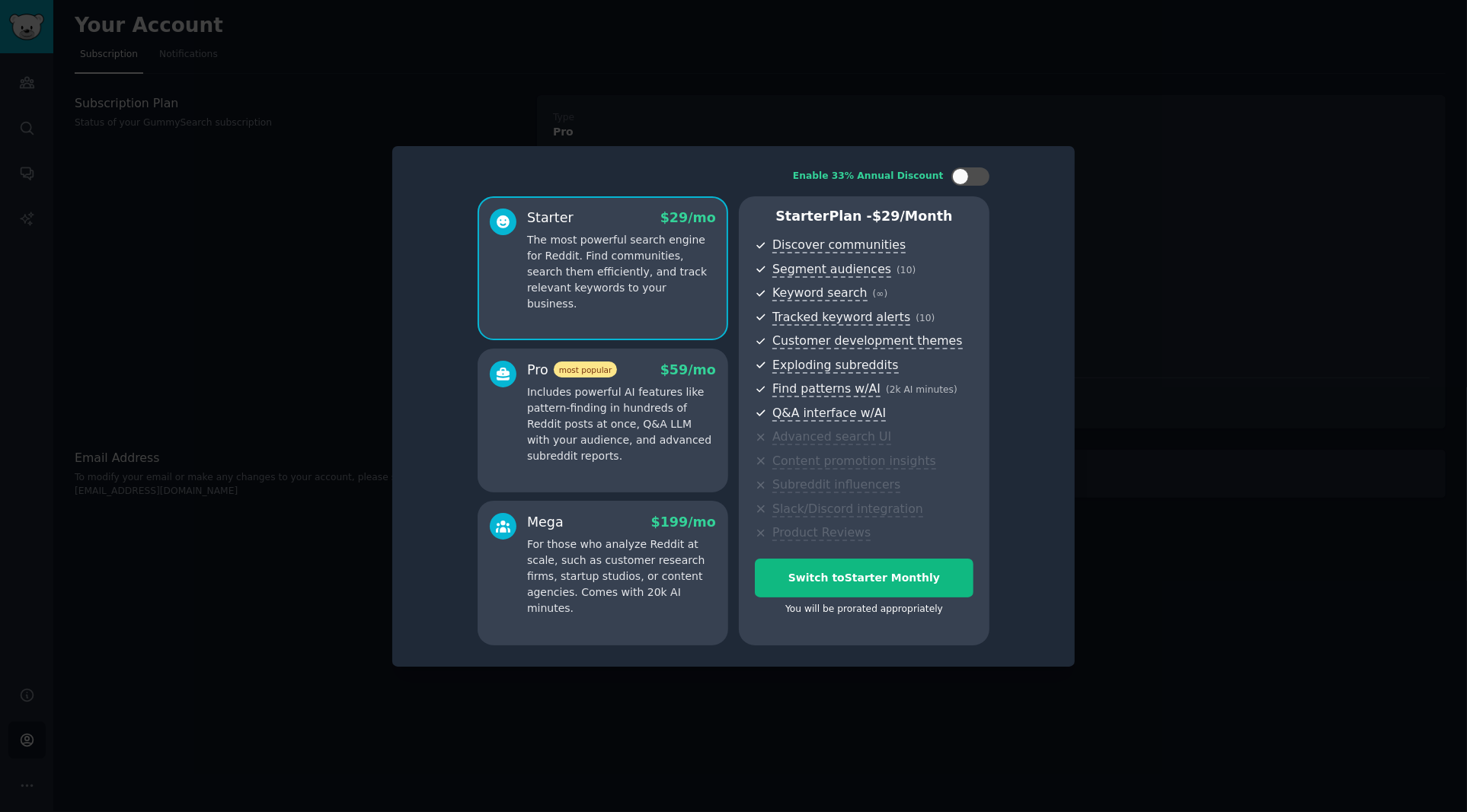
click at [620, 408] on p "Includes powerful AI features like pattern-finding in hundreds of Reddit posts …" at bounding box center [621, 424] width 189 height 80
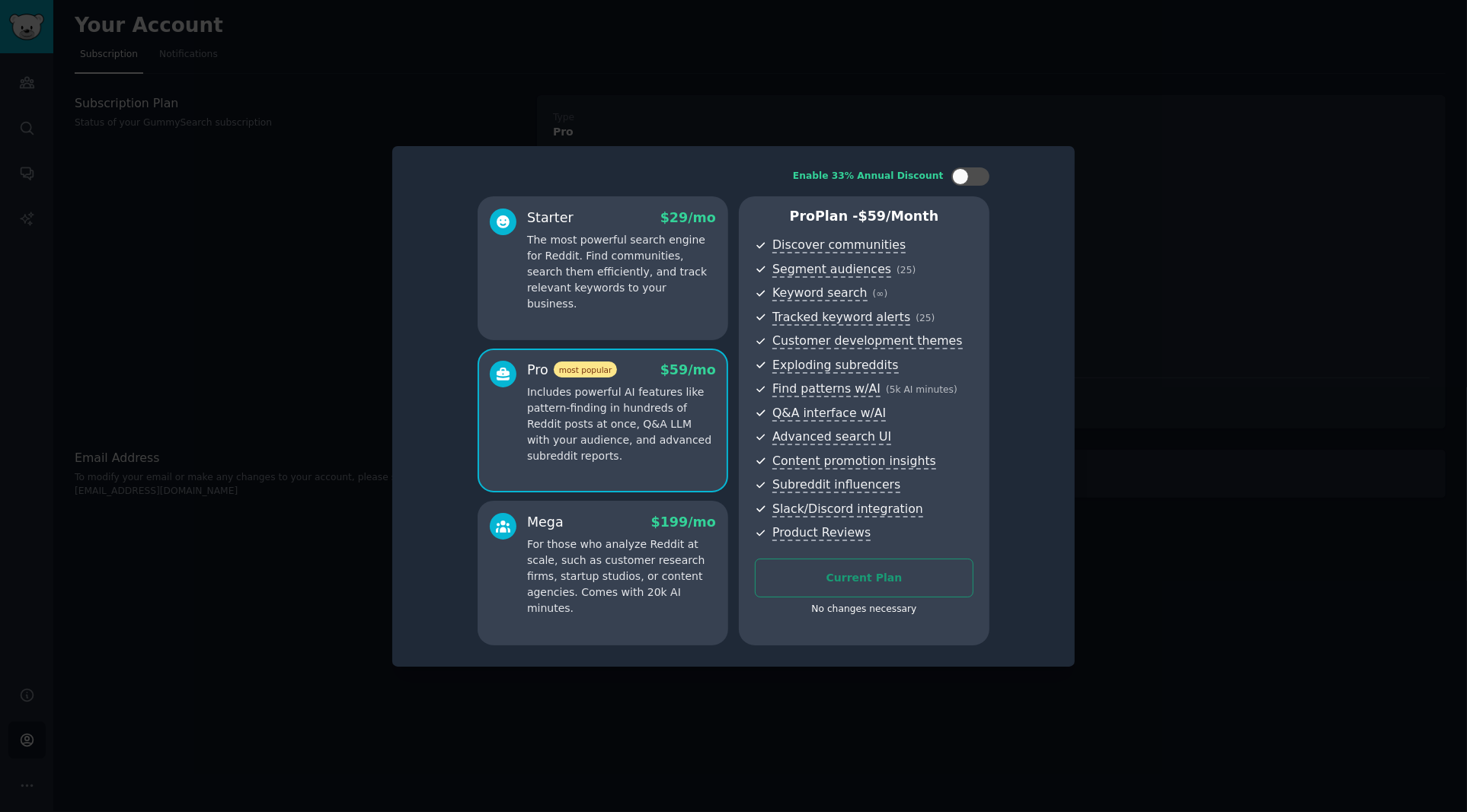
click at [1212, 120] on div at bounding box center [734, 406] width 1467 height 812
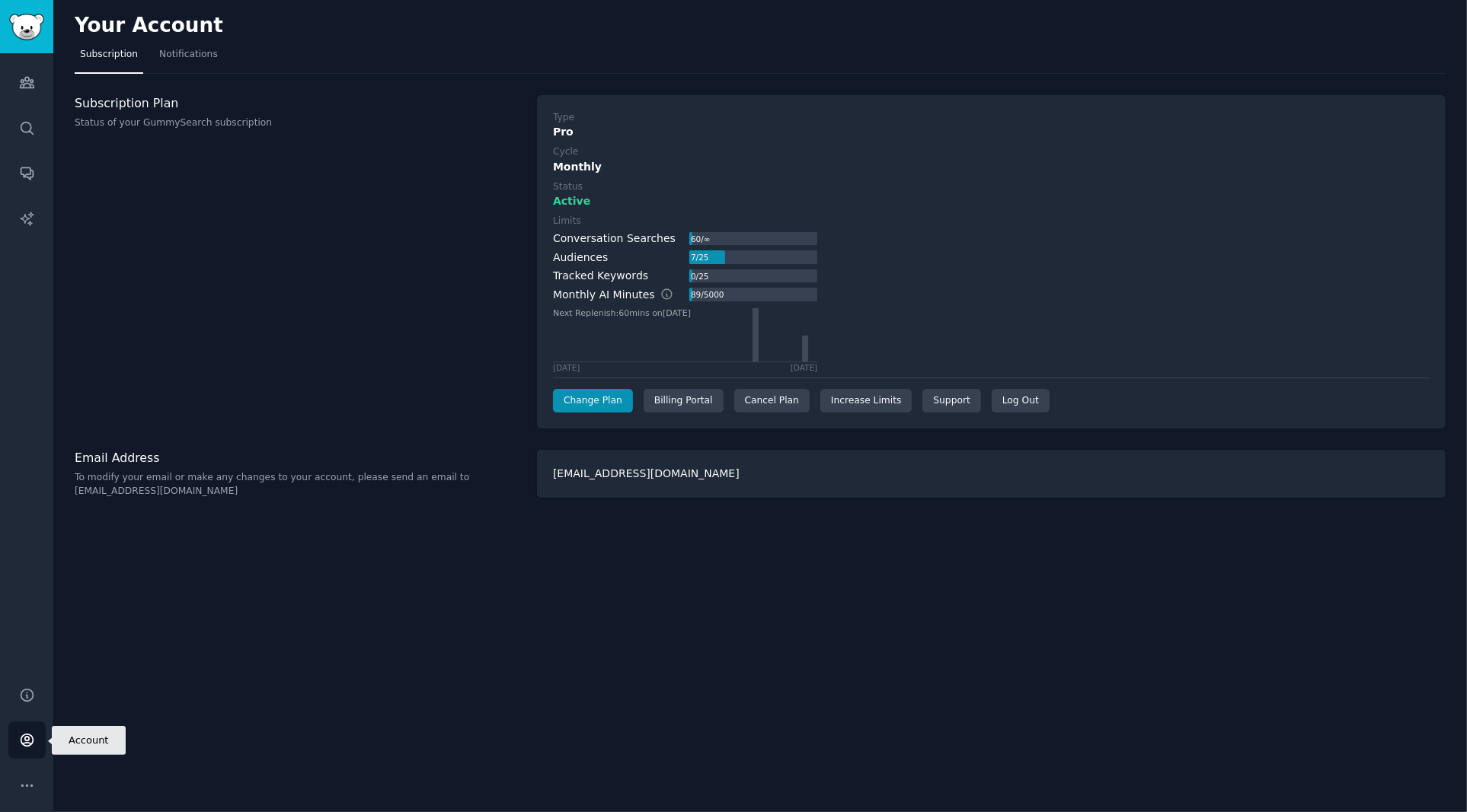
click at [20, 745] on icon "Sidebar" at bounding box center [27, 740] width 16 height 16
click at [1027, 401] on div "Log Out" at bounding box center [1020, 401] width 58 height 24
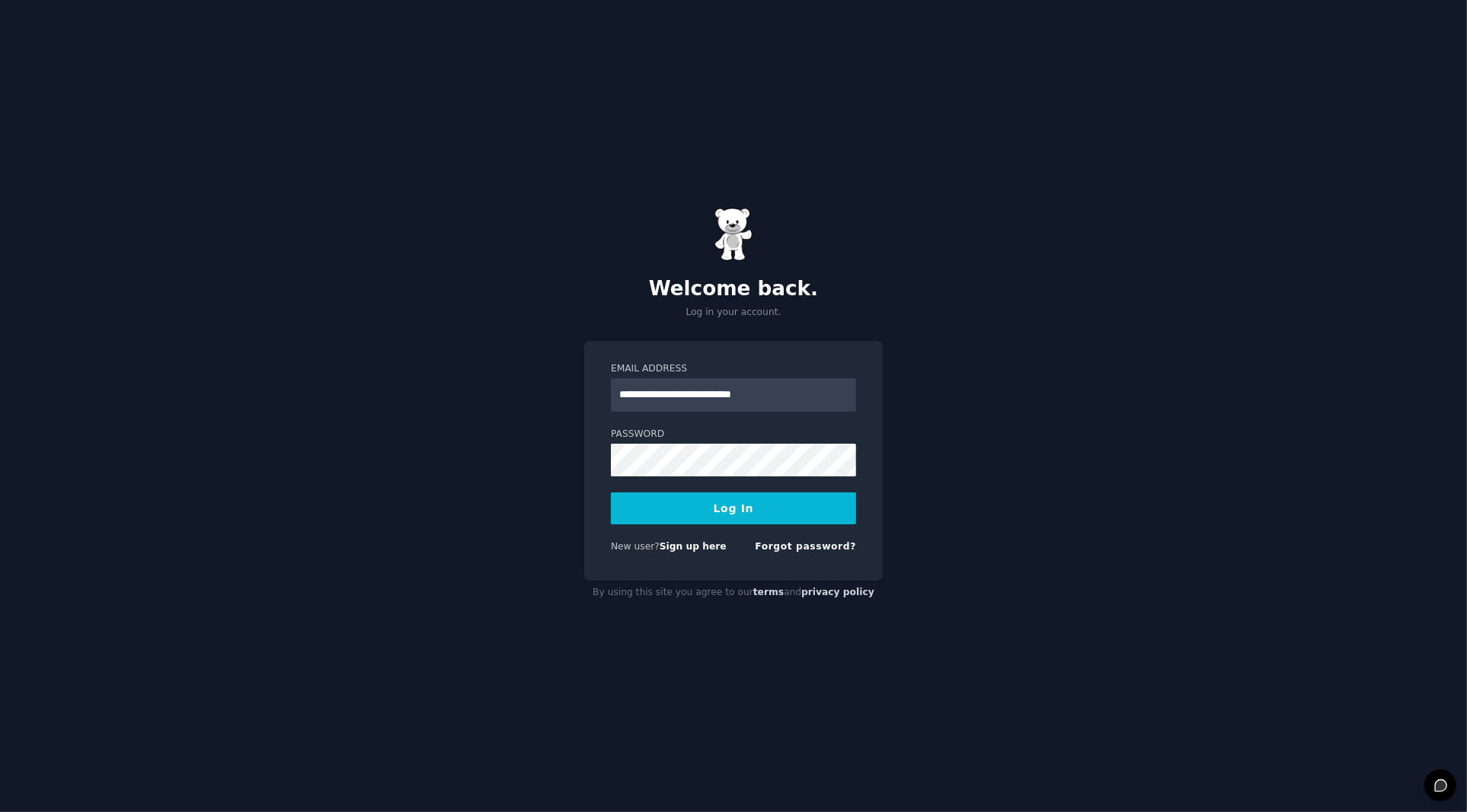
type input "**********"
click at [1095, 265] on div "**********" at bounding box center [734, 406] width 1467 height 812
click at [610, 492] on button "Log In" at bounding box center [733, 508] width 246 height 32
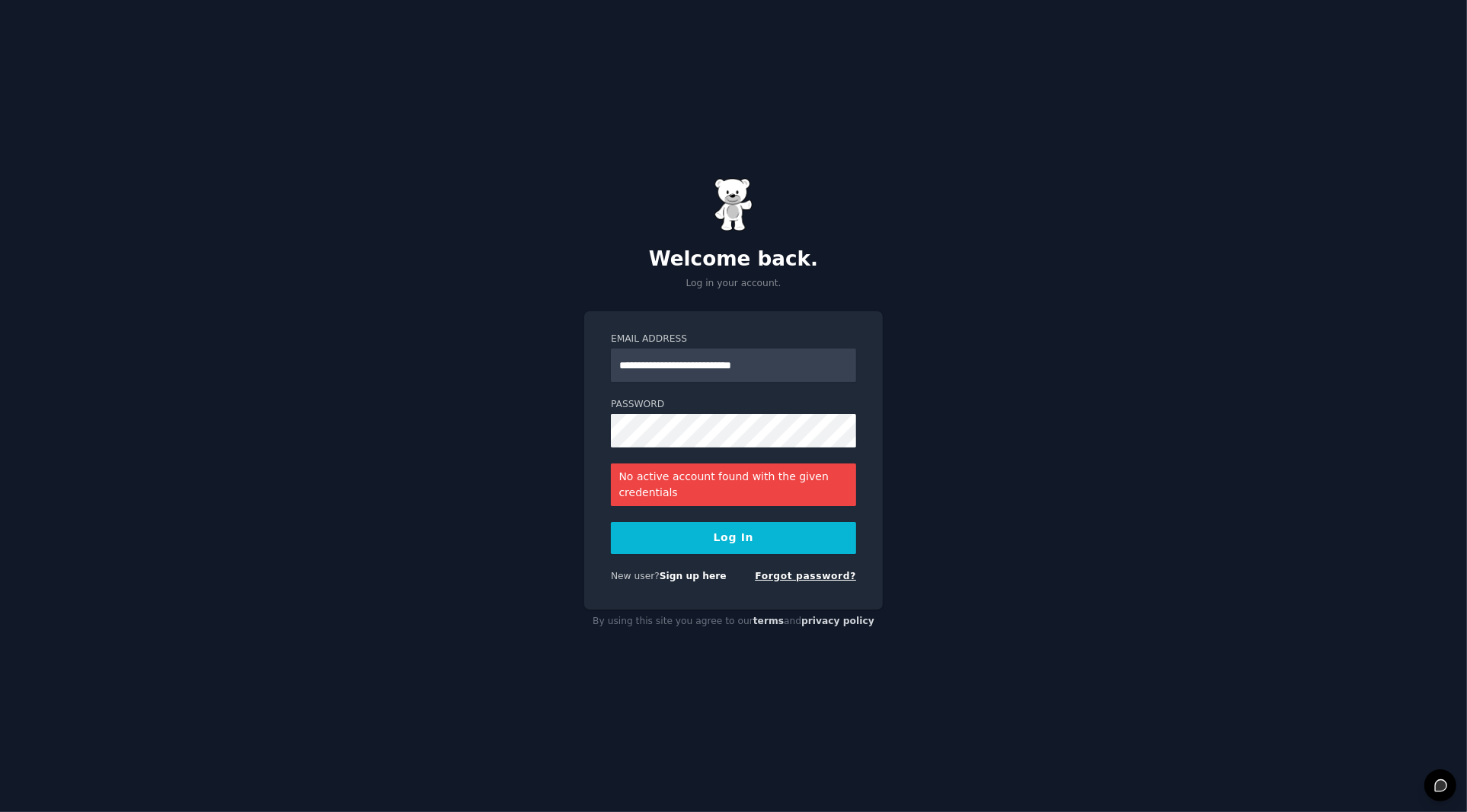
click at [828, 573] on link "Forgot password?" at bounding box center [805, 577] width 101 height 11
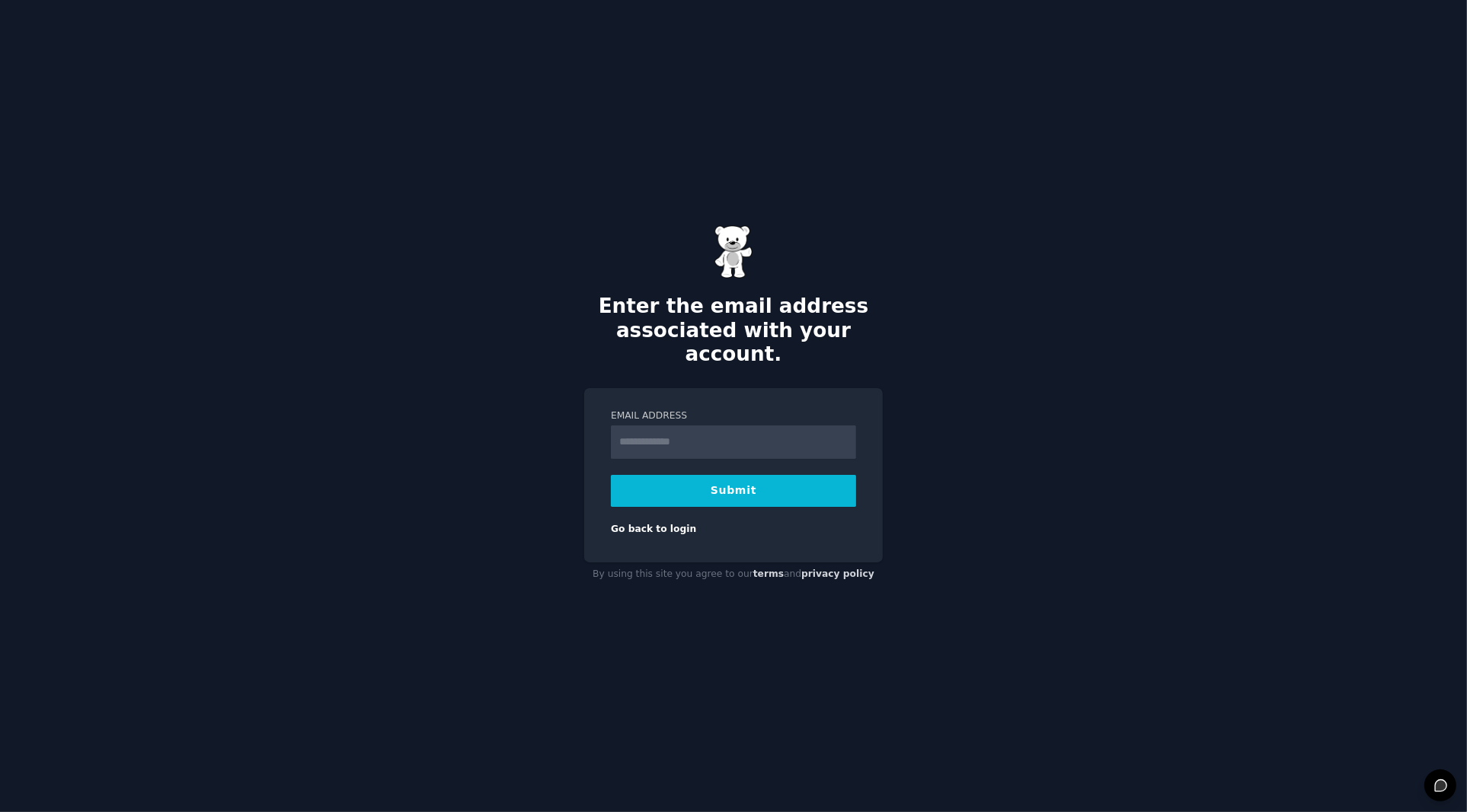
type input "**********"
click at [717, 480] on button "Submit" at bounding box center [733, 491] width 246 height 32
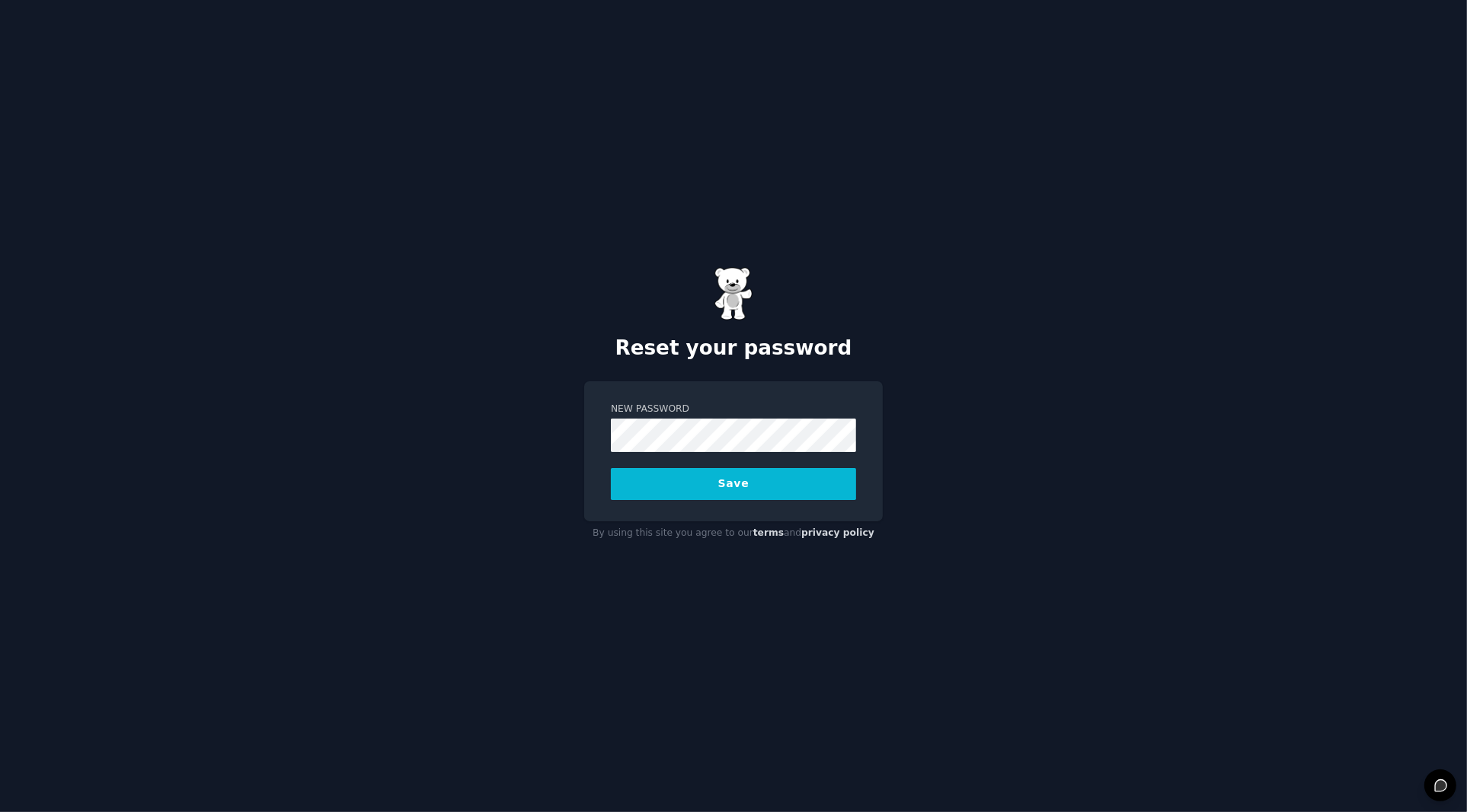
click at [981, 352] on div "Reset your password New Password Save By using this site you agree to our terms…" at bounding box center [734, 406] width 1467 height 812
click at [701, 487] on button "Save" at bounding box center [733, 484] width 246 height 32
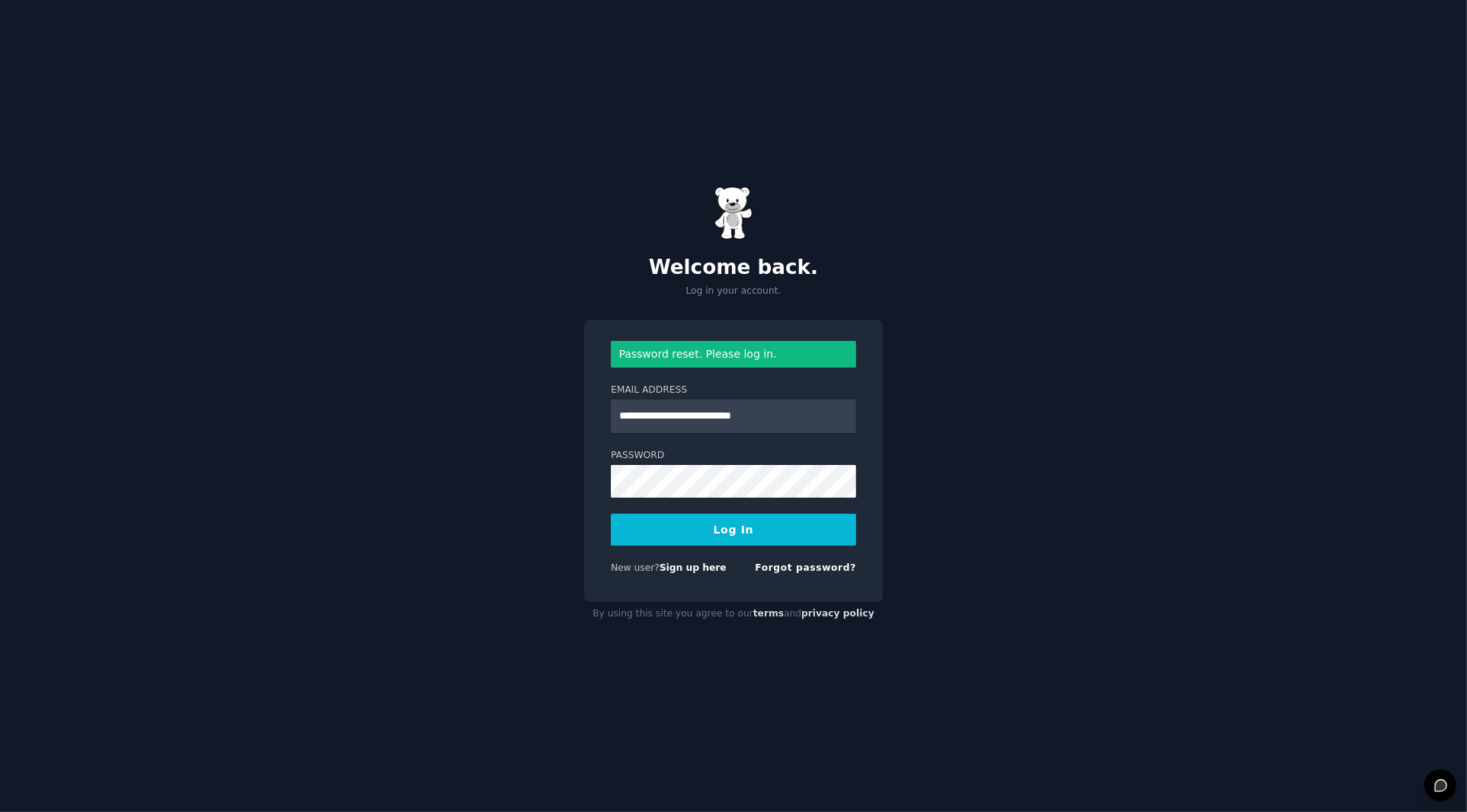
type input "**********"
click at [1112, 469] on div "**********" at bounding box center [734, 406] width 1467 height 812
drag, startPoint x: 1053, startPoint y: 382, endPoint x: 986, endPoint y: 446, distance: 92.7
click at [1052, 382] on div "**********" at bounding box center [734, 406] width 1467 height 812
click at [766, 521] on button "Log In" at bounding box center [733, 530] width 246 height 32
